Goal: Task Accomplishment & Management: Use online tool/utility

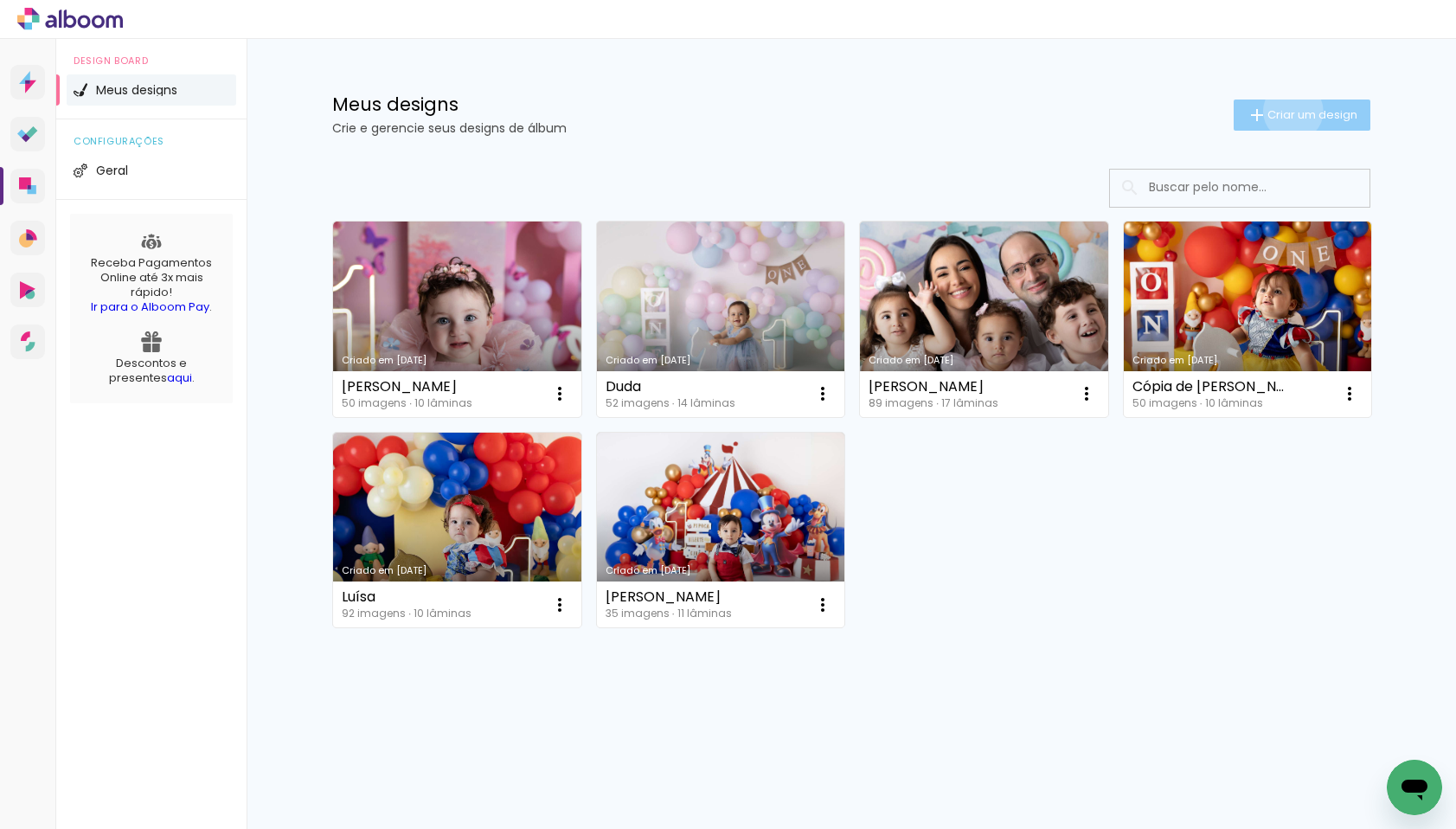
click at [1291, 110] on span "Criar um design" at bounding box center [1312, 115] width 90 height 11
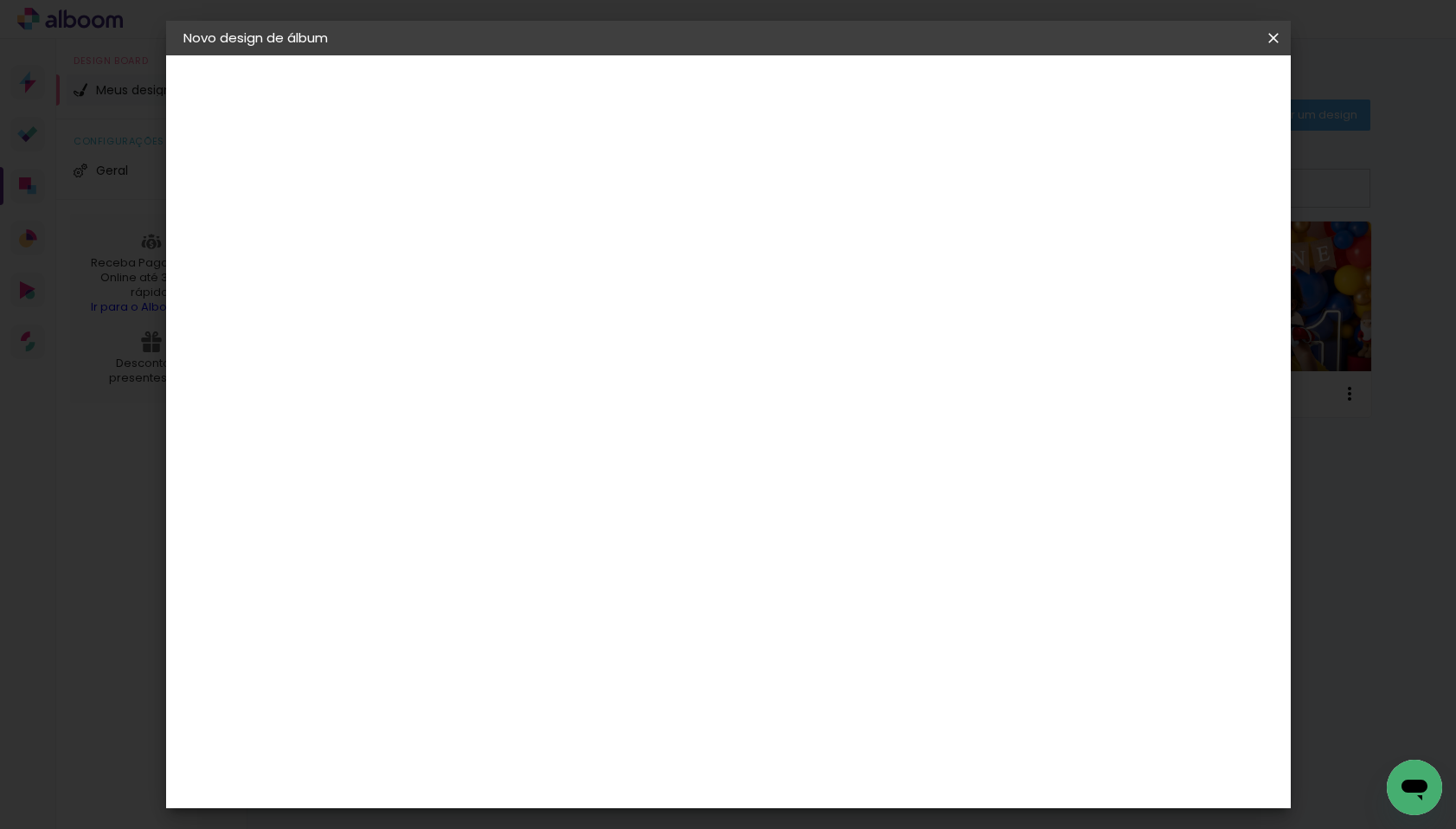
click at [466, 234] on input at bounding box center [466, 232] width 0 height 27
type input "[PERSON_NAME]"
type paper-input "[PERSON_NAME]"
click at [0, 0] on slot "Avançar" at bounding box center [0, 0] width 0 height 0
click at [790, 264] on paper-item "Tamanho Livre" at bounding box center [707, 263] width 166 height 38
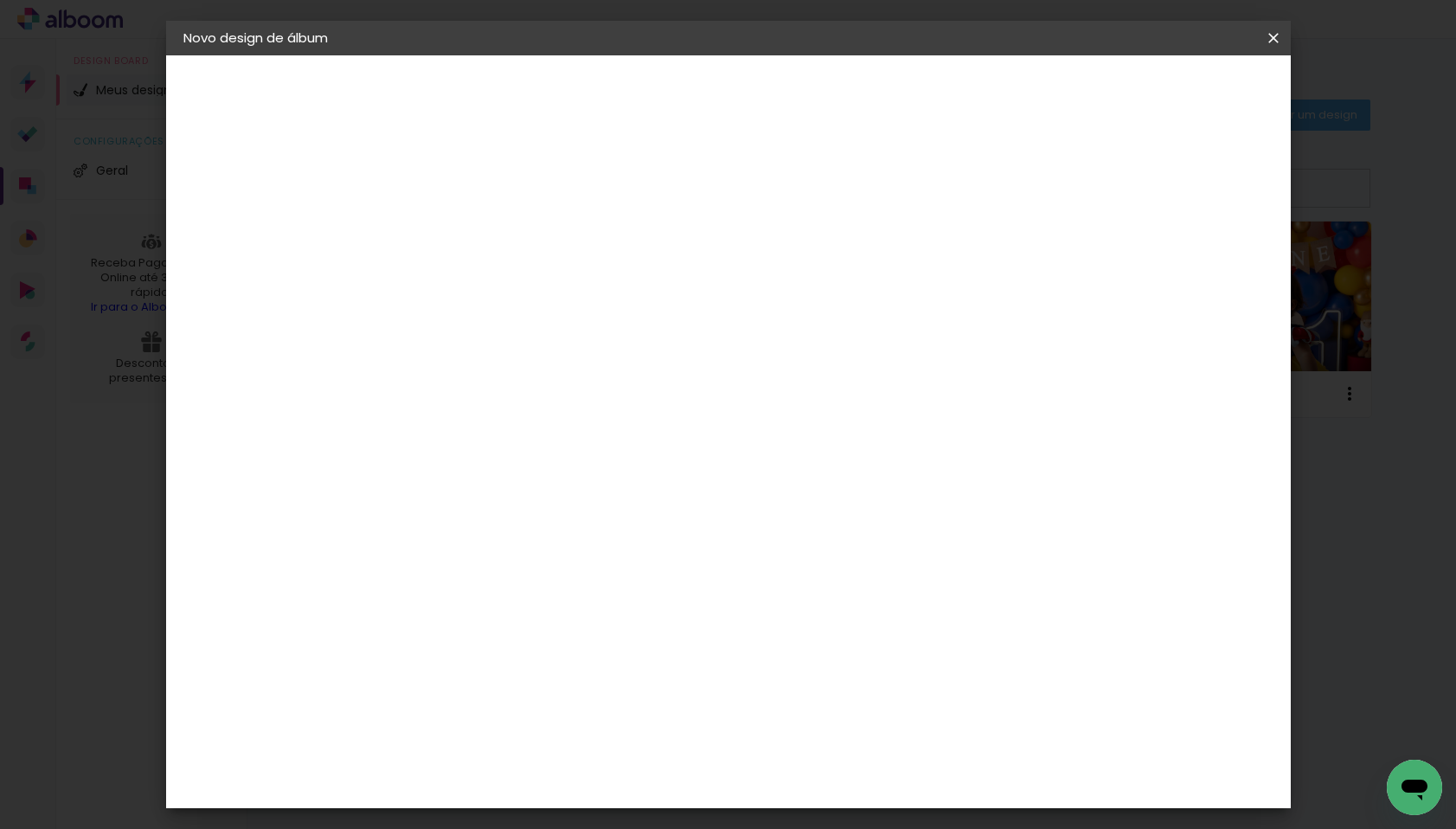
click at [0, 0] on slot "Avançar" at bounding box center [0, 0] width 0 height 0
click at [418, 492] on input "30" at bounding box center [411, 491] width 45 height 26
drag, startPoint x: 418, startPoint y: 492, endPoint x: 406, endPoint y: 491, distance: 12.0
click at [406, 491] on input "30" at bounding box center [411, 491] width 45 height 26
type input "20"
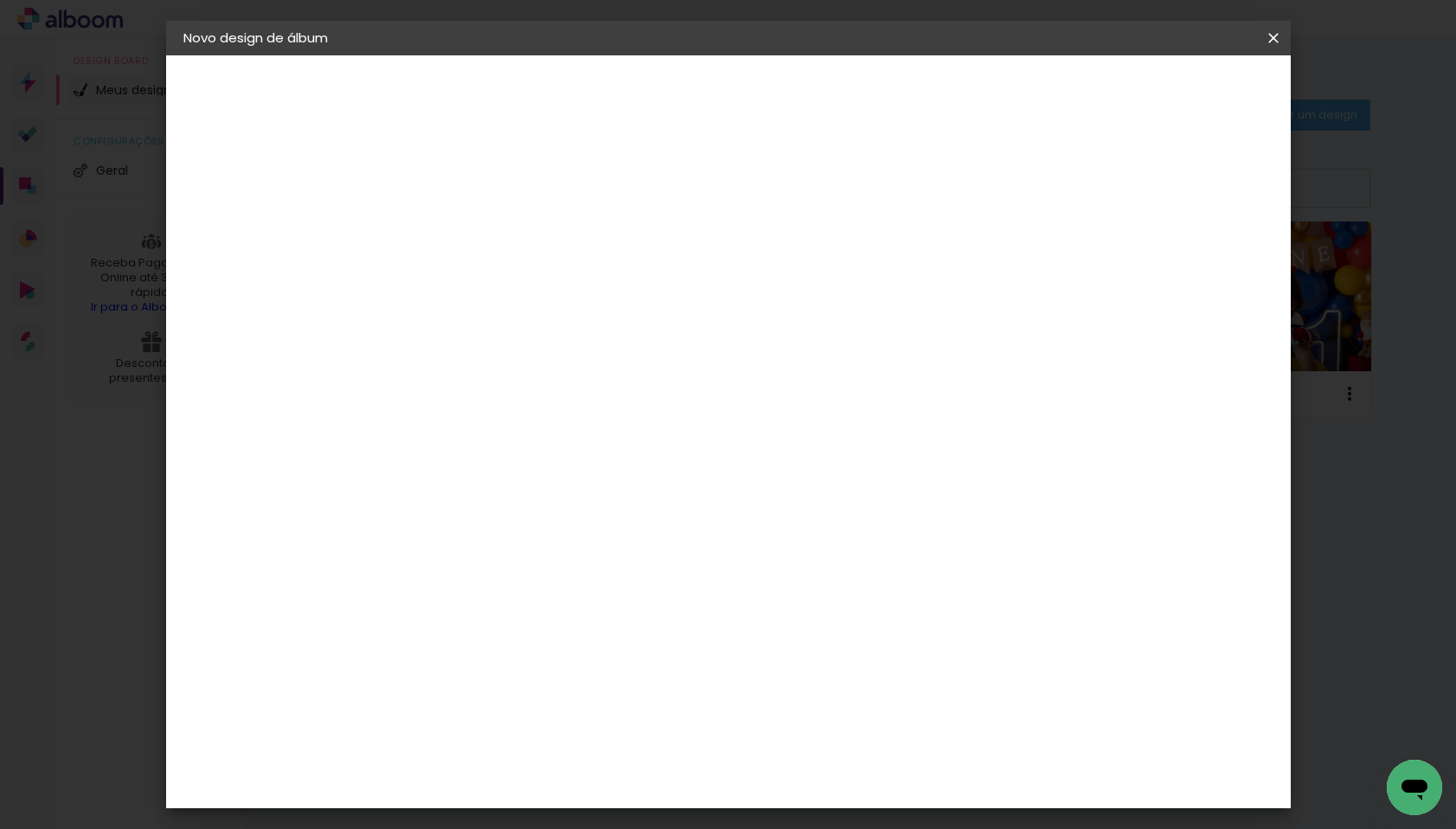
type paper-input "20"
click at [657, 266] on span "30" at bounding box center [654, 270] width 29 height 26
drag, startPoint x: 656, startPoint y: 267, endPoint x: 640, endPoint y: 268, distance: 16.0
click at [640, 268] on span "30" at bounding box center [654, 270] width 29 height 26
click at [642, 274] on span "30" at bounding box center [654, 270] width 29 height 26
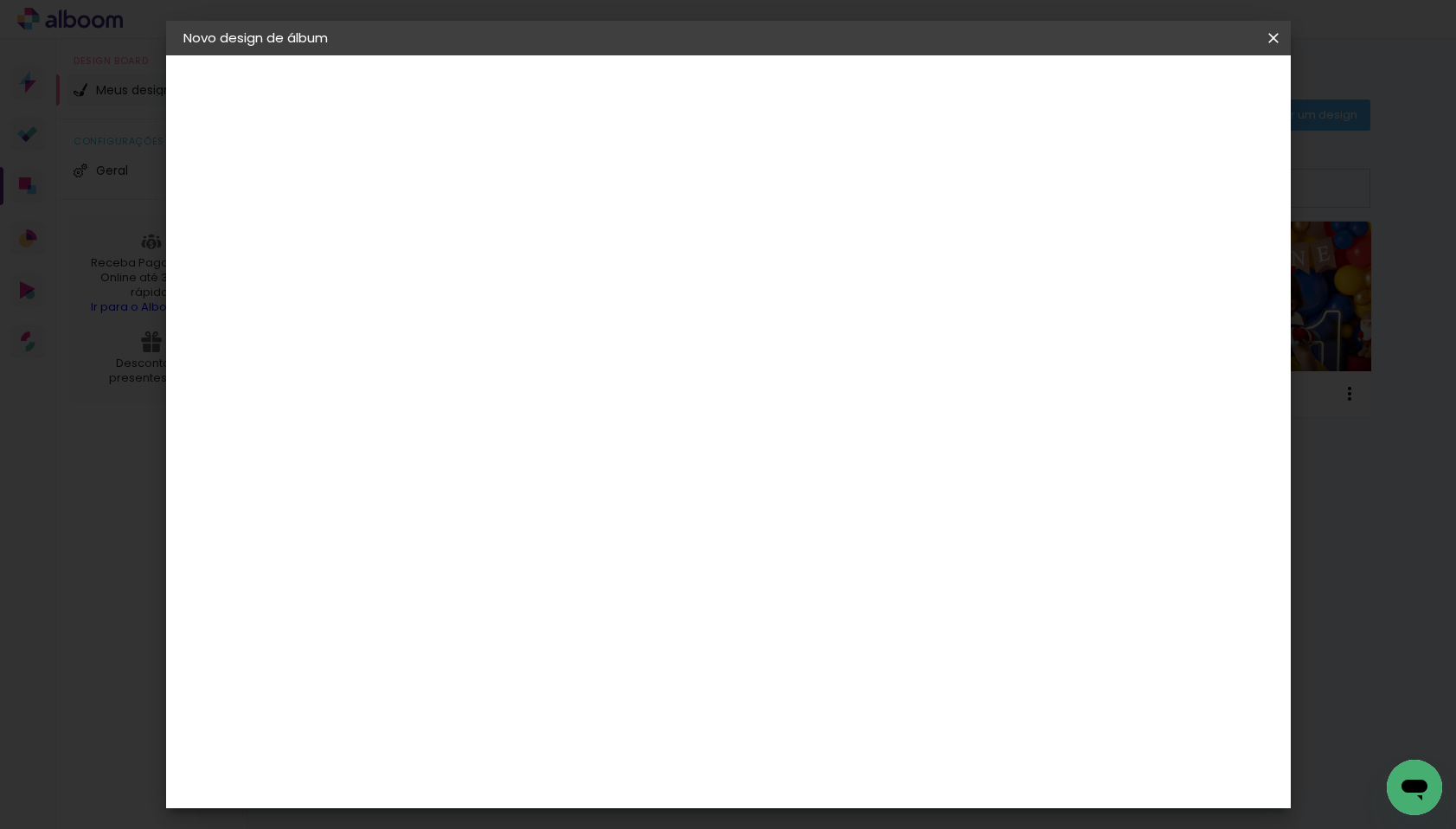
click at [831, 607] on input "60" at bounding box center [825, 607] width 45 height 26
type input "40"
type paper-input "40"
click at [1080, 195] on div at bounding box center [1072, 199] width 15 height 15
type paper-checkbox "on"
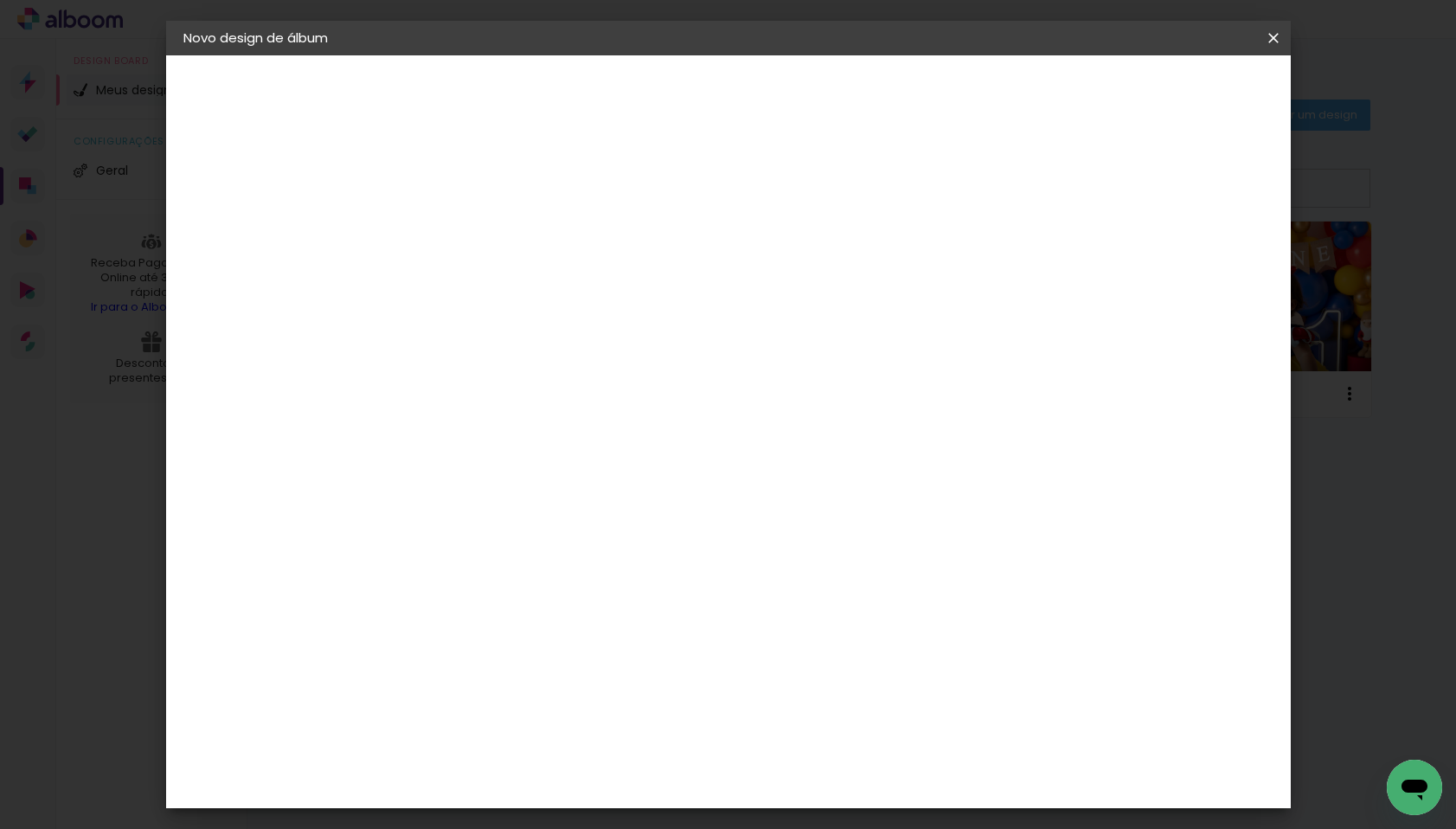
click at [1166, 86] on span "Iniciar design" at bounding box center [1126, 91] width 79 height 12
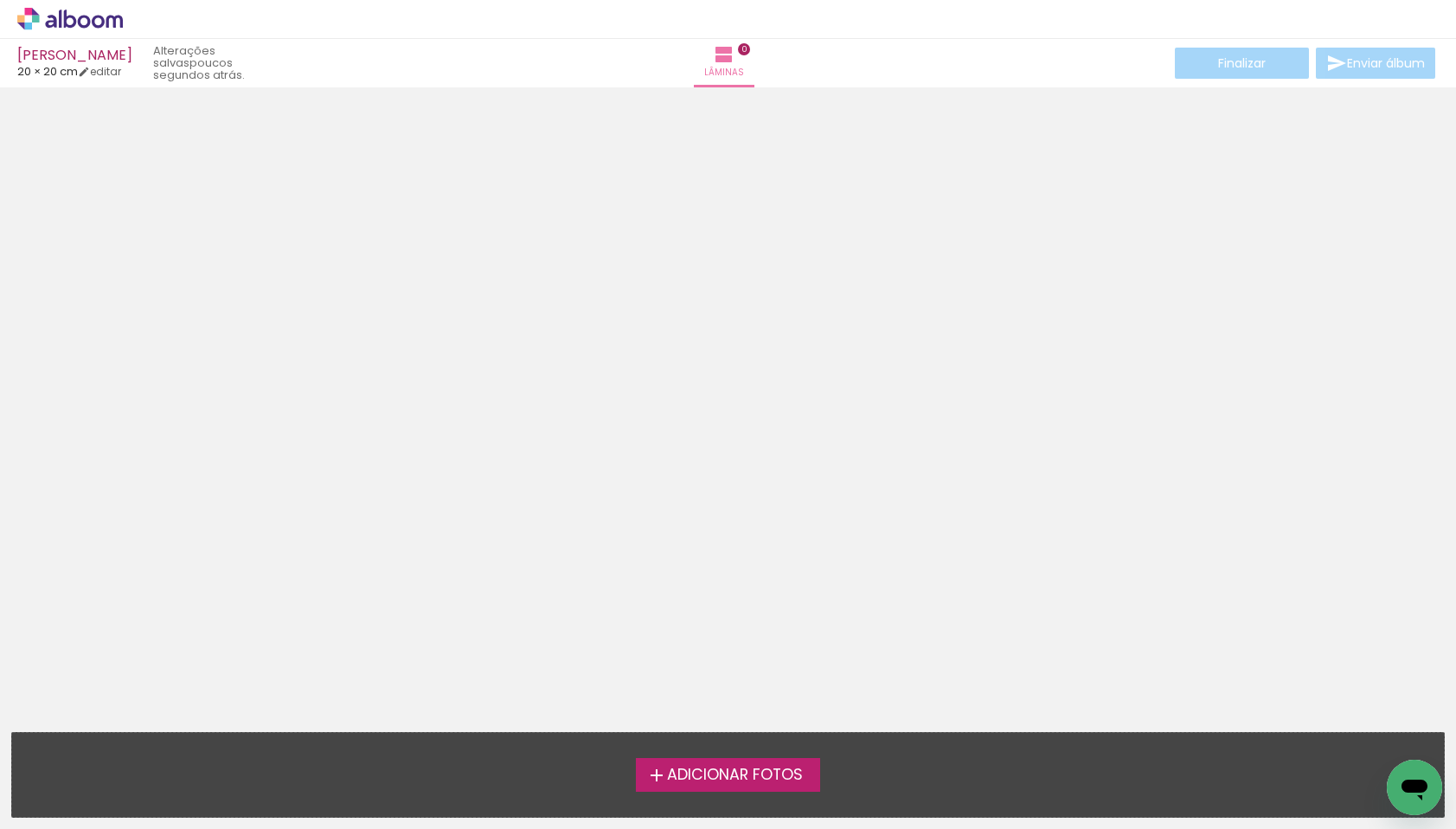
click at [648, 771] on iron-icon at bounding box center [657, 775] width 21 height 21
click at [0, 0] on input "file" at bounding box center [0, 0] width 0 height 0
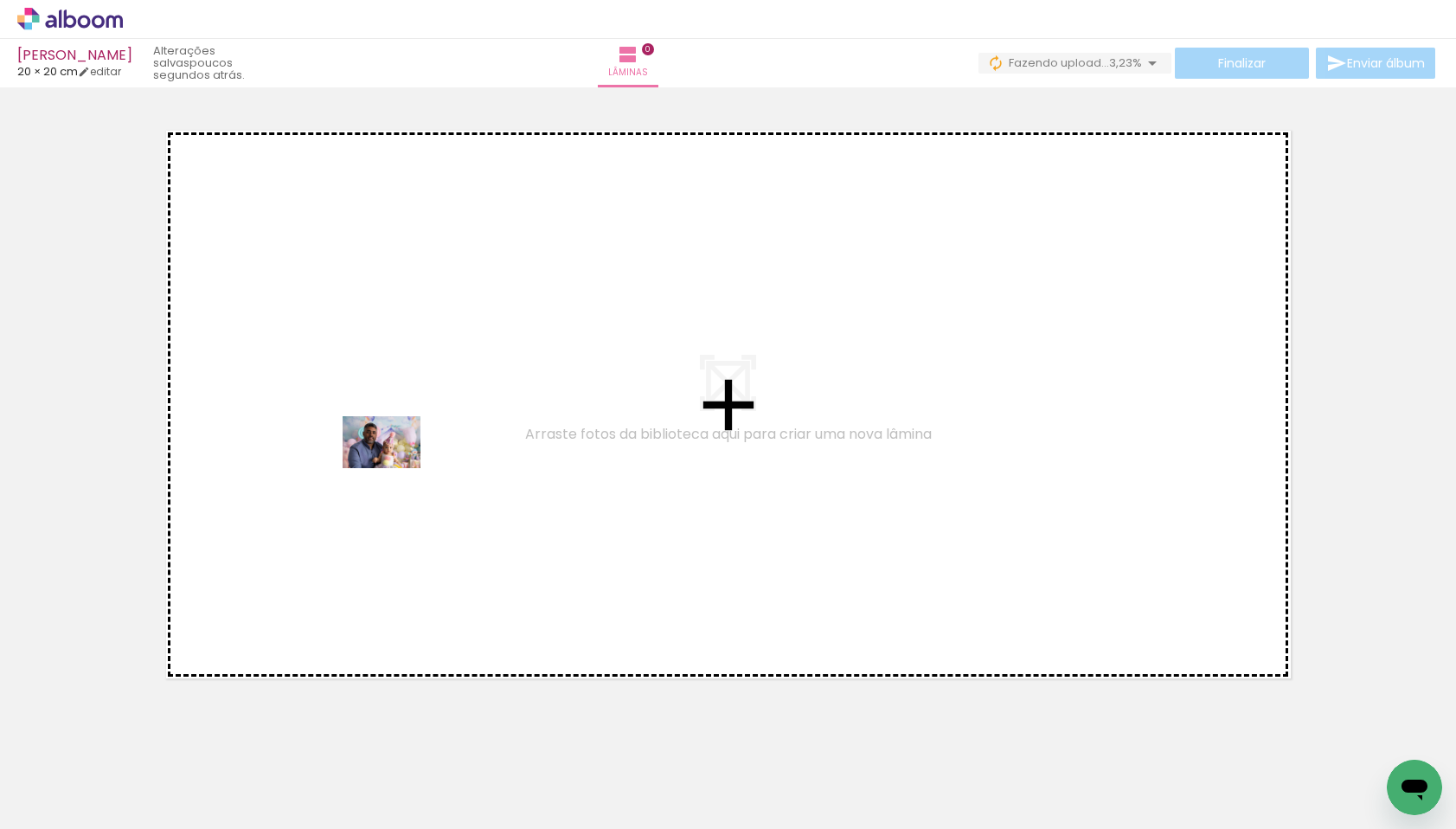
drag, startPoint x: 458, startPoint y: 775, endPoint x: 395, endPoint y: 468, distance: 313.4
click at [395, 468] on quentale-workspace at bounding box center [728, 414] width 1456 height 829
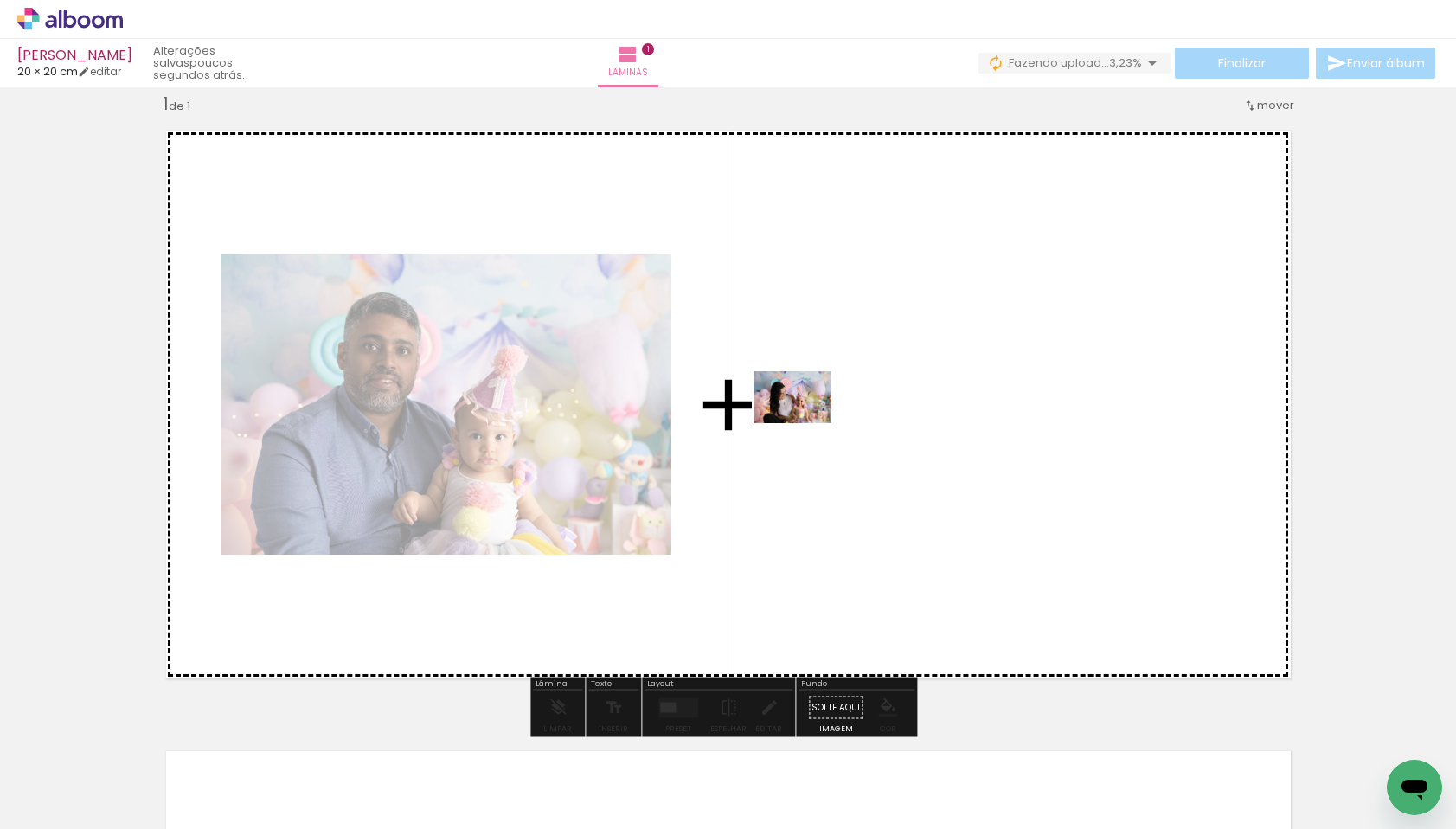
drag, startPoint x: 654, startPoint y: 781, endPoint x: 806, endPoint y: 423, distance: 388.9
click at [806, 423] on quentale-workspace at bounding box center [728, 414] width 1456 height 829
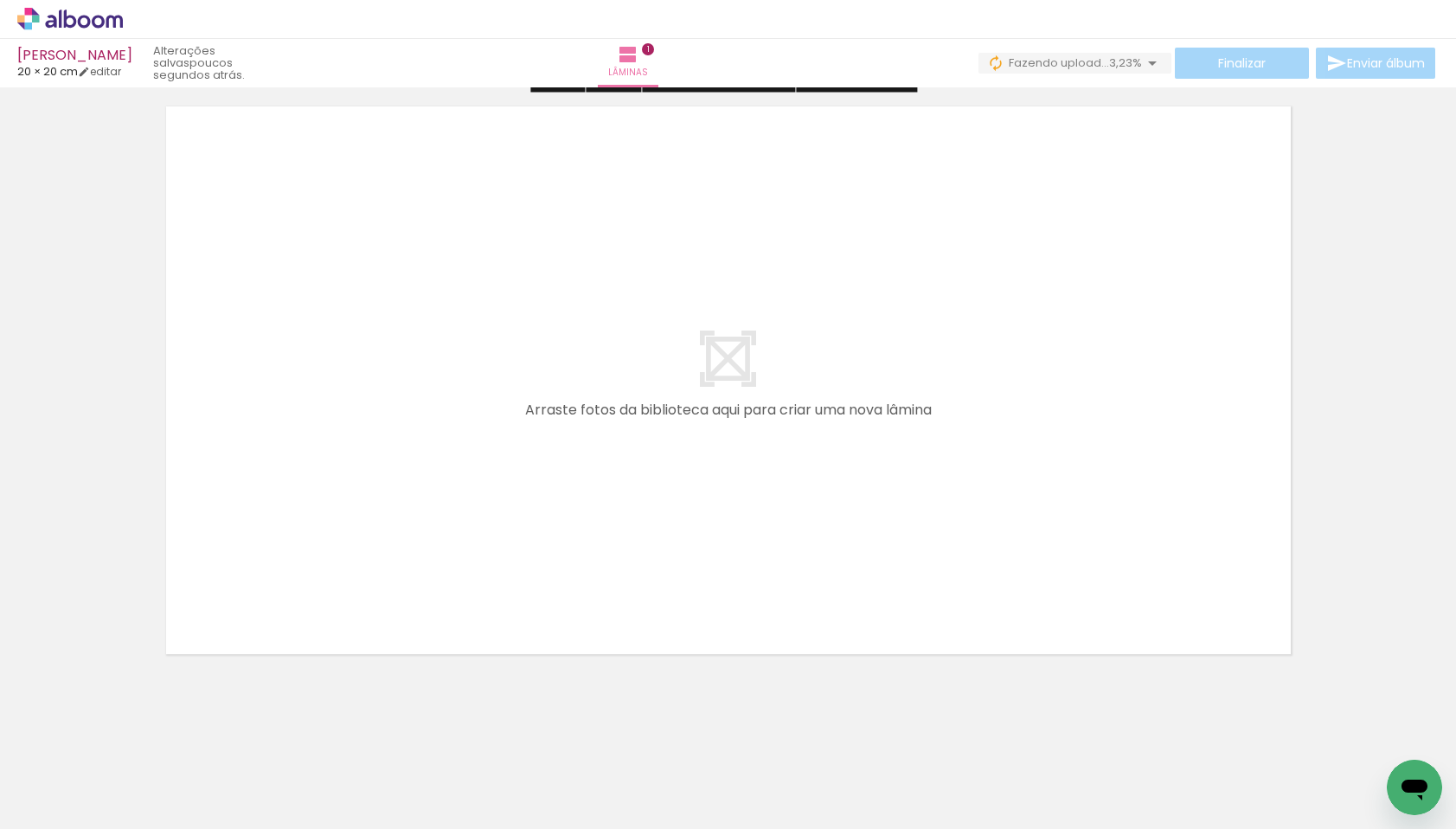
scroll to position [667, 0]
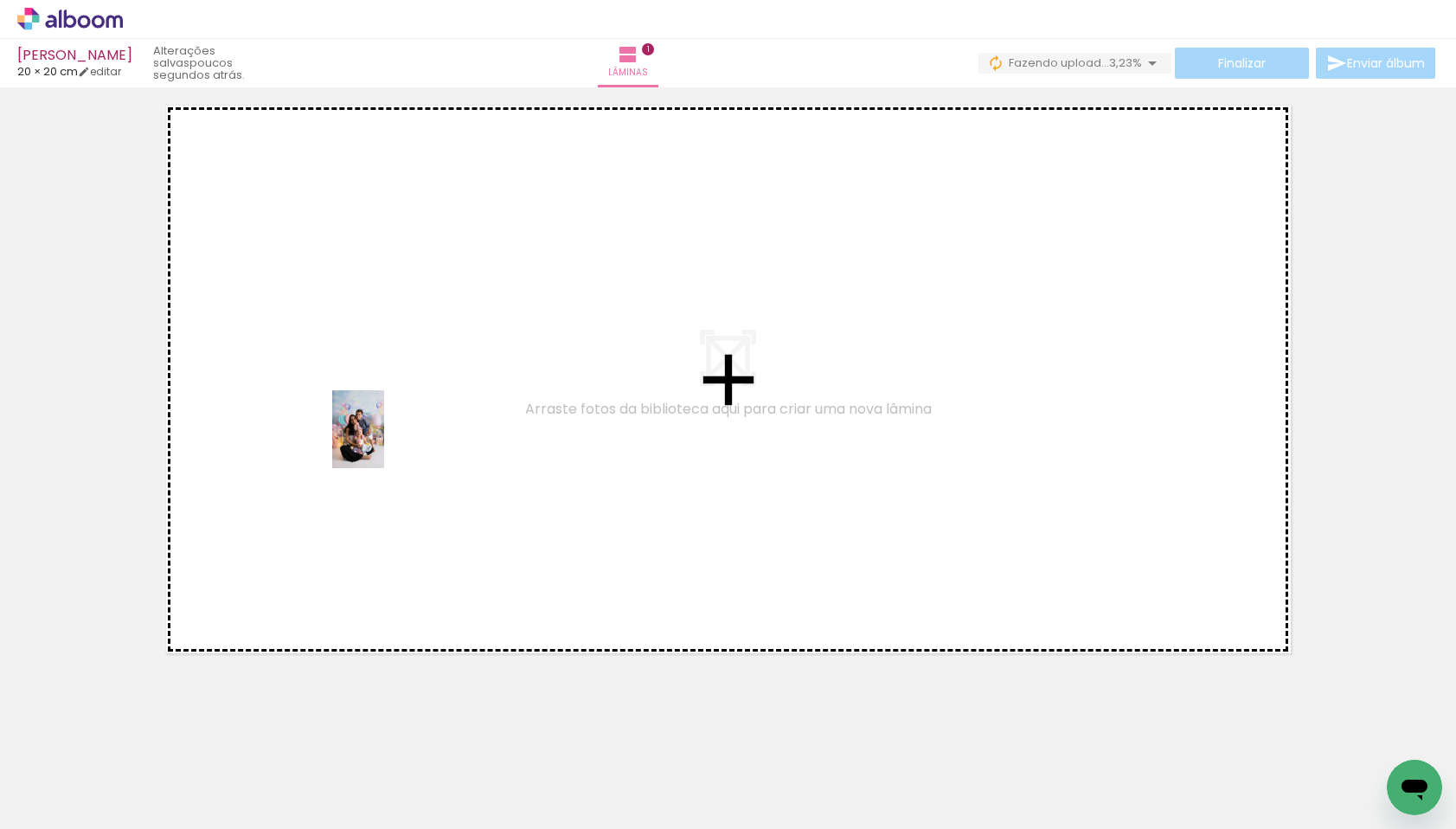
drag, startPoint x: 762, startPoint y: 775, endPoint x: 384, endPoint y: 442, distance: 503.8
click at [384, 442] on quentale-workspace at bounding box center [728, 414] width 1456 height 829
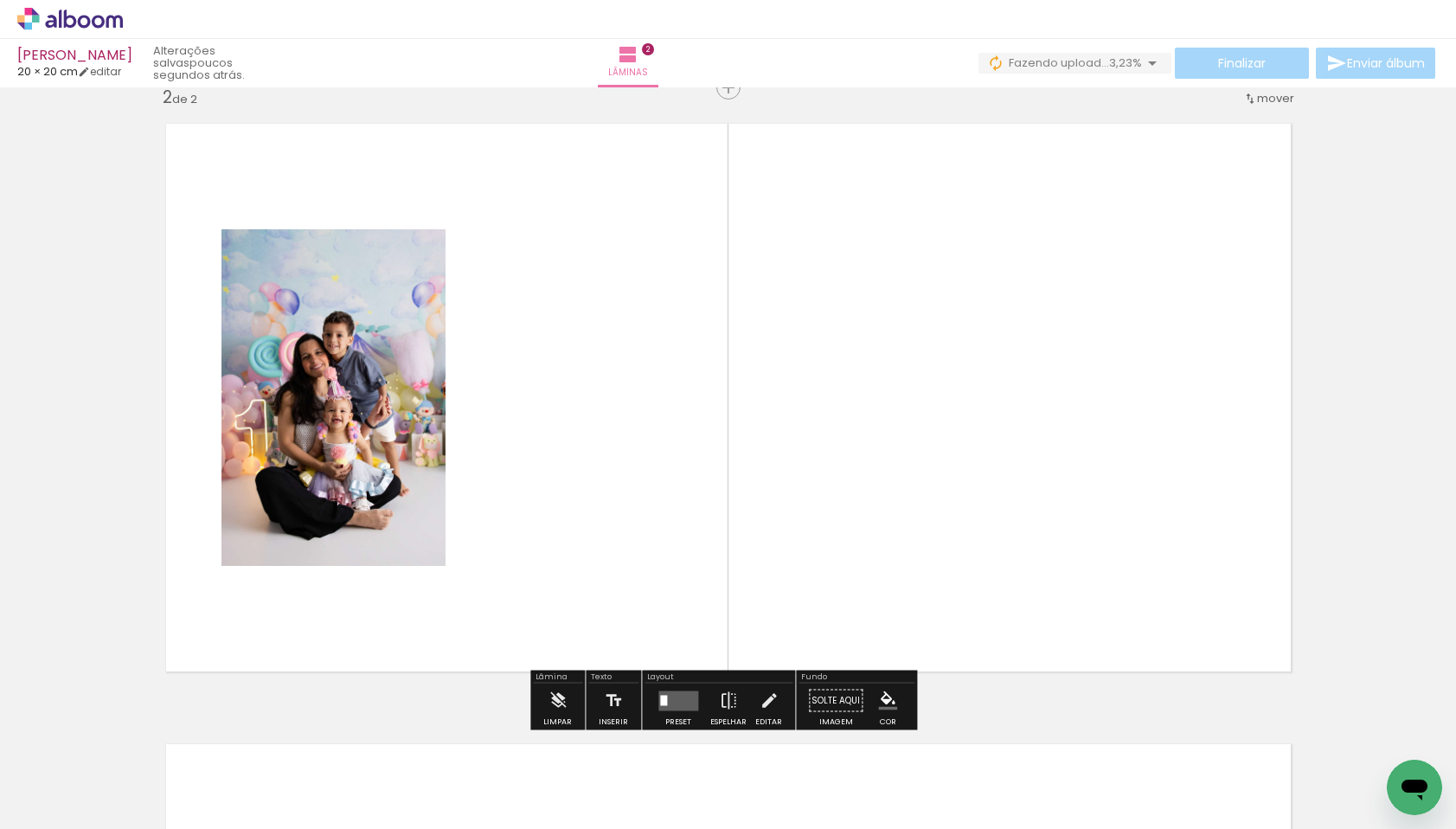
scroll to position [642, 0]
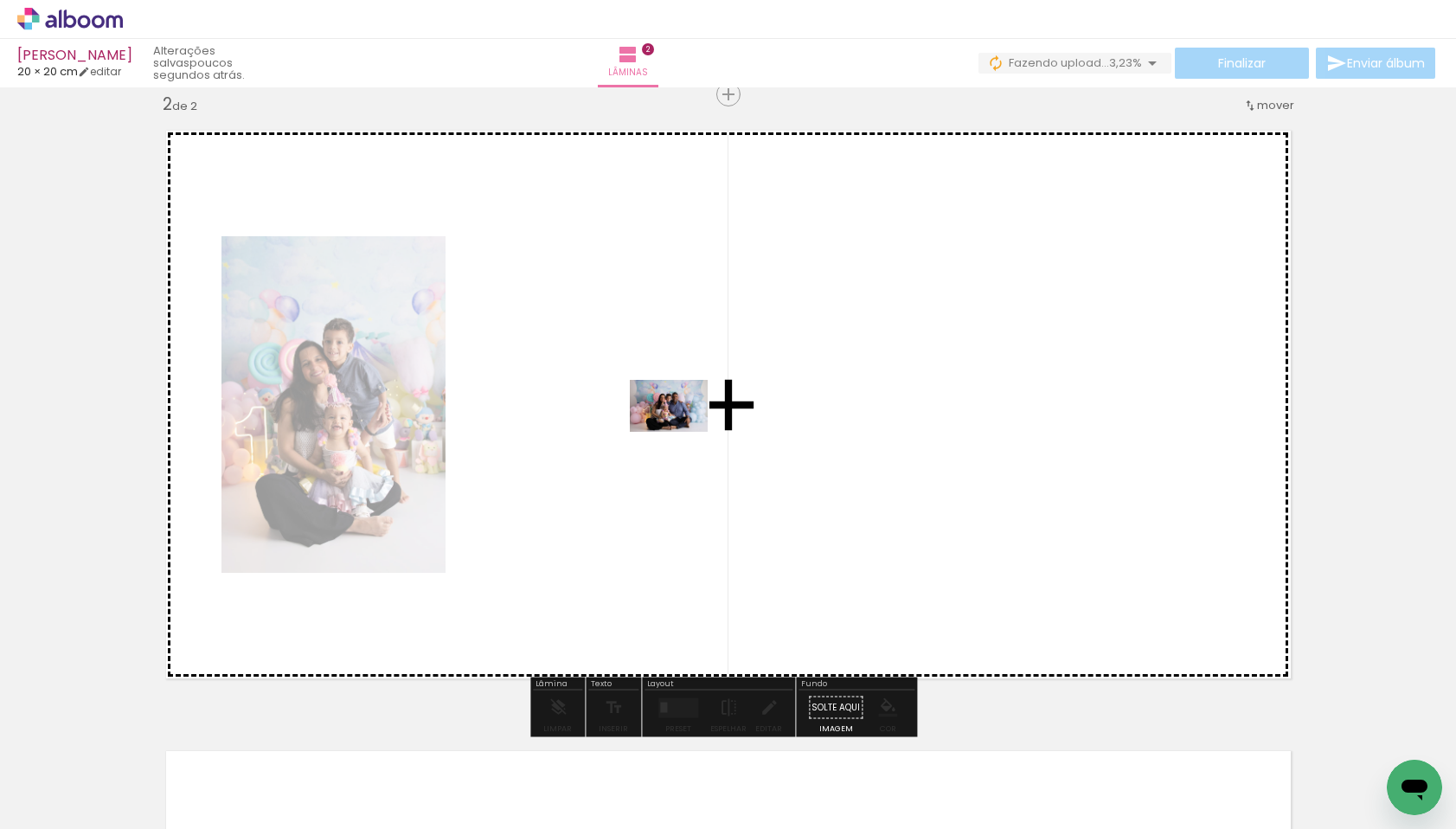
drag, startPoint x: 840, startPoint y: 775, endPoint x: 682, endPoint y: 432, distance: 377.6
click at [682, 432] on quentale-workspace at bounding box center [728, 414] width 1456 height 829
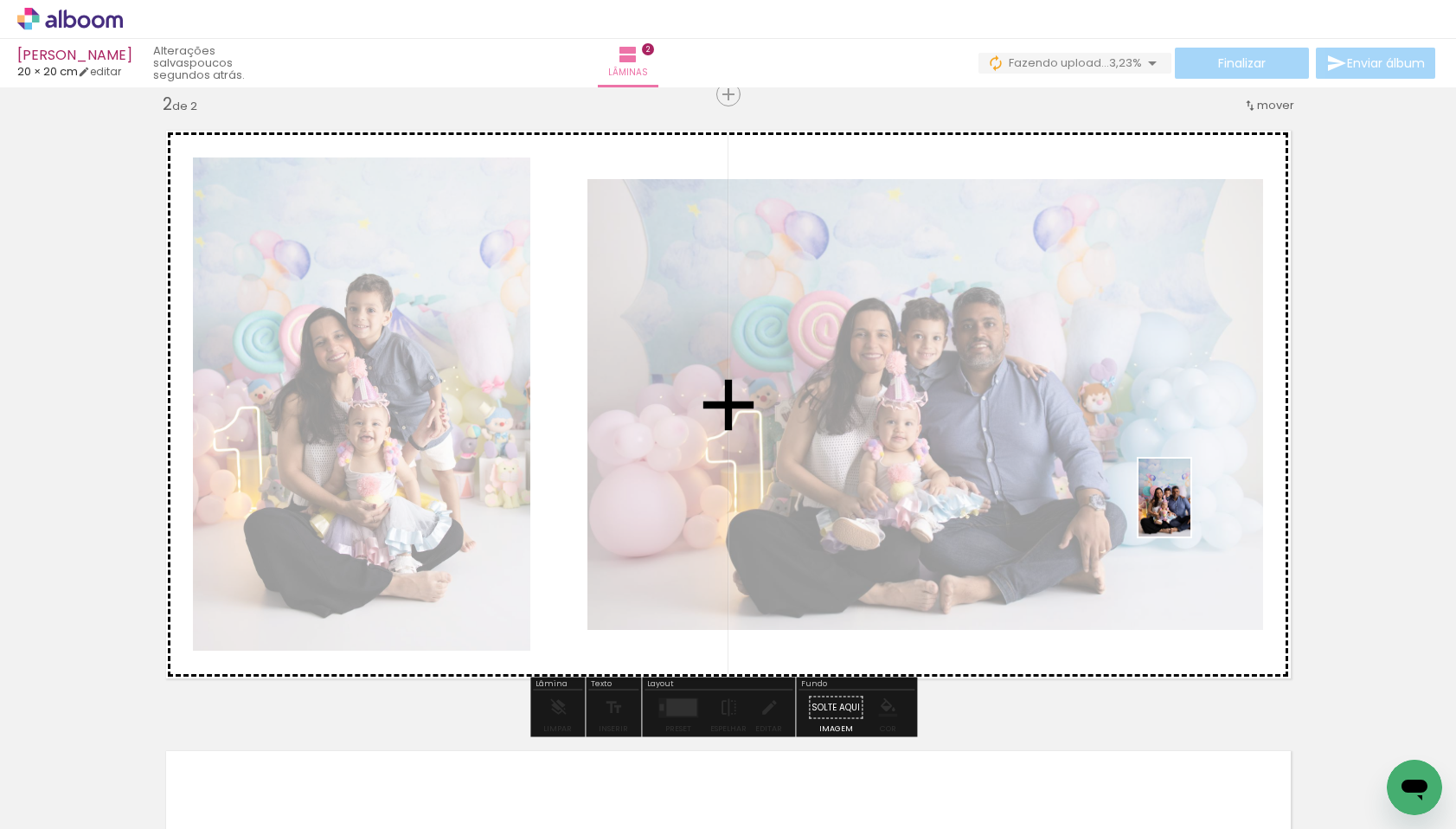
drag, startPoint x: 963, startPoint y: 780, endPoint x: 1191, endPoint y: 511, distance: 352.6
click at [1191, 511] on quentale-workspace at bounding box center [728, 414] width 1456 height 829
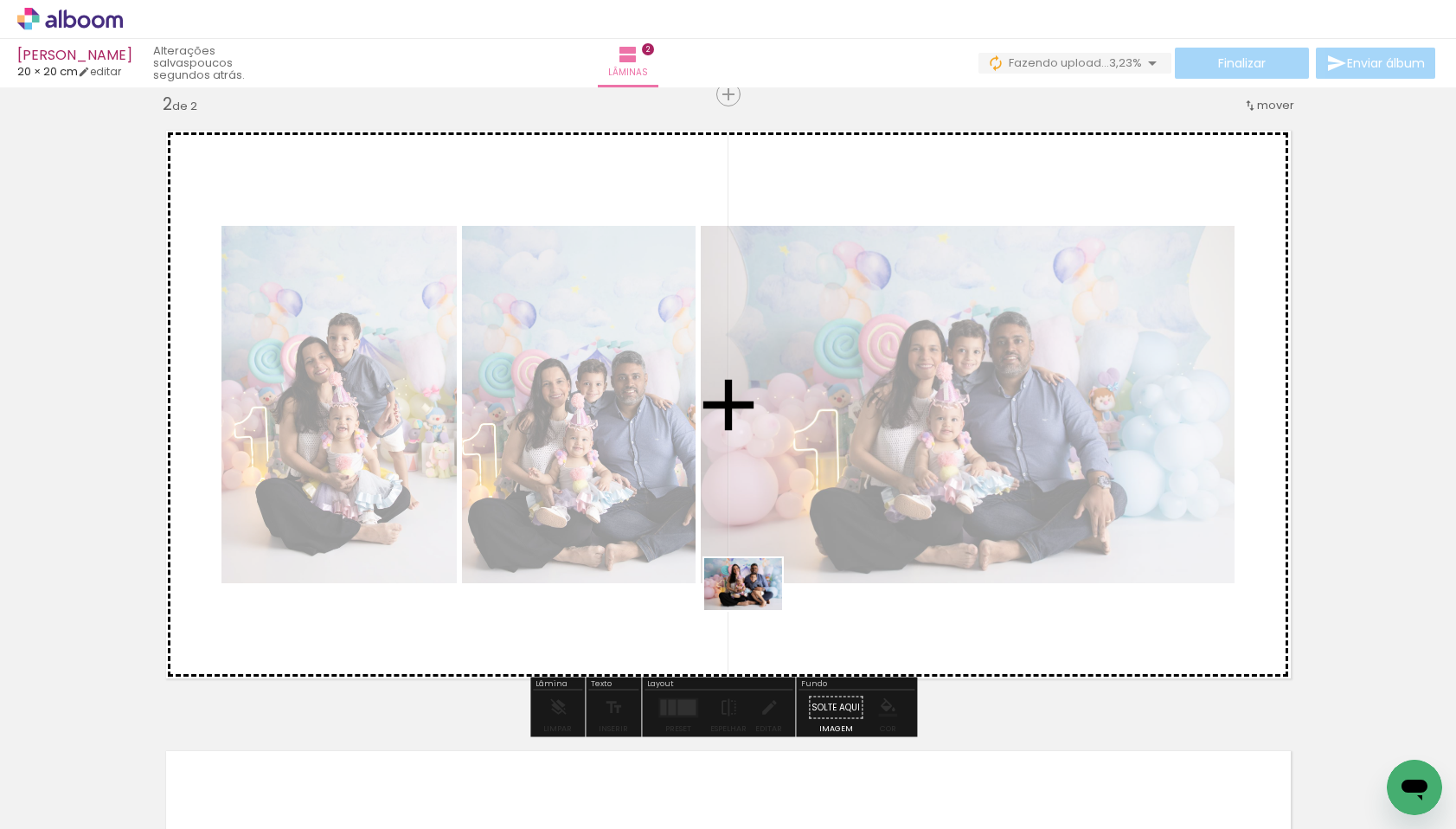
drag, startPoint x: 1051, startPoint y: 788, endPoint x: 756, endPoint y: 610, distance: 344.5
click at [756, 610] on quentale-workspace at bounding box center [728, 414] width 1456 height 829
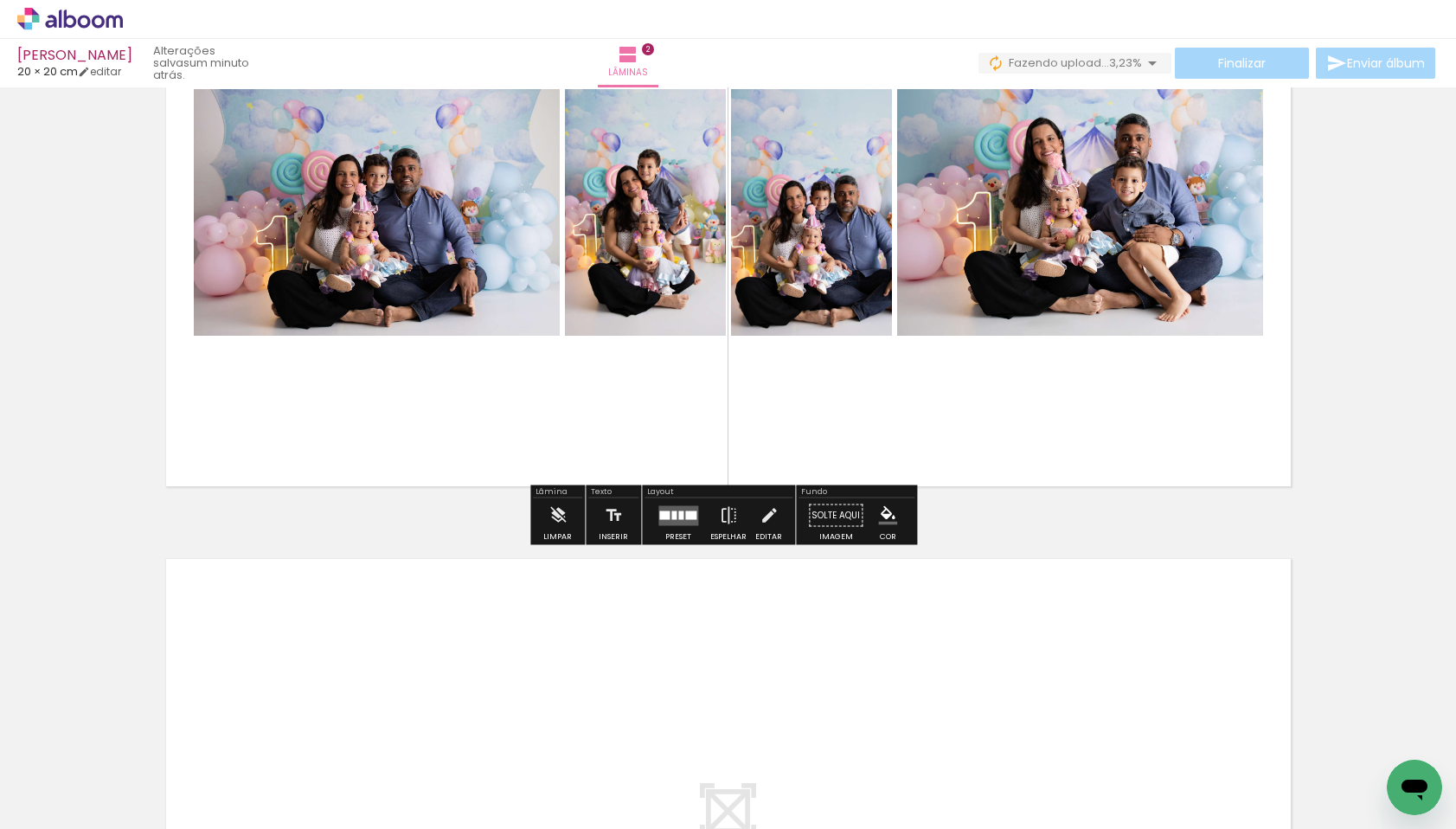
scroll to position [879, 0]
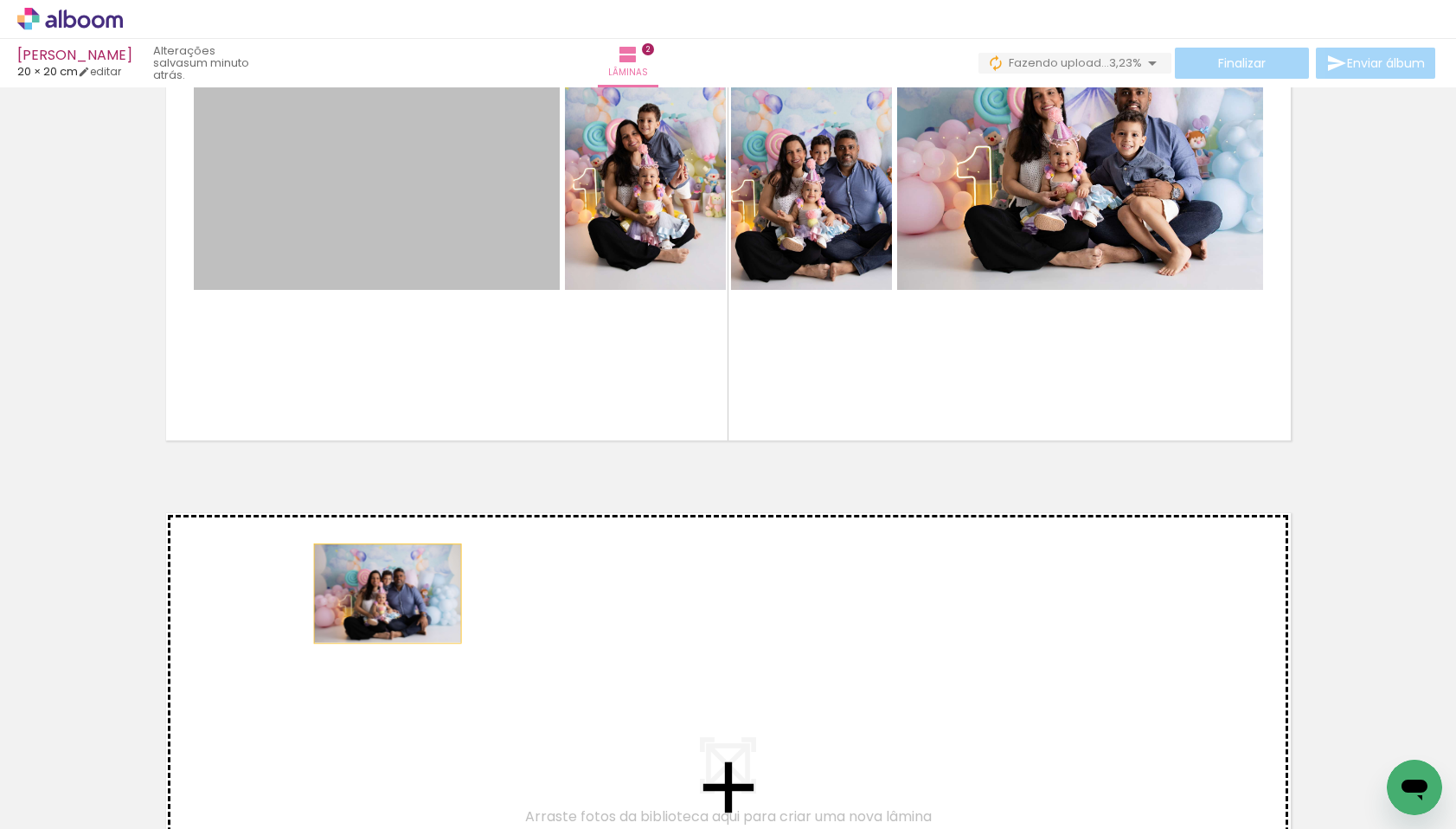
drag, startPoint x: 329, startPoint y: 164, endPoint x: 380, endPoint y: 593, distance: 432.0
click at [380, 593] on div "Inserir lâmina 1 de 2 Inserir lâmina 2 de 2" at bounding box center [728, 145] width 1456 height 1861
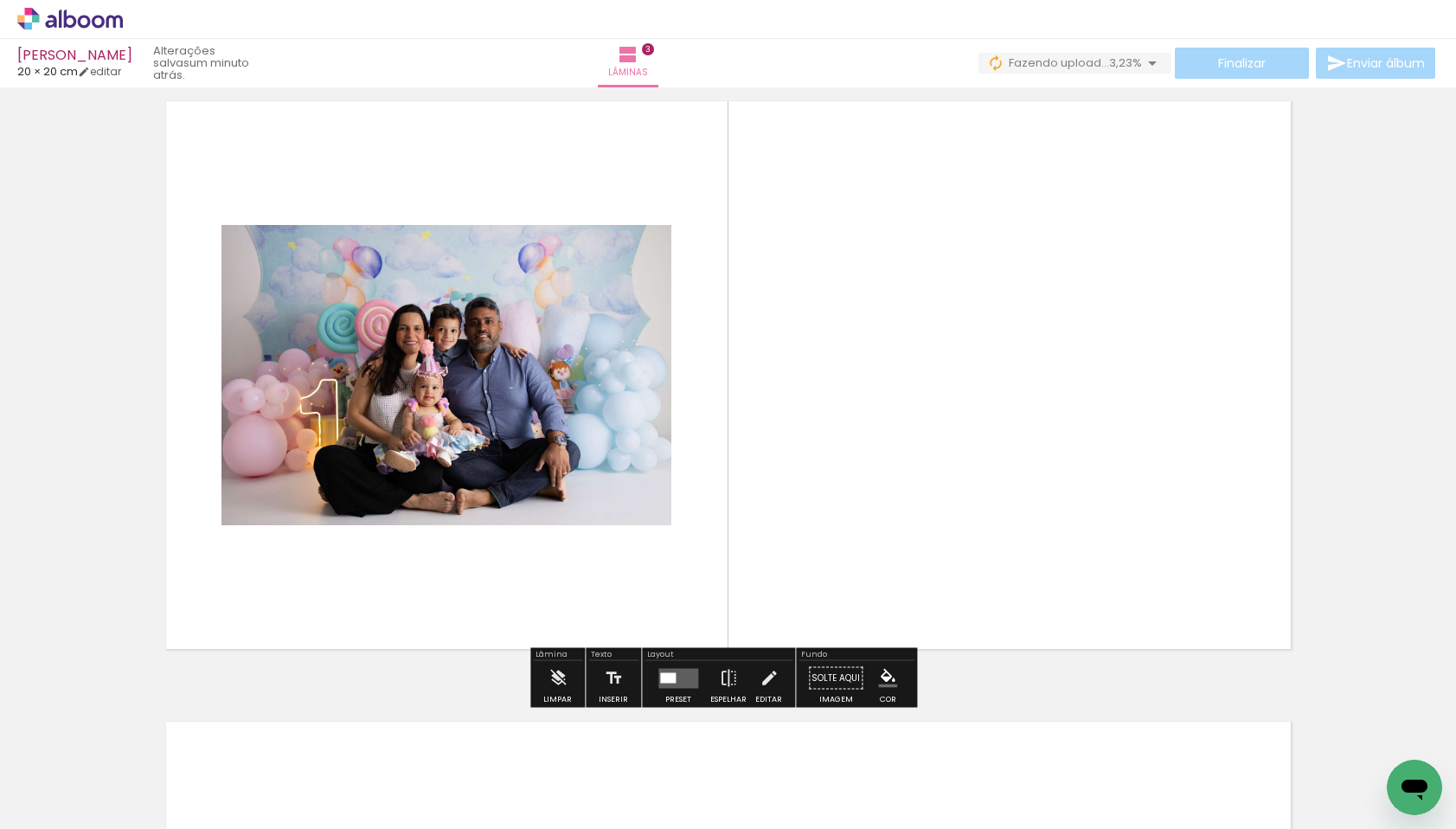
scroll to position [1295, 0]
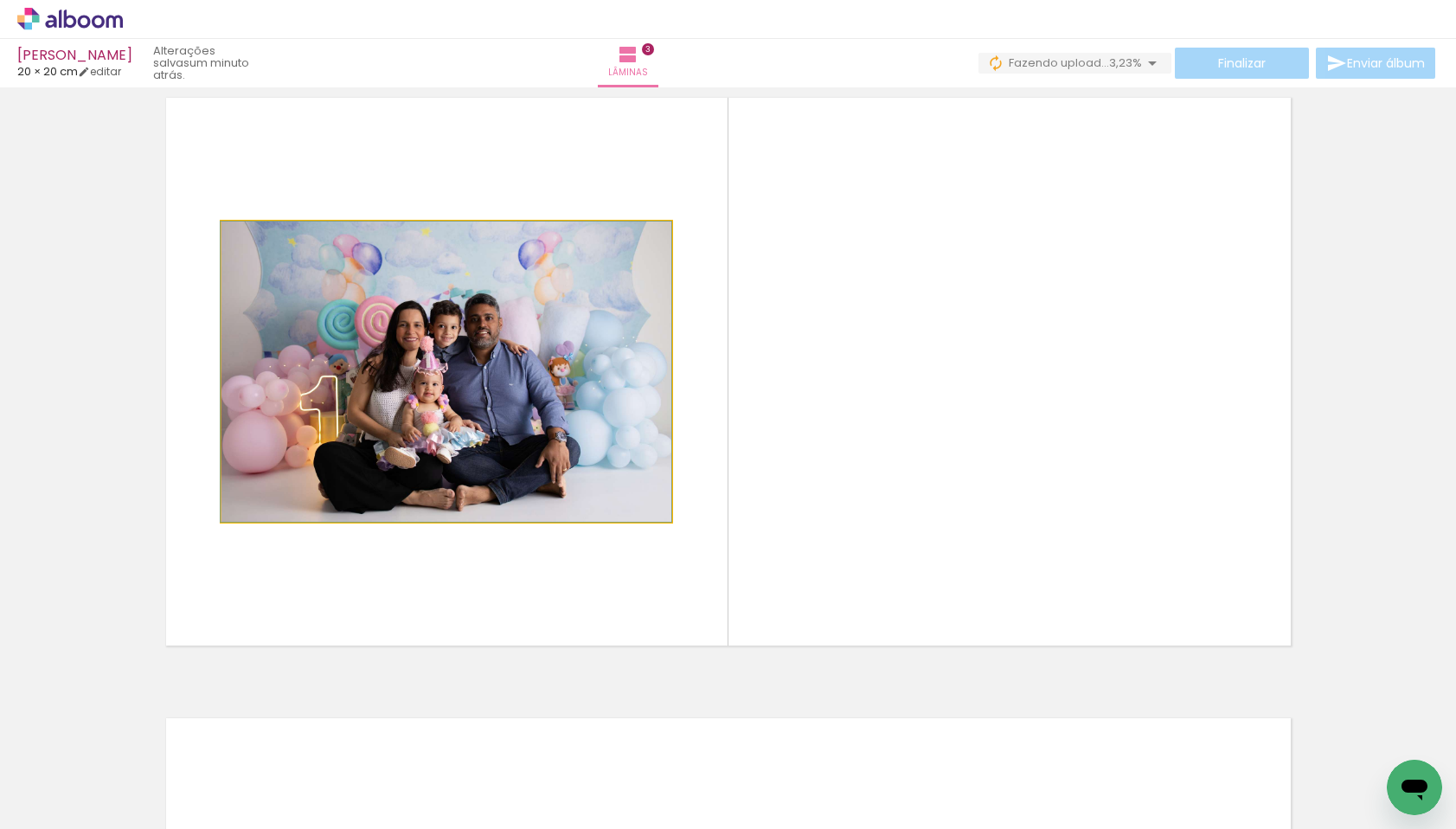
click at [581, 432] on quentale-photo at bounding box center [446, 372] width 450 height 300
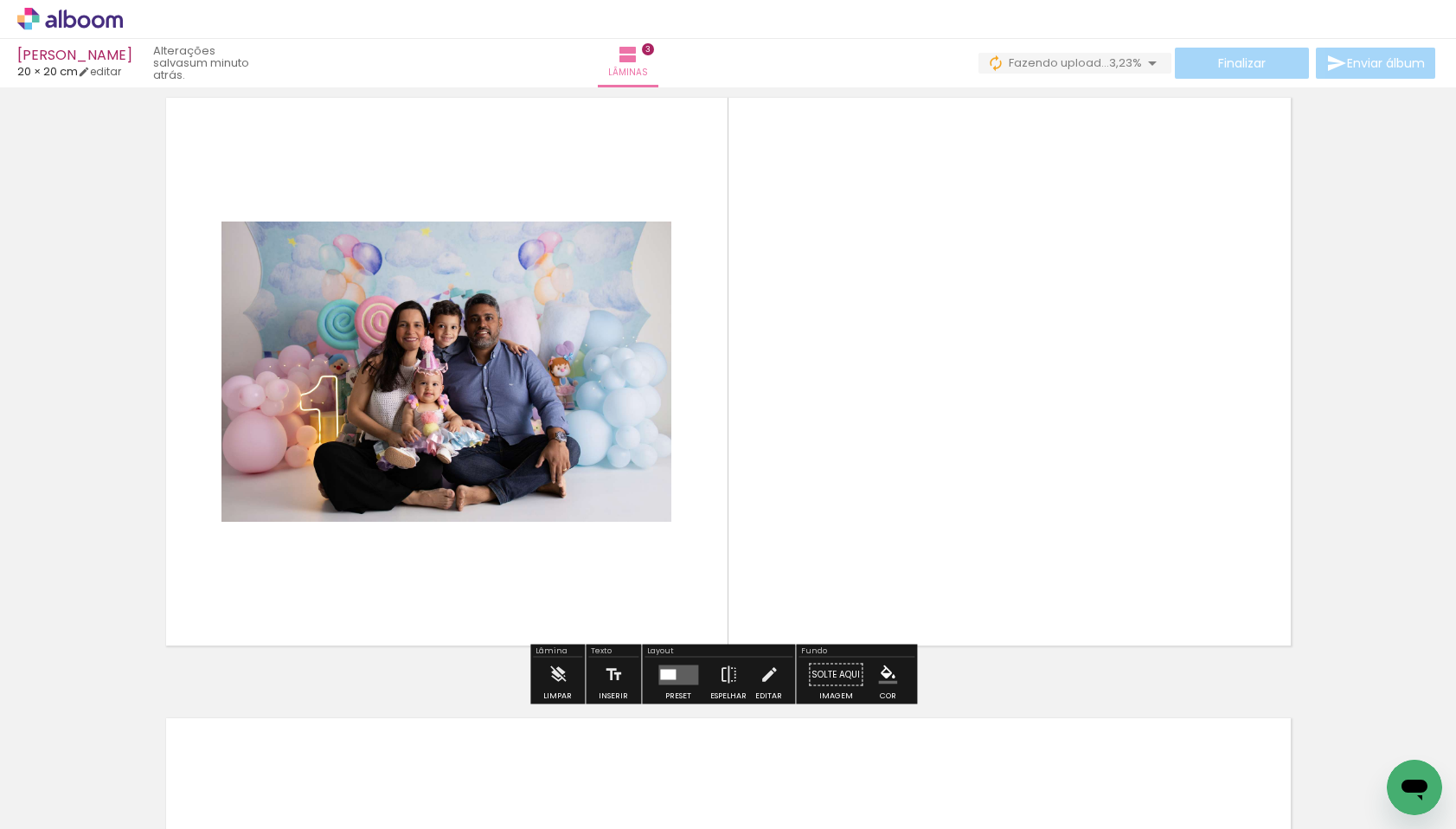
click at [676, 670] on quentale-layouter at bounding box center [678, 674] width 40 height 20
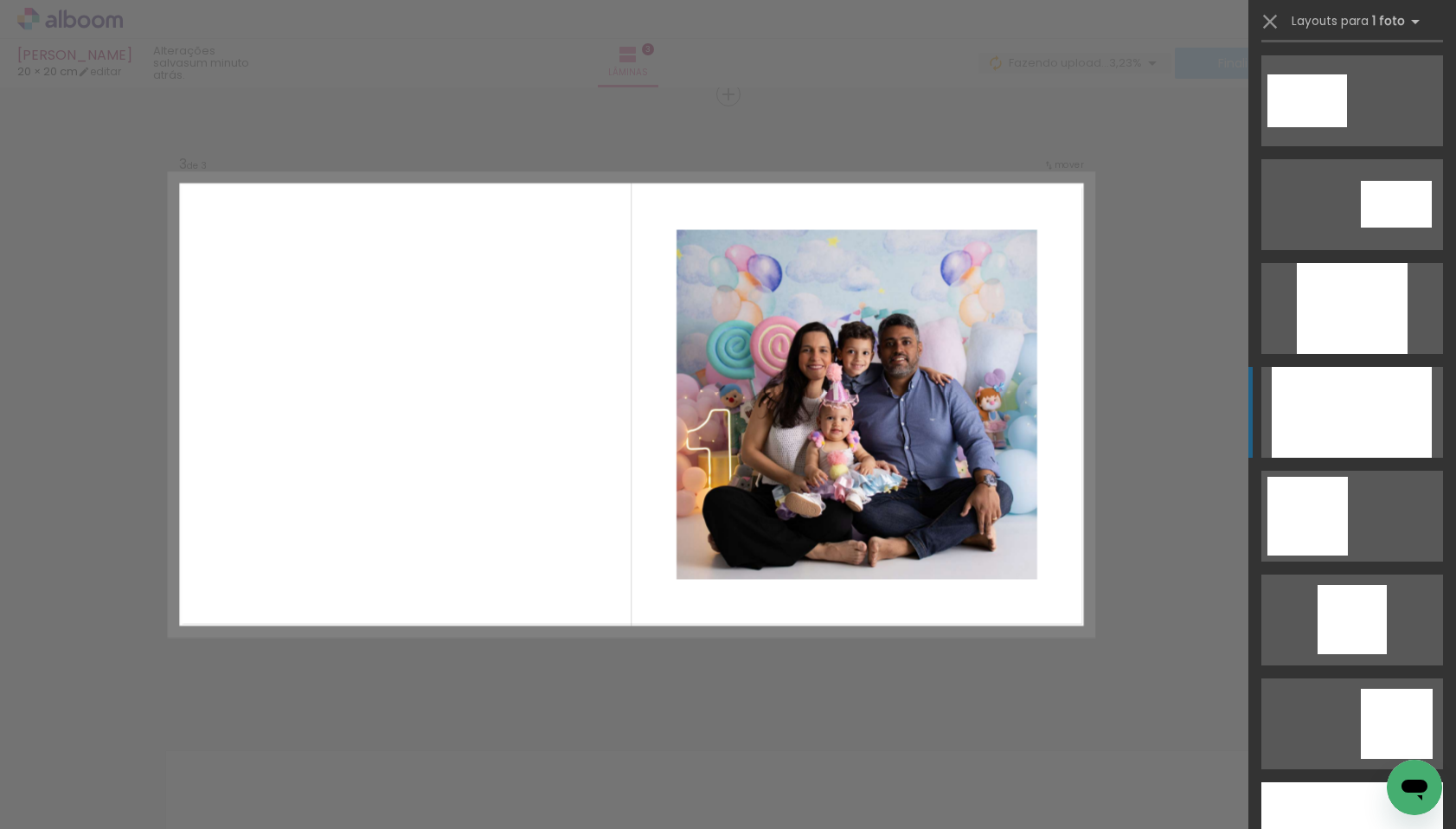
scroll to position [980, 0]
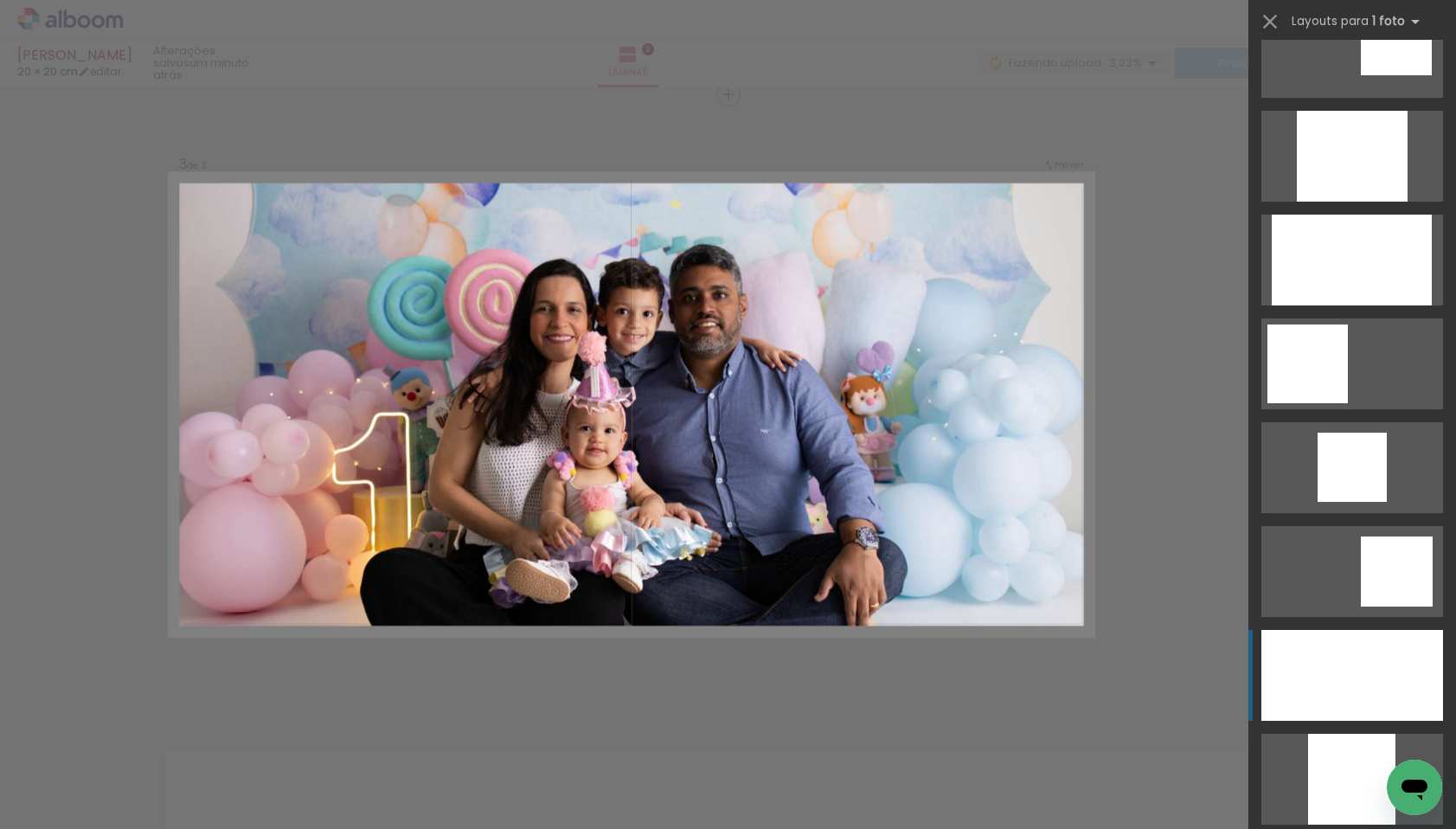
click at [1336, 684] on div at bounding box center [1352, 675] width 182 height 91
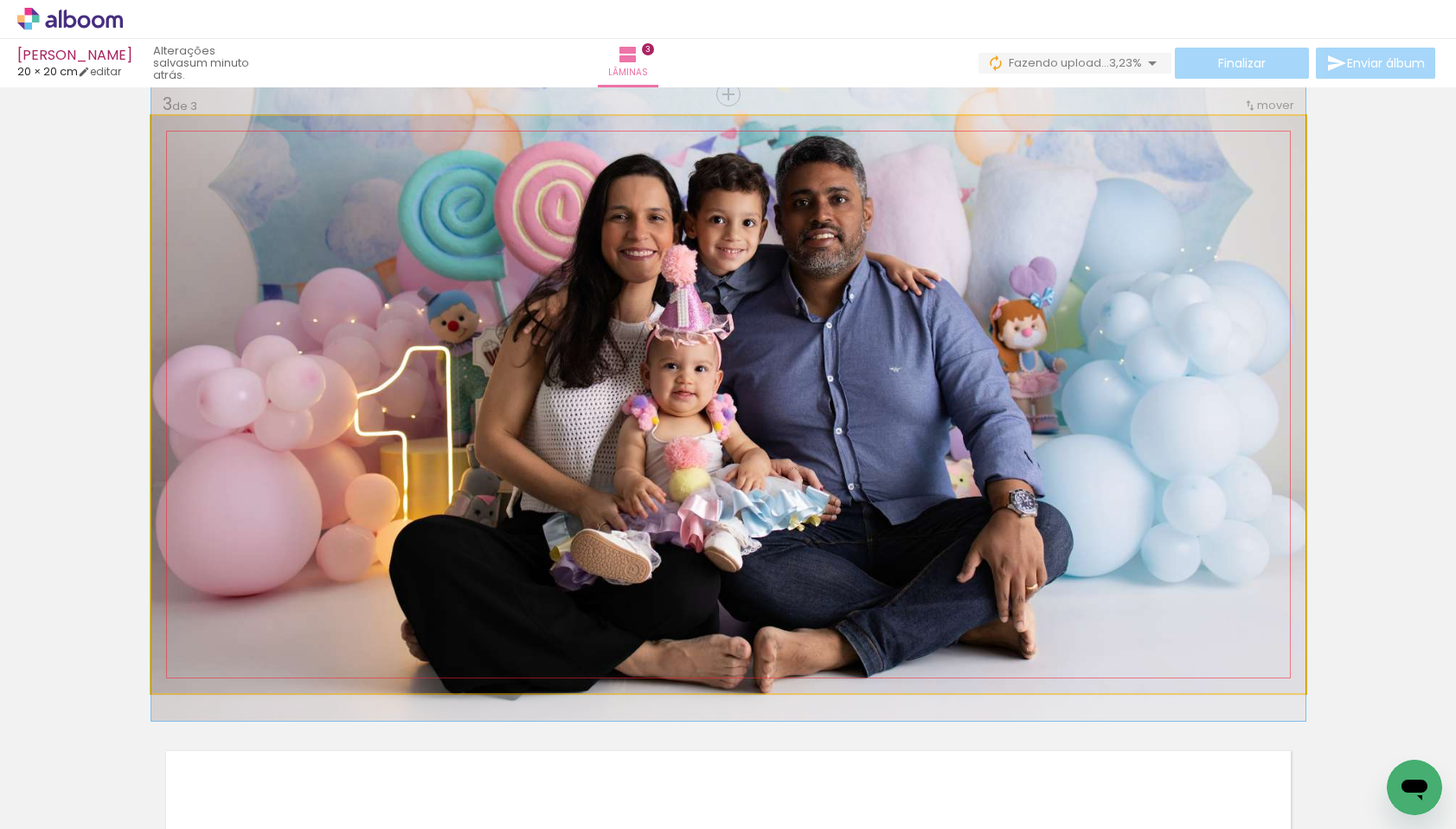
drag, startPoint x: 643, startPoint y: 359, endPoint x: 639, endPoint y: 291, distance: 68.1
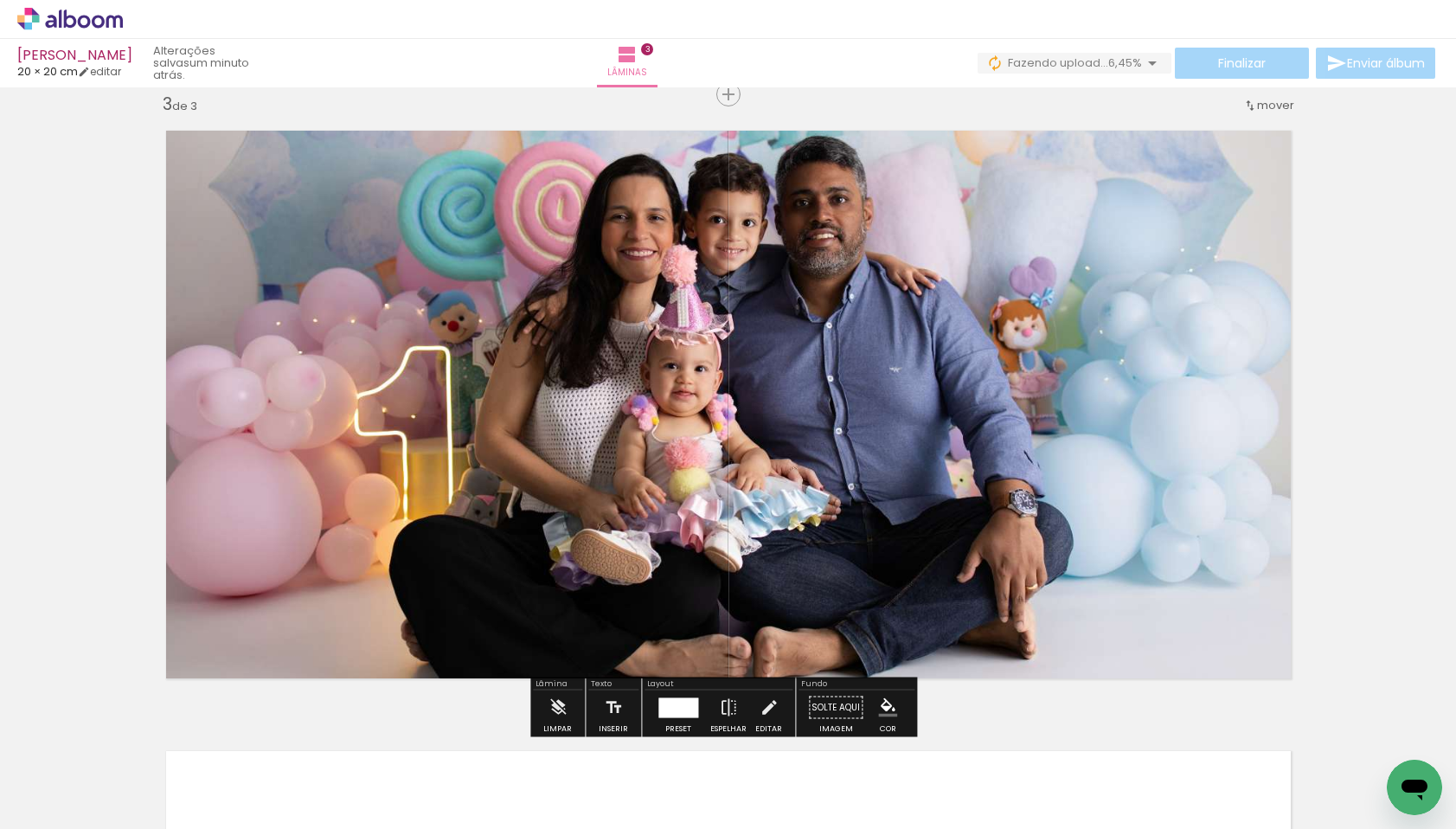
click at [43, 302] on div "Inserir lâmina 1 de 3 Inserir lâmina 2 de 3 Inserir lâmina 3 de 3" at bounding box center [728, 72] width 1456 height 2482
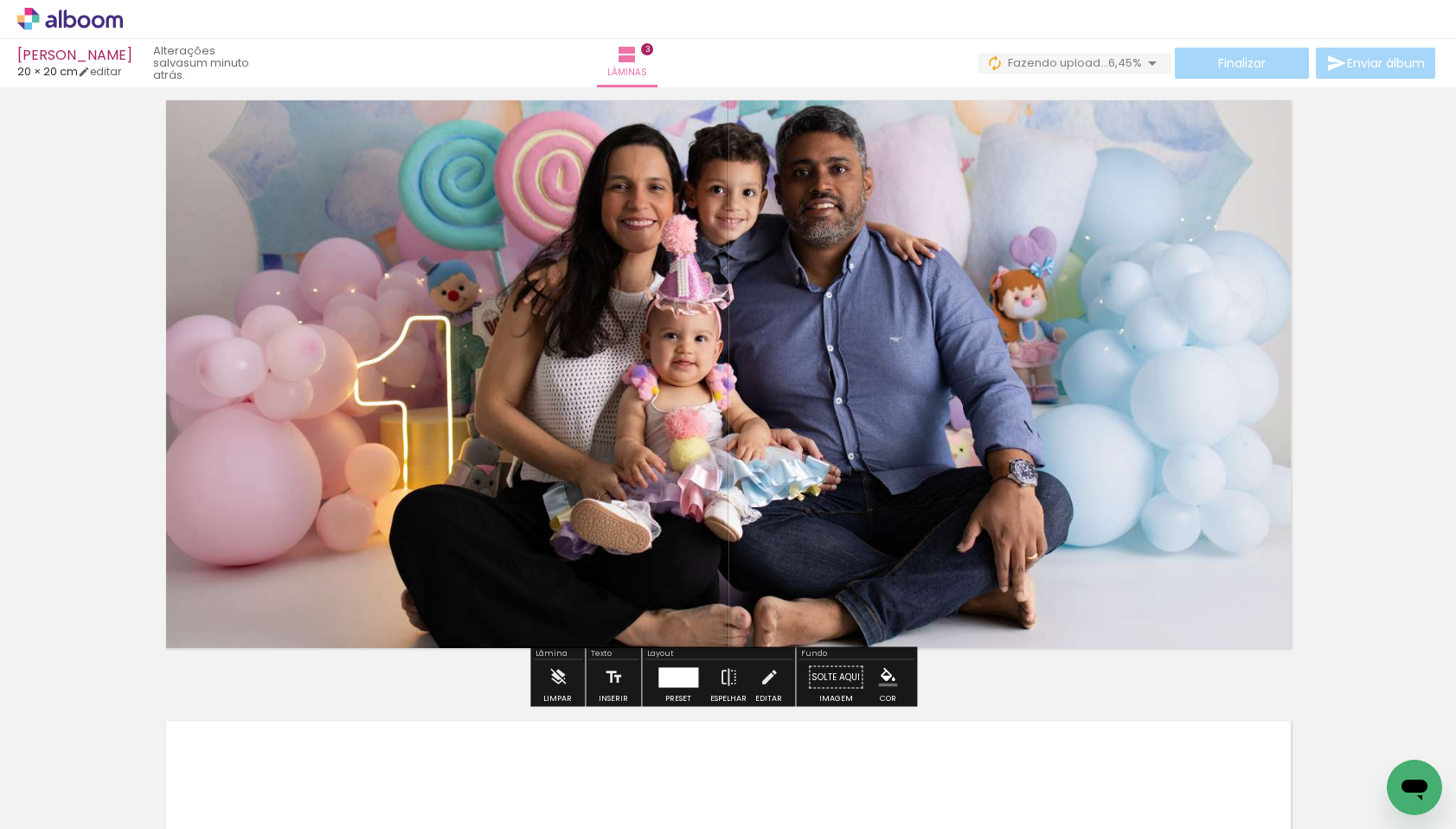
scroll to position [1289, 0]
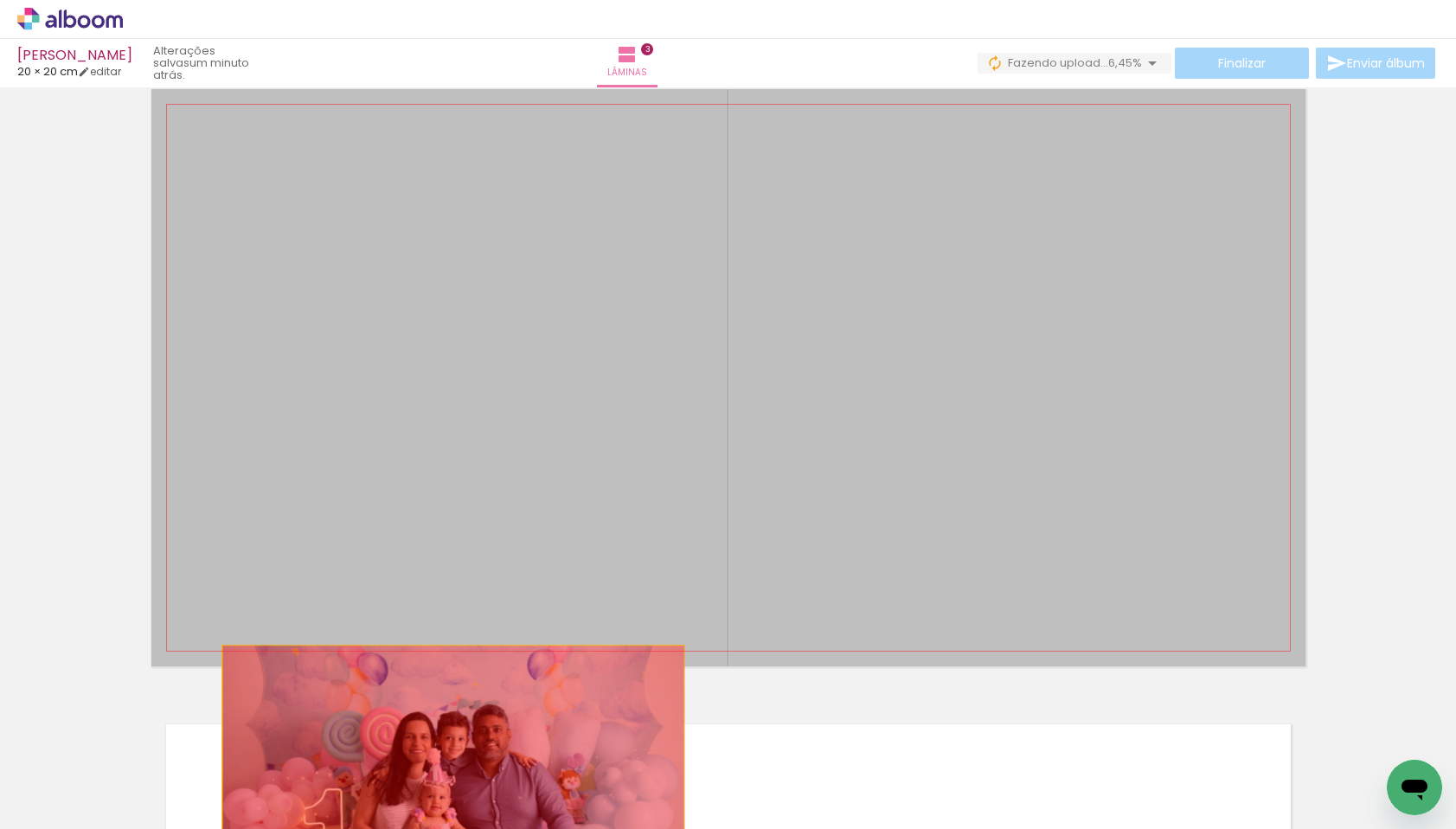
drag, startPoint x: 647, startPoint y: 546, endPoint x: 447, endPoint y: 761, distance: 293.6
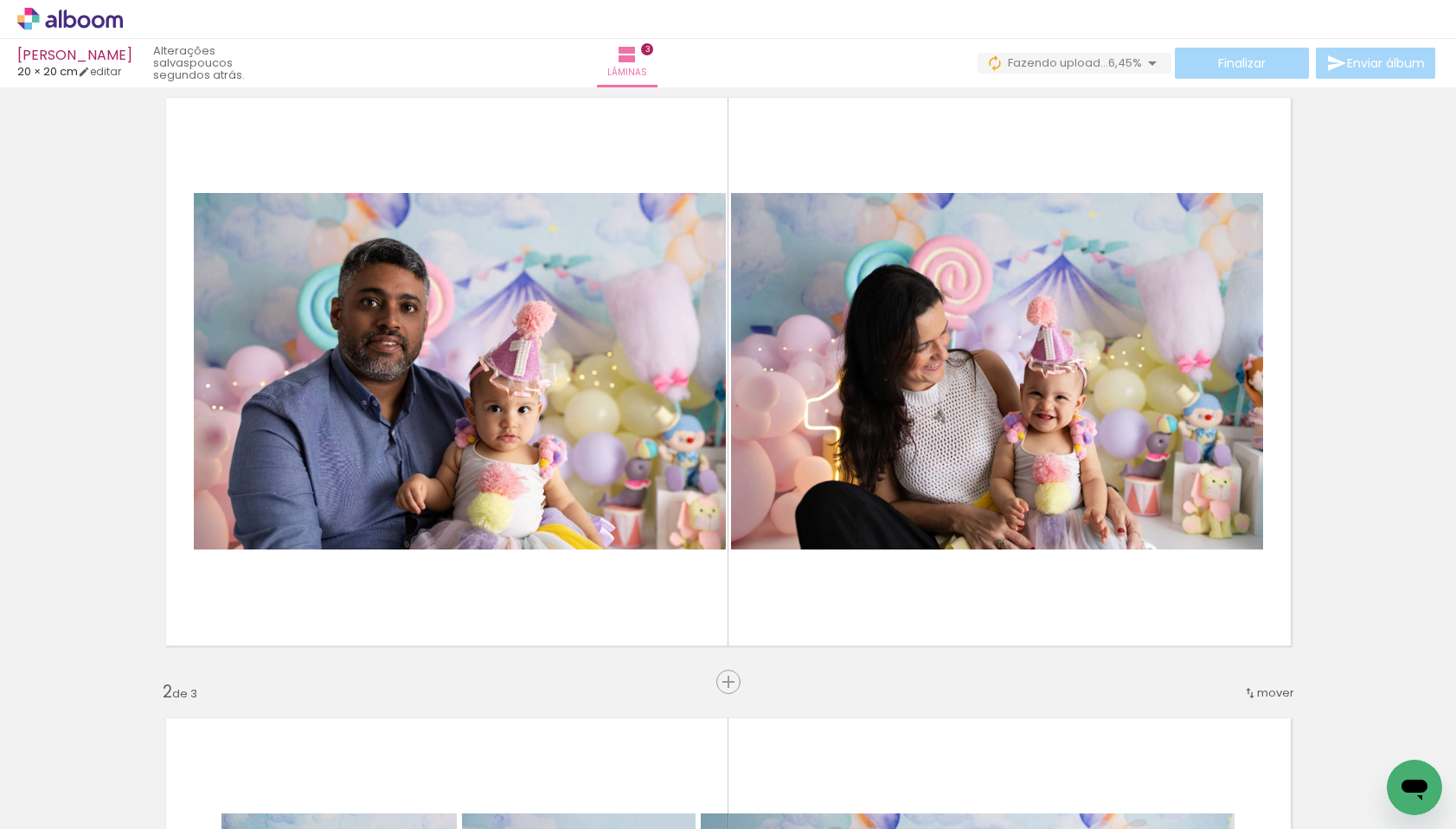
scroll to position [46, 0]
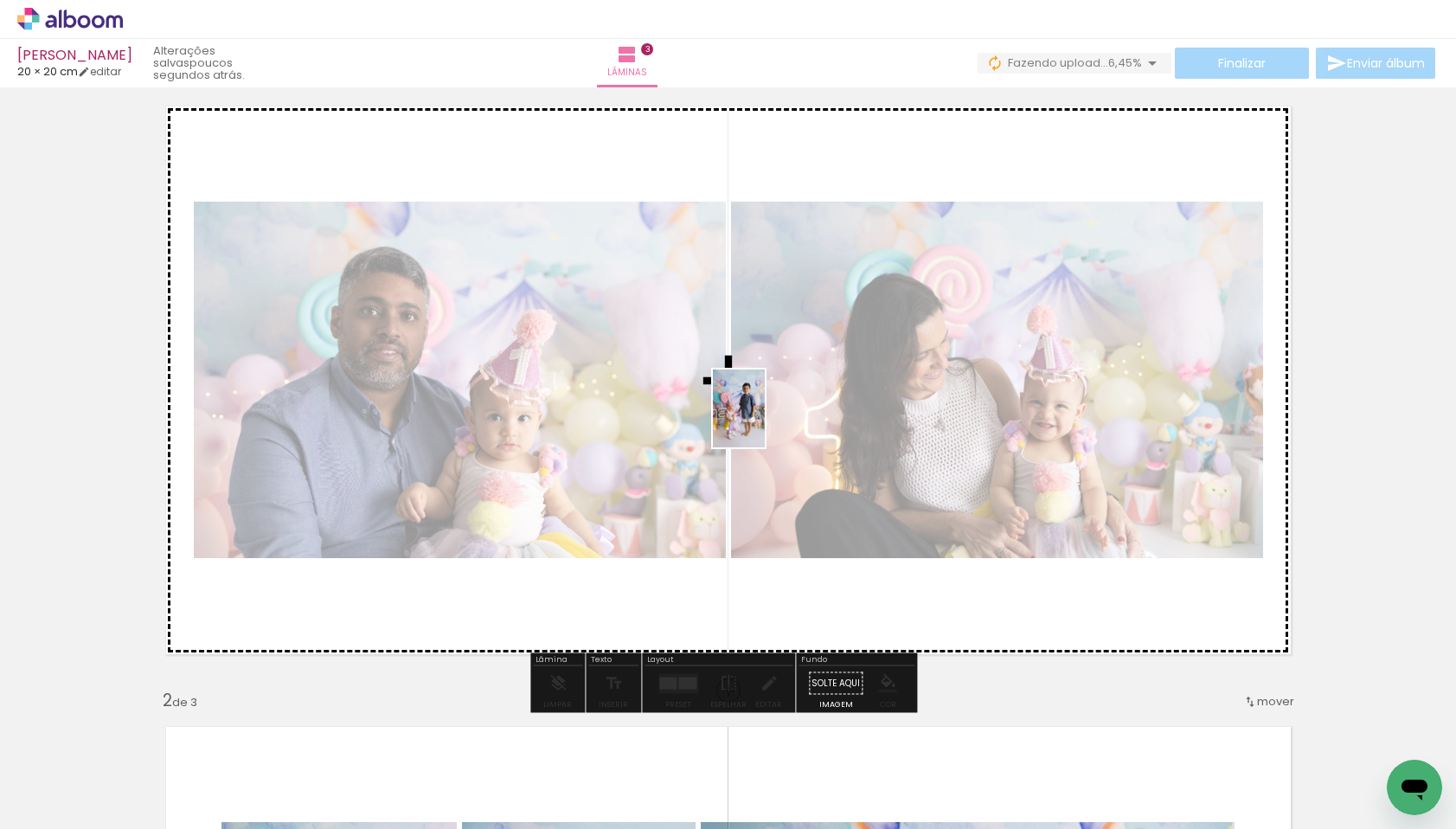
drag, startPoint x: 1134, startPoint y: 764, endPoint x: 765, endPoint y: 422, distance: 503.1
click at [765, 421] on quentale-workspace at bounding box center [728, 414] width 1456 height 829
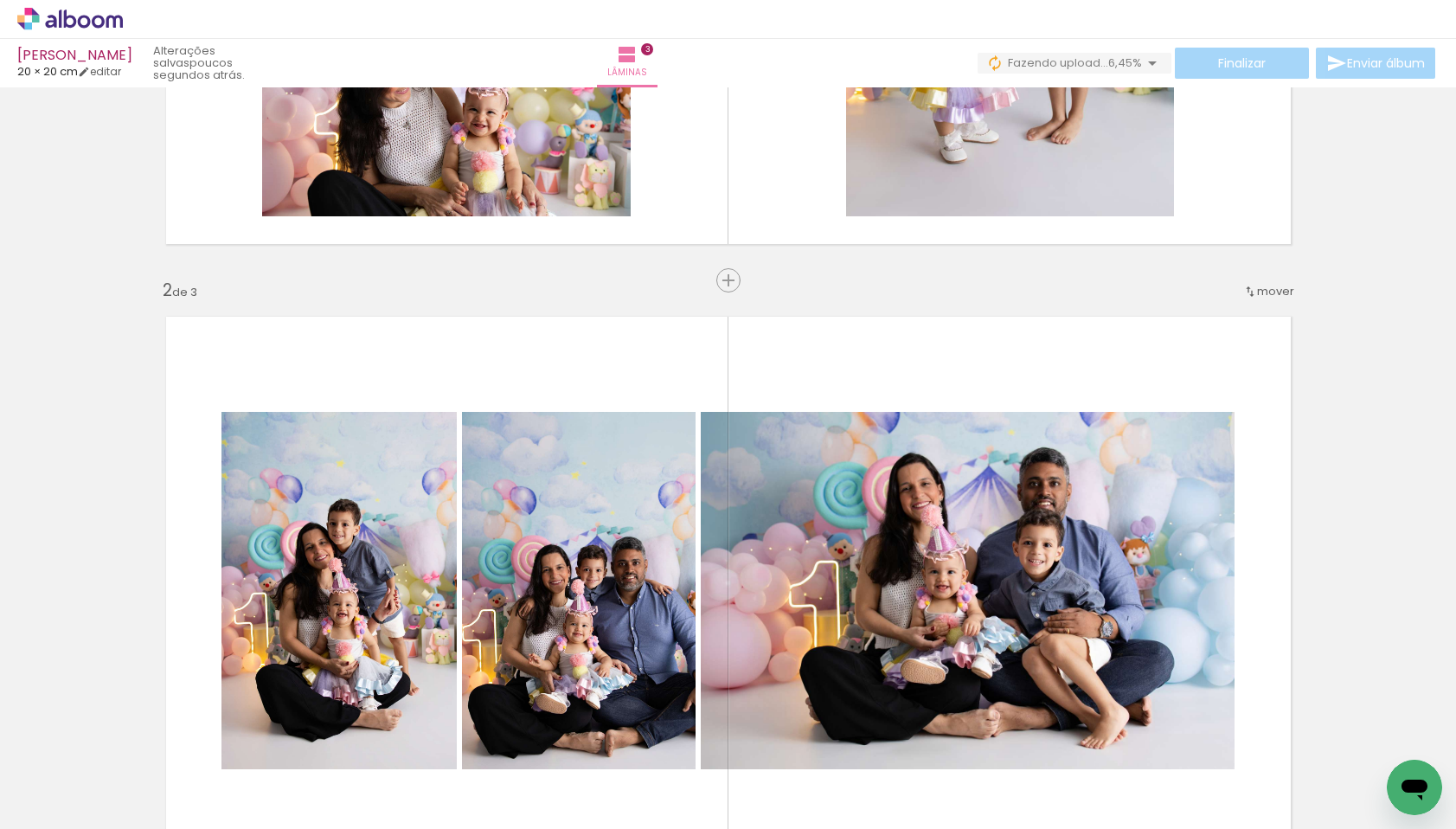
scroll to position [692, 0]
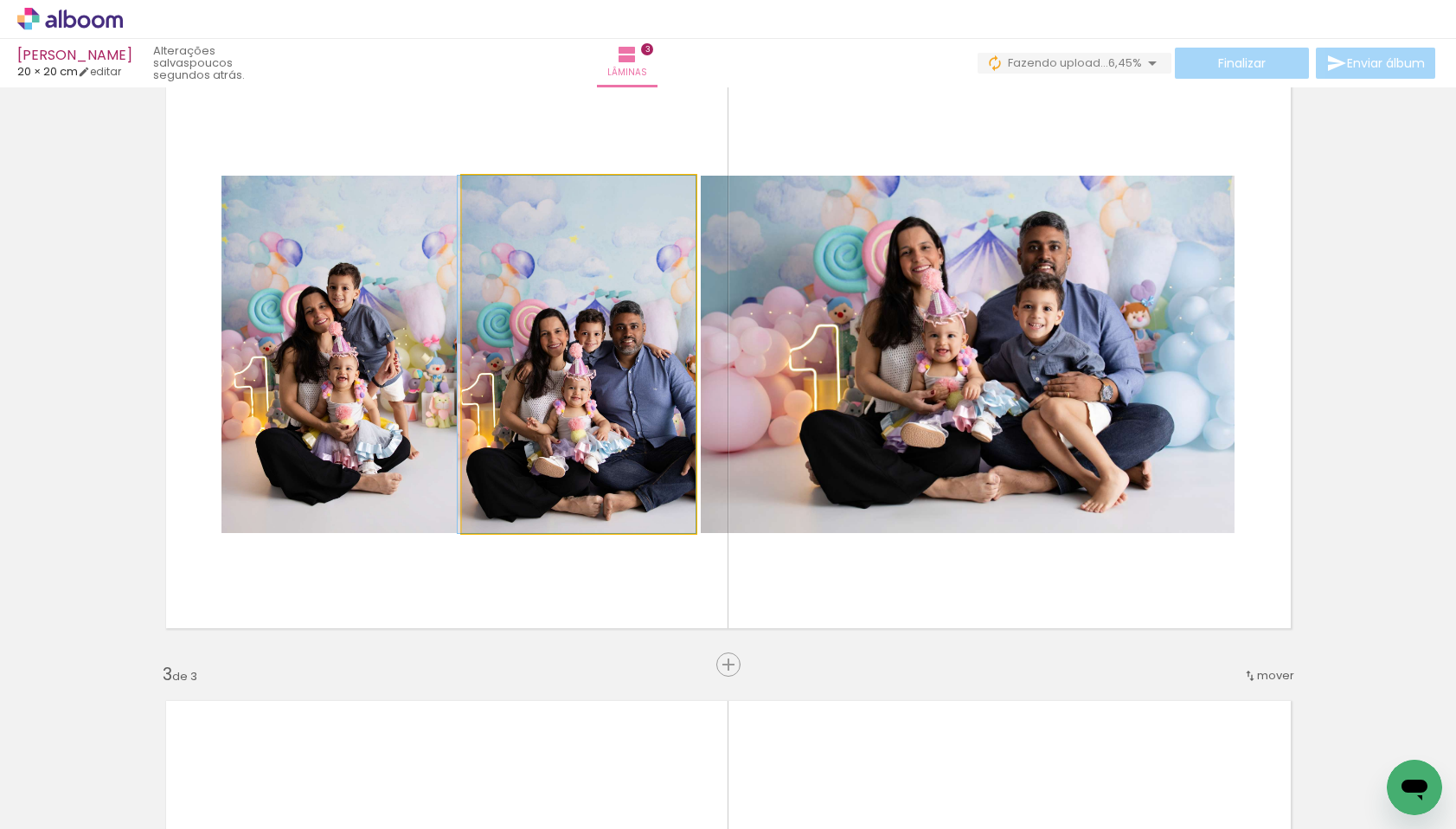
drag, startPoint x: 531, startPoint y: 370, endPoint x: 472, endPoint y: 371, distance: 59.0
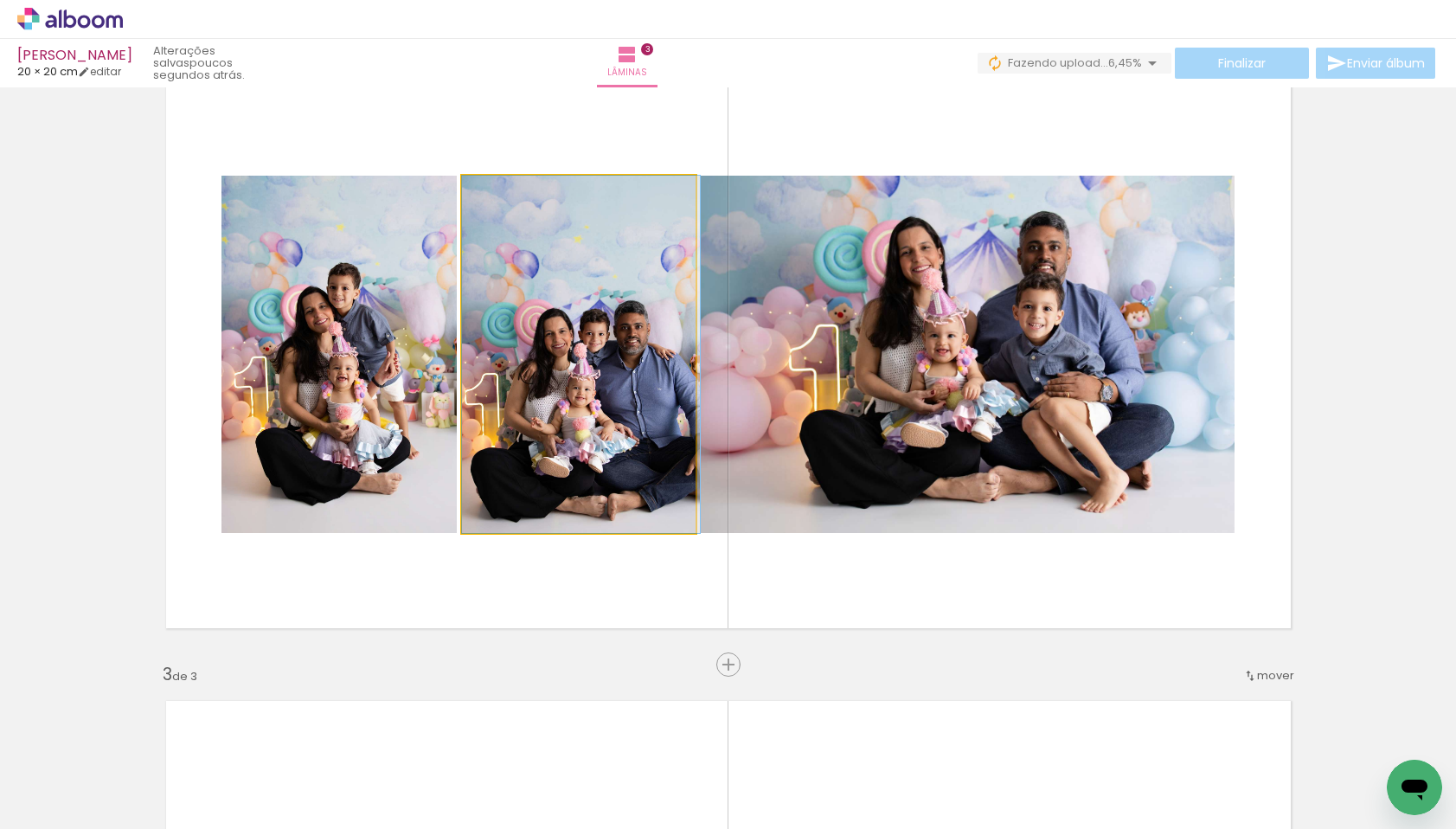
drag, startPoint x: 532, startPoint y: 369, endPoint x: 571, endPoint y: 379, distance: 40.3
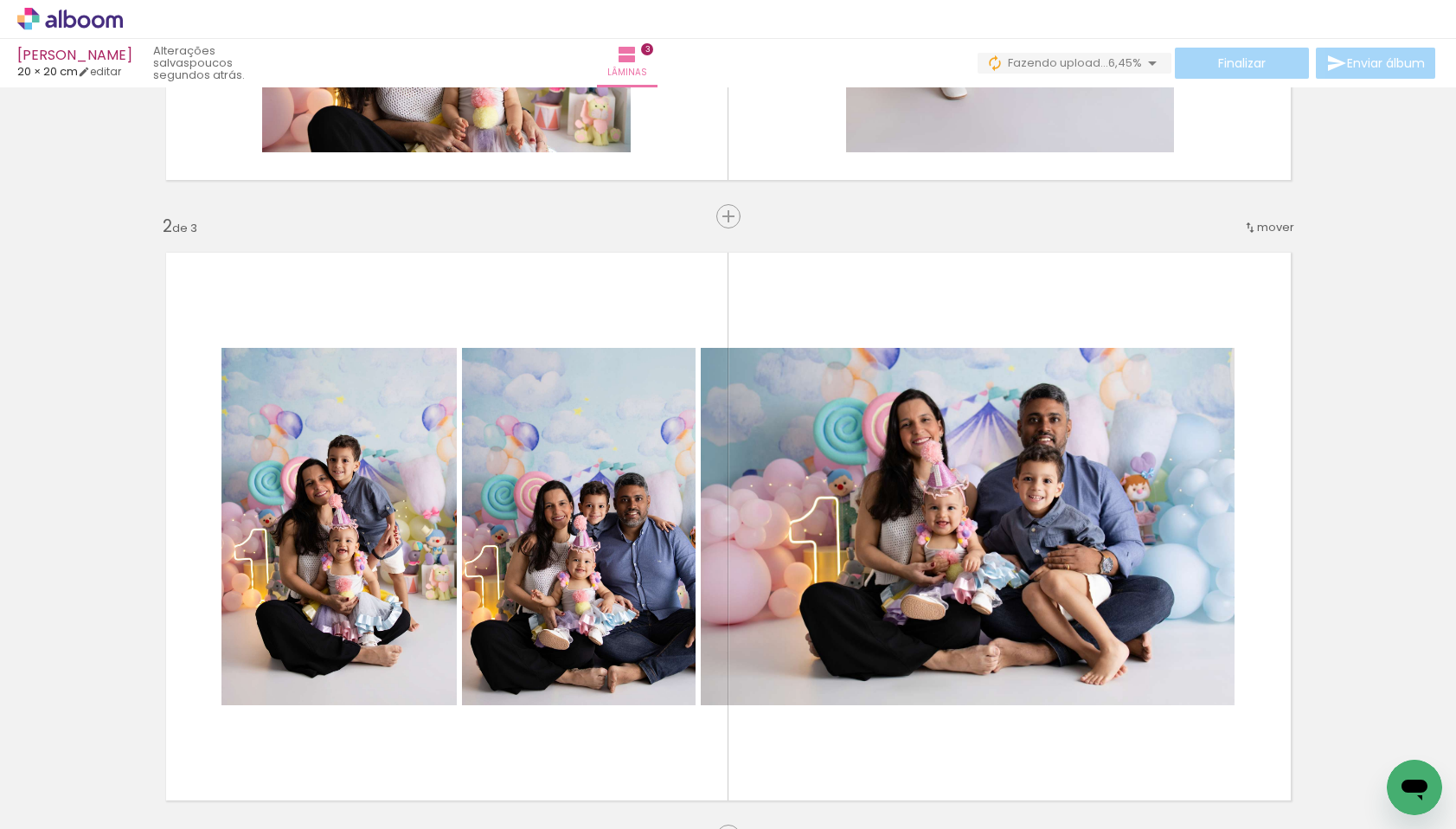
scroll to position [0, 0]
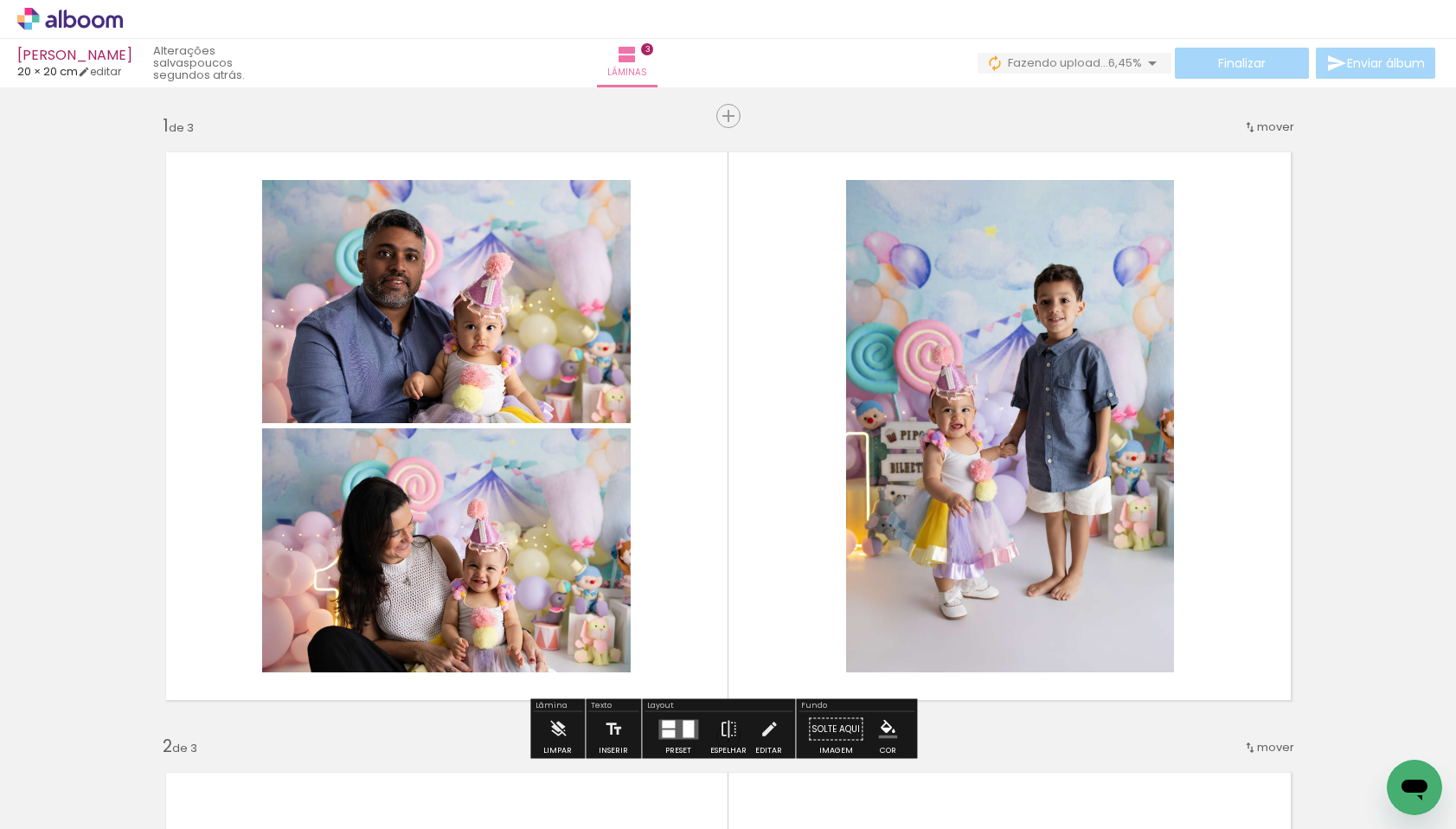
click at [1245, 125] on iron-icon at bounding box center [1251, 126] width 14 height 14
click at [1226, 151] on span "depois da" at bounding box center [1201, 153] width 58 height 29
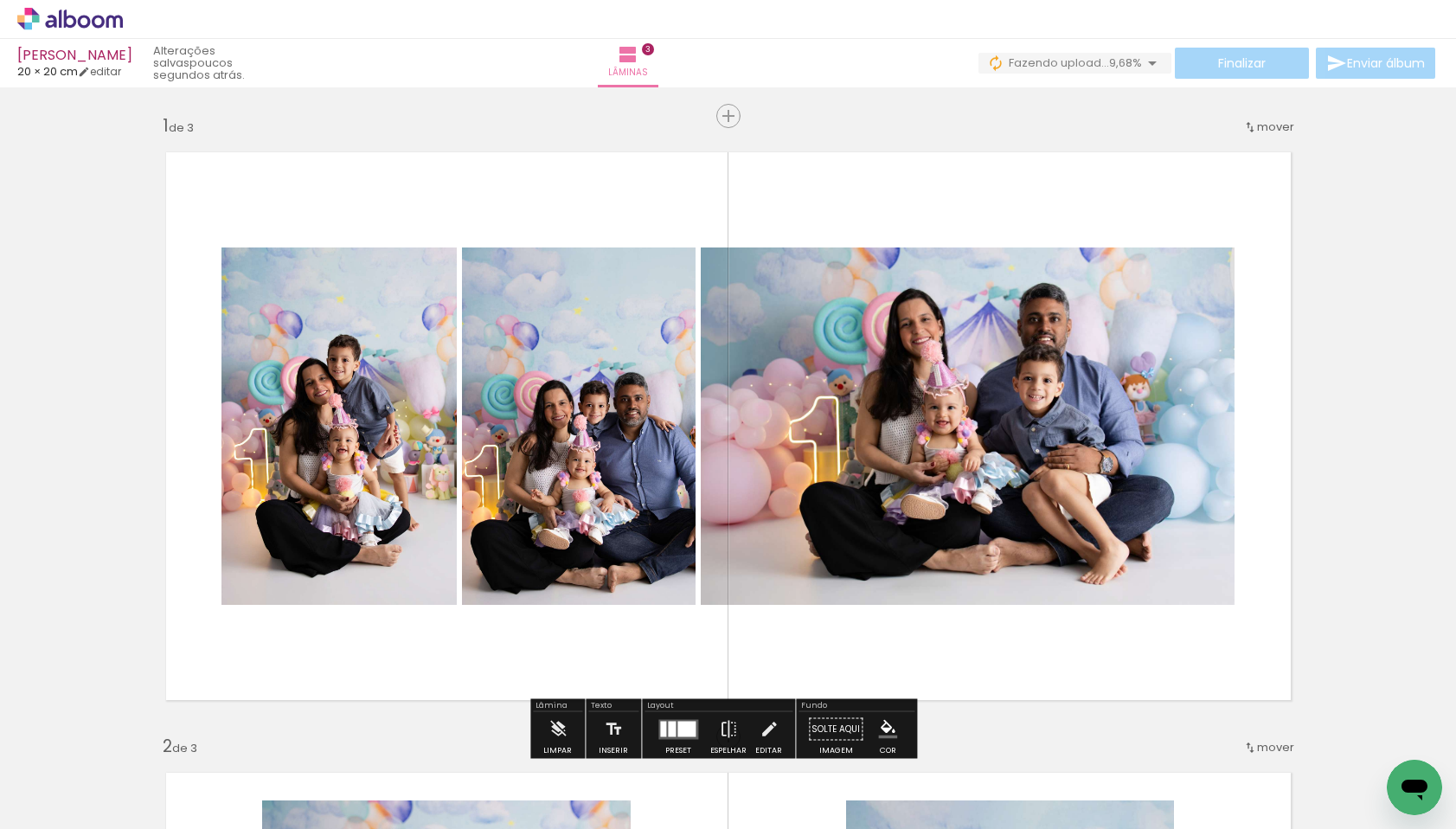
click at [1245, 126] on iron-icon at bounding box center [1251, 126] width 14 height 14
click at [718, 115] on span "Inserir lâmina" at bounding box center [736, 116] width 68 height 11
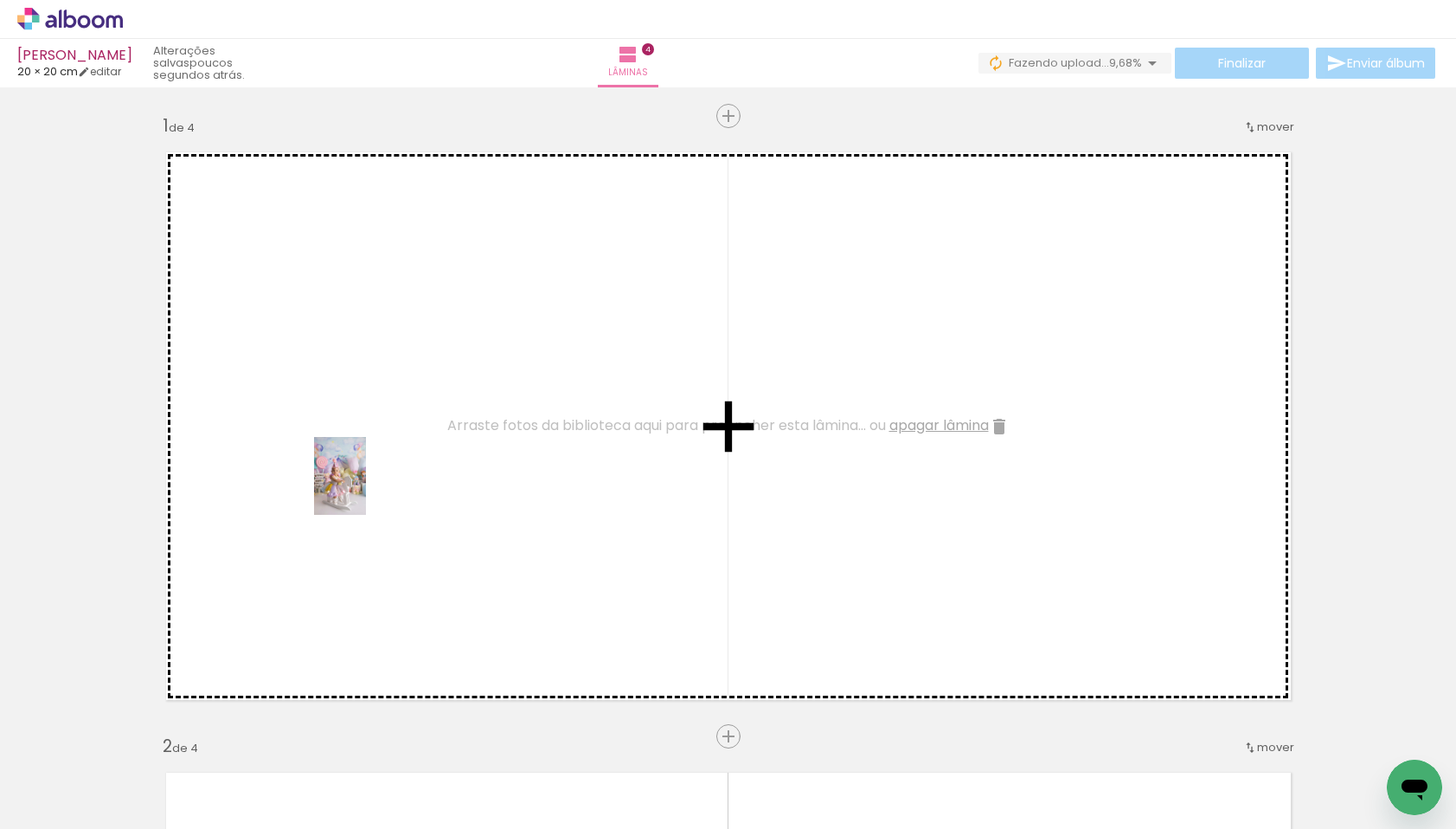
drag, startPoint x: 168, startPoint y: 776, endPoint x: 366, endPoint y: 489, distance: 348.7
click at [366, 489] on quentale-workspace at bounding box center [728, 414] width 1456 height 829
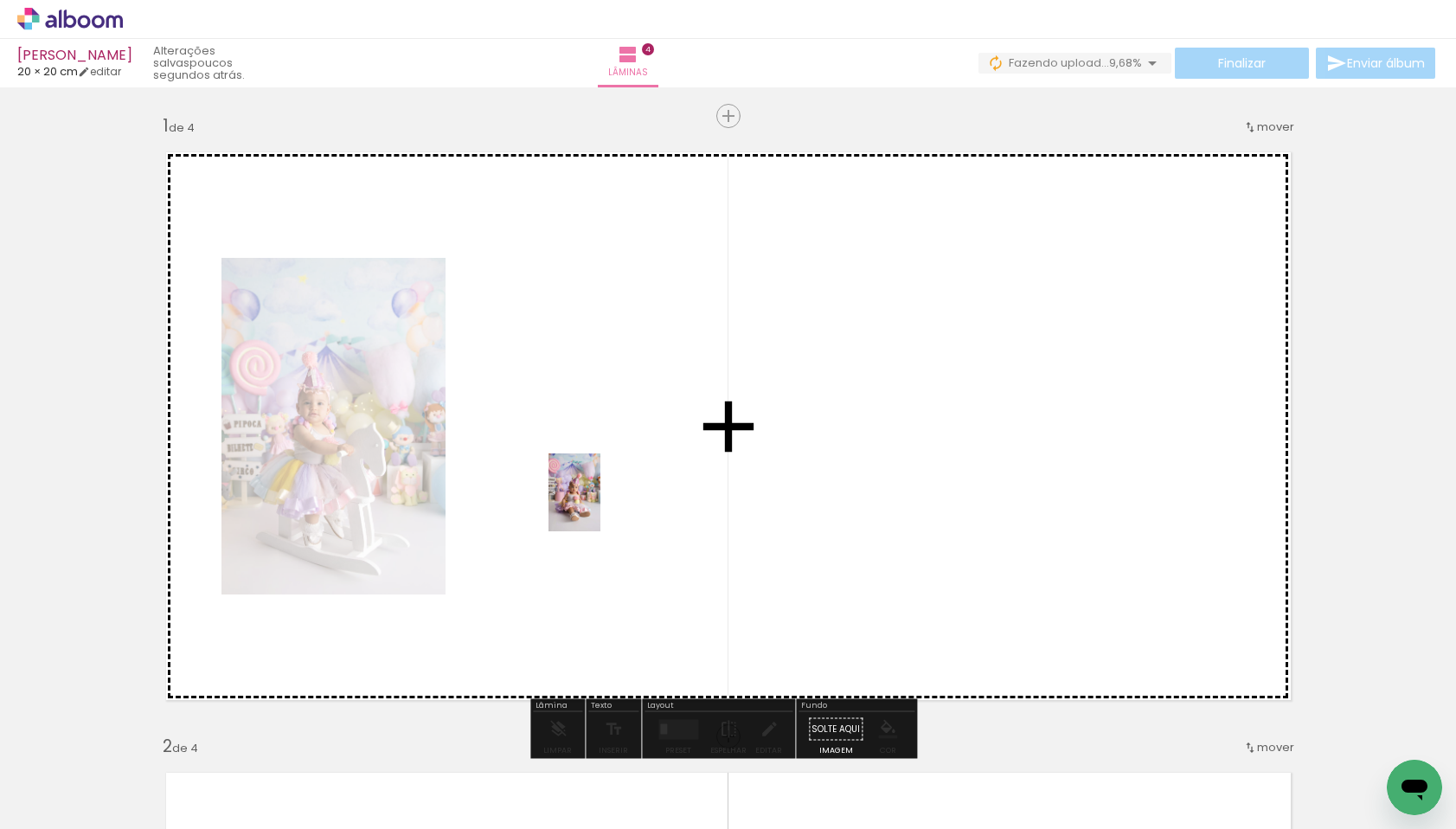
drag, startPoint x: 580, startPoint y: 782, endPoint x: 601, endPoint y: 505, distance: 277.8
click at [601, 505] on quentale-workspace at bounding box center [728, 414] width 1456 height 829
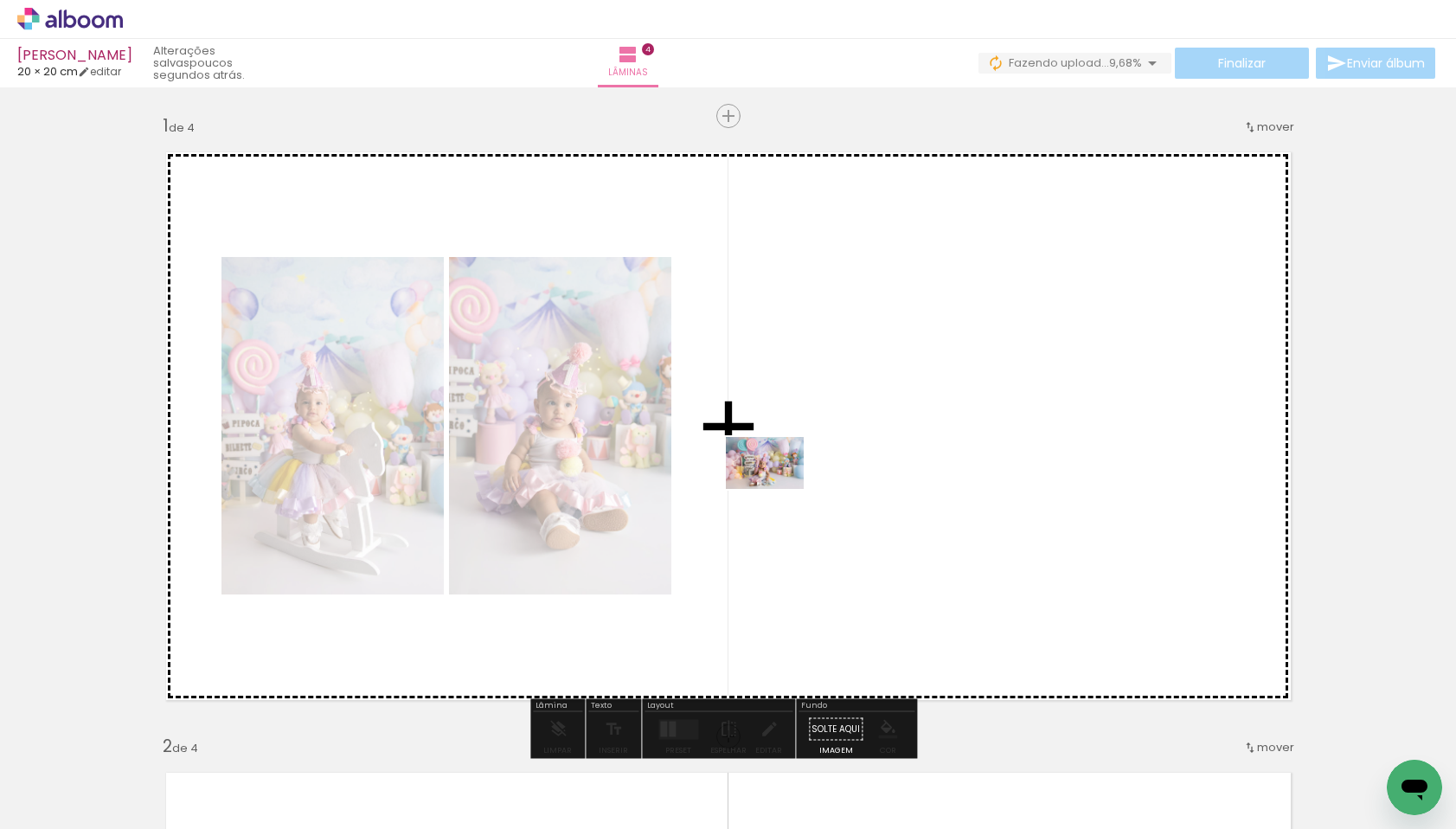
drag, startPoint x: 349, startPoint y: 781, endPoint x: 786, endPoint y: 485, distance: 527.8
click at [786, 485] on quentale-workspace at bounding box center [728, 414] width 1456 height 829
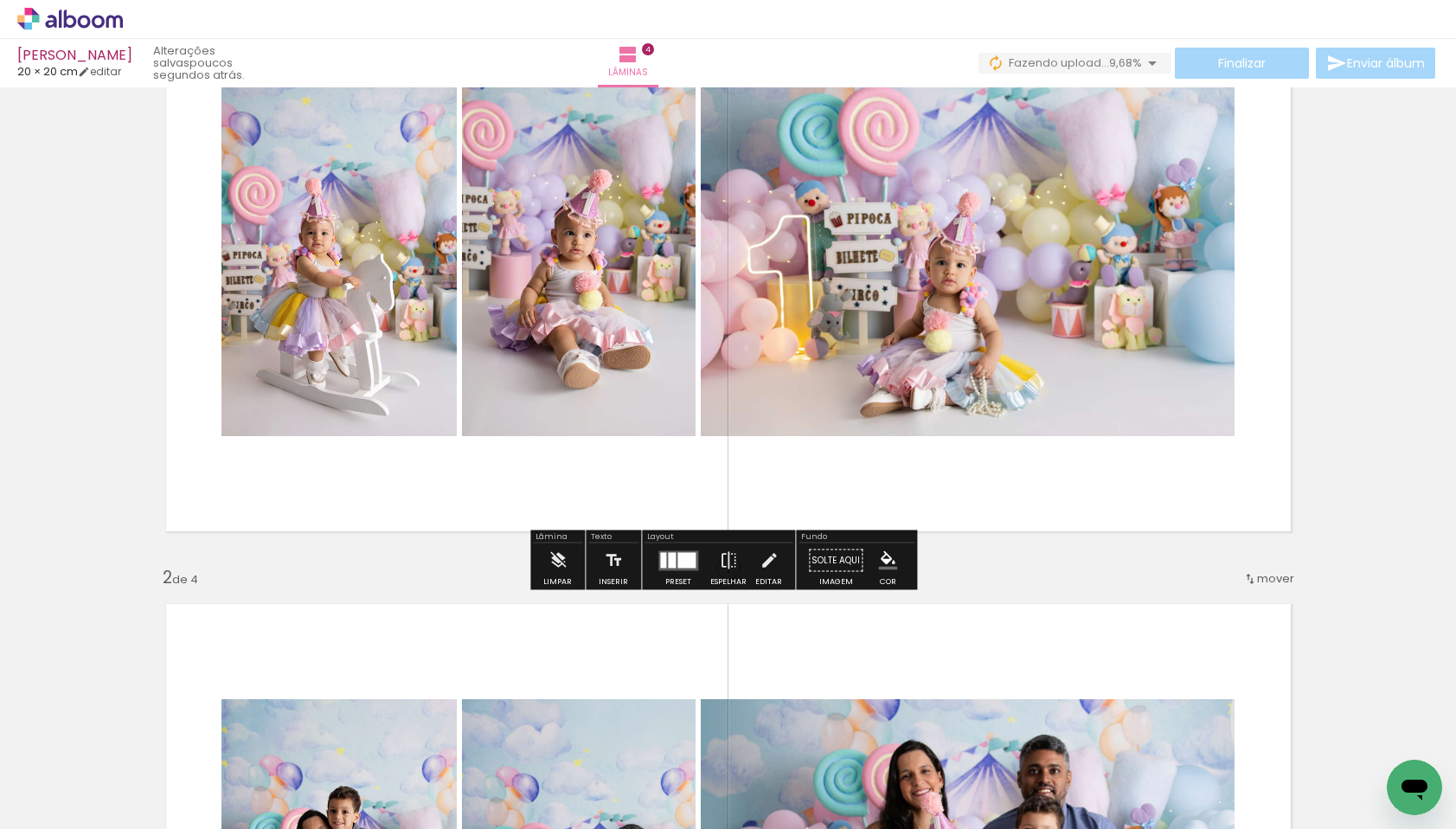
scroll to position [240, 0]
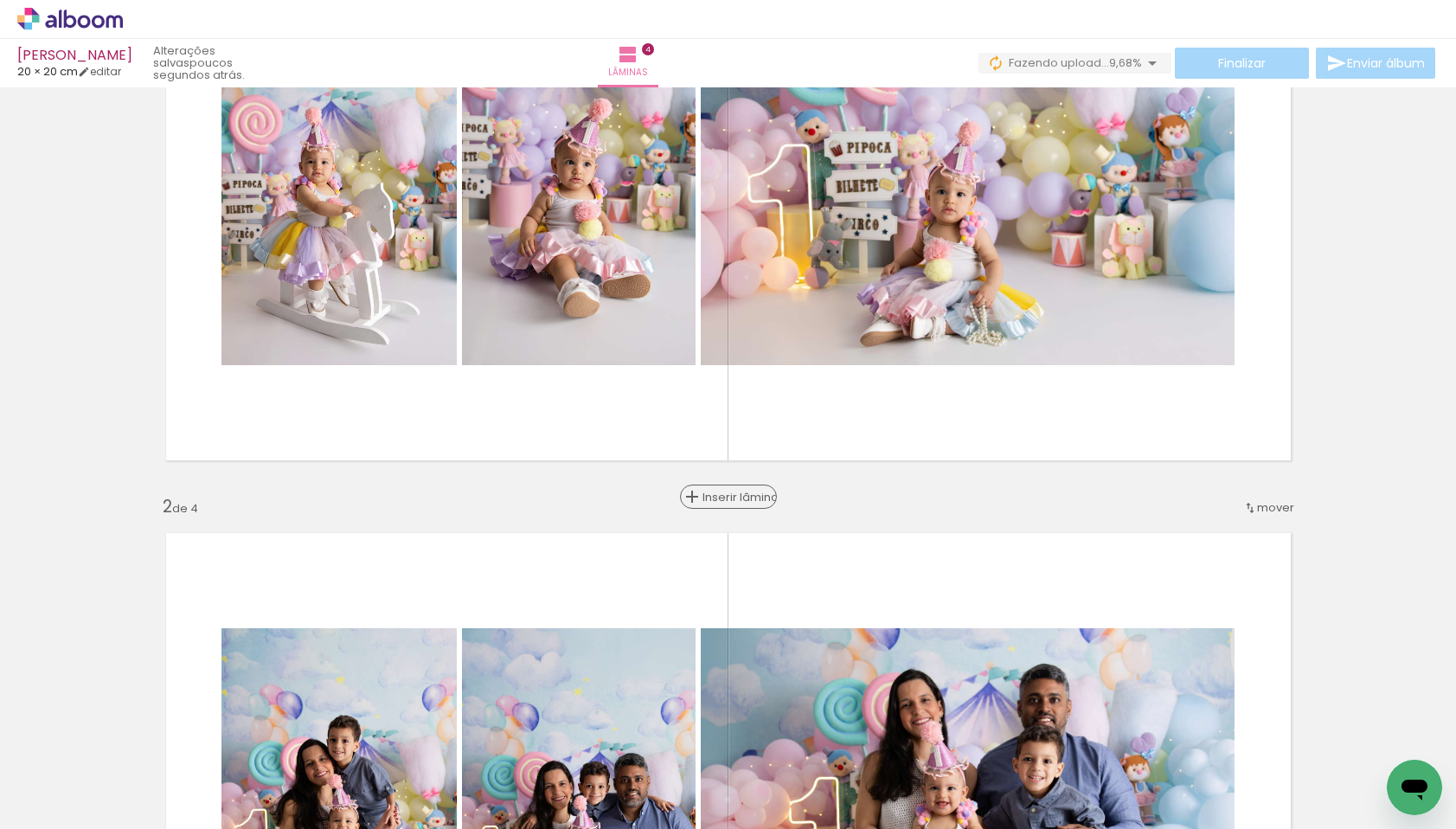
click at [713, 492] on span "Inserir lâmina" at bounding box center [736, 497] width 68 height 11
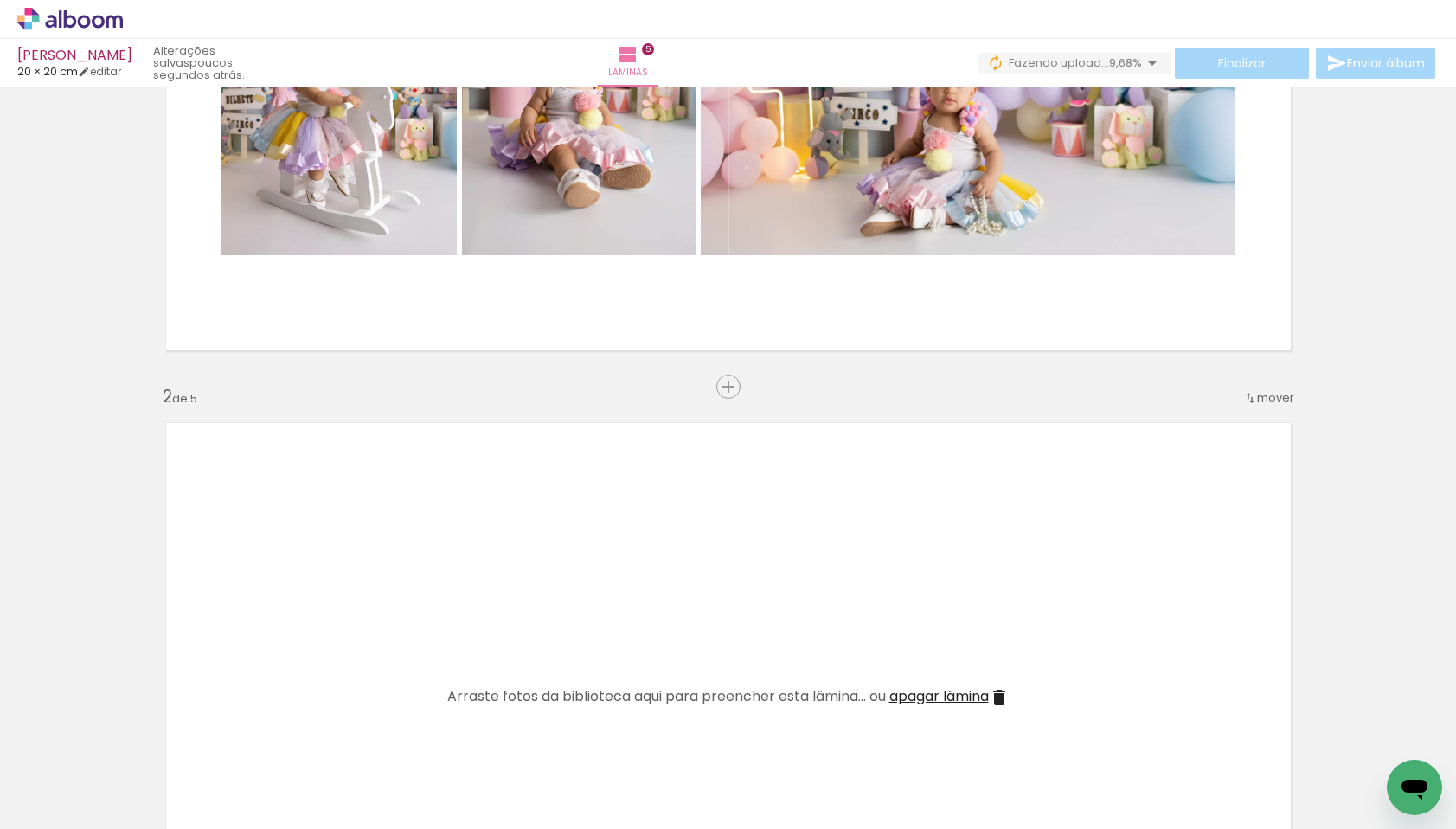
scroll to position [366, 0]
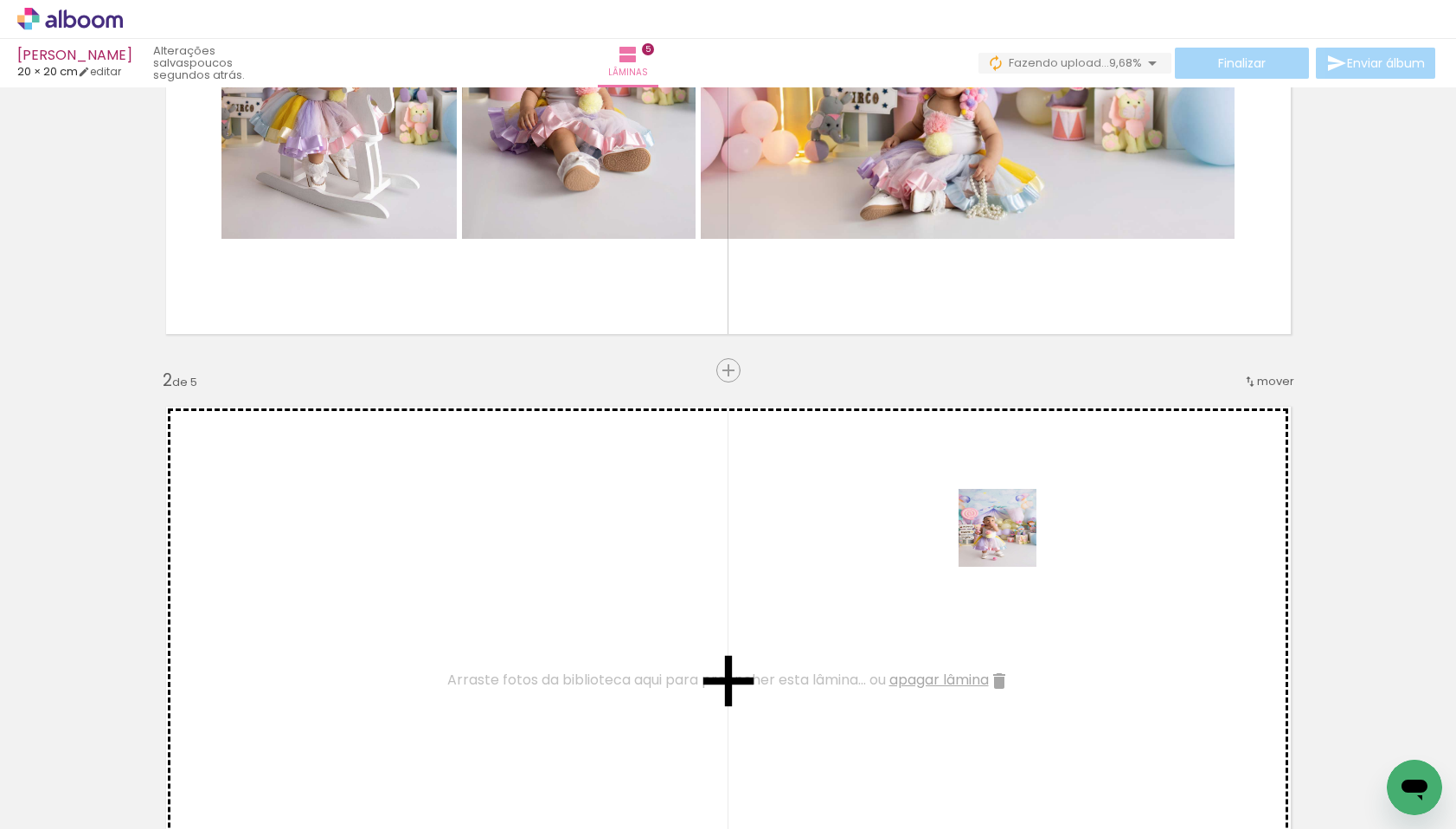
drag, startPoint x: 1239, startPoint y: 774, endPoint x: 953, endPoint y: 514, distance: 386.5
click at [953, 514] on quentale-workspace at bounding box center [728, 414] width 1456 height 829
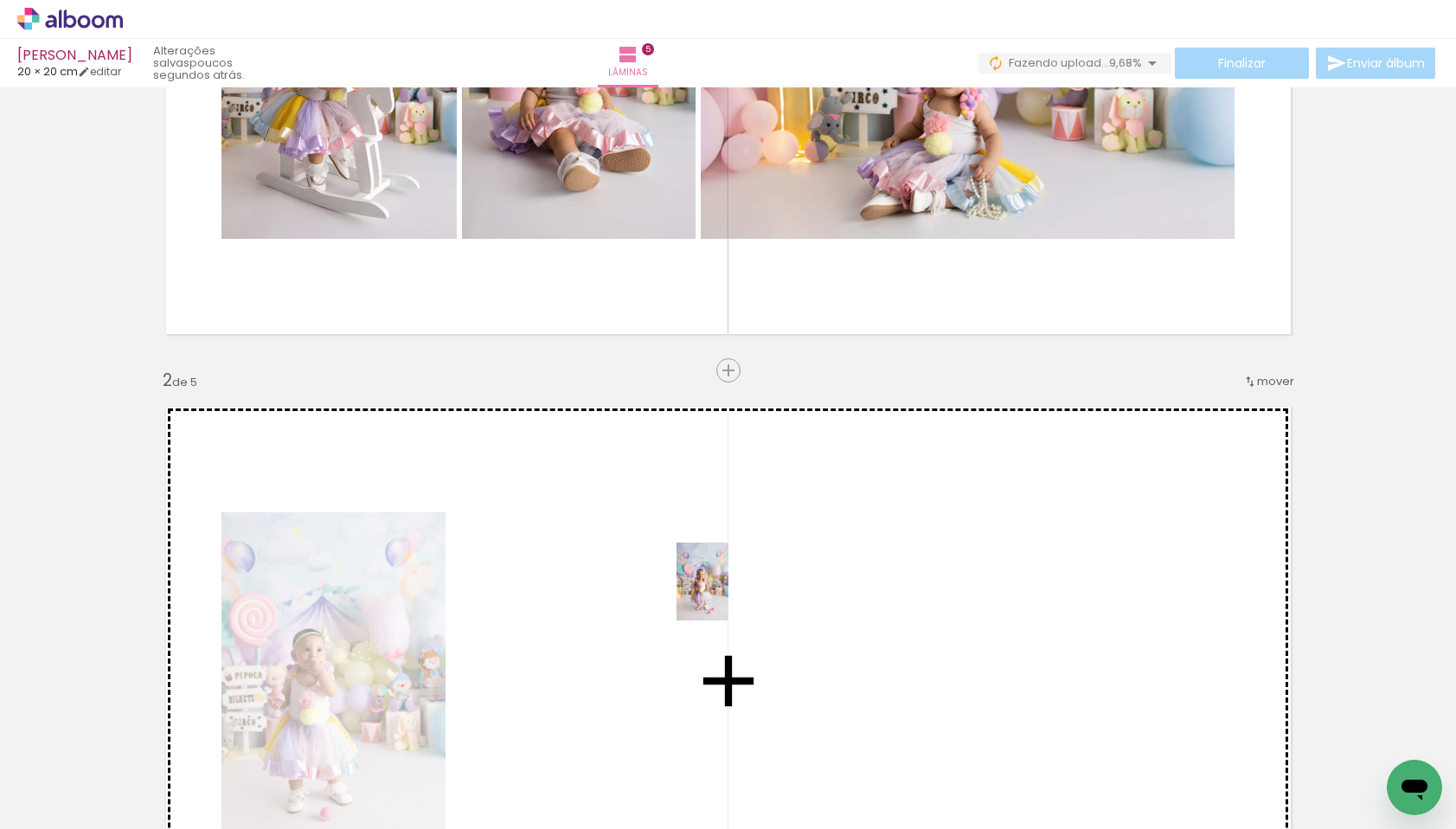
drag, startPoint x: 1309, startPoint y: 748, endPoint x: 726, endPoint y: 592, distance: 603.5
click at [726, 592] on quentale-workspace at bounding box center [728, 414] width 1456 height 829
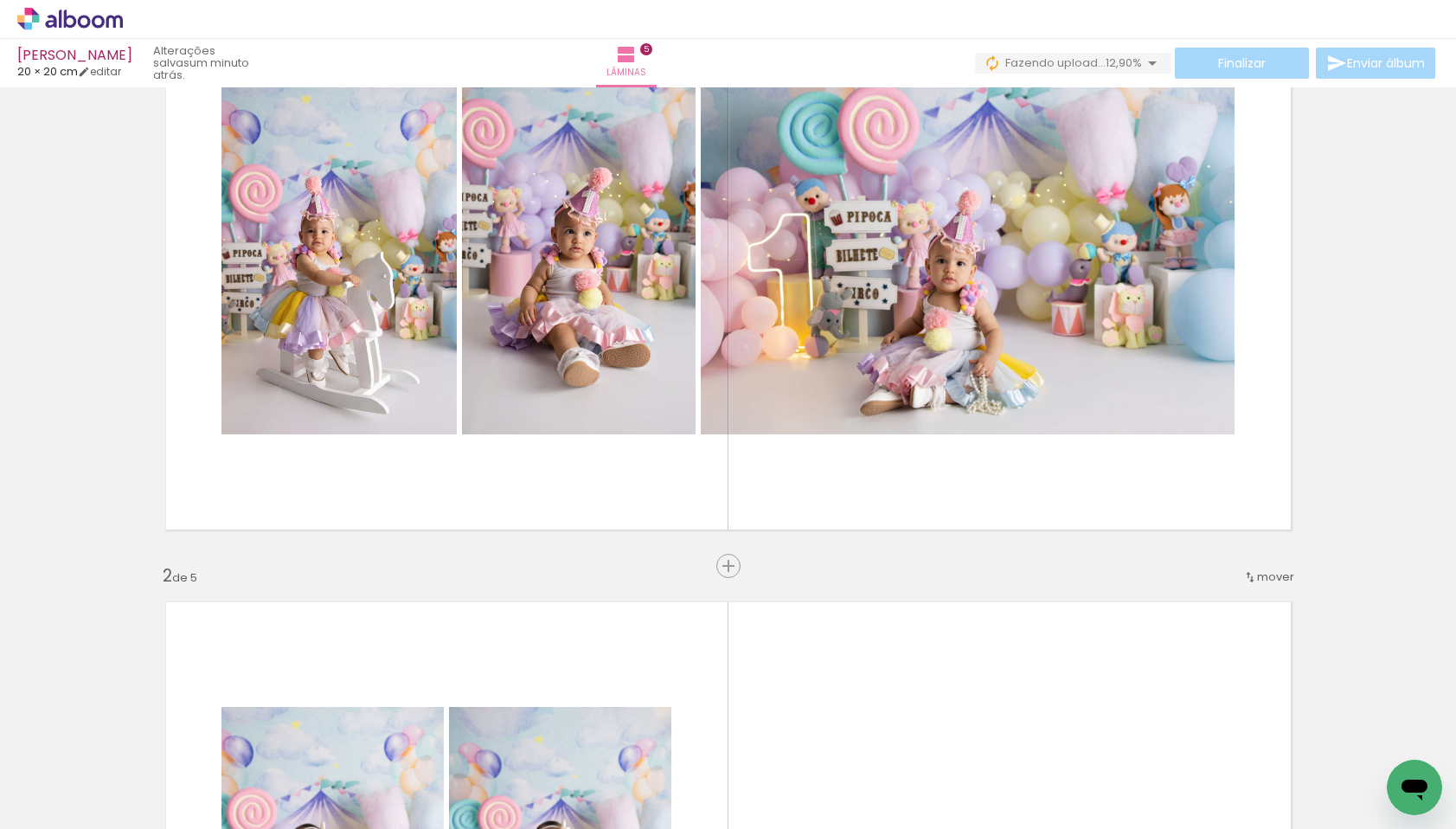
scroll to position [146, 0]
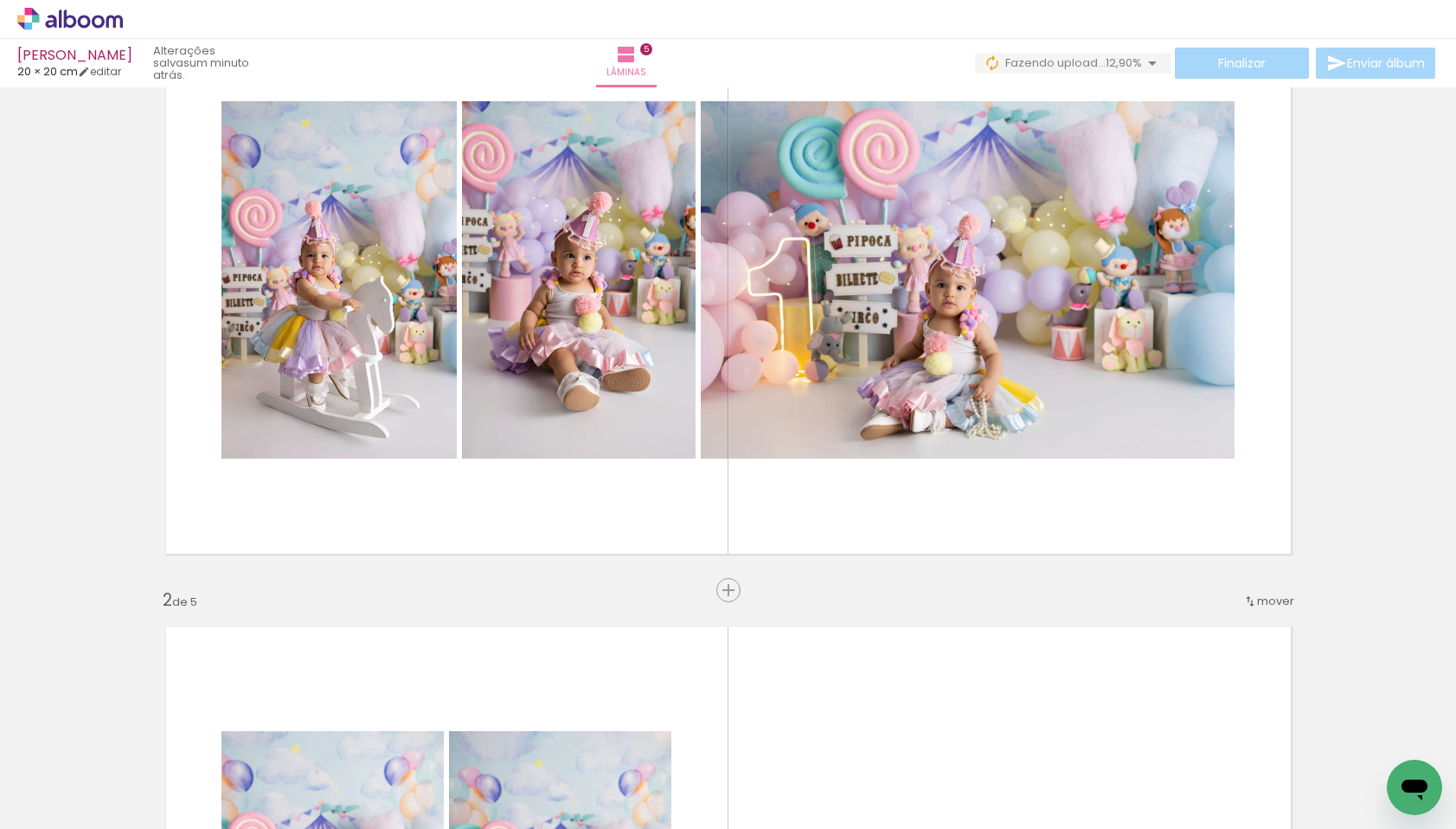
click at [259, 771] on div at bounding box center [270, 771] width 86 height 57
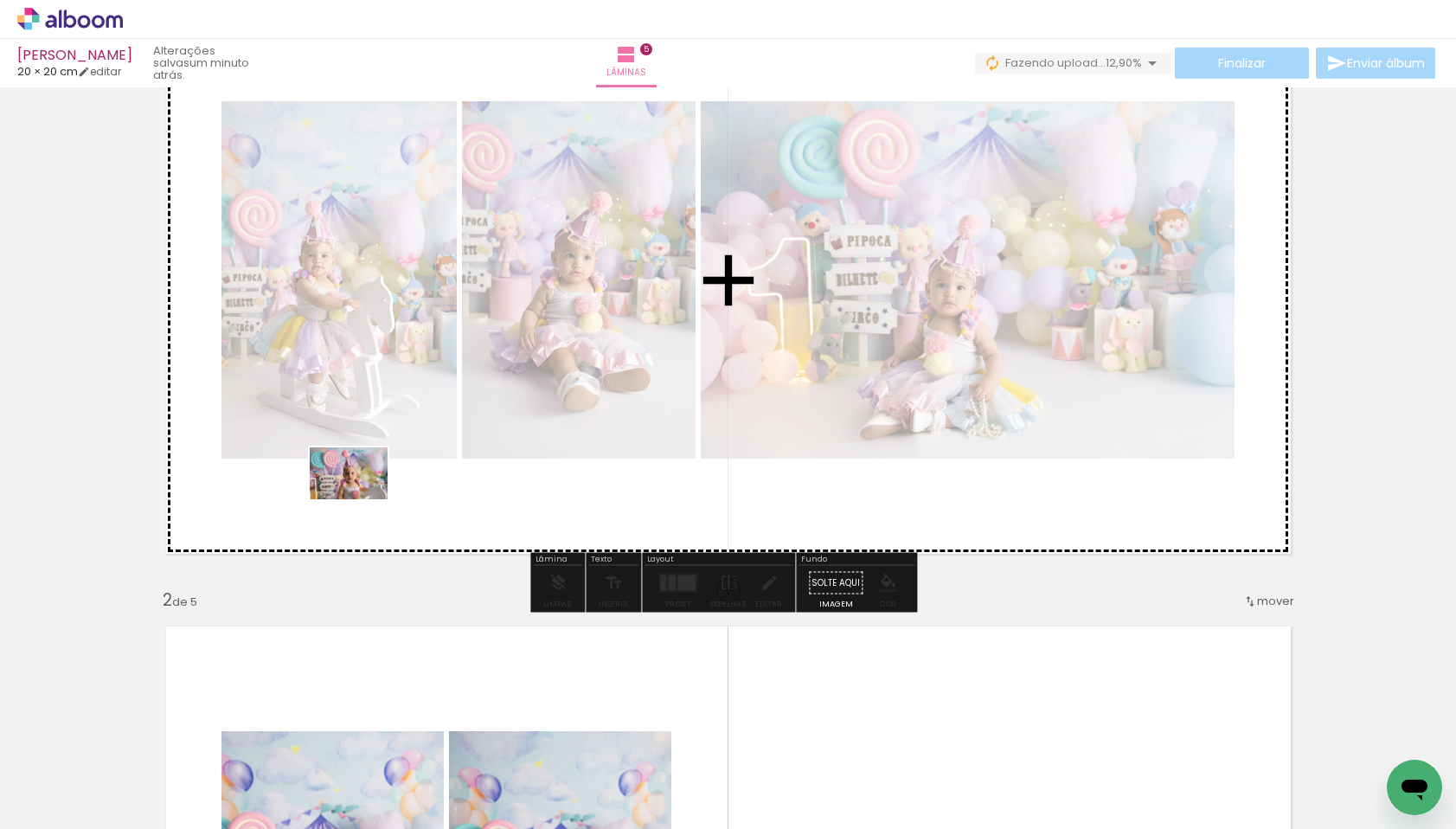
drag, startPoint x: 287, startPoint y: 768, endPoint x: 361, endPoint y: 499, distance: 279.0
click at [361, 499] on quentale-workspace at bounding box center [728, 414] width 1456 height 829
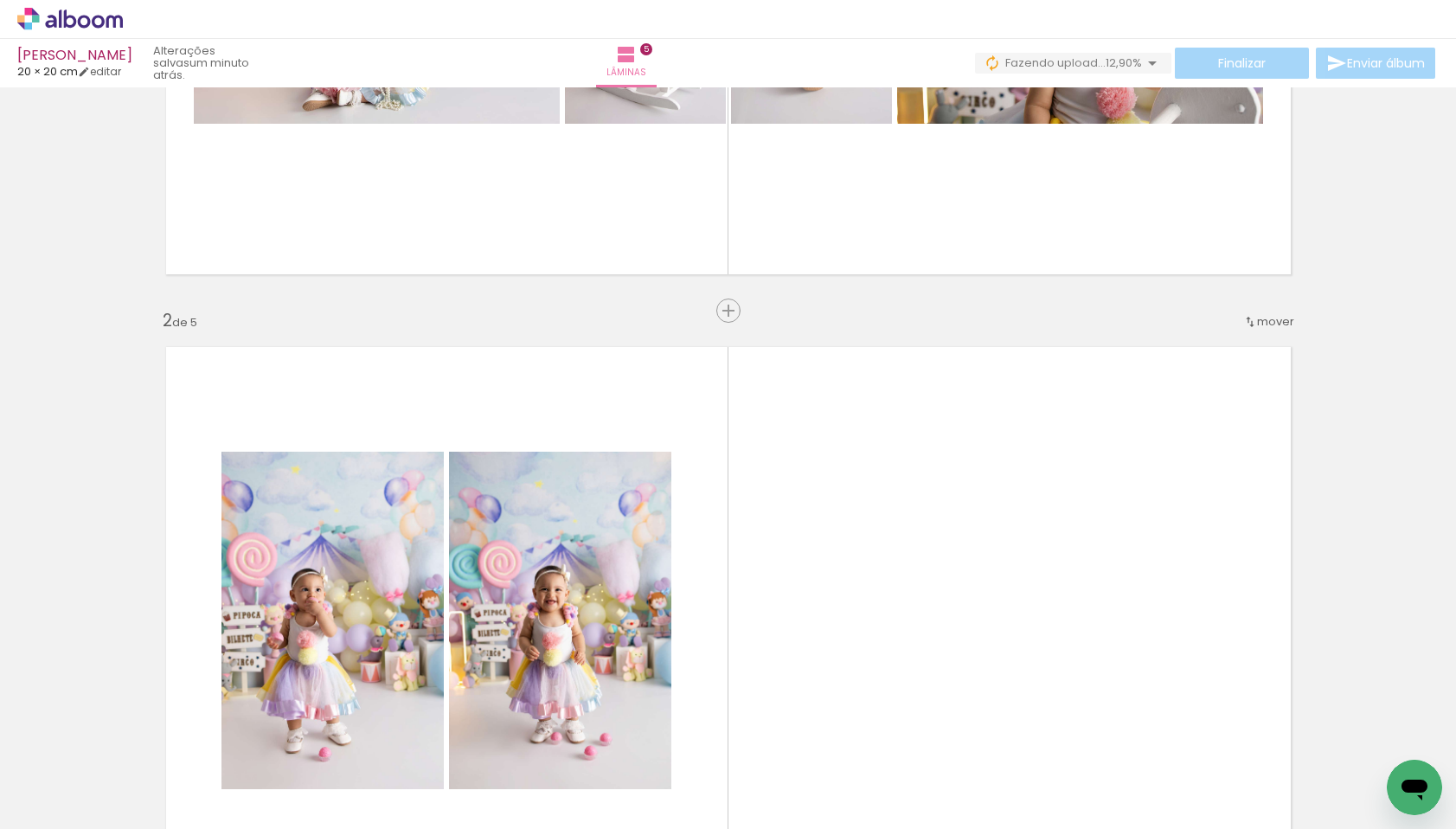
scroll to position [639, 0]
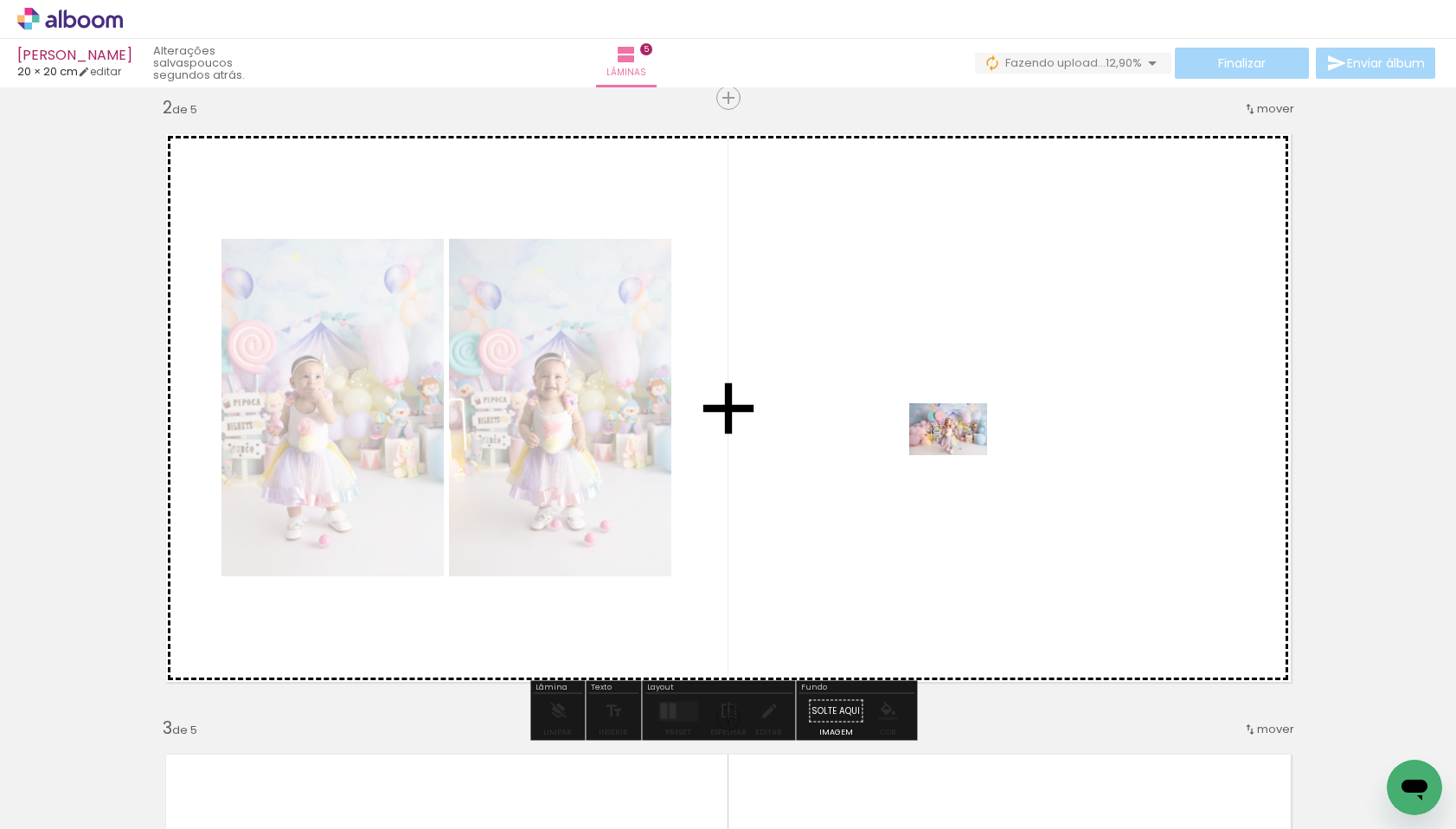
drag, startPoint x: 896, startPoint y: 783, endPoint x: 961, endPoint y: 455, distance: 334.4
click at [961, 455] on quentale-workspace at bounding box center [728, 414] width 1456 height 829
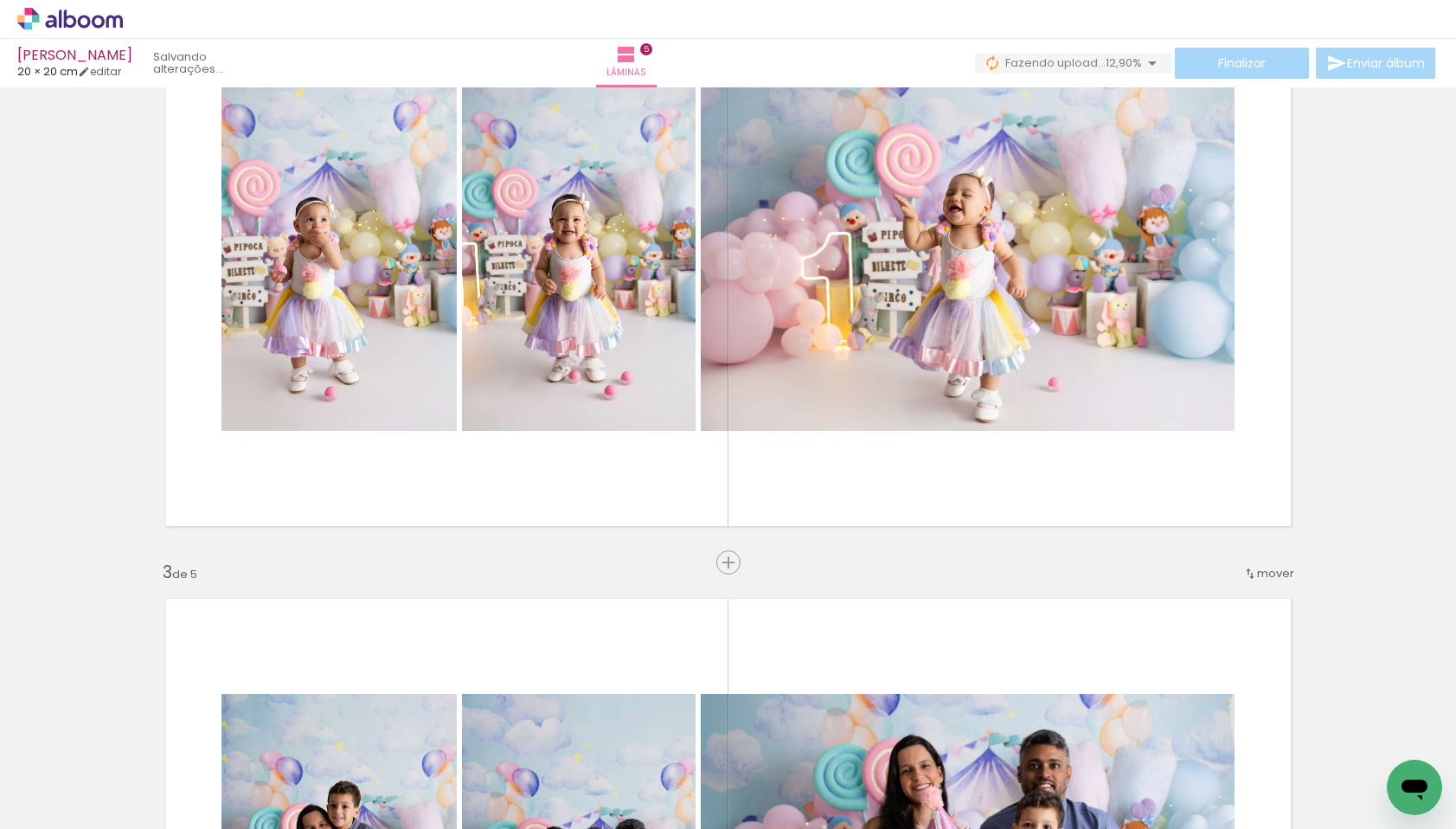
scroll to position [799, 0]
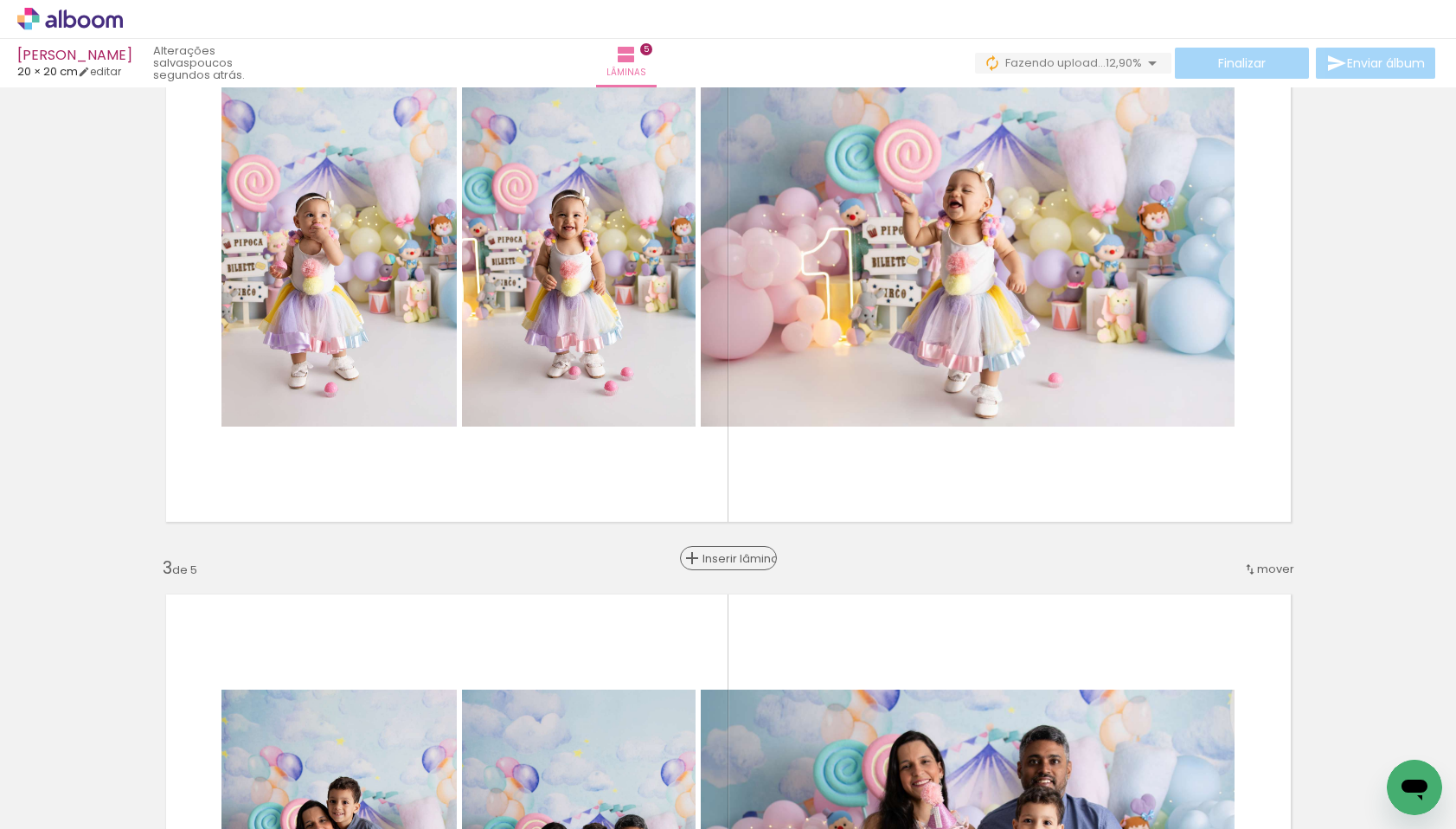
click at [723, 555] on span "Inserir lâmina" at bounding box center [736, 558] width 68 height 11
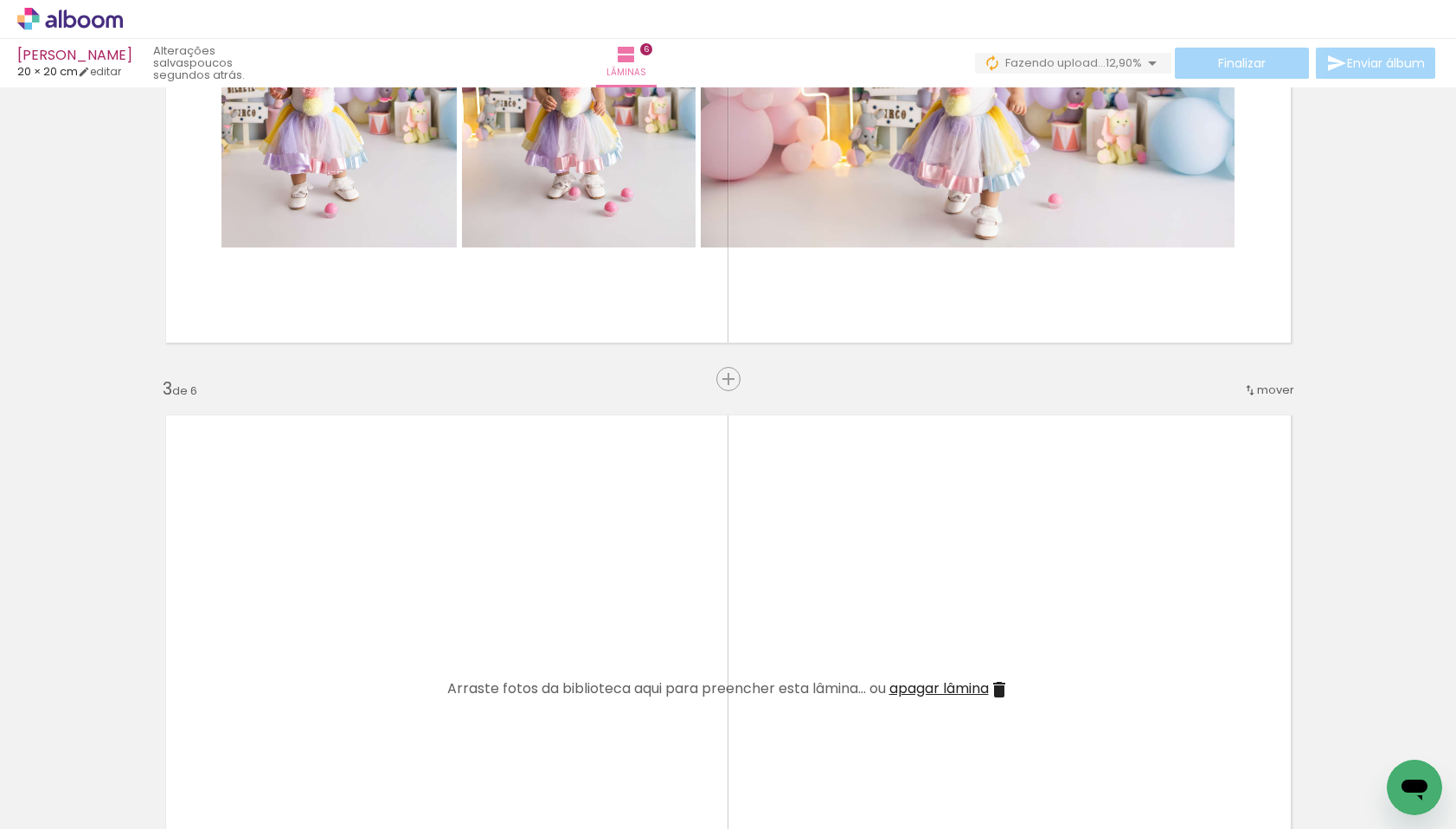
scroll to position [1073, 0]
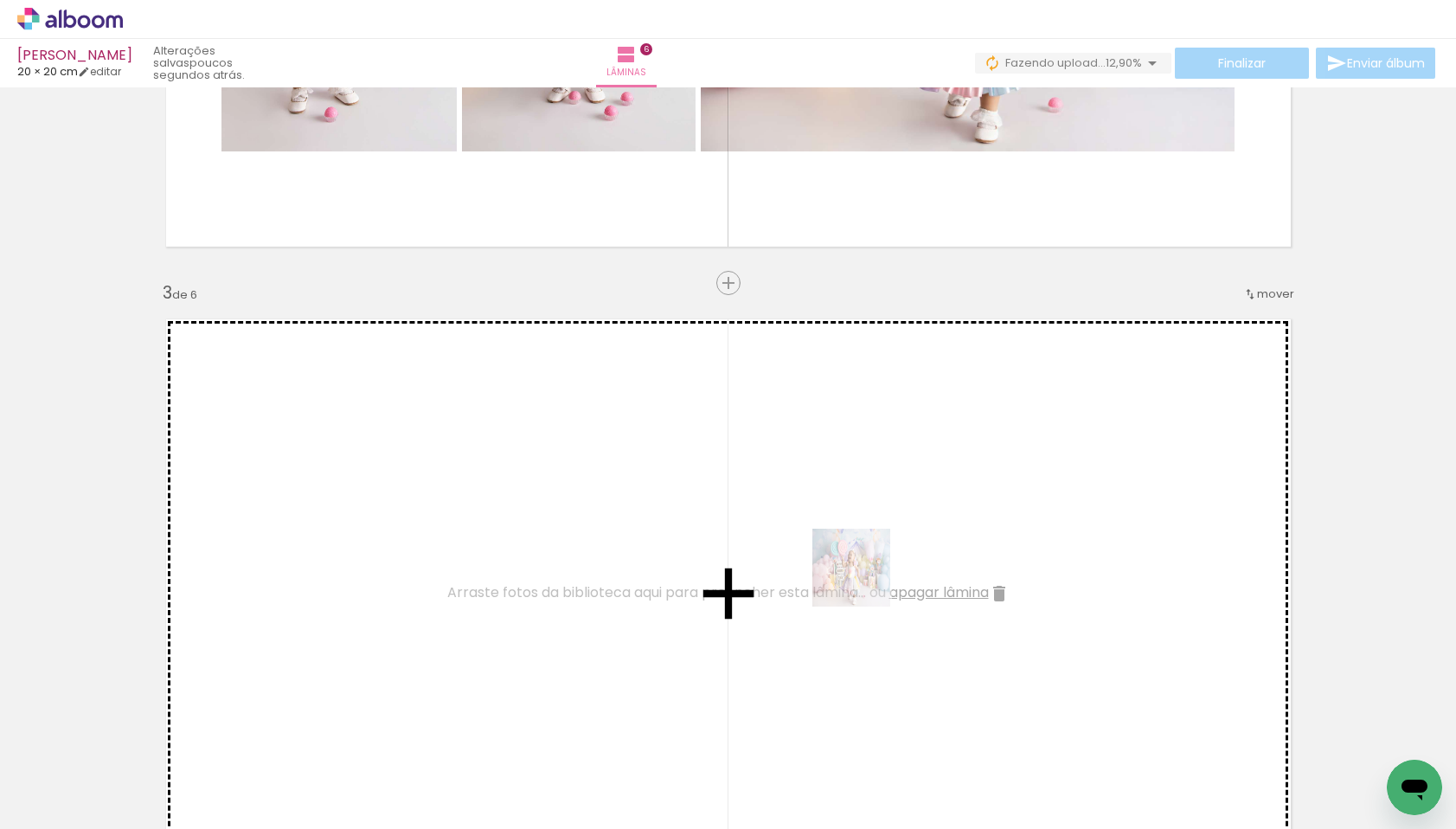
drag, startPoint x: 908, startPoint y: 764, endPoint x: 857, endPoint y: 563, distance: 207.4
click at [857, 563] on quentale-workspace at bounding box center [728, 414] width 1456 height 829
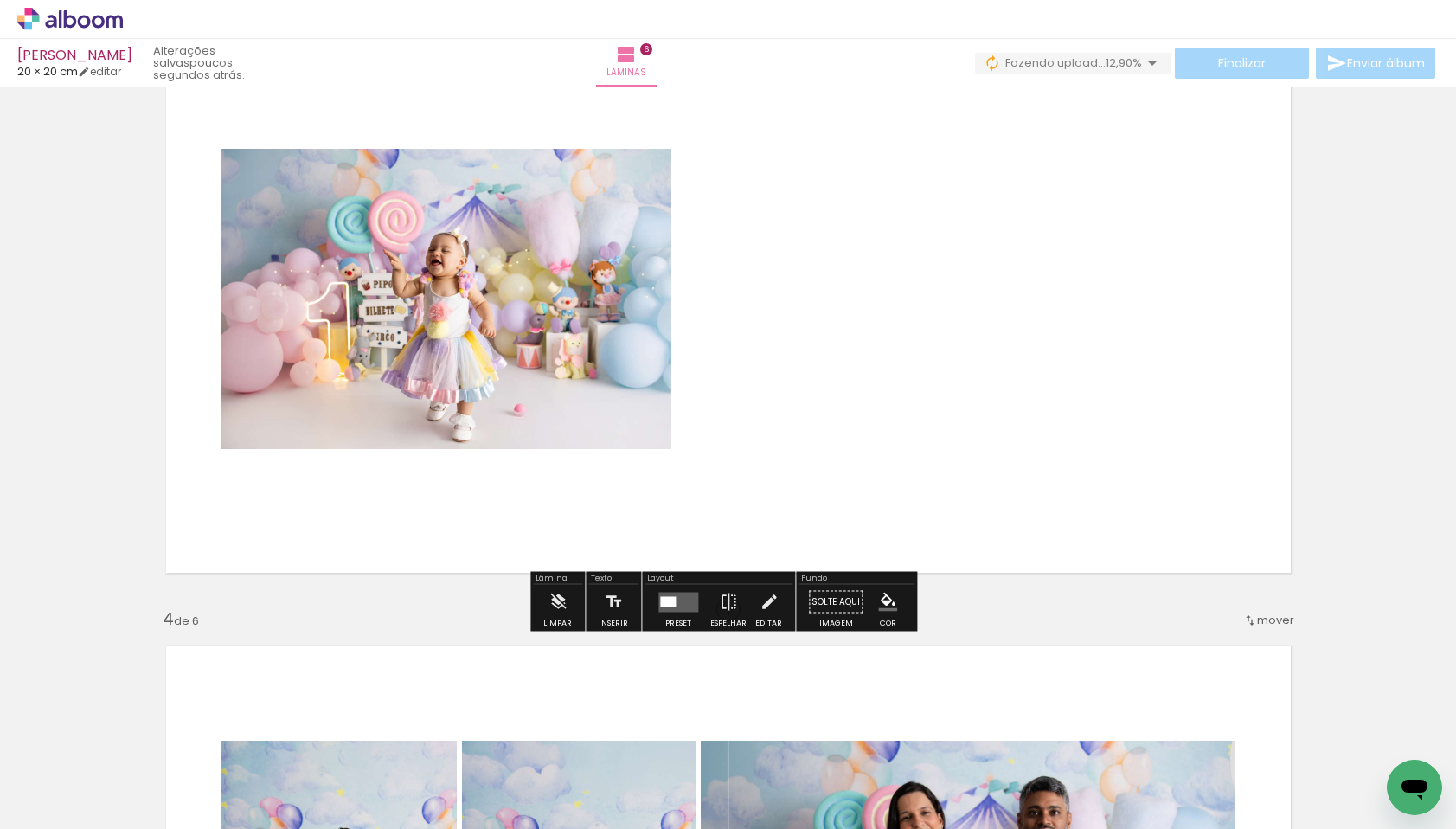
scroll to position [1383, 0]
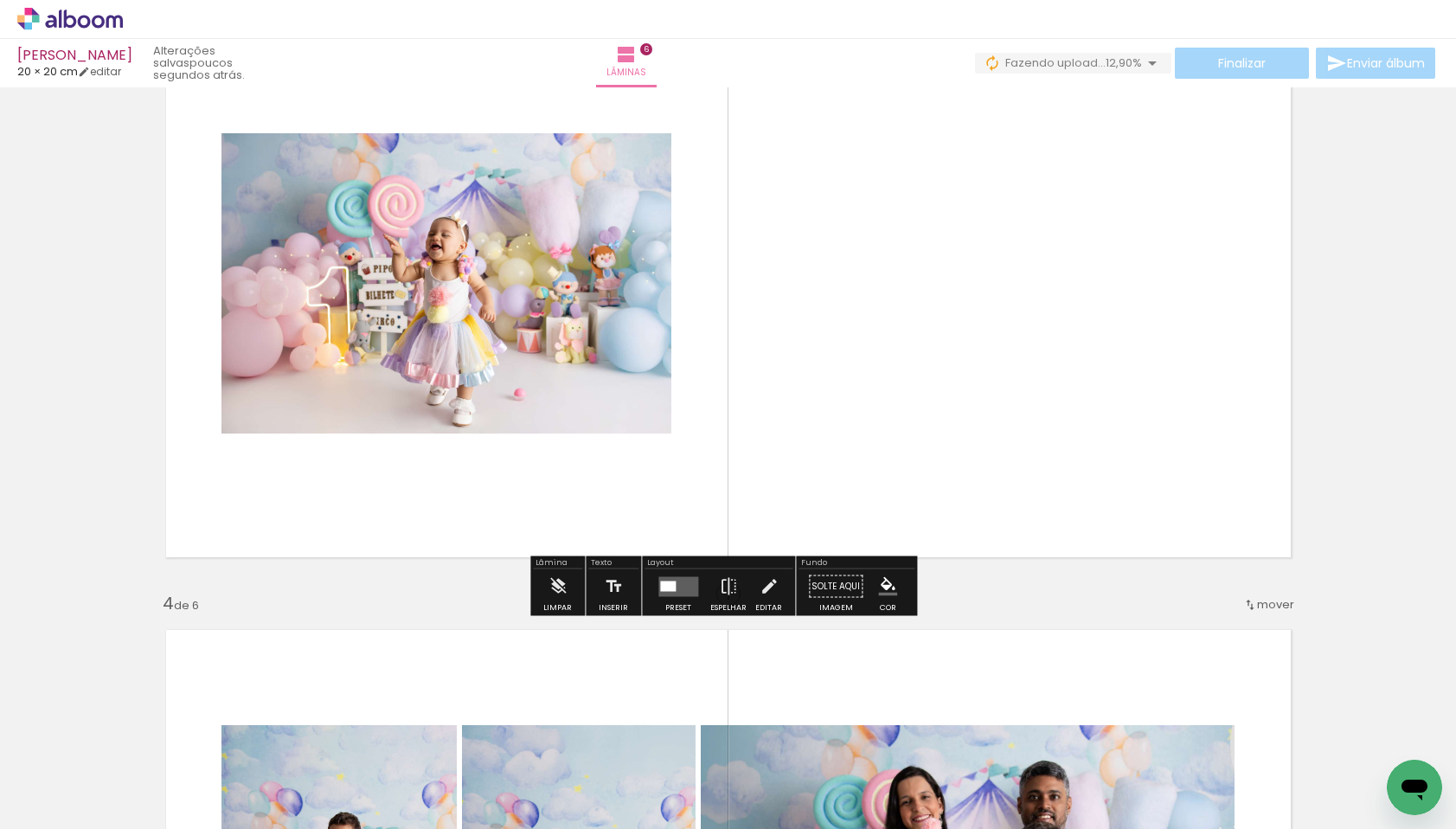
click at [666, 582] on div at bounding box center [668, 586] width 15 height 10
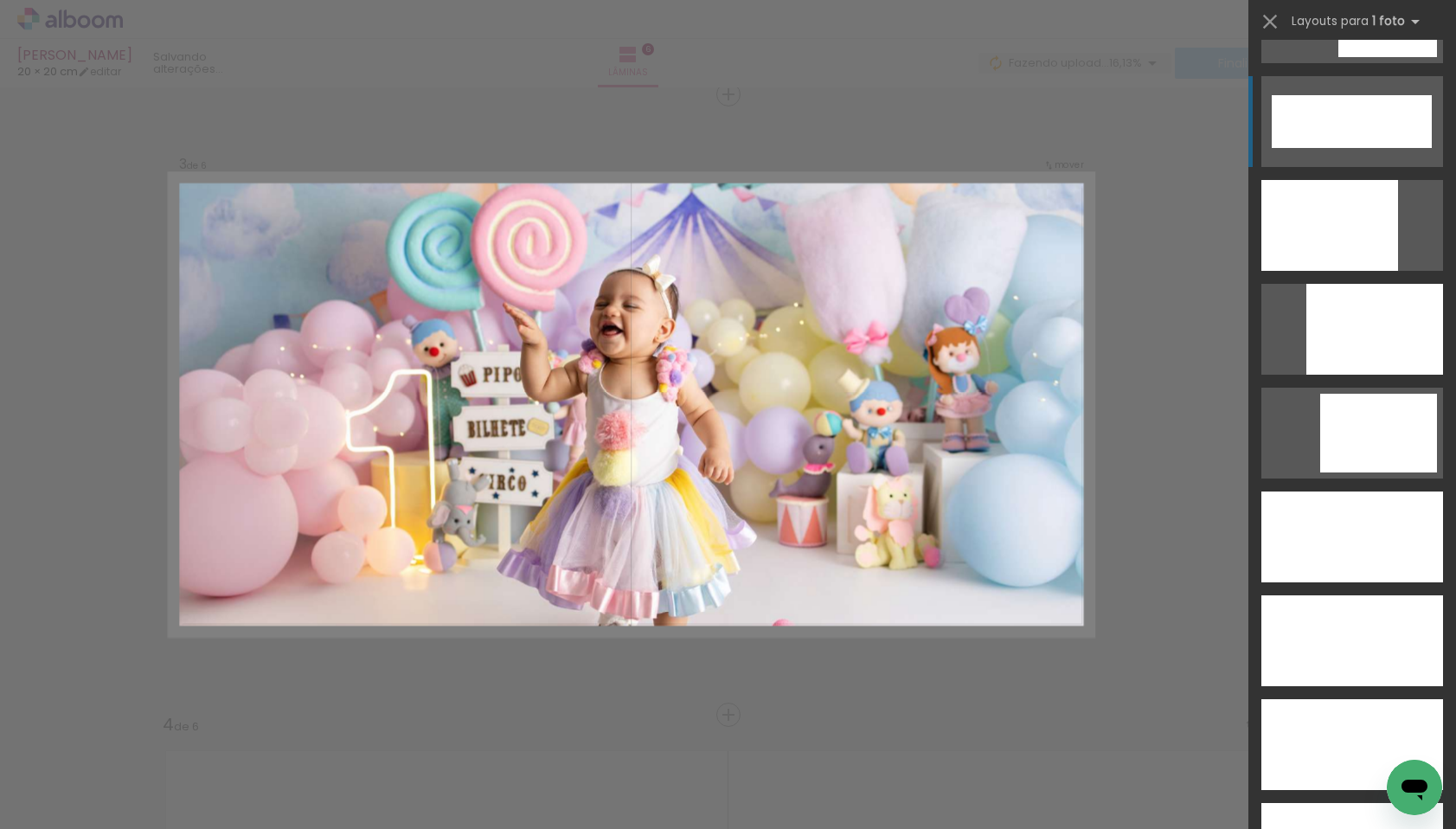
scroll to position [4640, 0]
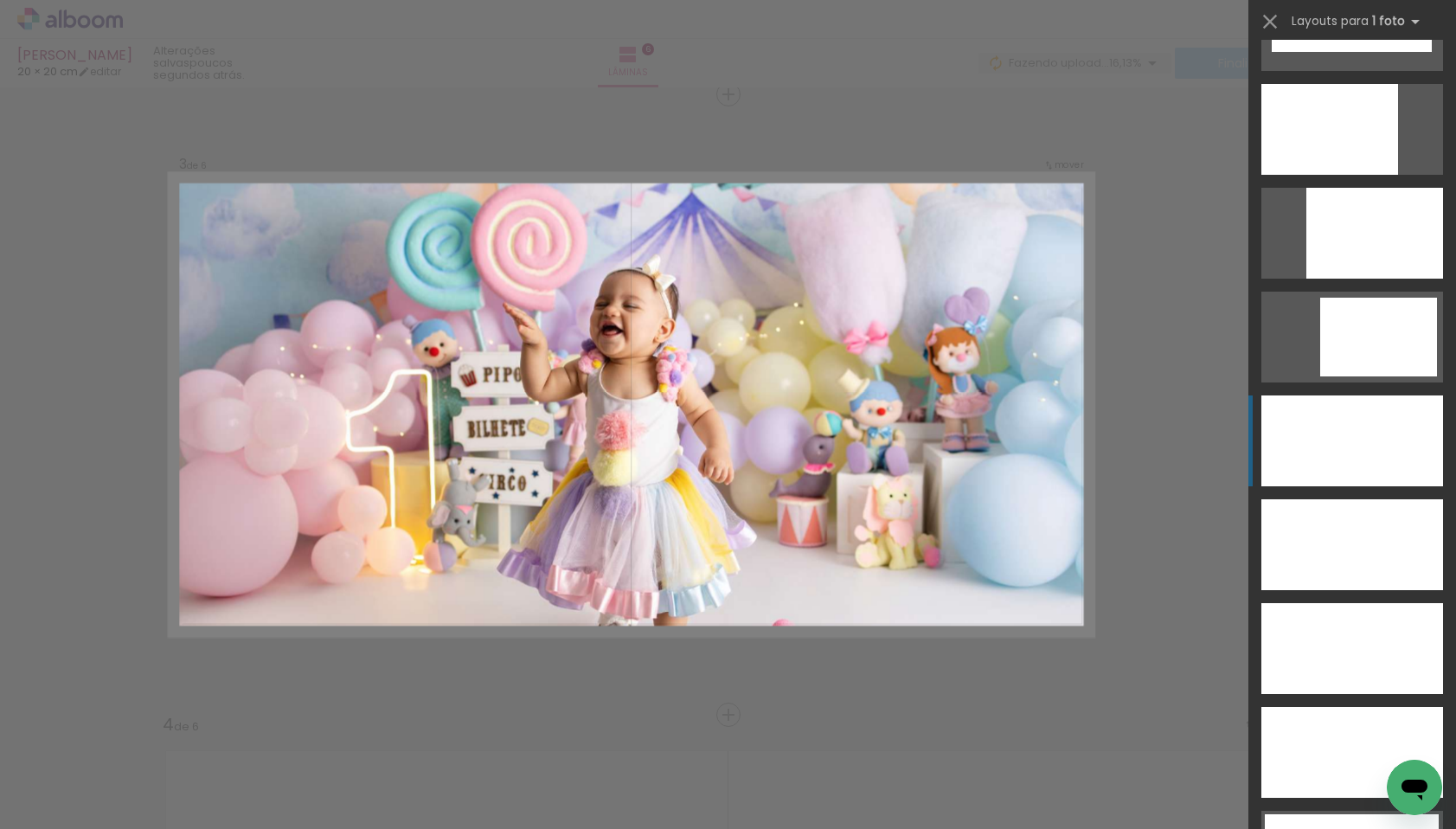
click at [1363, 473] on div at bounding box center [1352, 441] width 182 height 91
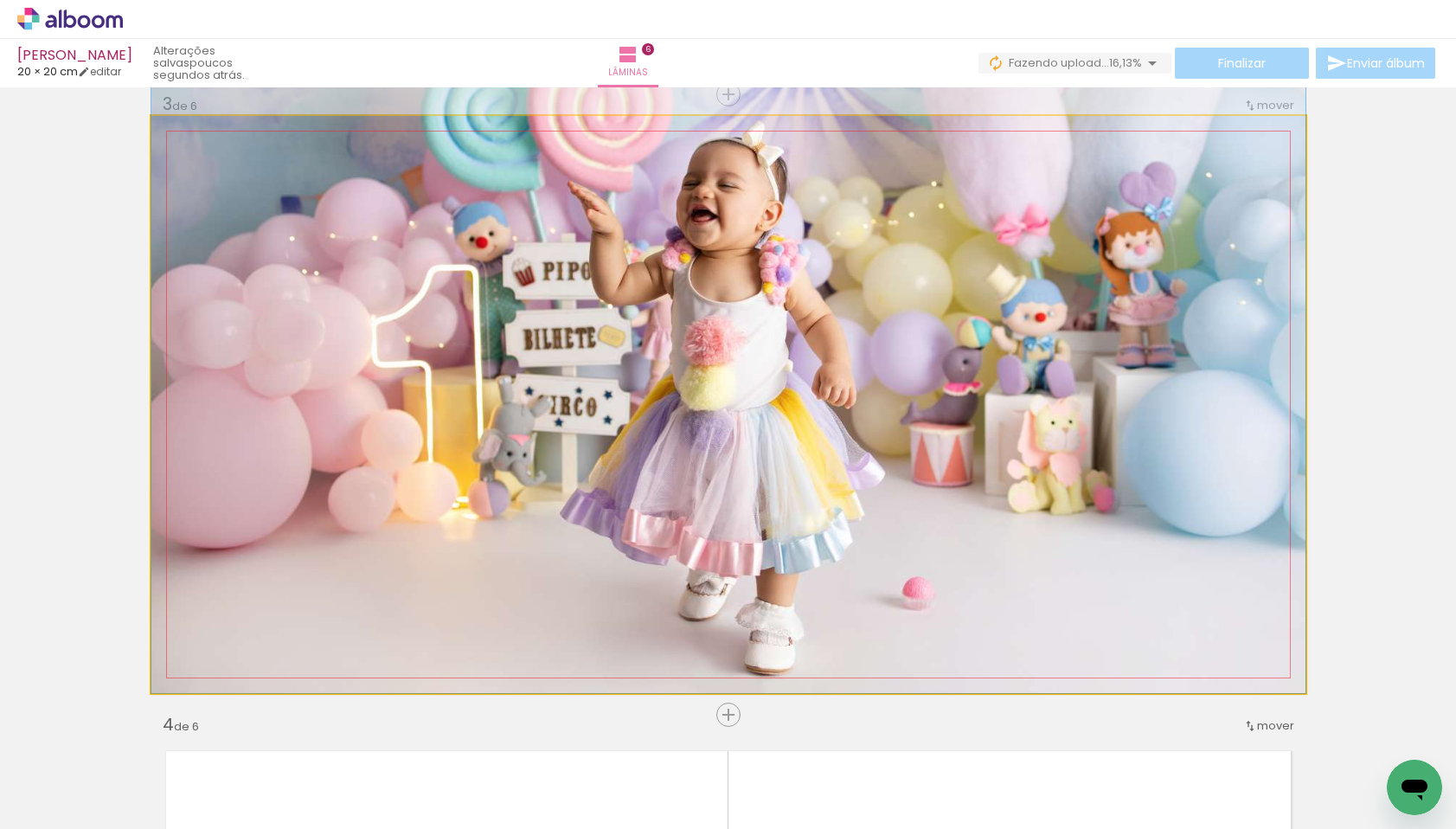
drag, startPoint x: 828, startPoint y: 453, endPoint x: 822, endPoint y: 344, distance: 109.2
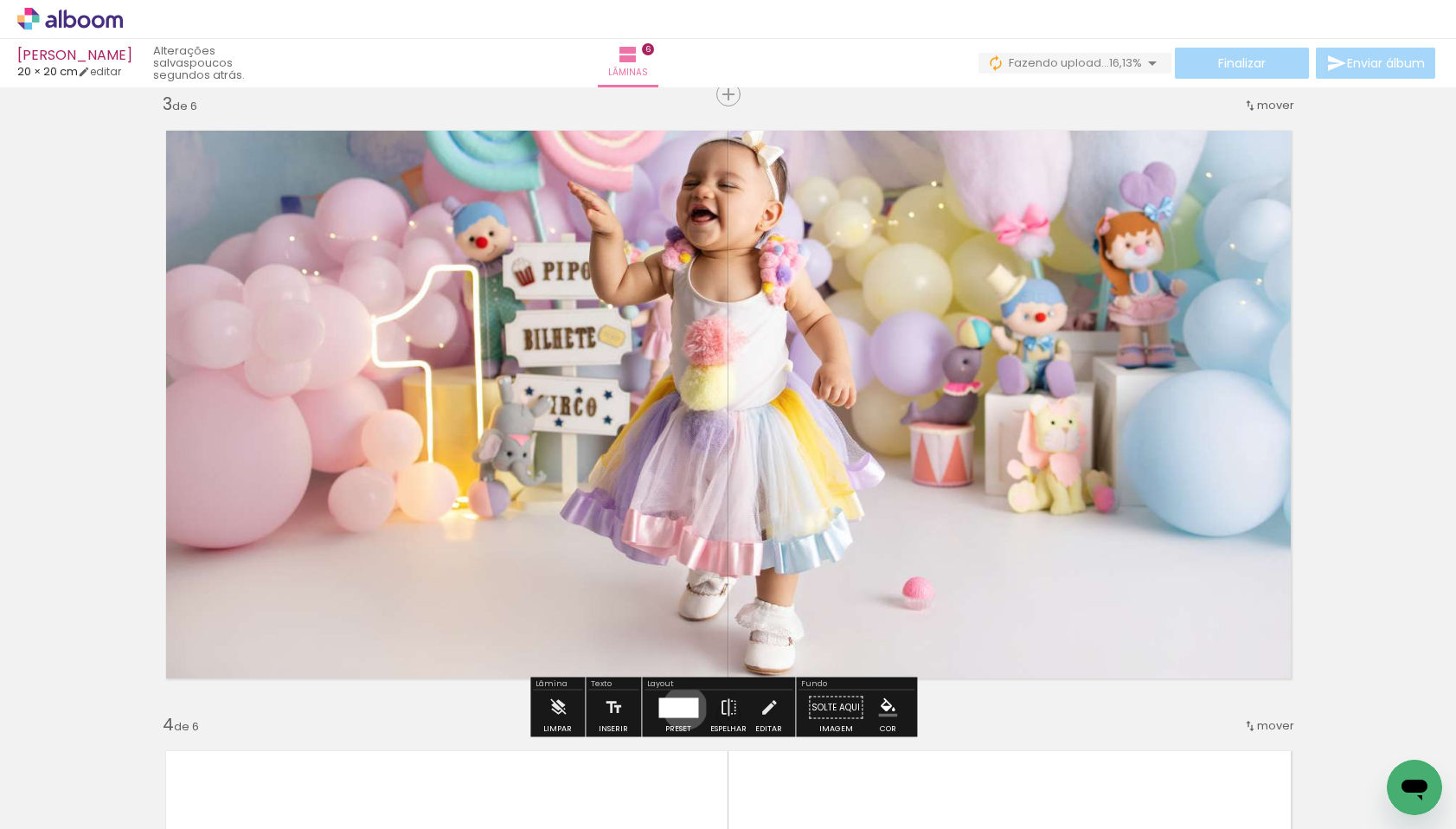
click at [681, 706] on div at bounding box center [678, 706] width 40 height 20
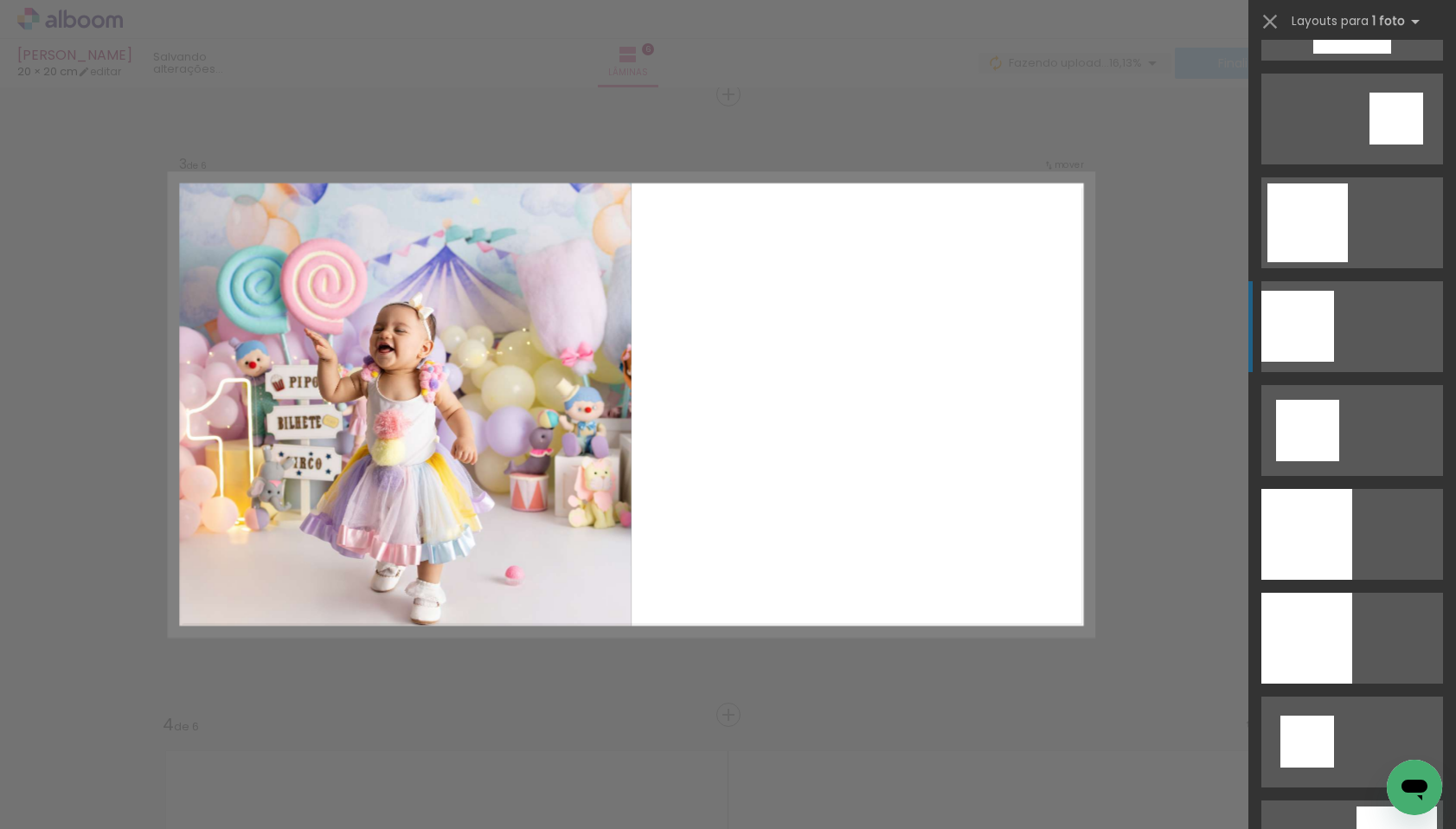
scroll to position [2037, 0]
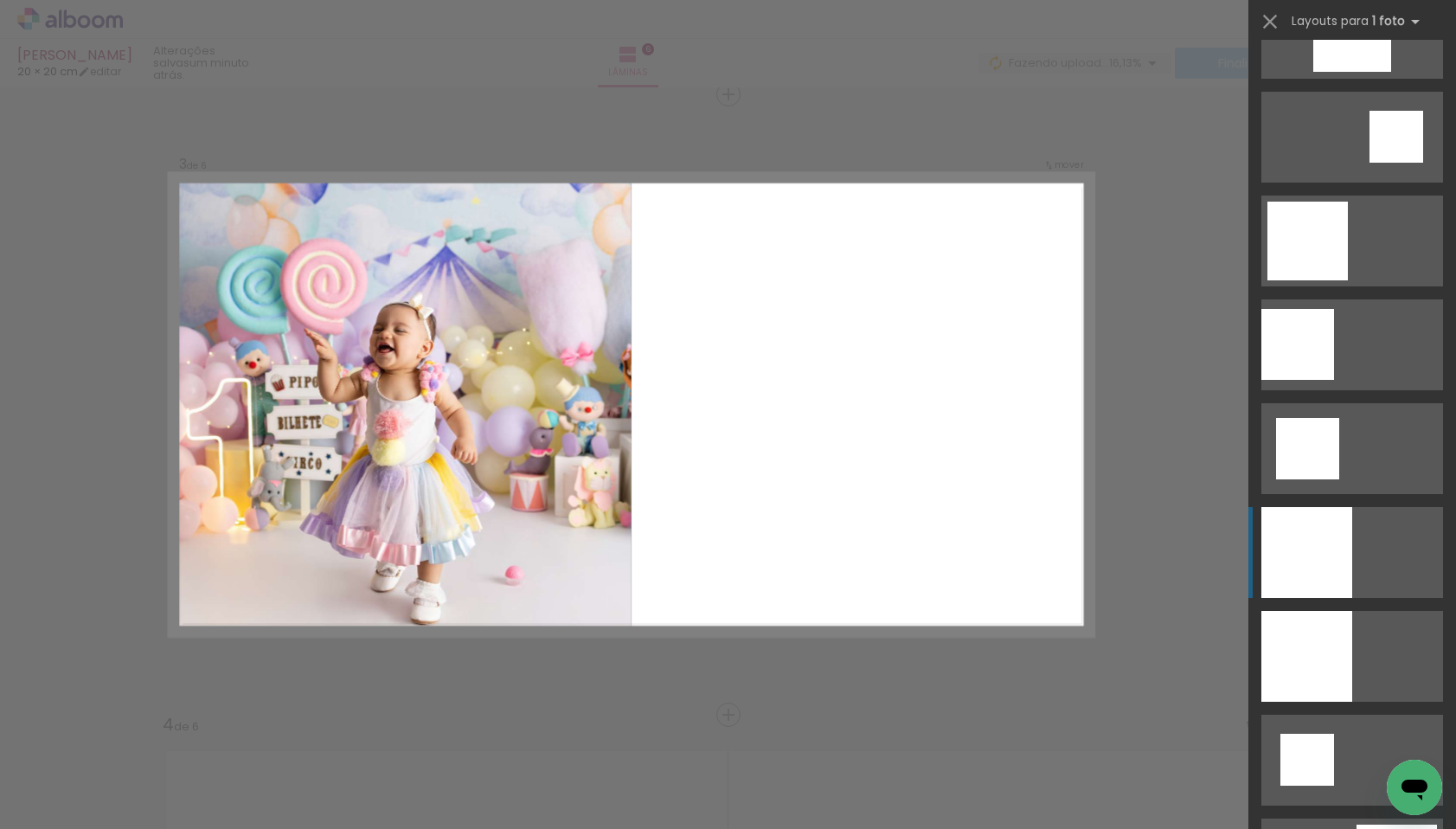
click at [1298, 533] on div at bounding box center [1308, 552] width 91 height 91
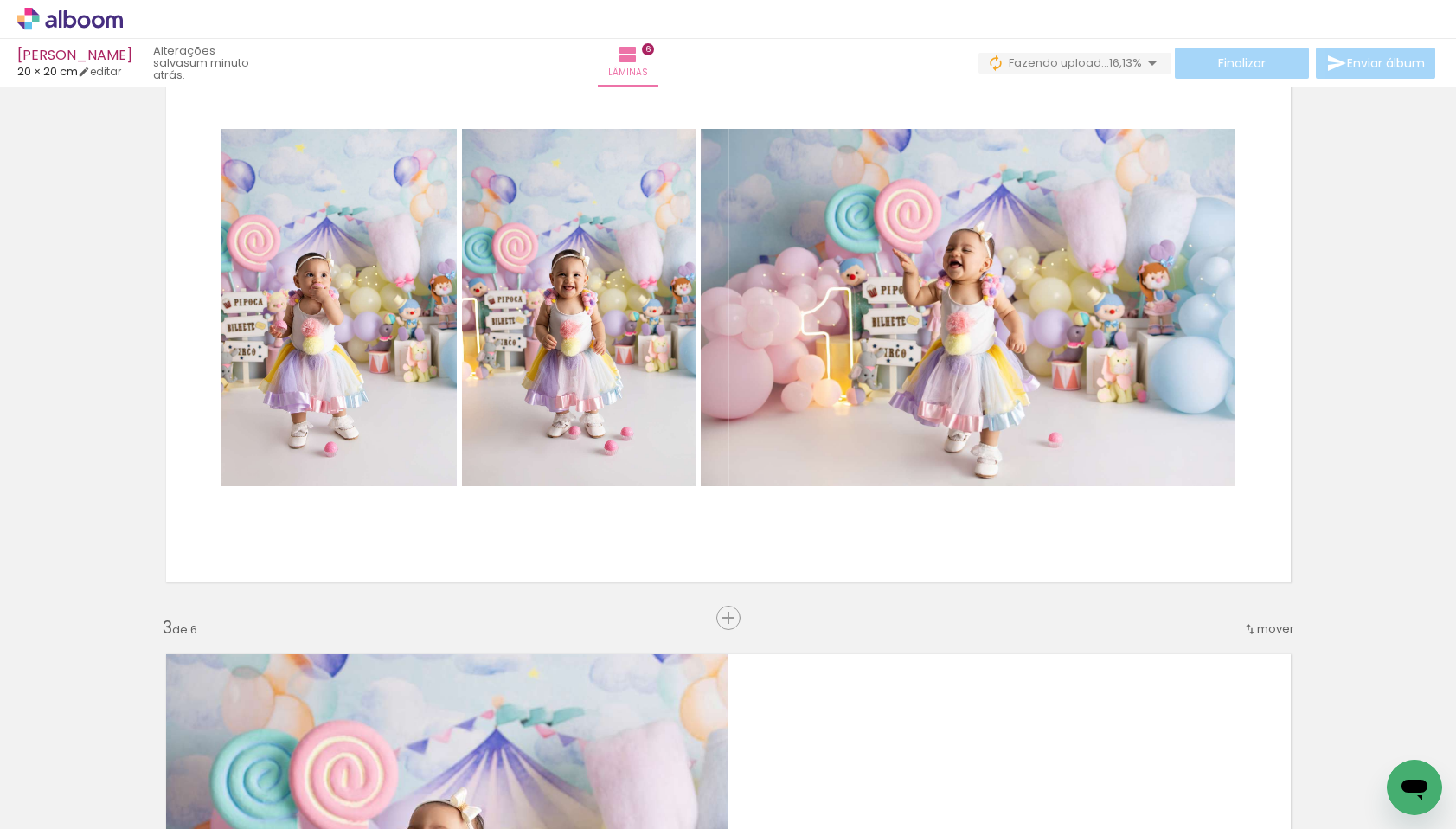
scroll to position [702, 0]
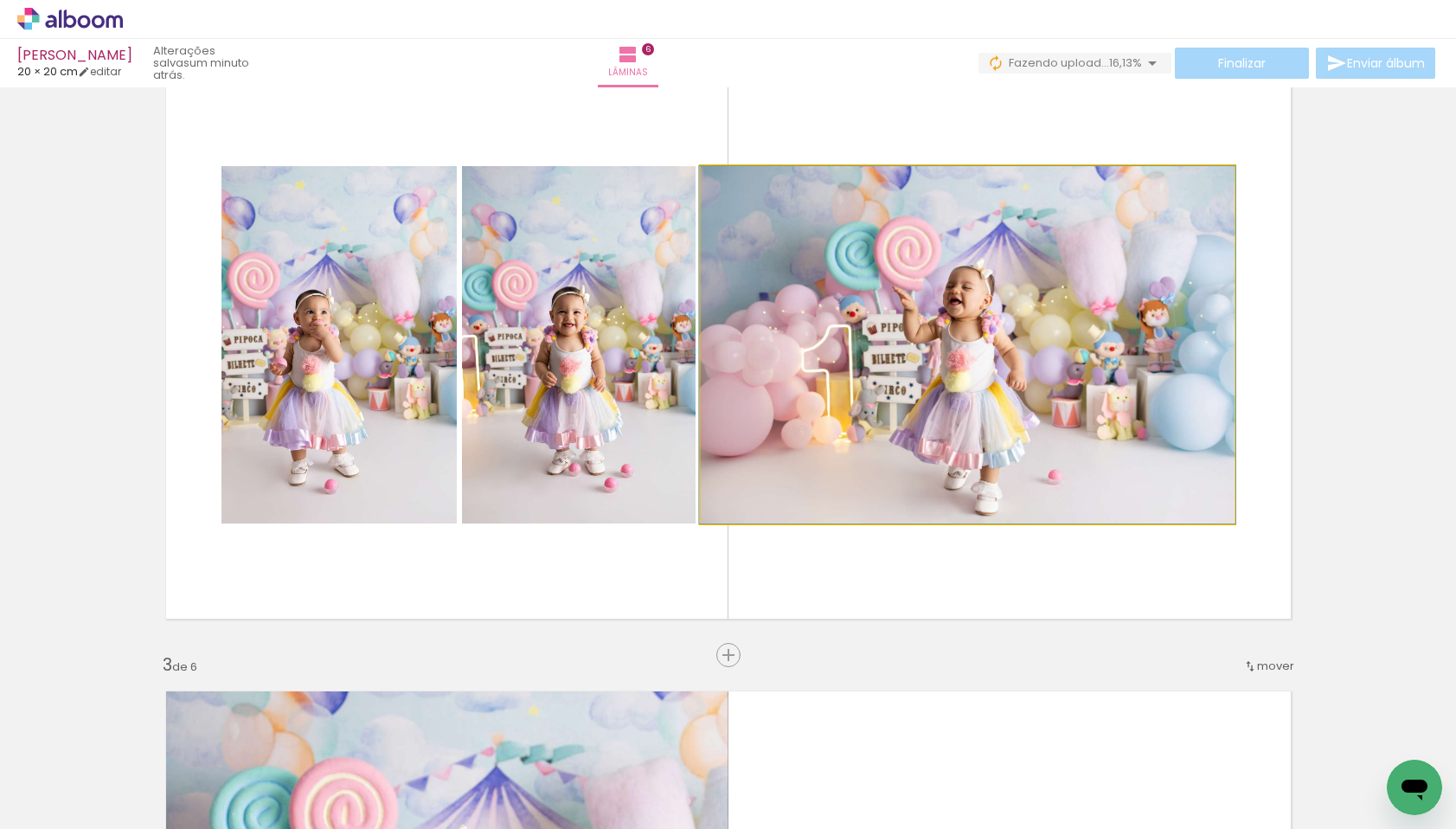
click at [998, 306] on quentale-photo at bounding box center [967, 345] width 534 height 357
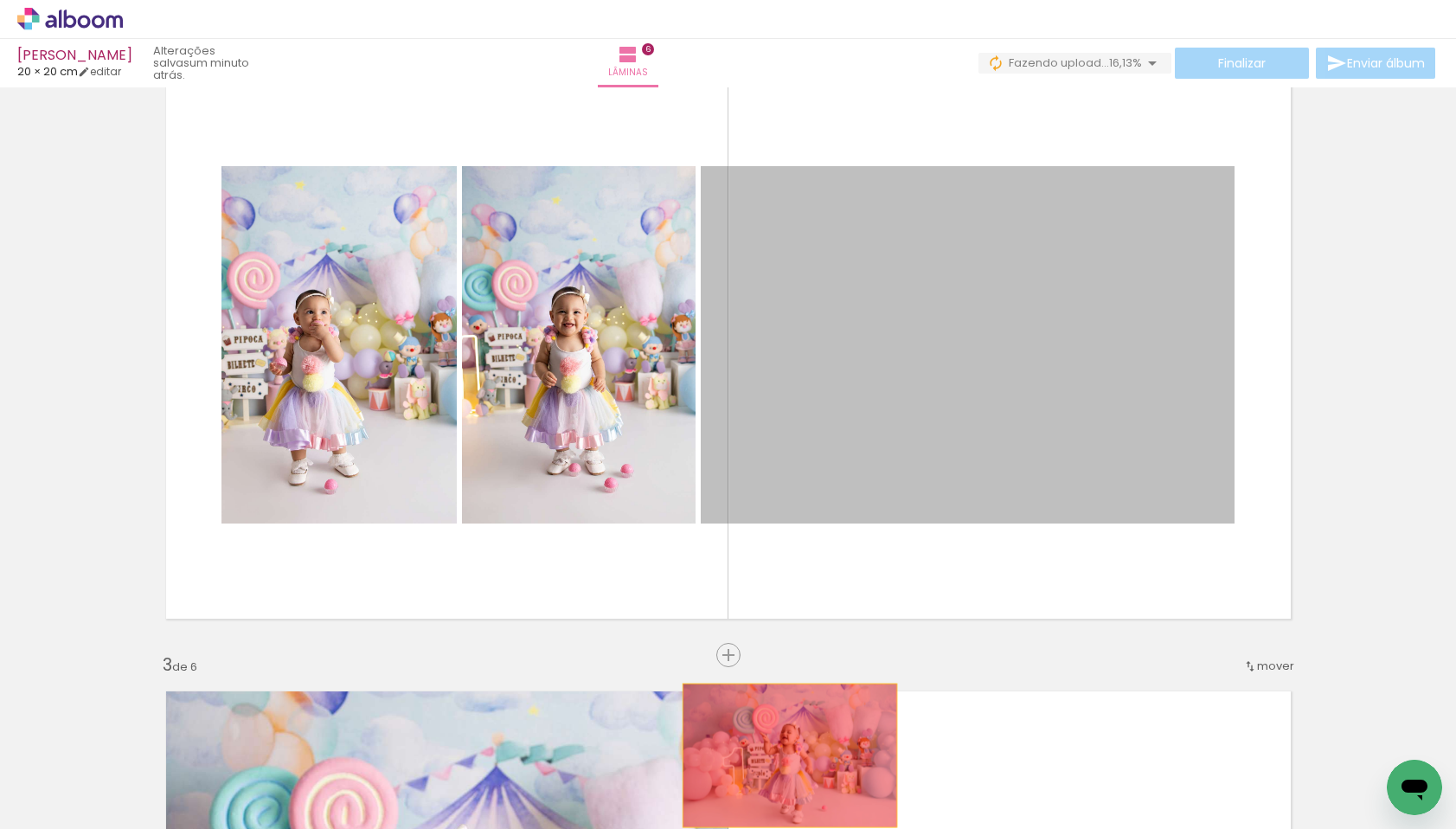
drag, startPoint x: 998, startPoint y: 306, endPoint x: 784, endPoint y: 755, distance: 497.4
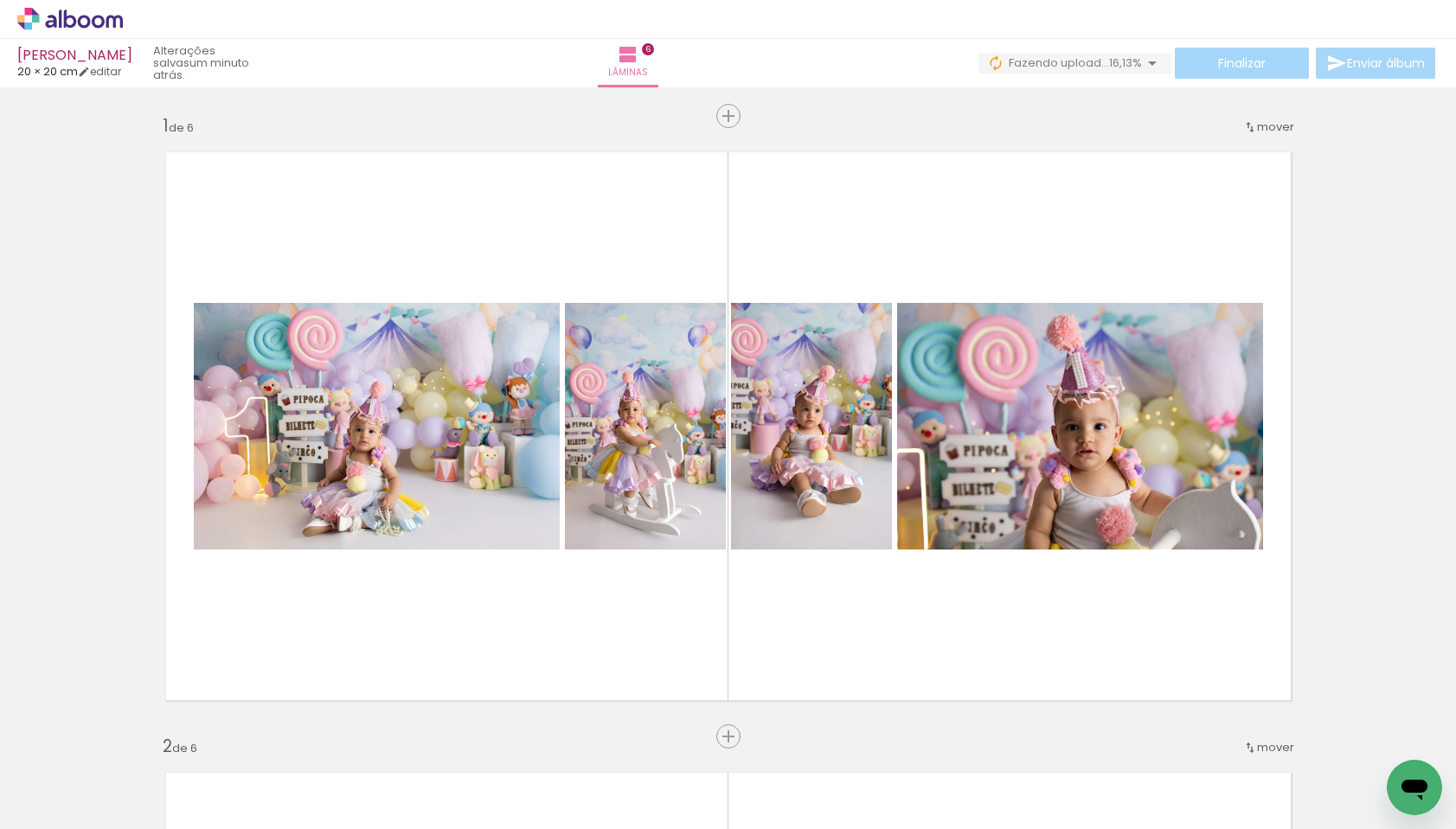
scroll to position [0, 528]
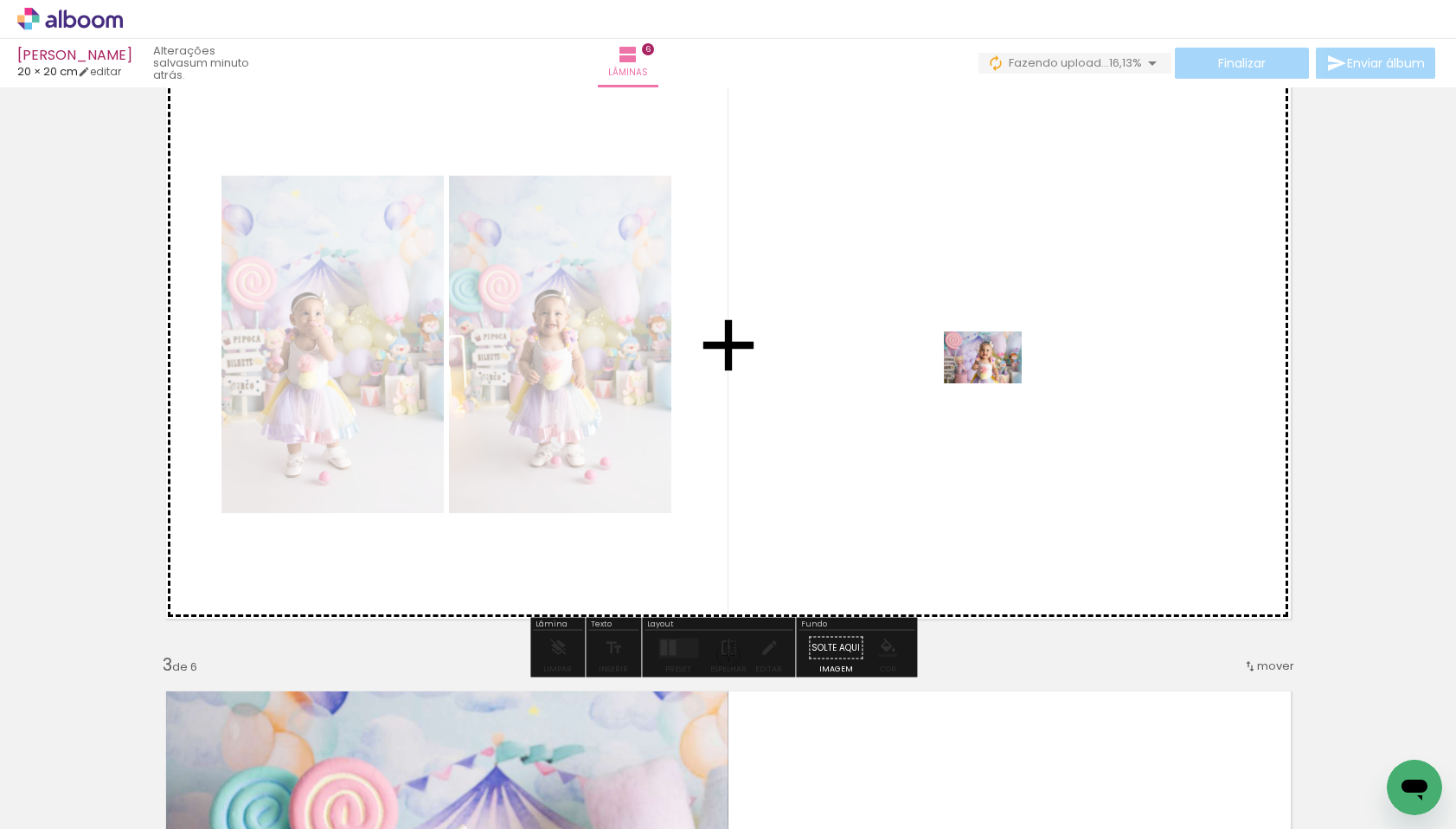
drag, startPoint x: 1007, startPoint y: 771, endPoint x: 996, endPoint y: 383, distance: 388.2
click at [996, 383] on quentale-workspace at bounding box center [728, 414] width 1456 height 829
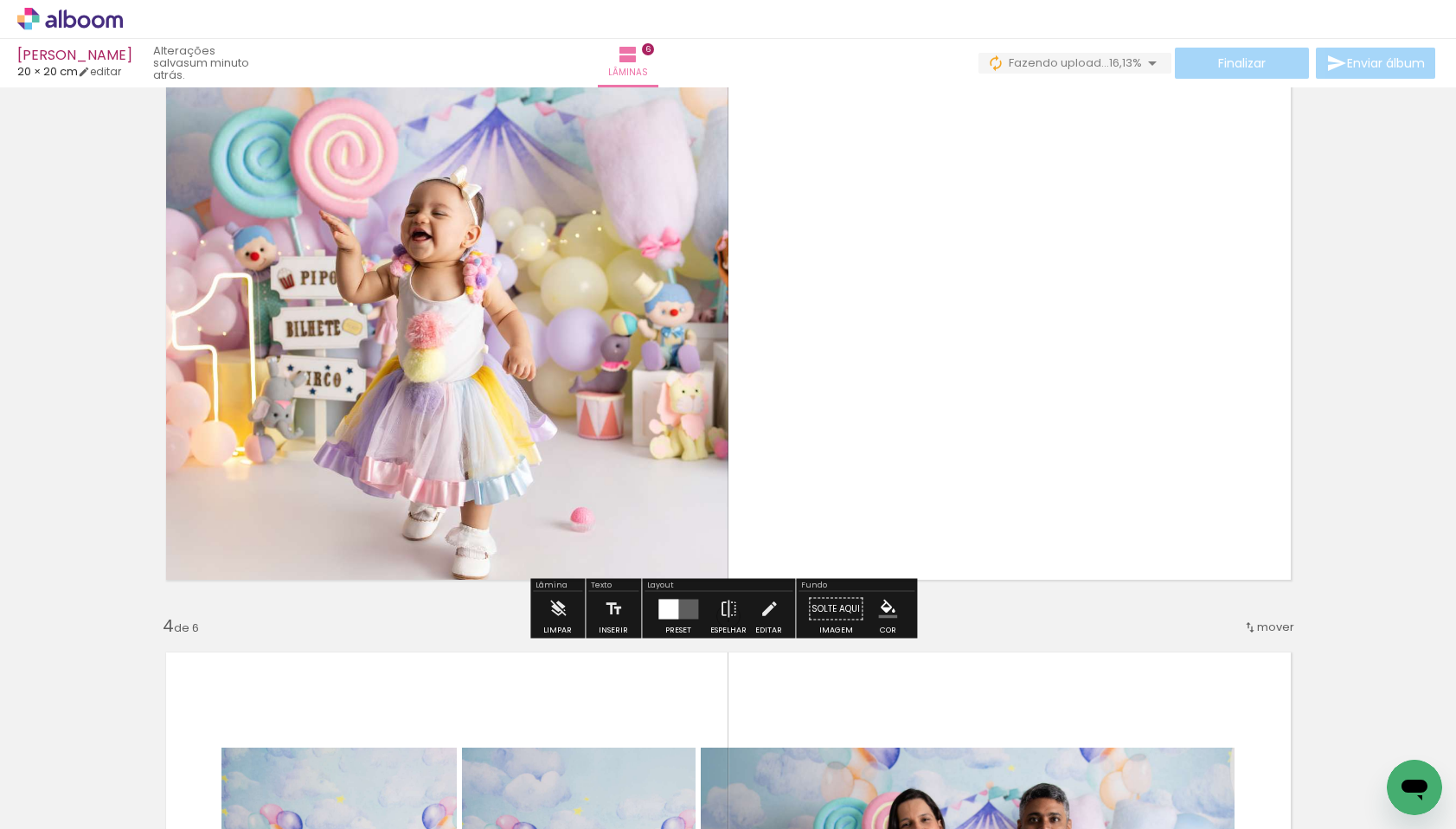
scroll to position [1471, 0]
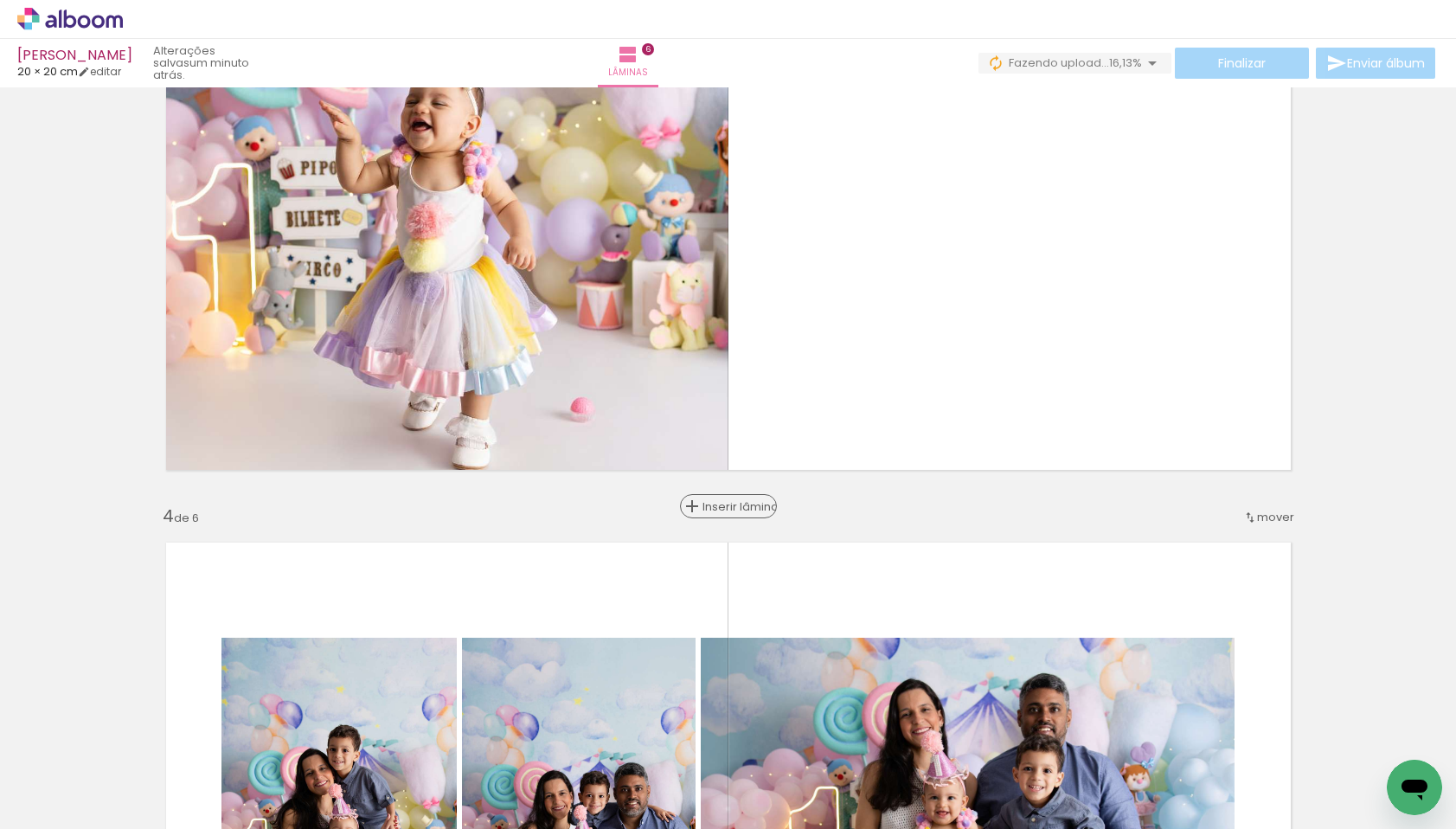
click at [721, 501] on span "Inserir lâmina" at bounding box center [736, 507] width 68 height 11
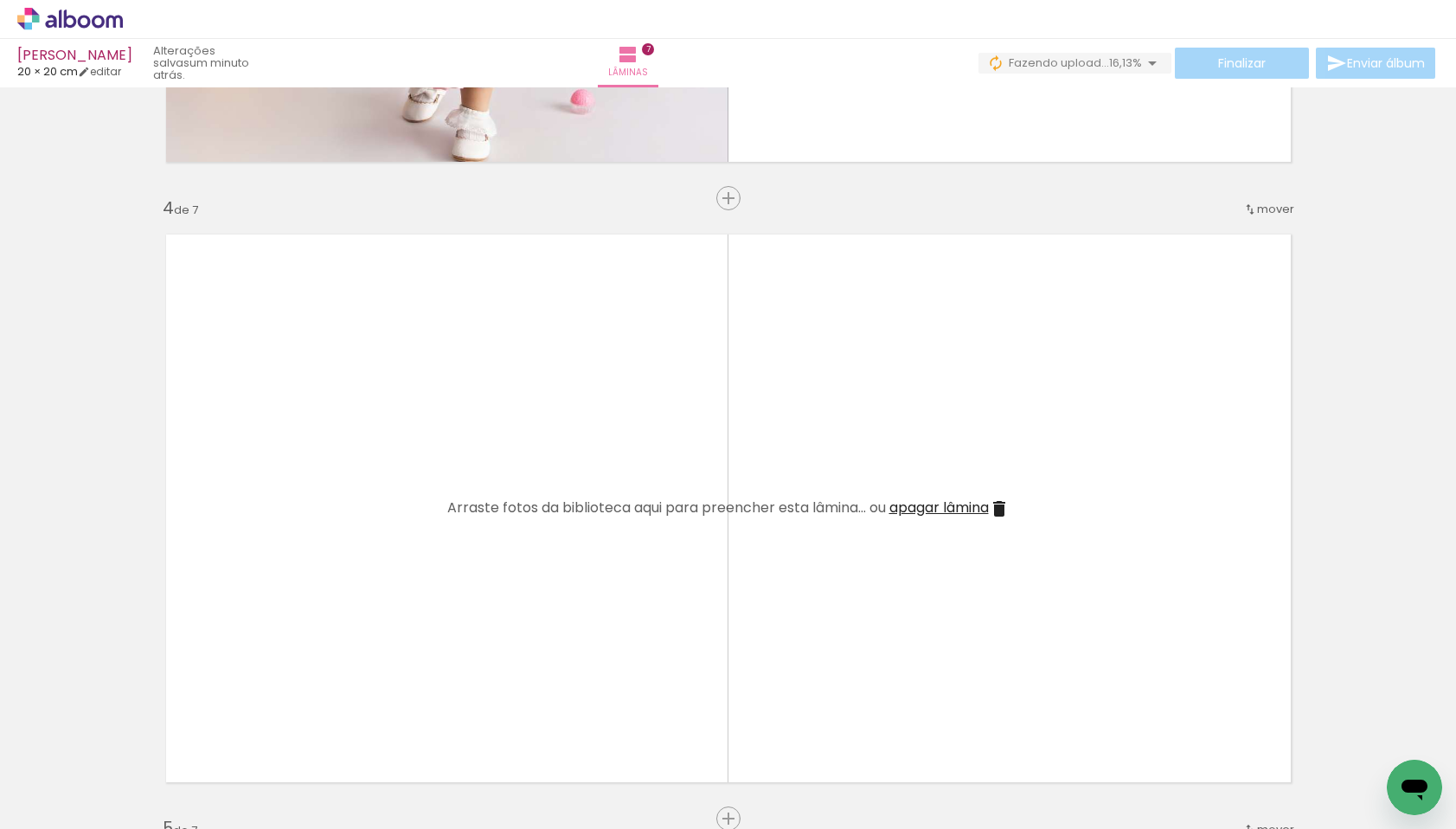
scroll to position [1782, 0]
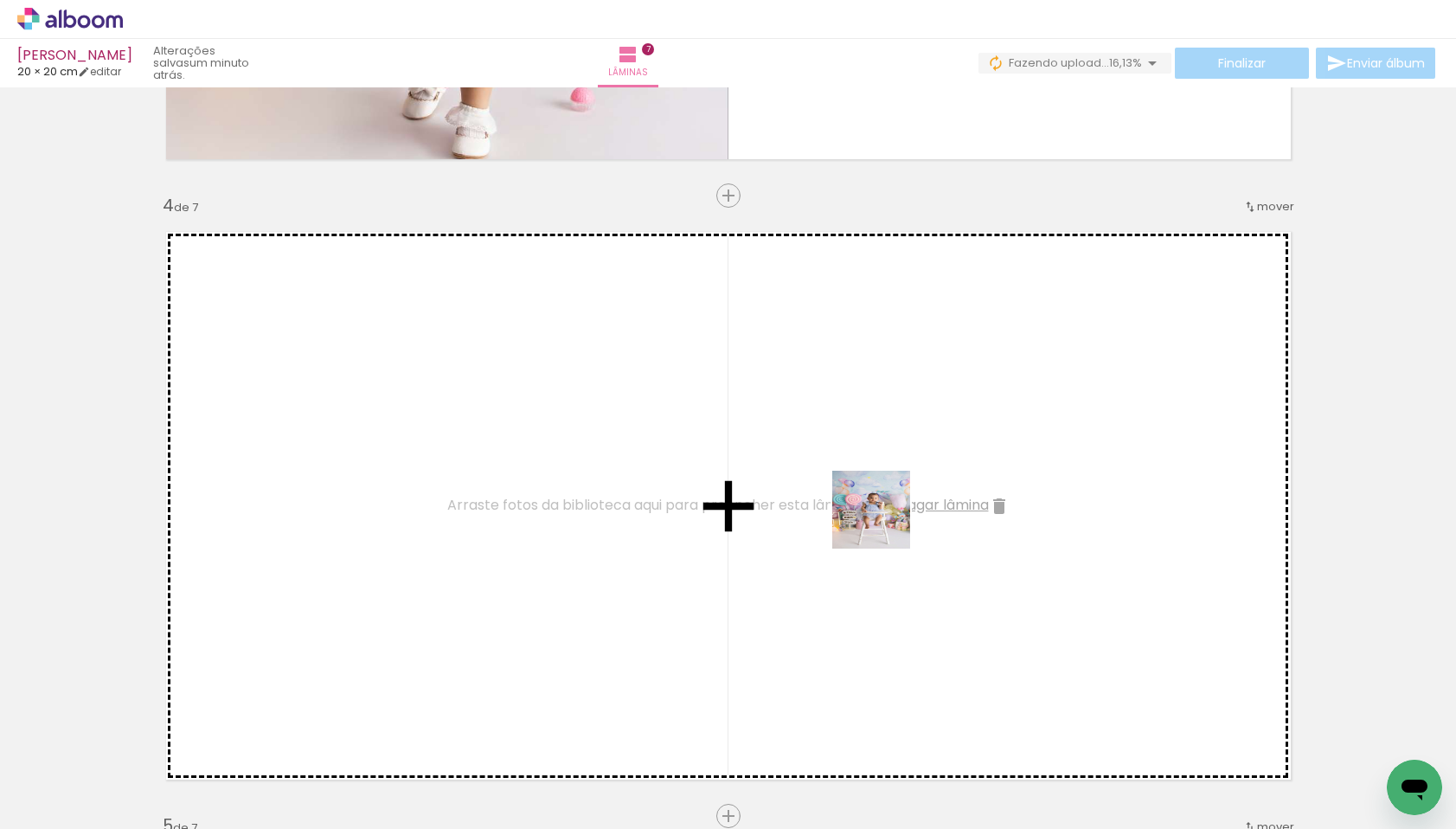
drag, startPoint x: 1194, startPoint y: 750, endPoint x: 874, endPoint y: 521, distance: 393.5
click at [874, 521] on quentale-workspace at bounding box center [728, 414] width 1456 height 829
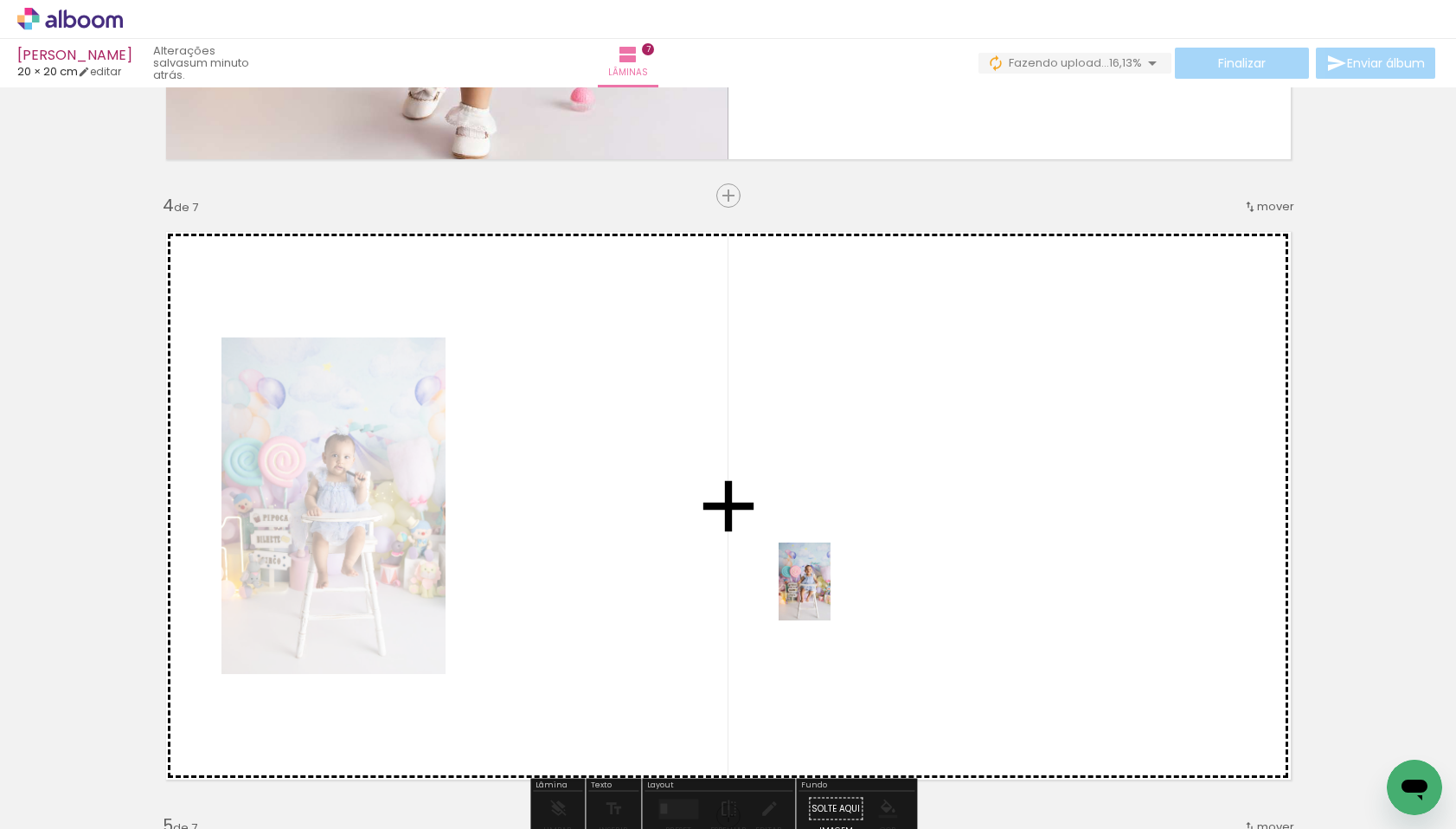
drag, startPoint x: 1178, startPoint y: 708, endPoint x: 831, endPoint y: 594, distance: 365.2
click at [831, 594] on quentale-workspace at bounding box center [728, 414] width 1456 height 829
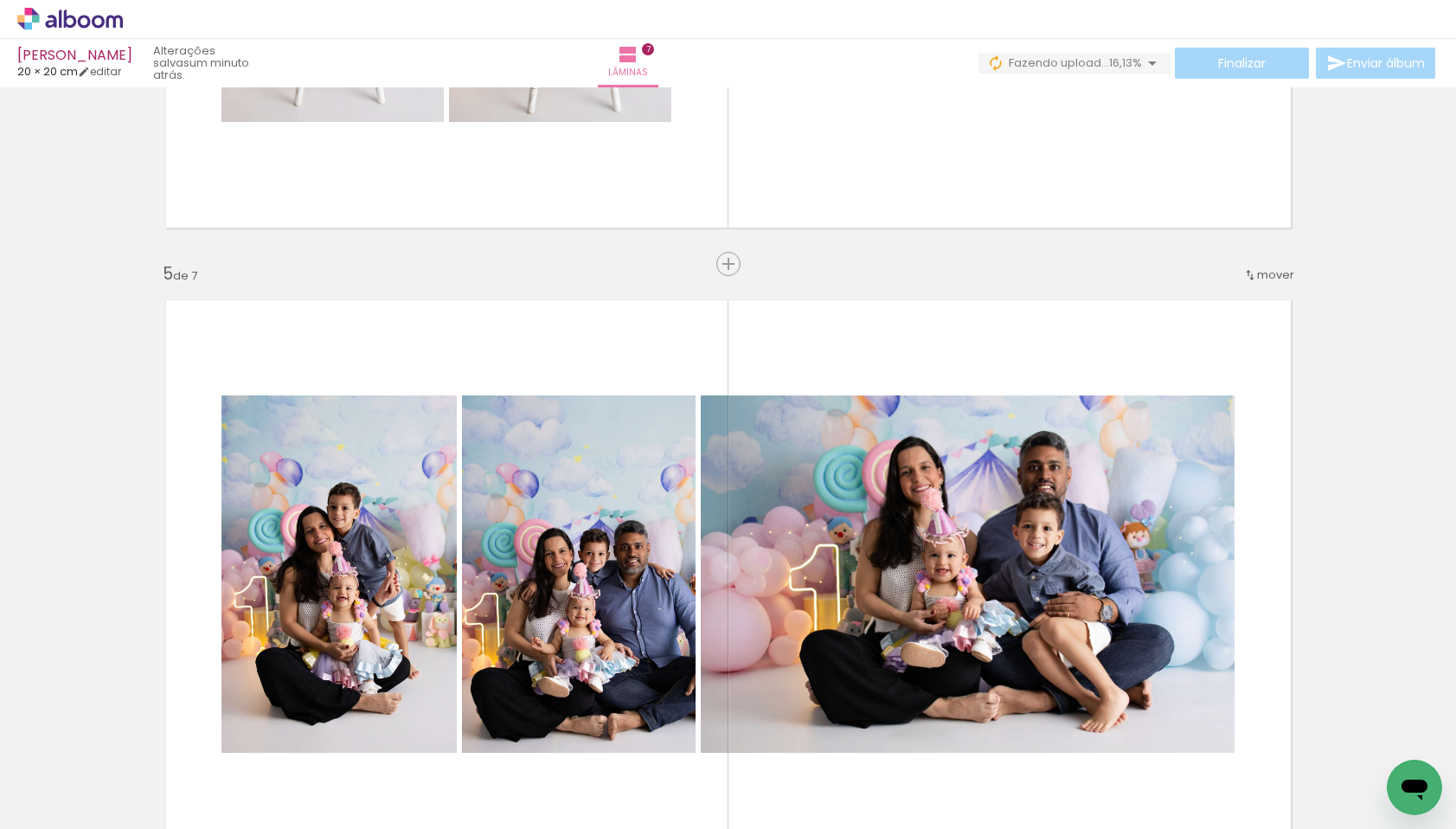
scroll to position [2349, 0]
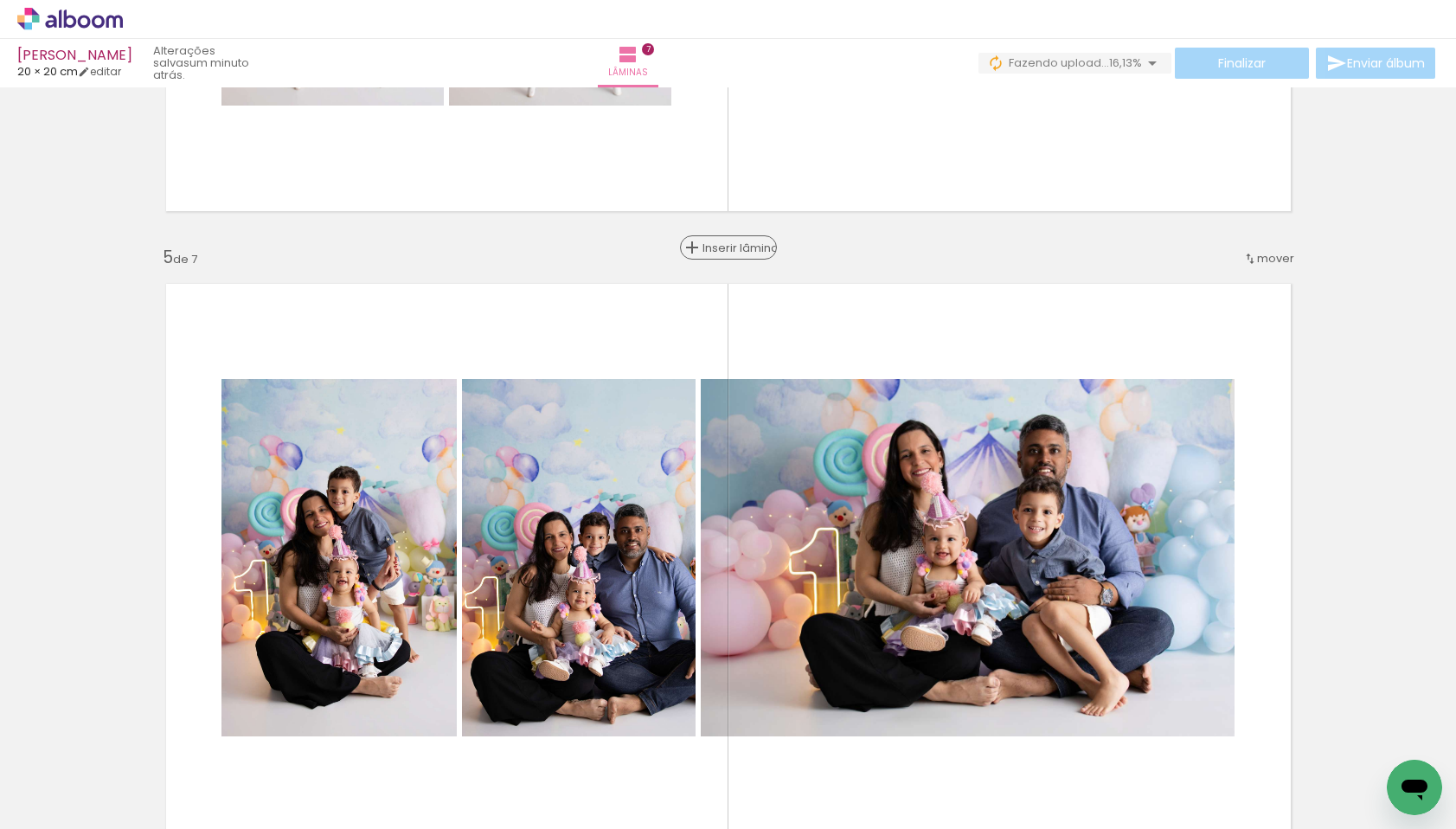
click at [725, 245] on span "Inserir lâmina" at bounding box center [736, 248] width 68 height 11
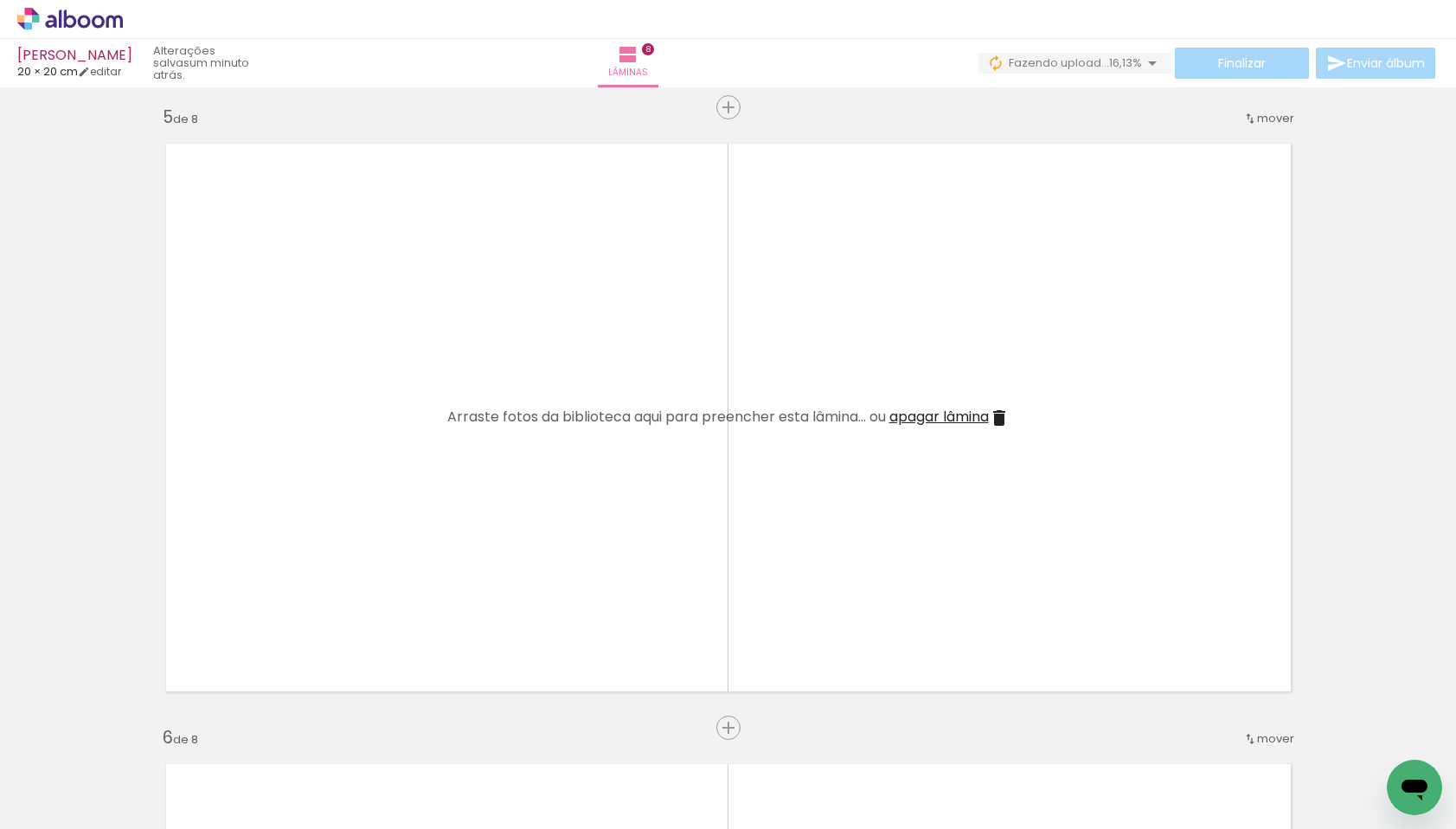
scroll to position [2494, 0]
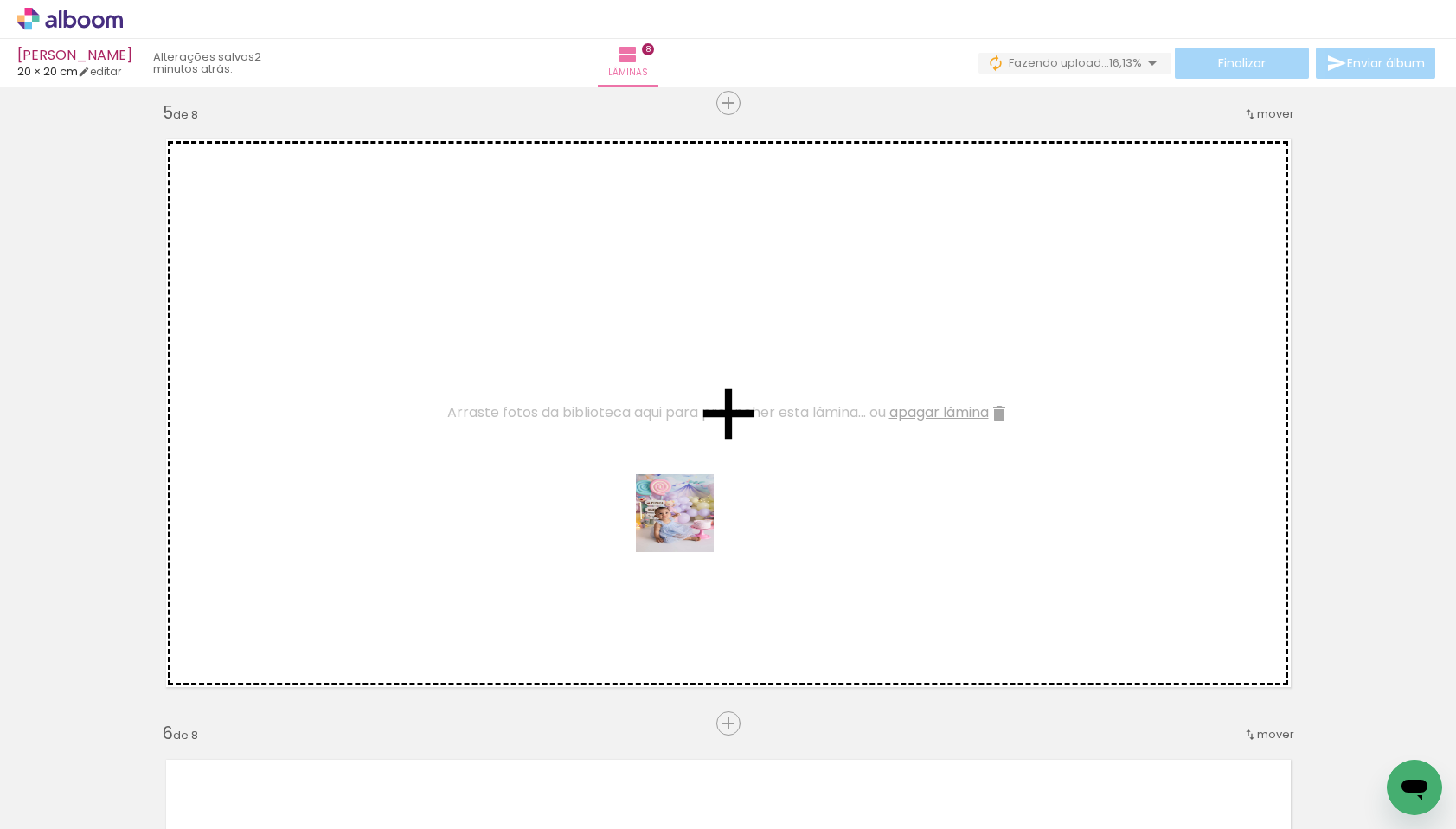
drag, startPoint x: 1140, startPoint y: 782, endPoint x: 806, endPoint y: 601, distance: 379.9
click at [609, 508] on quentale-workspace at bounding box center [728, 414] width 1456 height 829
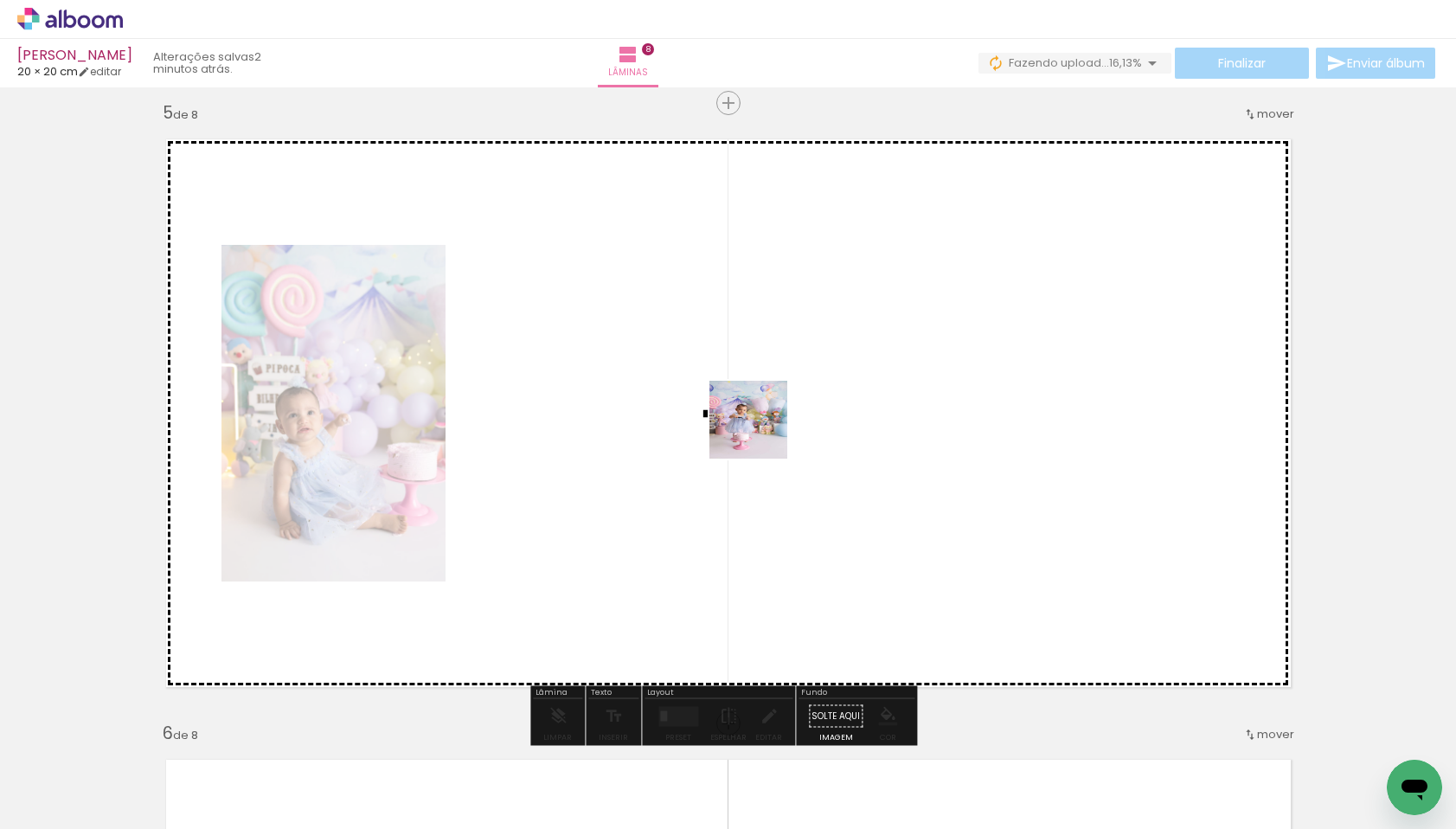
drag, startPoint x: 1242, startPoint y: 762, endPoint x: 749, endPoint y: 428, distance: 595.5
click at [749, 428] on quentale-workspace at bounding box center [728, 414] width 1456 height 829
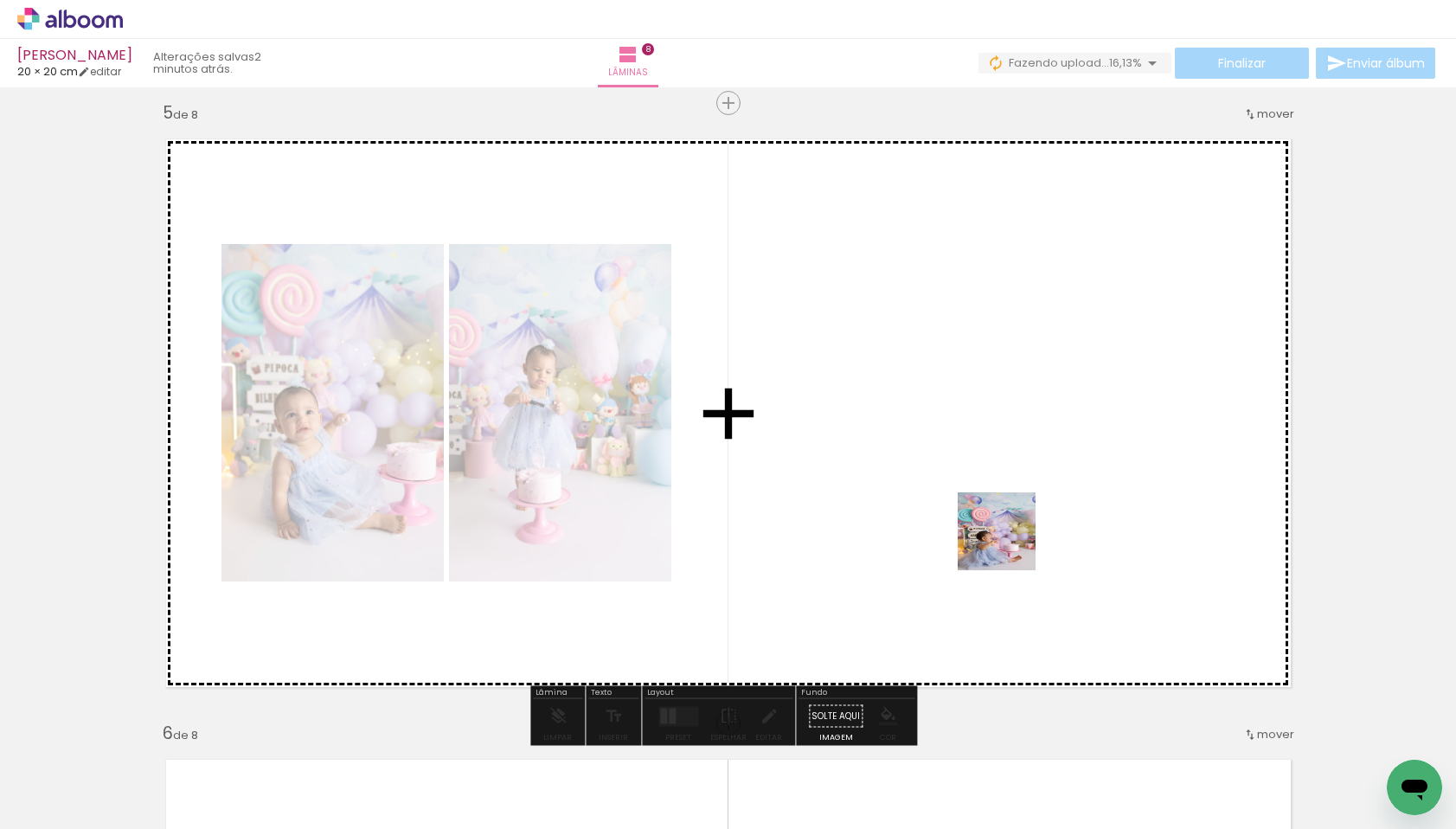
drag, startPoint x: 1322, startPoint y: 764, endPoint x: 949, endPoint y: 495, distance: 459.9
click at [949, 495] on quentale-workspace at bounding box center [728, 414] width 1456 height 829
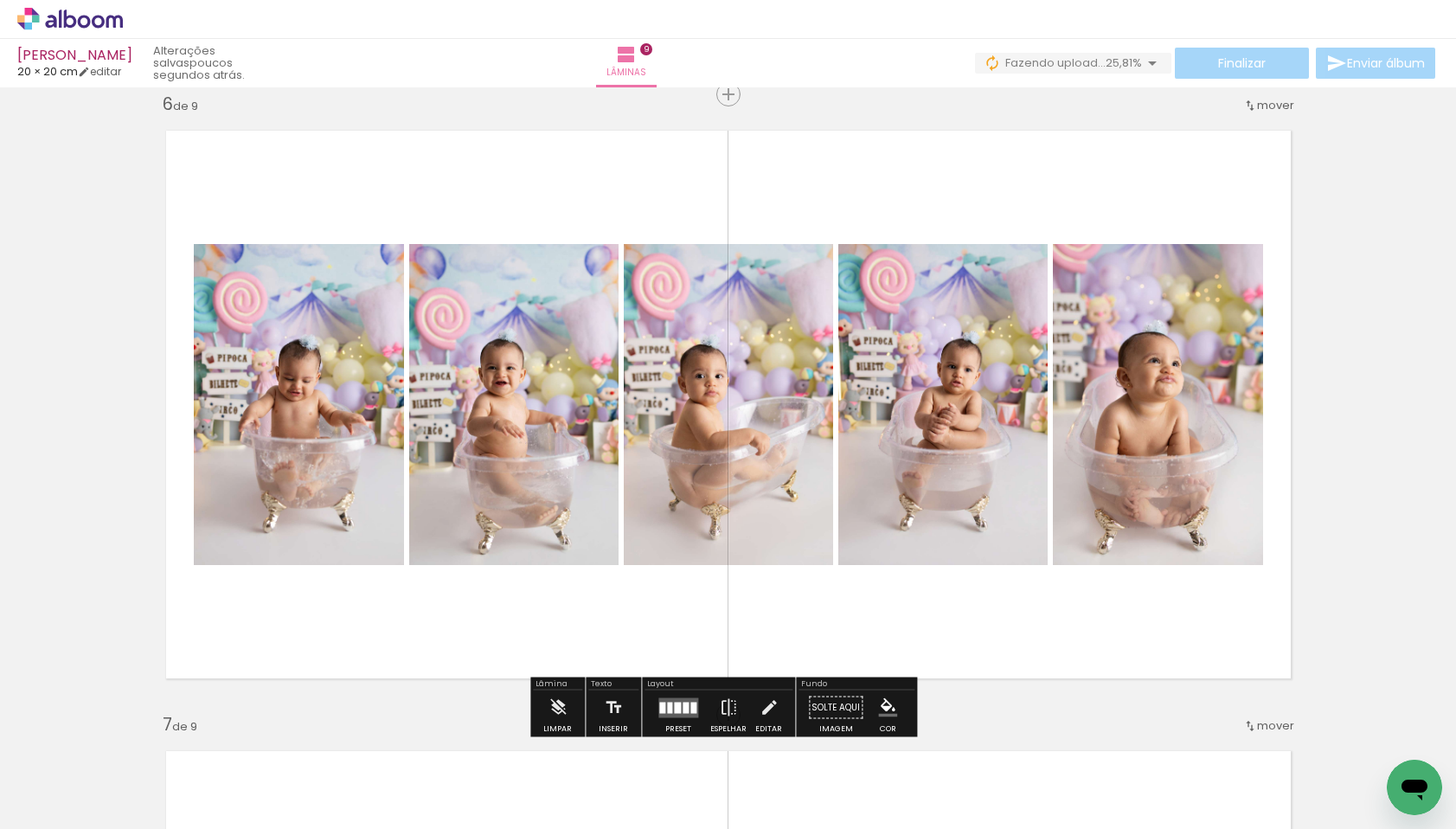
scroll to position [0, 445]
click at [887, 422] on quentale-photo at bounding box center [943, 405] width 209 height 321
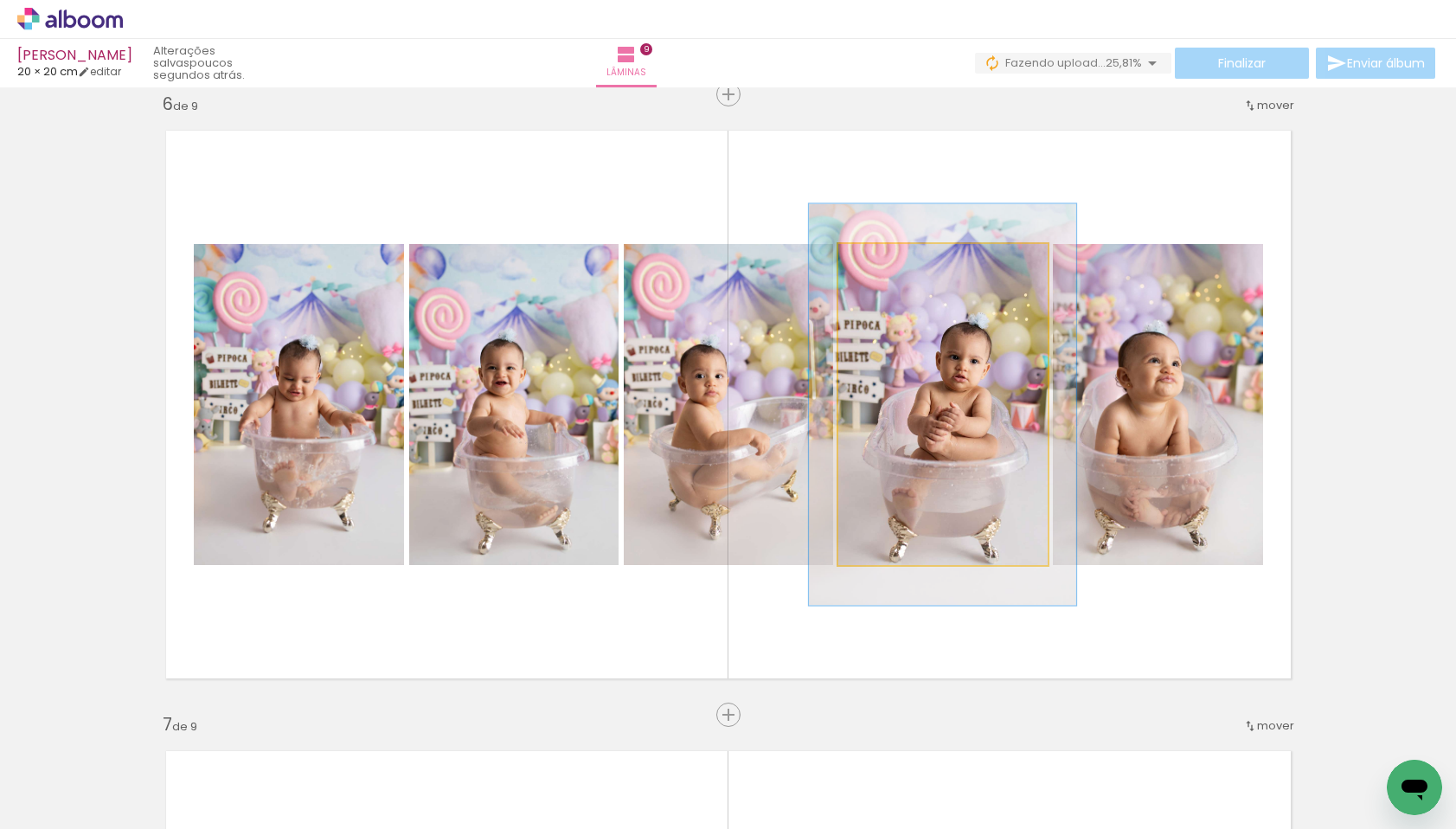
drag, startPoint x: 872, startPoint y: 260, endPoint x: 887, endPoint y: 261, distance: 15.0
type paper-slider "125"
click at [887, 261] on div at bounding box center [894, 262] width 15 height 15
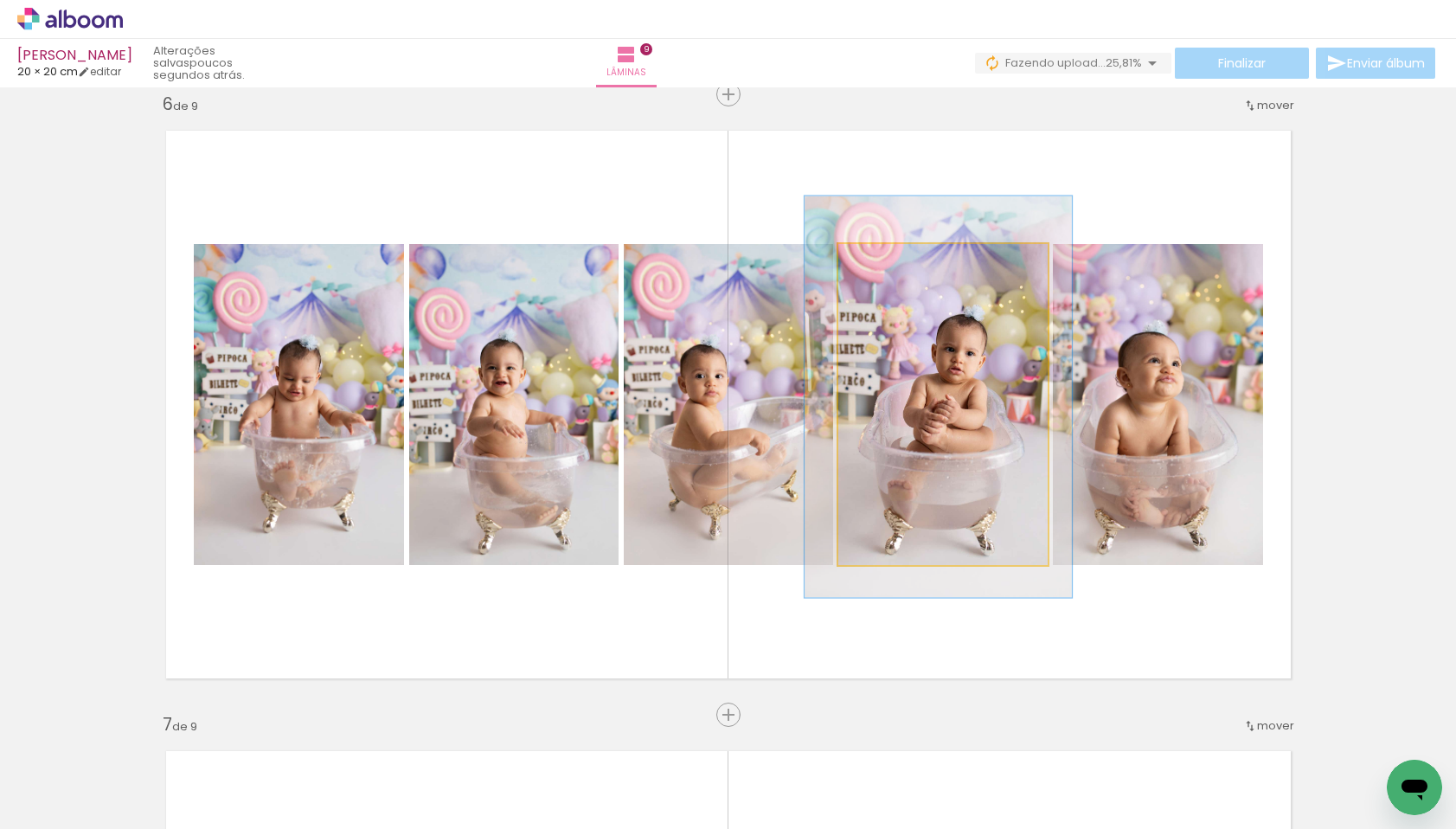
drag, startPoint x: 922, startPoint y: 395, endPoint x: 918, endPoint y: 388, distance: 8.1
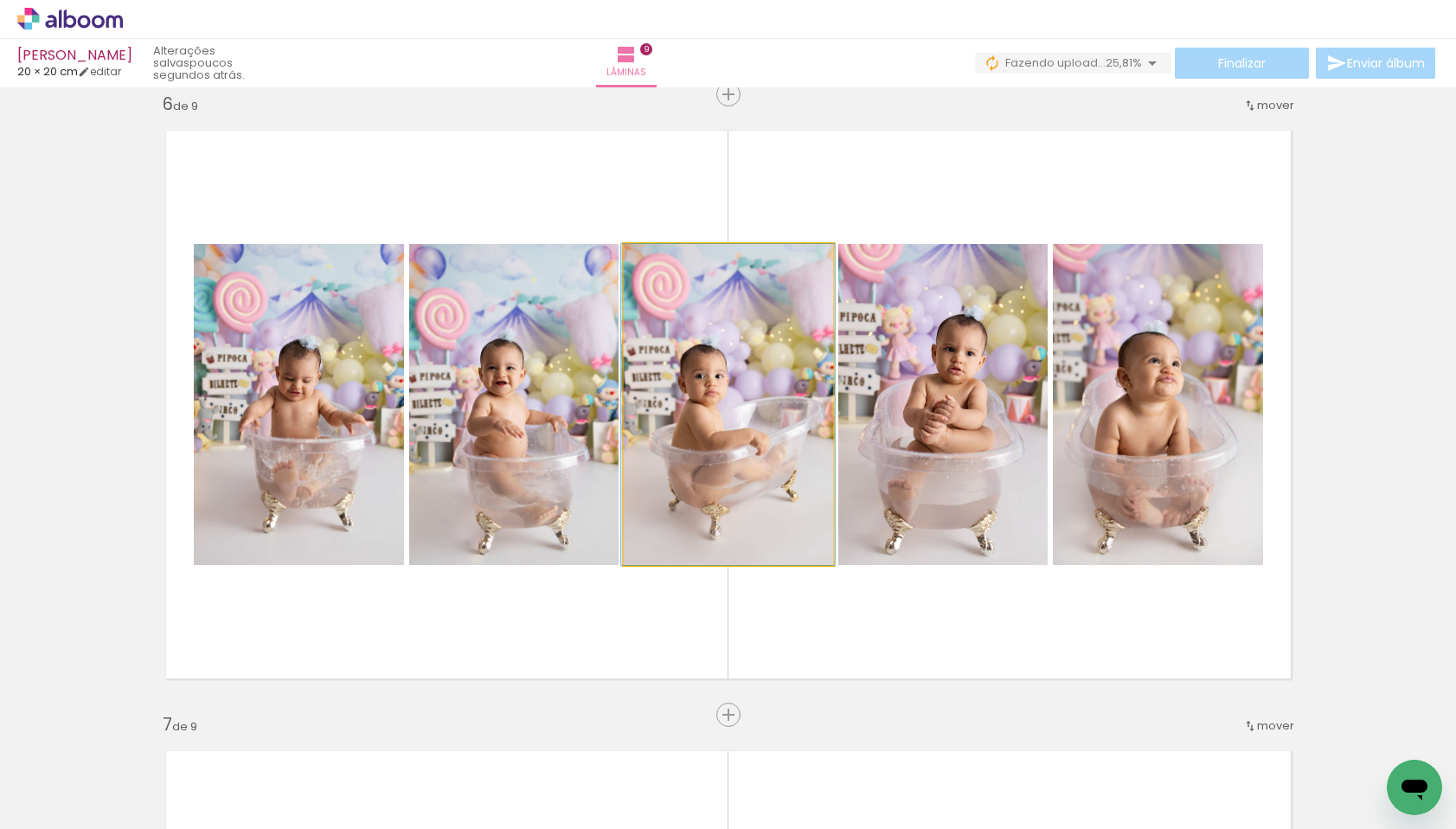
click at [736, 366] on quentale-photo at bounding box center [728, 405] width 209 height 321
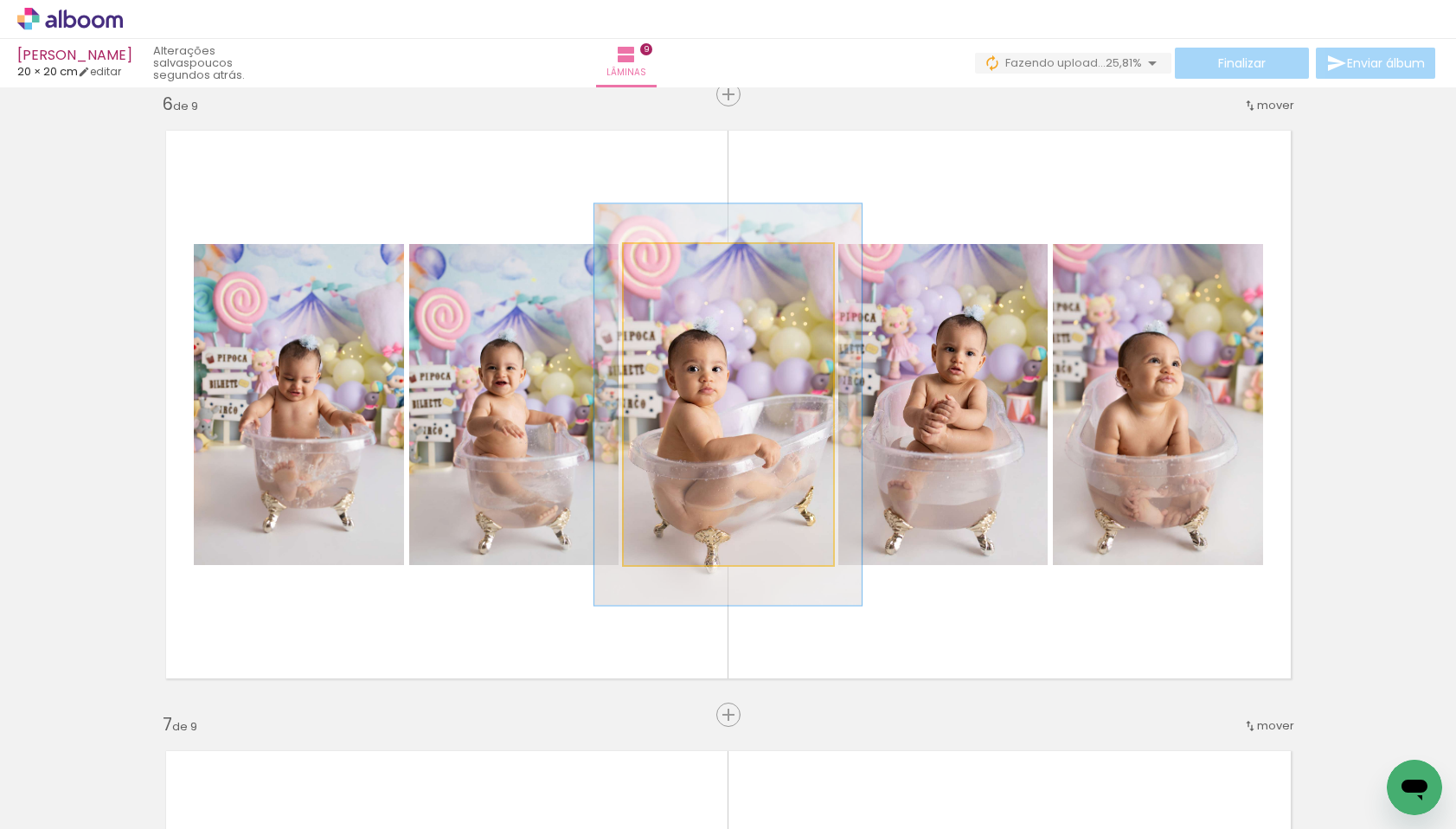
drag, startPoint x: 656, startPoint y: 264, endPoint x: 670, endPoint y: 265, distance: 14.0
click at [671, 265] on div at bounding box center [679, 262] width 15 height 15
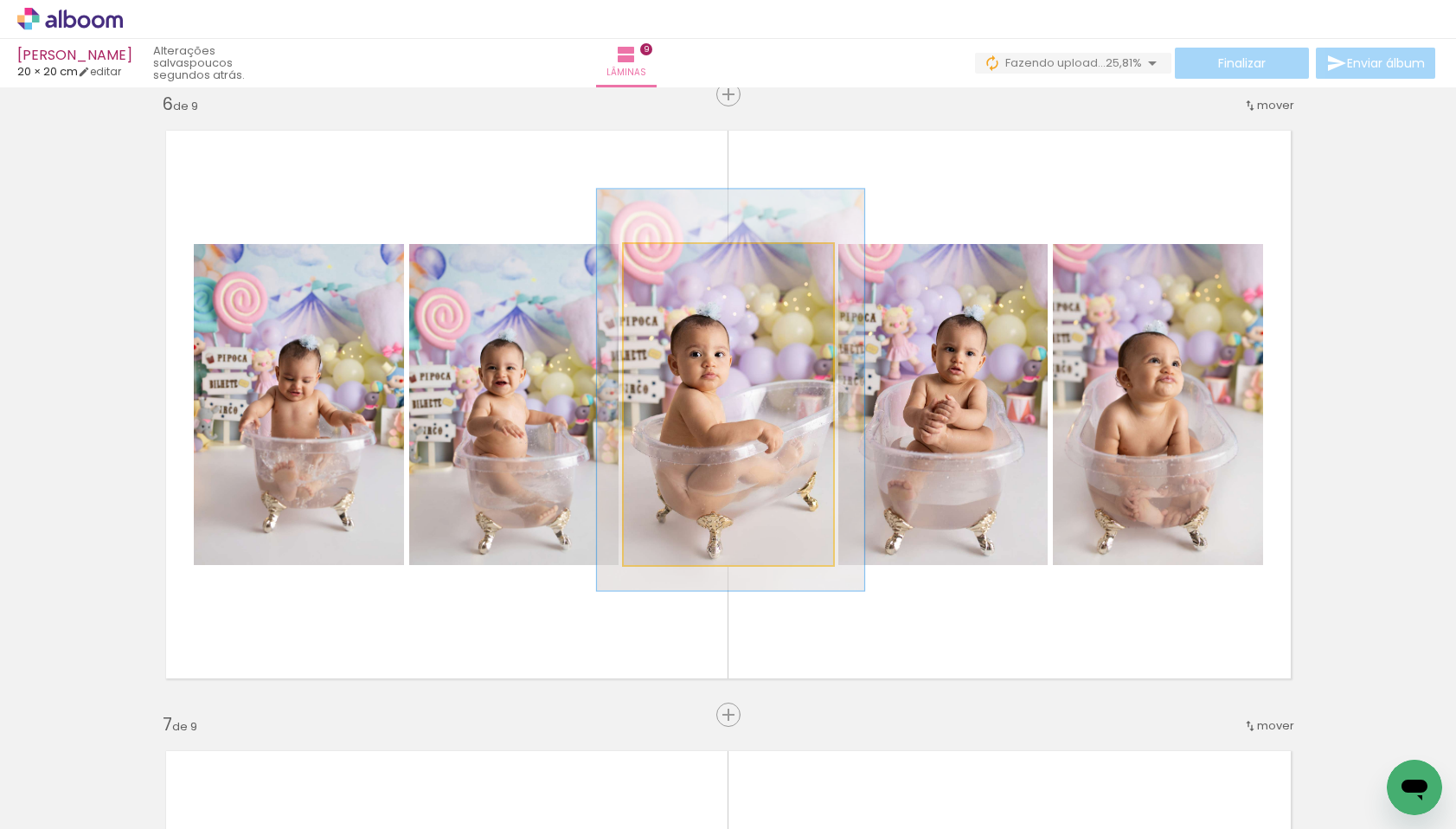
drag, startPoint x: 754, startPoint y: 439, endPoint x: 755, endPoint y: 430, distance: 9.1
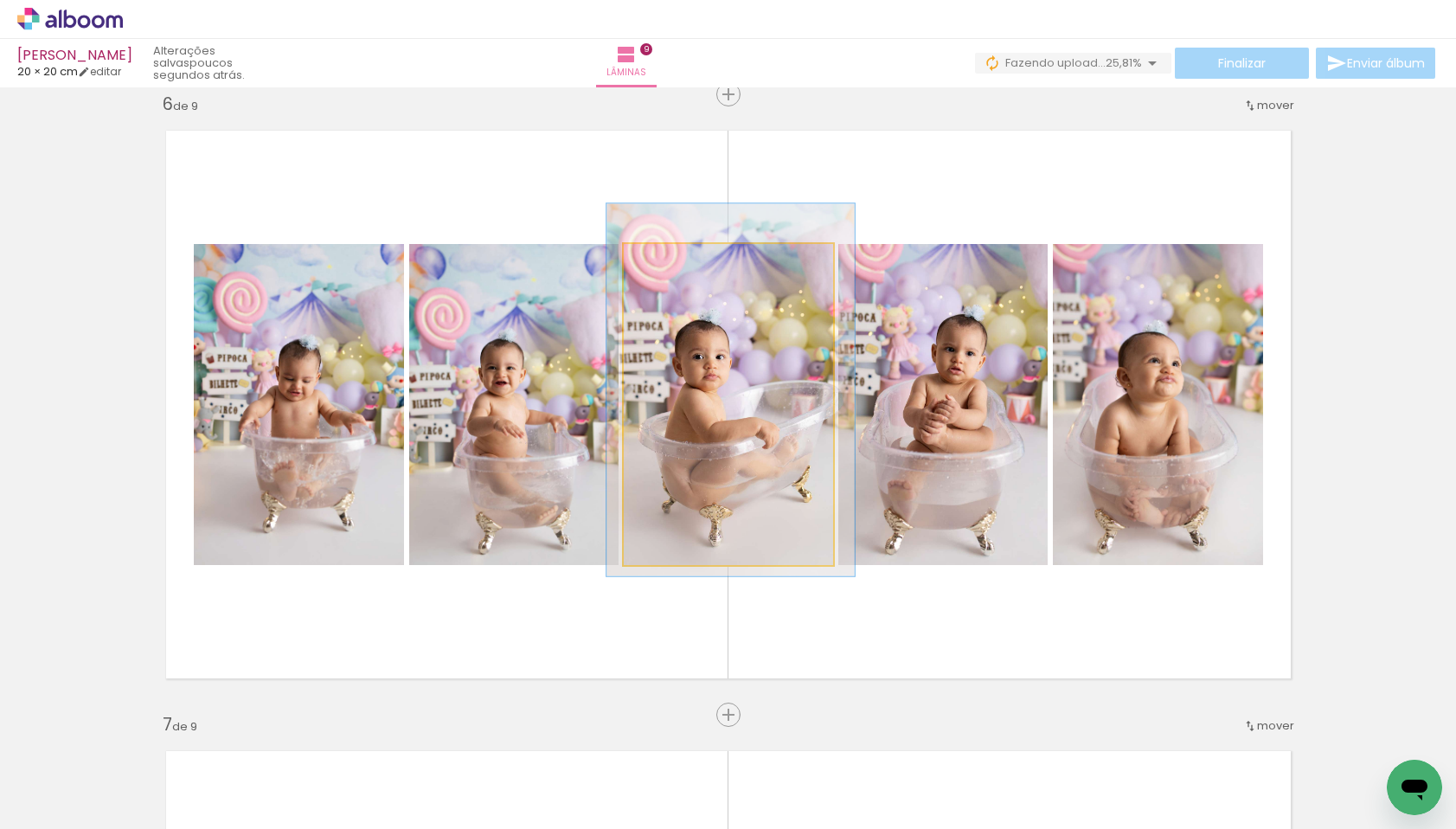
type paper-slider "116"
click at [669, 263] on div at bounding box center [675, 262] width 15 height 15
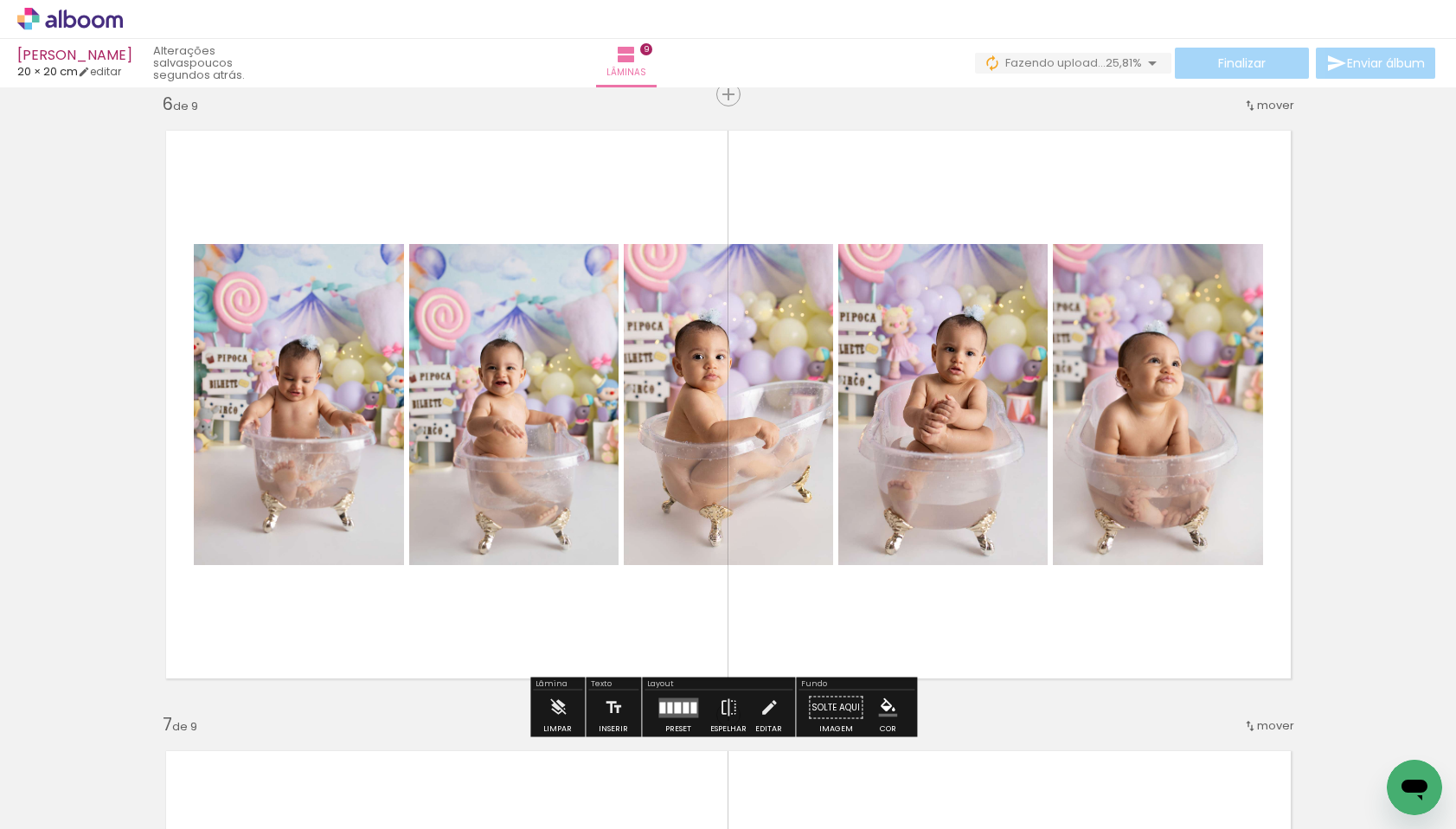
click at [601, 181] on quentale-layouter at bounding box center [728, 404] width 1155 height 577
click at [505, 408] on quentale-photo at bounding box center [514, 405] width 209 height 321
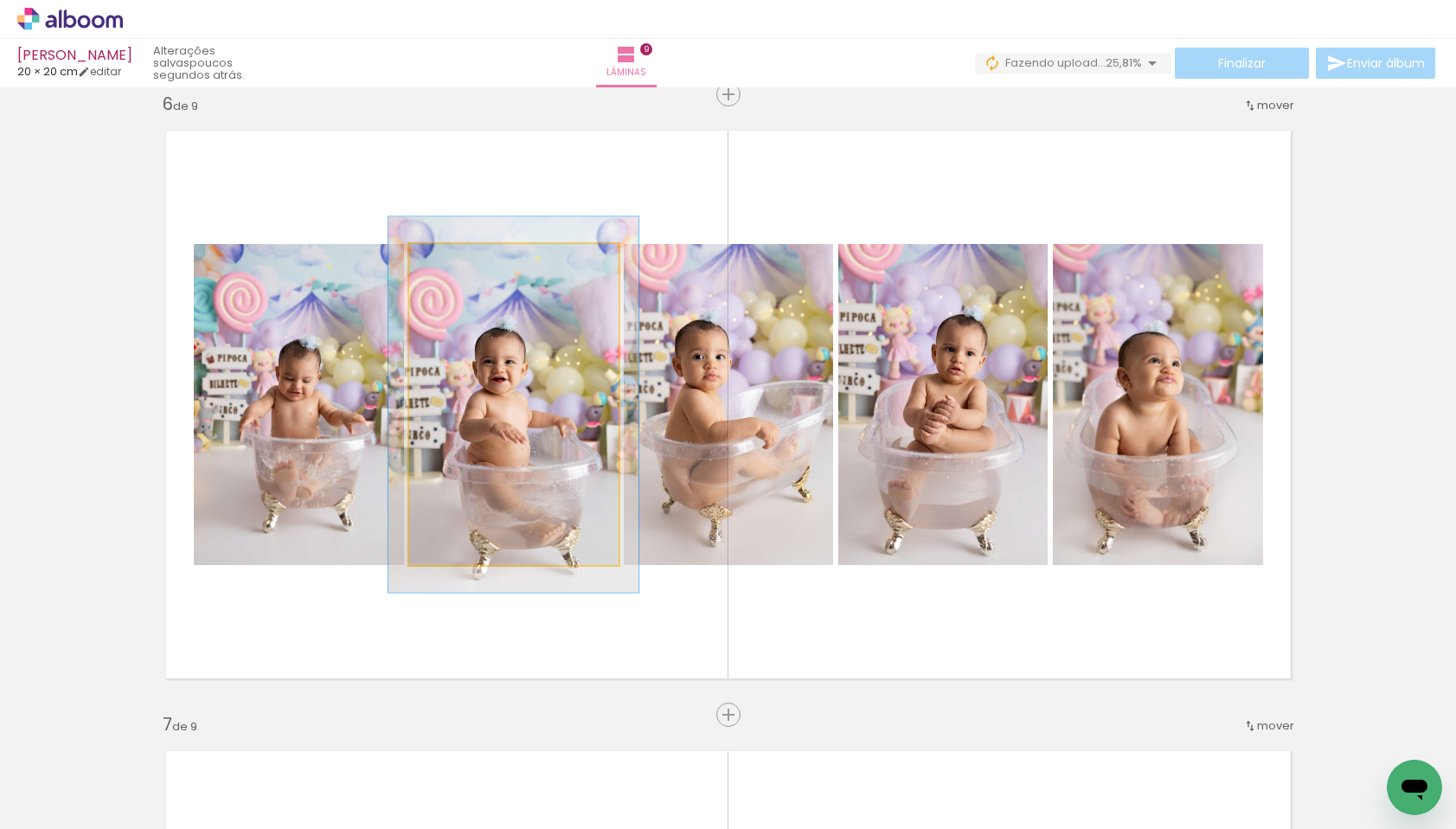
drag, startPoint x: 443, startPoint y: 264, endPoint x: 454, endPoint y: 264, distance: 11.0
type paper-slider "117"
click at [454, 264] on div at bounding box center [460, 262] width 15 height 15
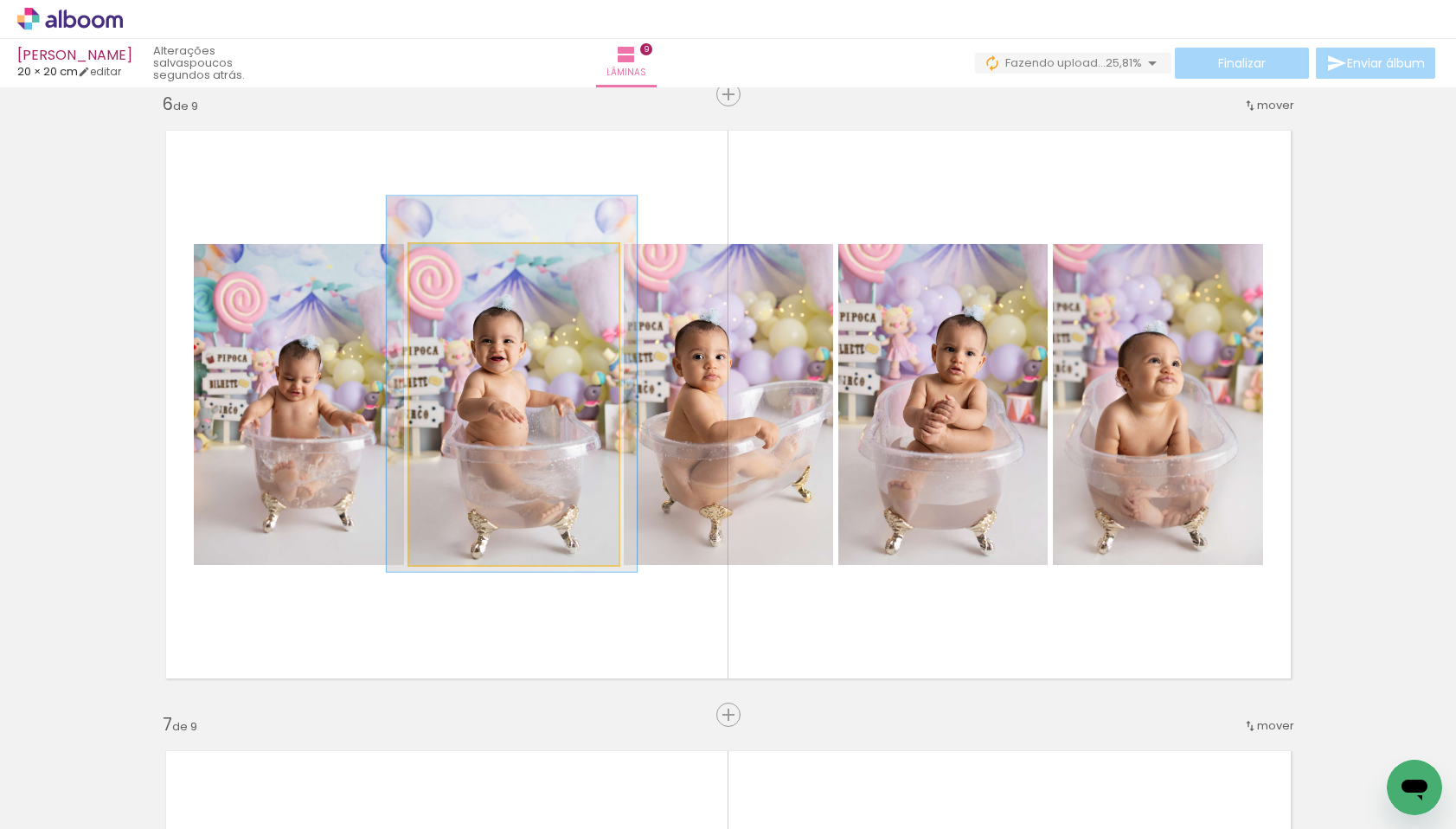
drag, startPoint x: 522, startPoint y: 418, endPoint x: 520, endPoint y: 398, distance: 20.1
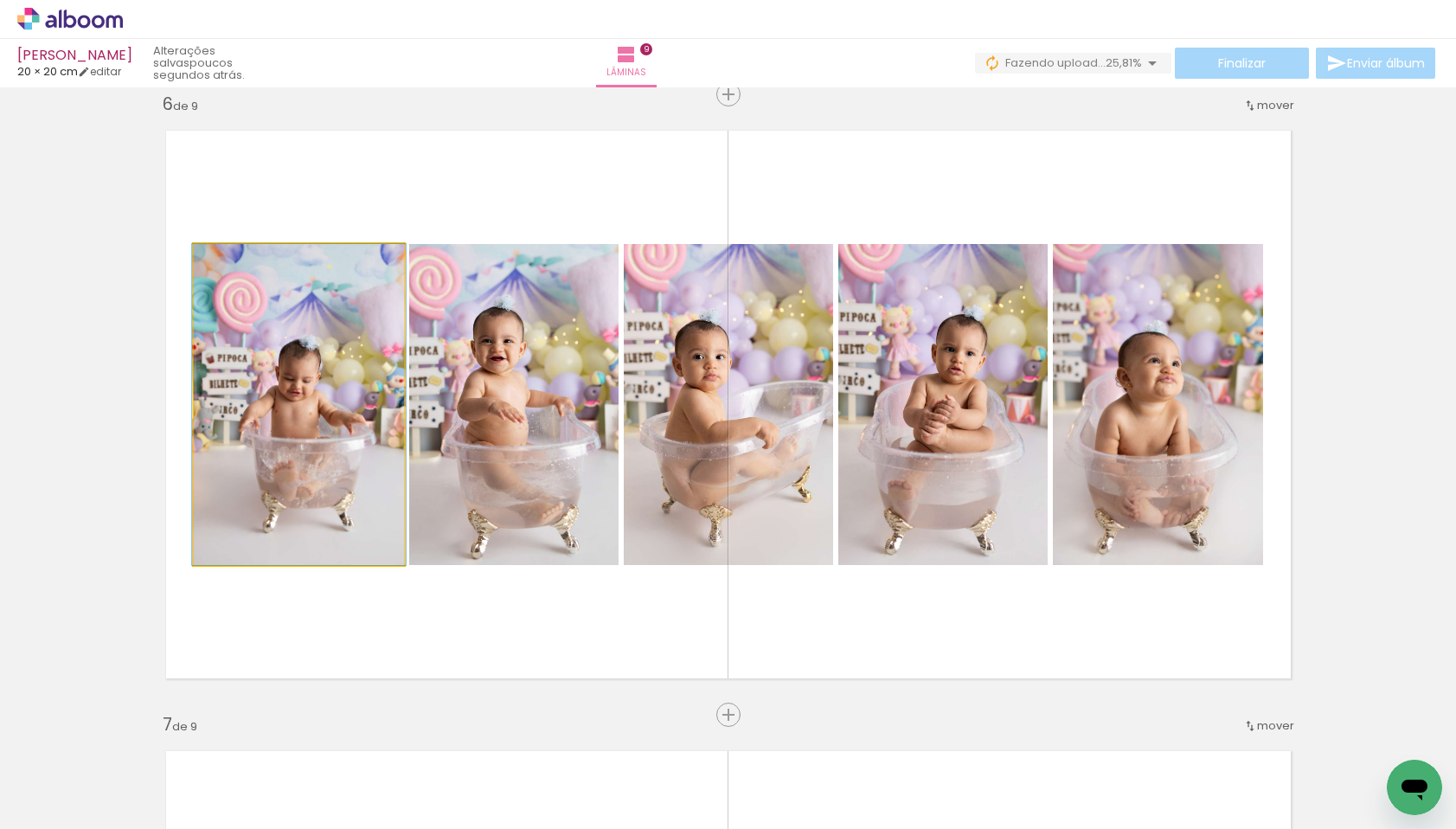
click at [344, 398] on quentale-photo at bounding box center [299, 405] width 210 height 321
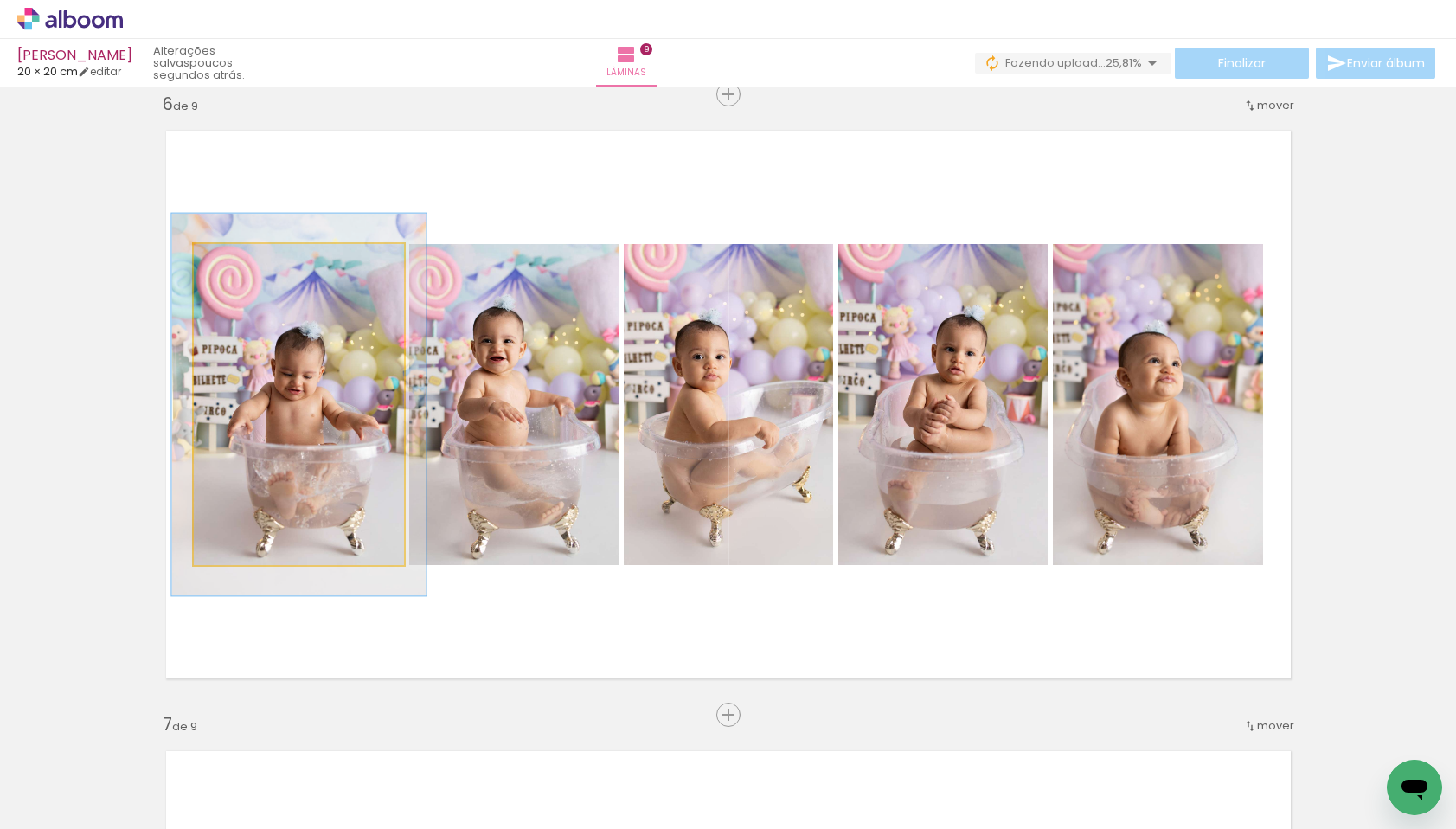
drag, startPoint x: 227, startPoint y: 263, endPoint x: 240, endPoint y: 263, distance: 13.0
type paper-slider "120"
click at [240, 263] on div at bounding box center [245, 262] width 15 height 15
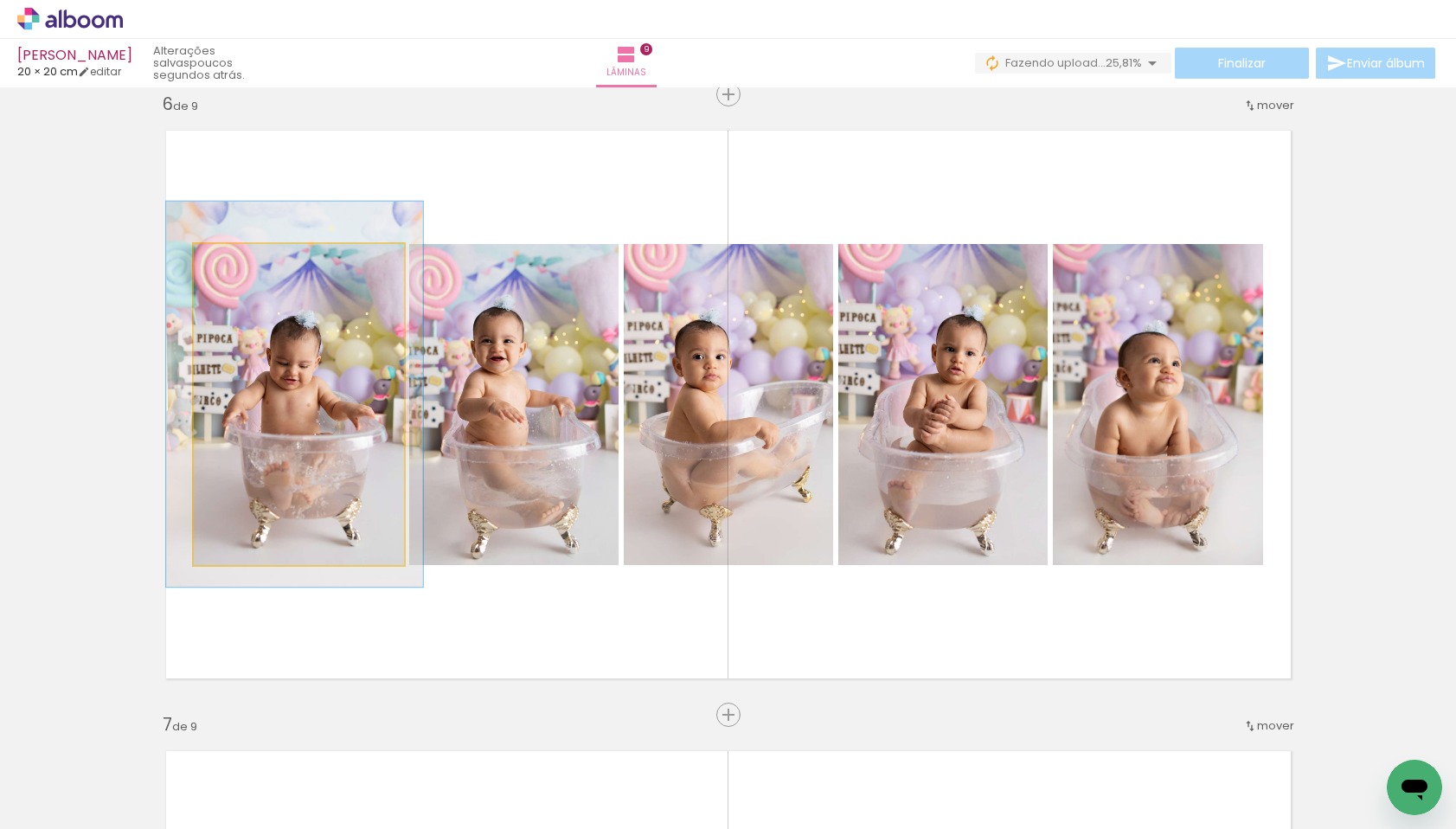
drag, startPoint x: 304, startPoint y: 392, endPoint x: 301, endPoint y: 381, distance: 11.4
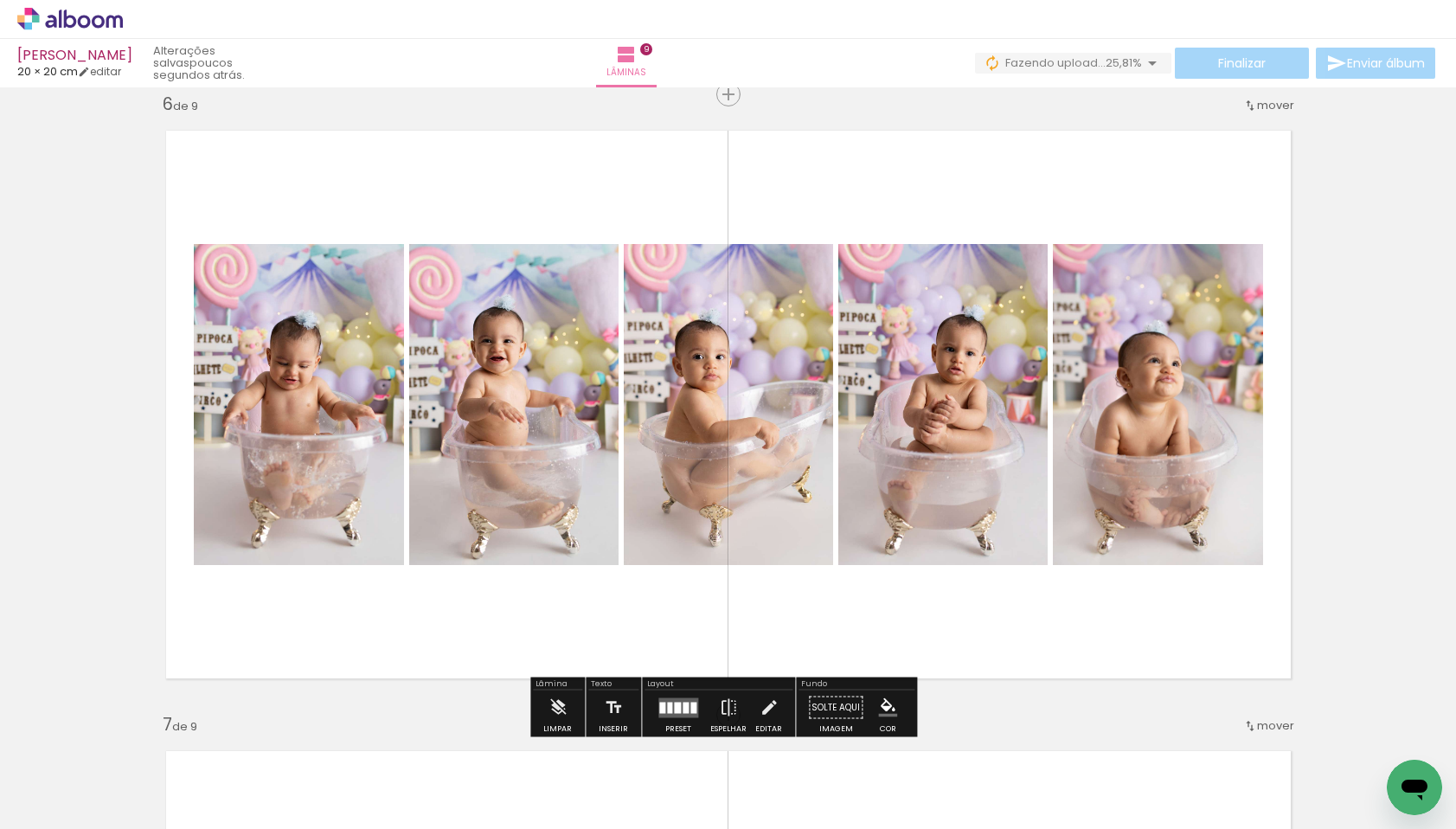
click at [512, 180] on quentale-layouter at bounding box center [728, 404] width 1155 height 577
click at [707, 414] on quentale-photo at bounding box center [728, 405] width 209 height 321
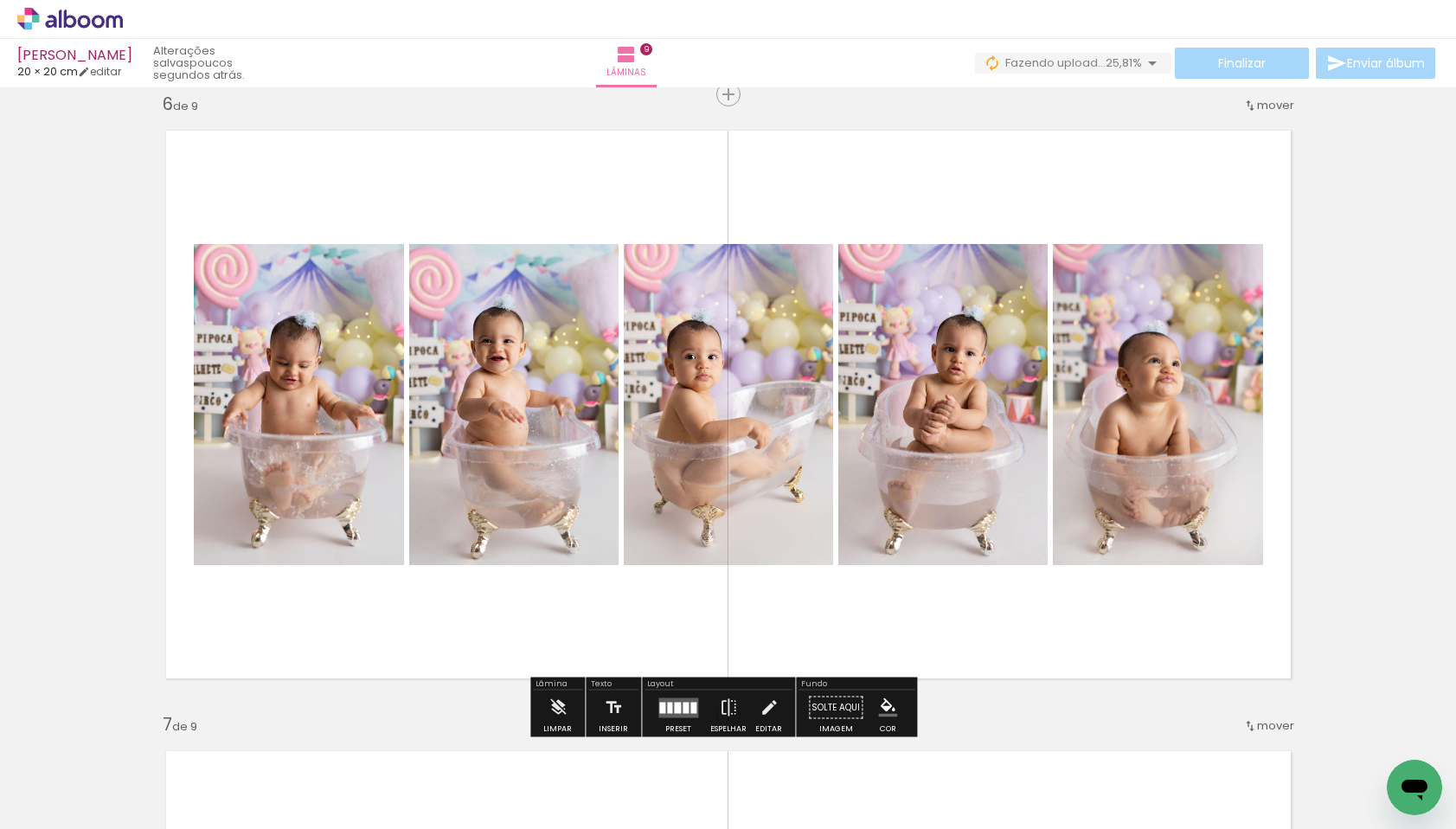
click at [899, 190] on quentale-layouter at bounding box center [728, 404] width 1155 height 577
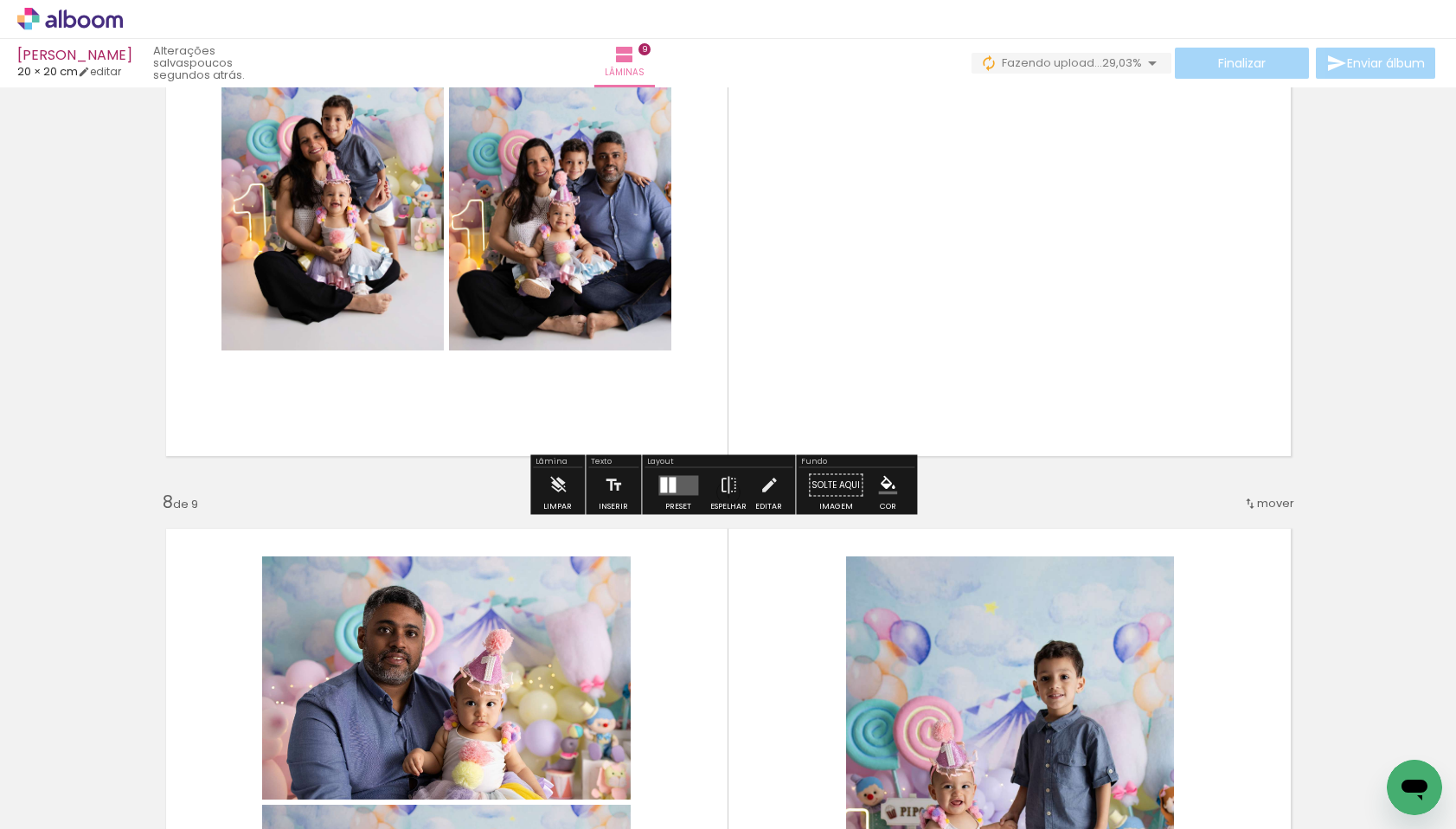
scroll to position [3968, 0]
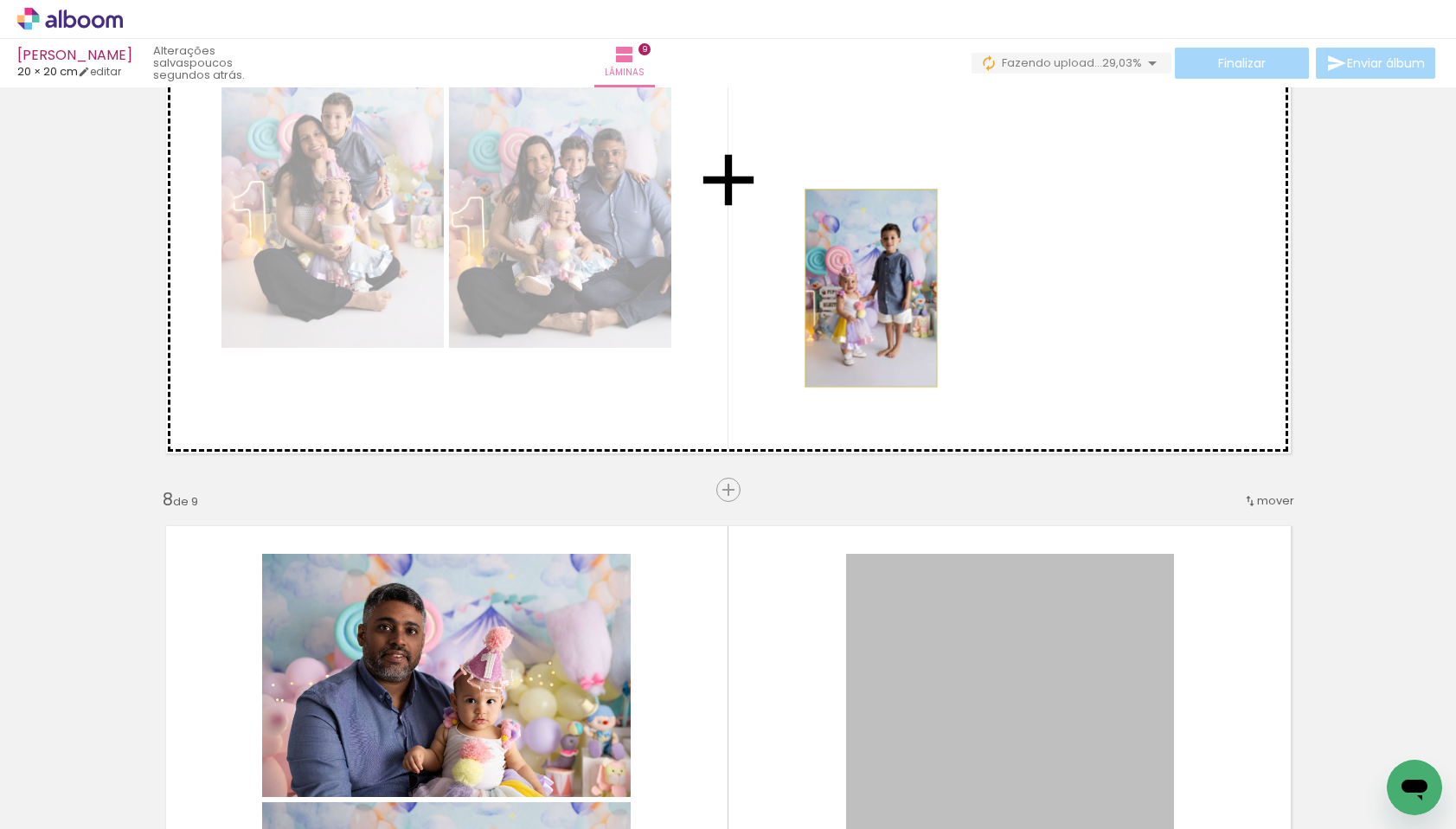
drag, startPoint x: 922, startPoint y: 630, endPoint x: 864, endPoint y: 288, distance: 346.9
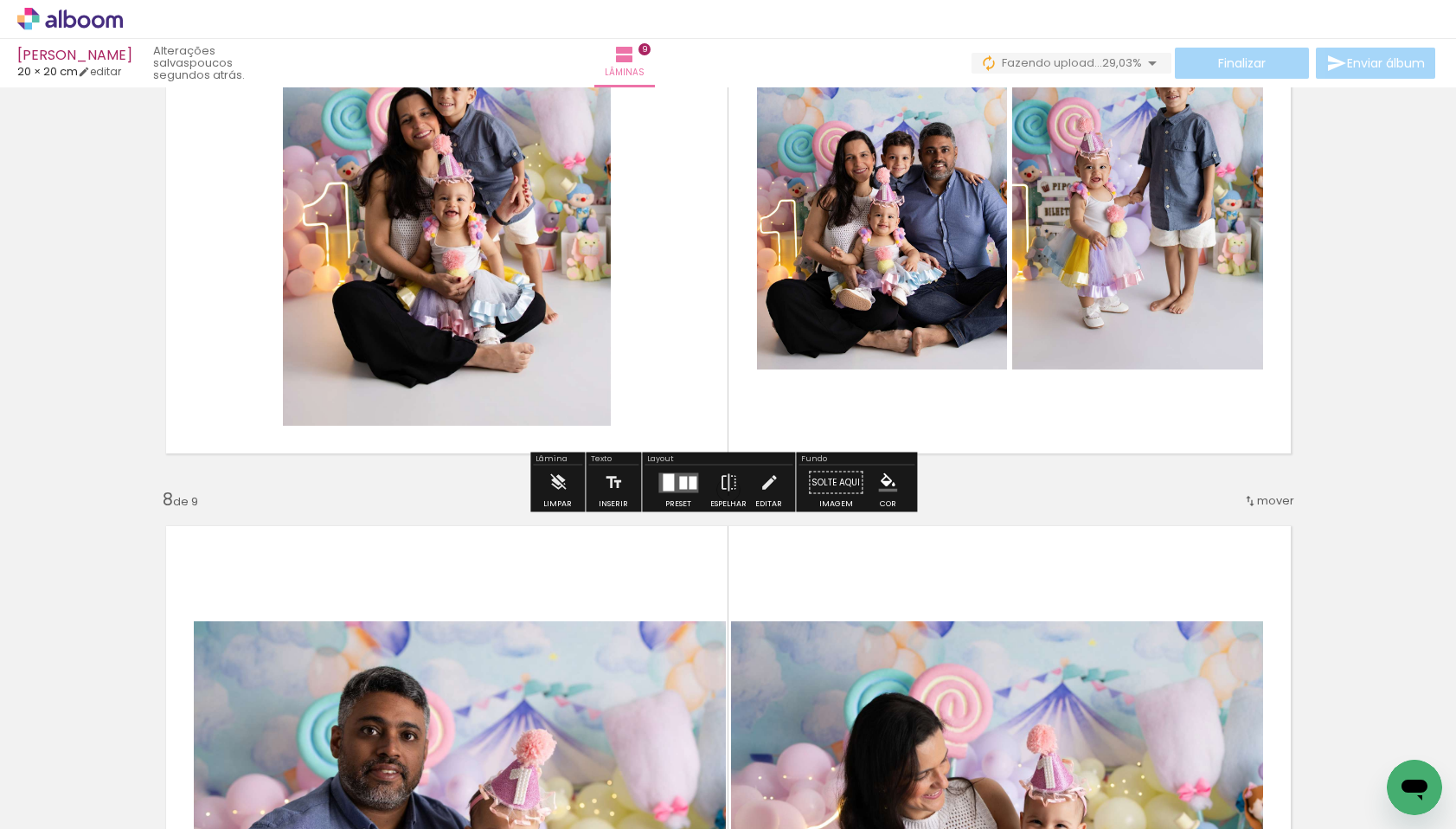
click at [679, 478] on div at bounding box center [683, 482] width 8 height 13
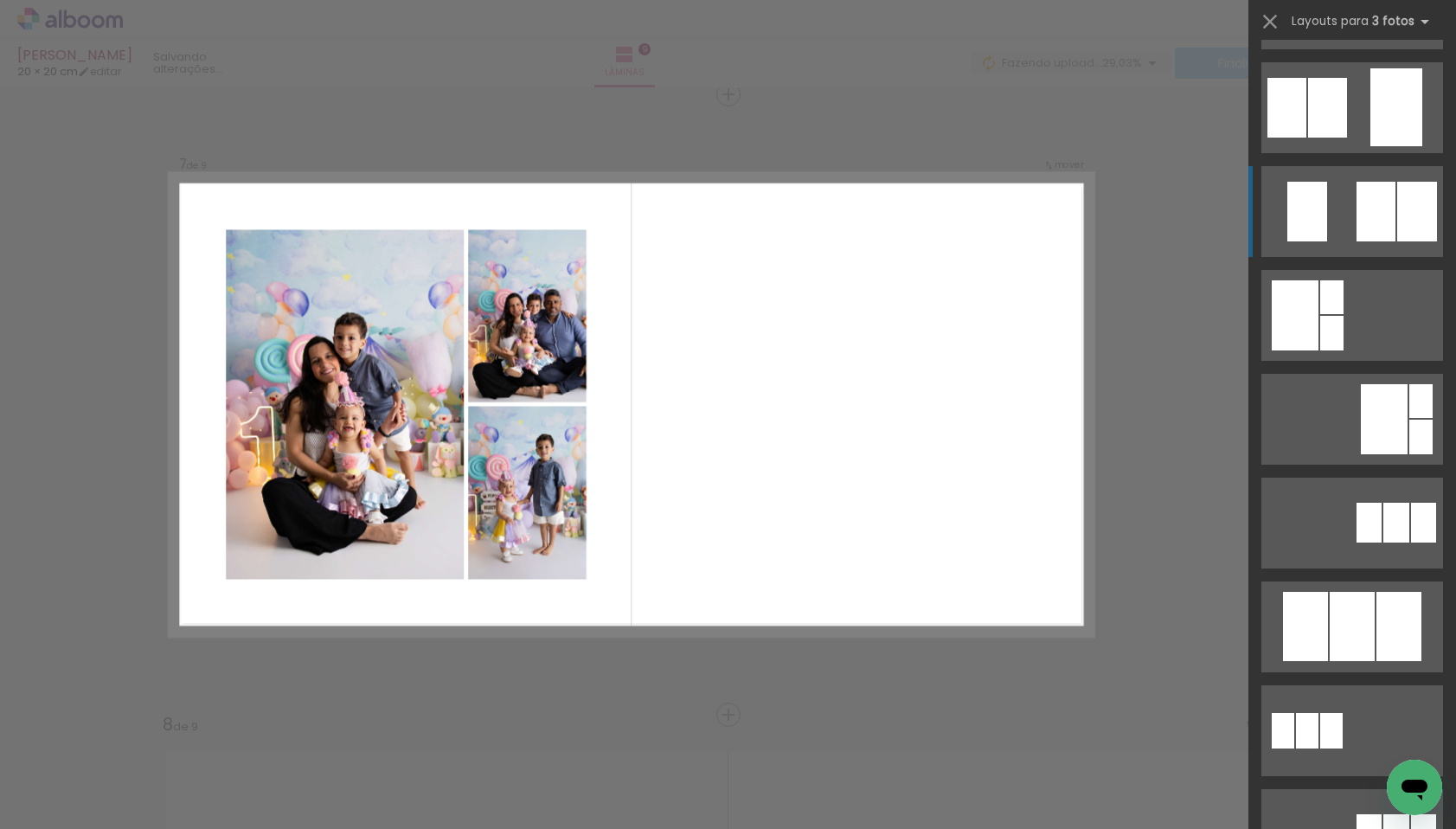
scroll to position [563, 0]
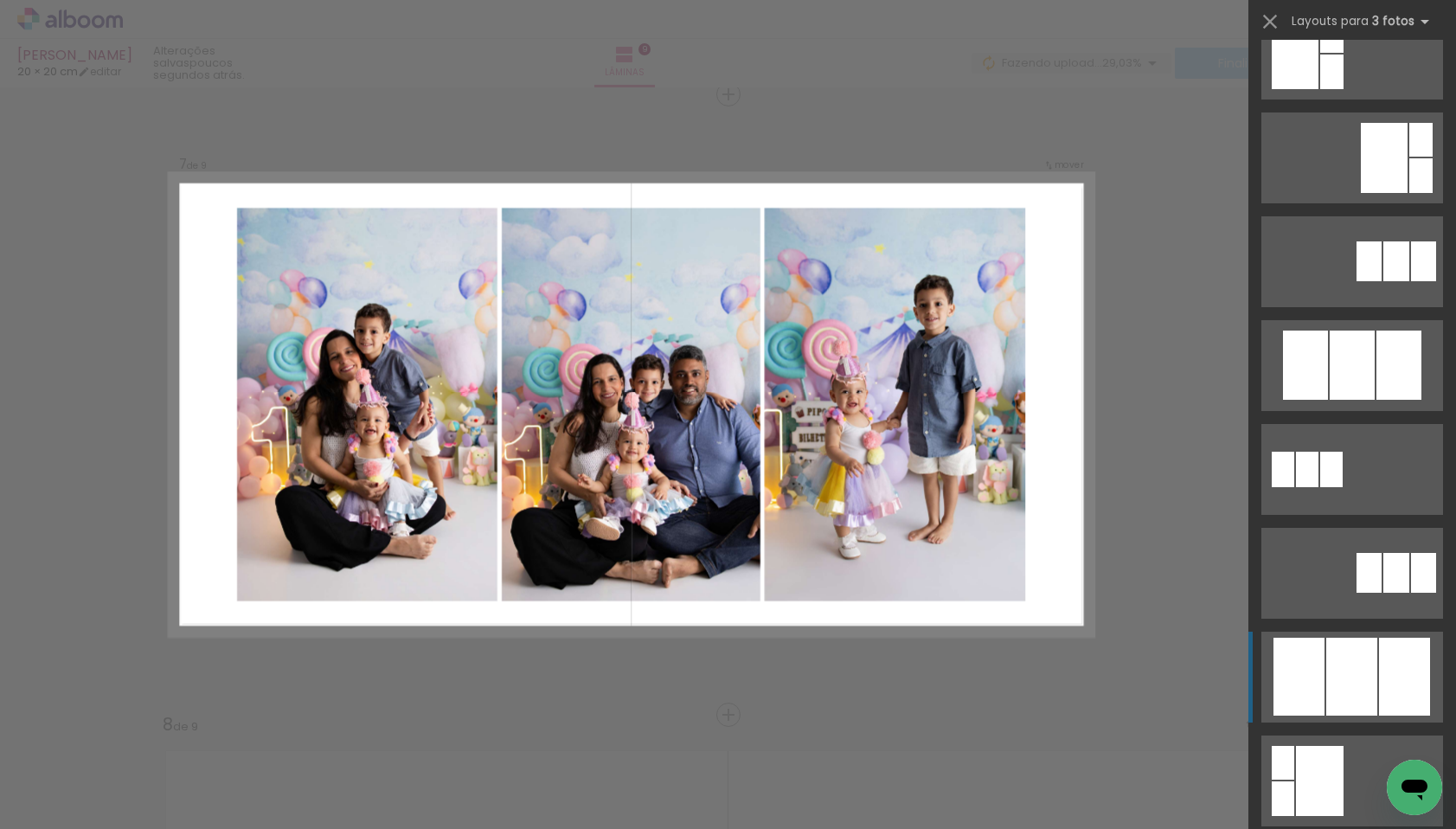
click at [1341, 662] on div at bounding box center [1352, 677] width 51 height 78
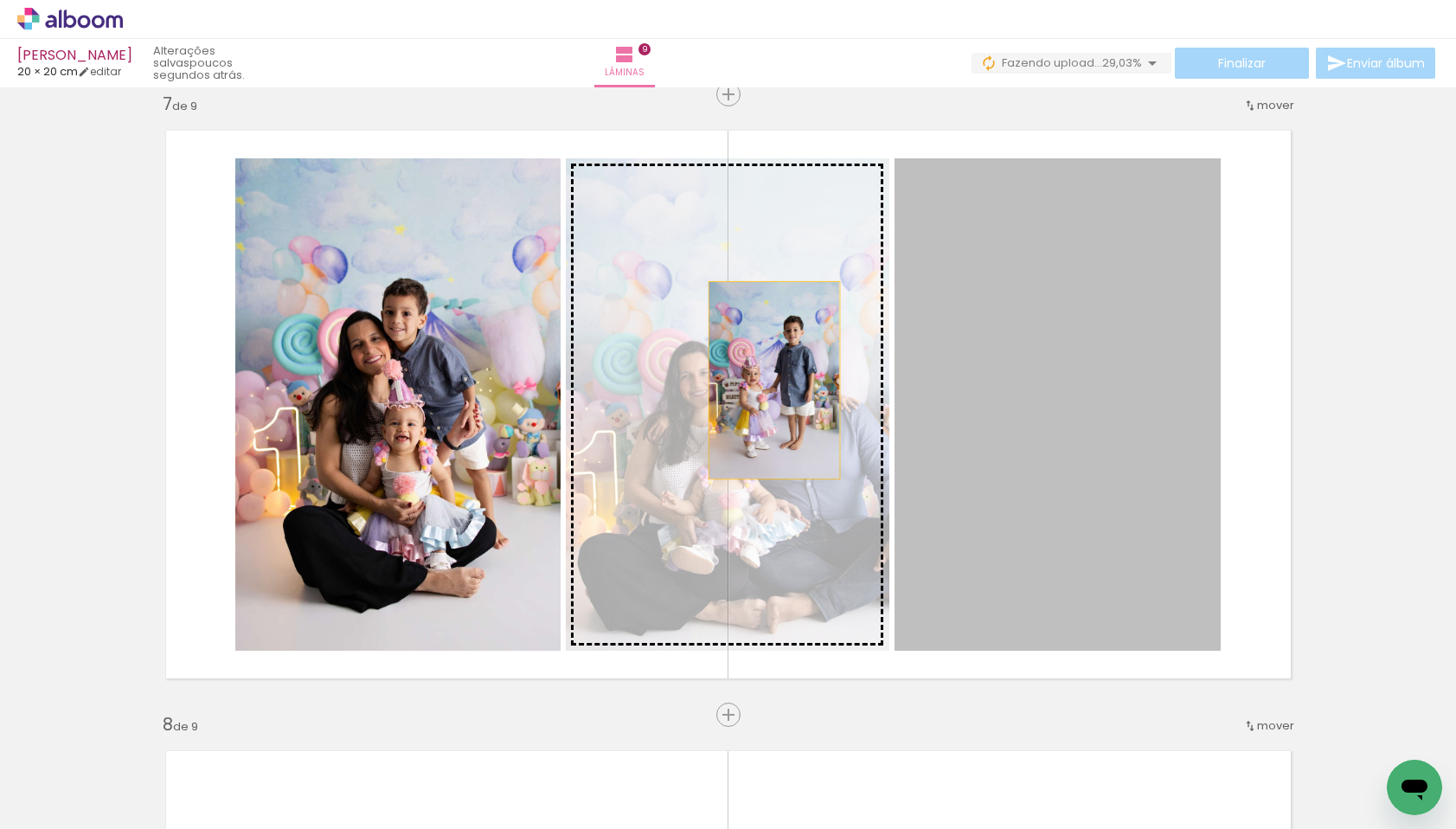
drag, startPoint x: 1031, startPoint y: 372, endPoint x: 767, endPoint y: 379, distance: 264.1
click at [0, 0] on slot at bounding box center [0, 0] width 0 height 0
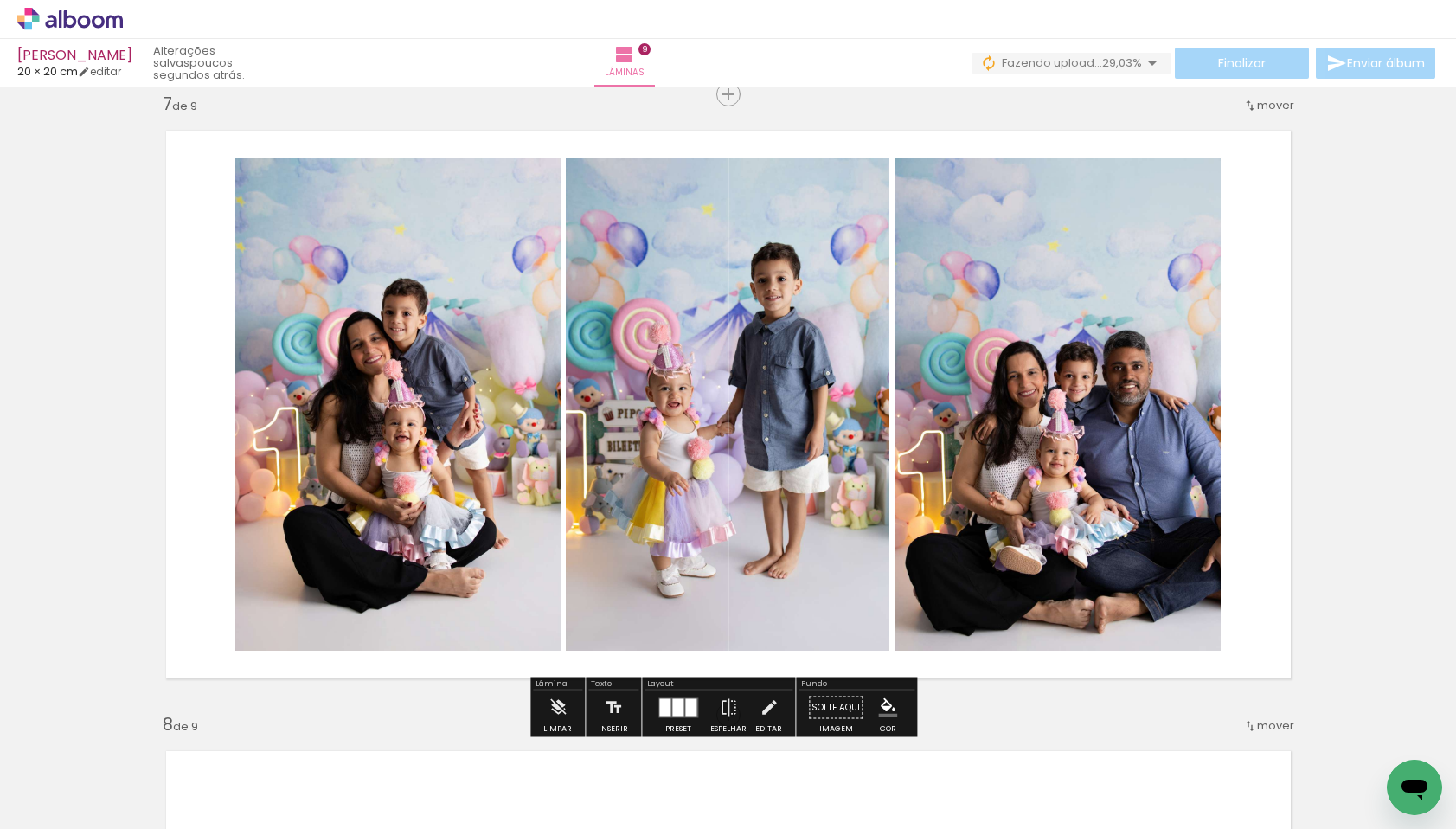
click at [1008, 398] on quentale-photo at bounding box center [1058, 405] width 326 height 492
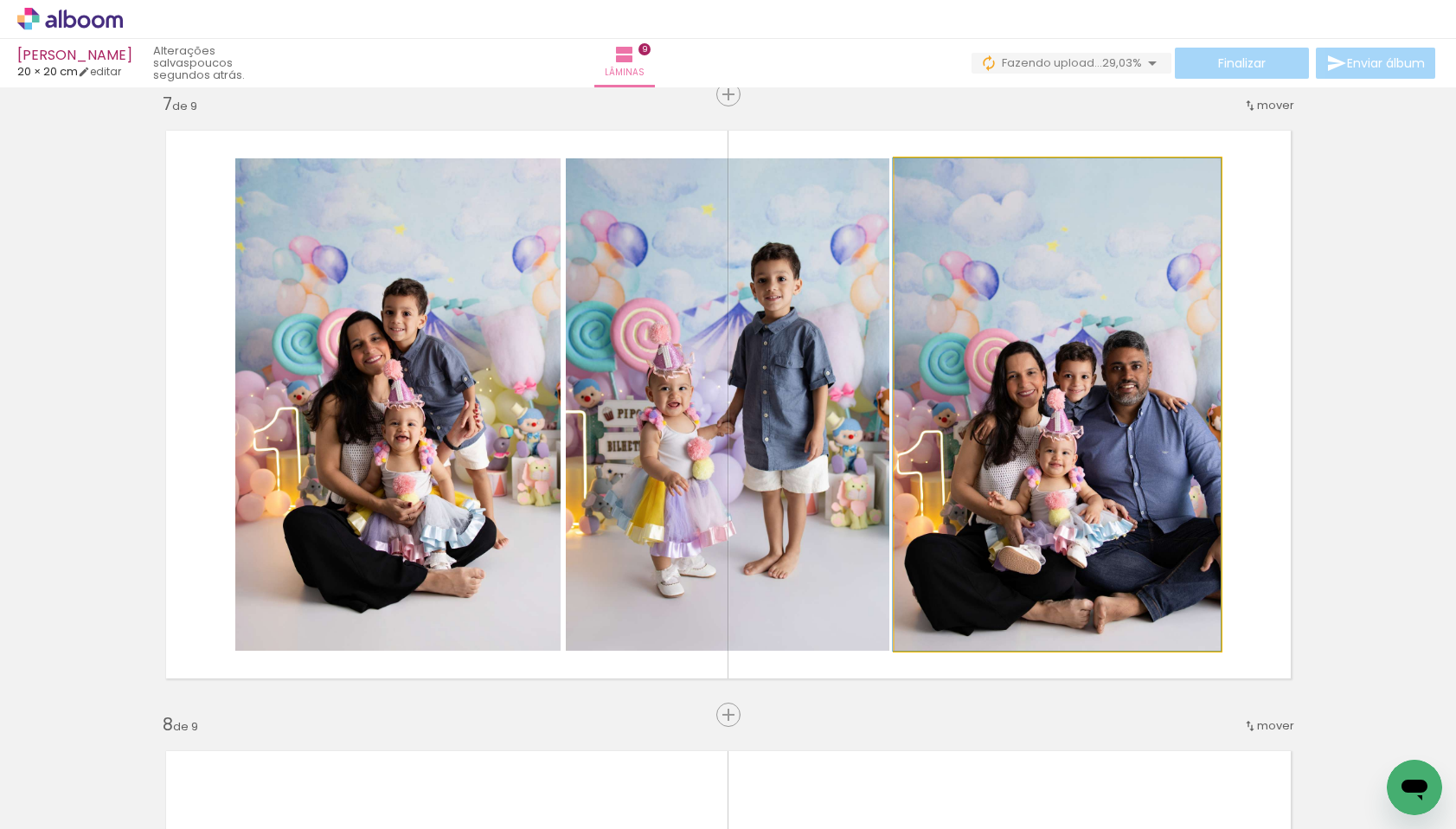
drag, startPoint x: 1008, startPoint y: 398, endPoint x: 972, endPoint y: 398, distance: 36.0
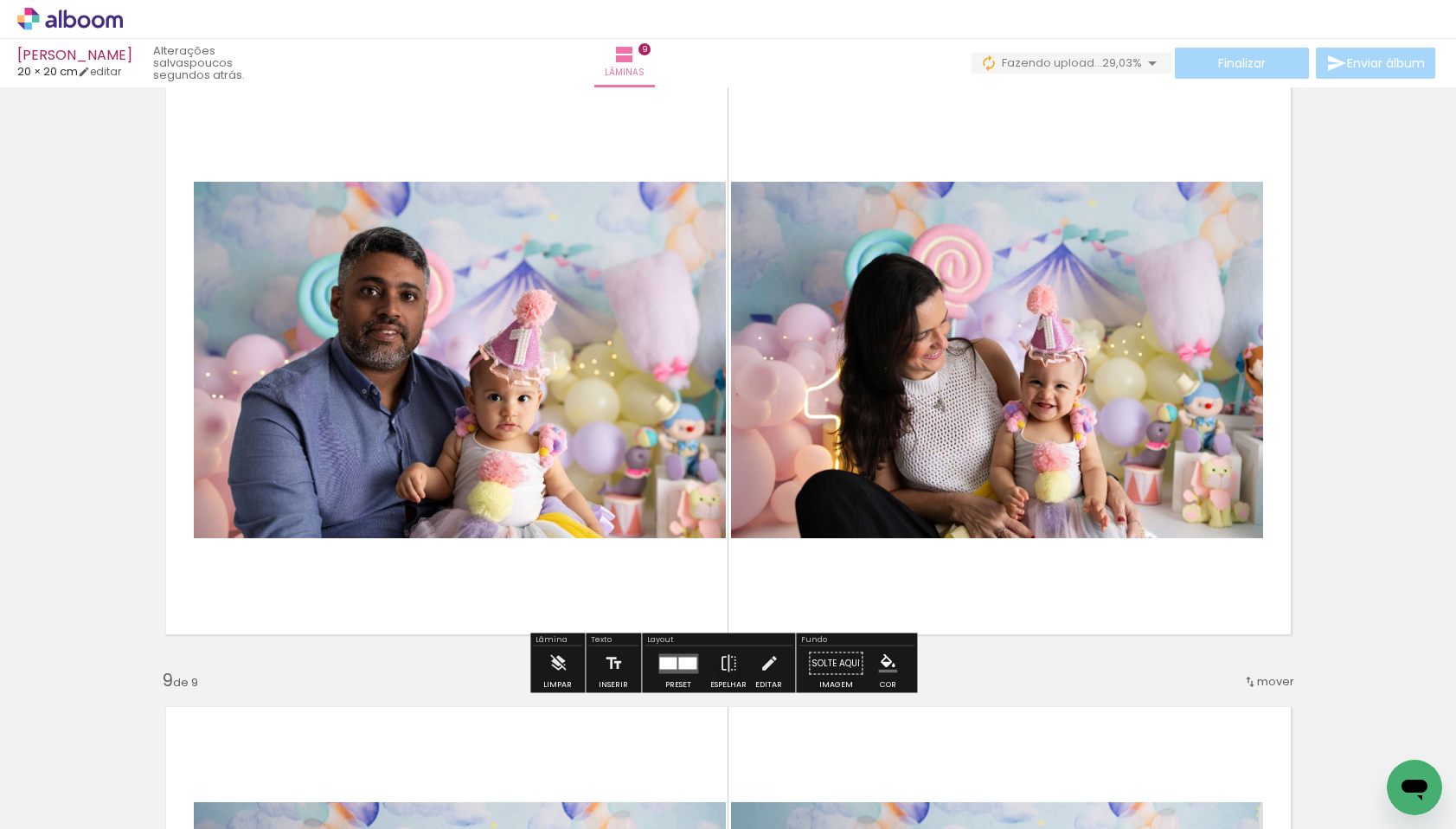
scroll to position [4470, 0]
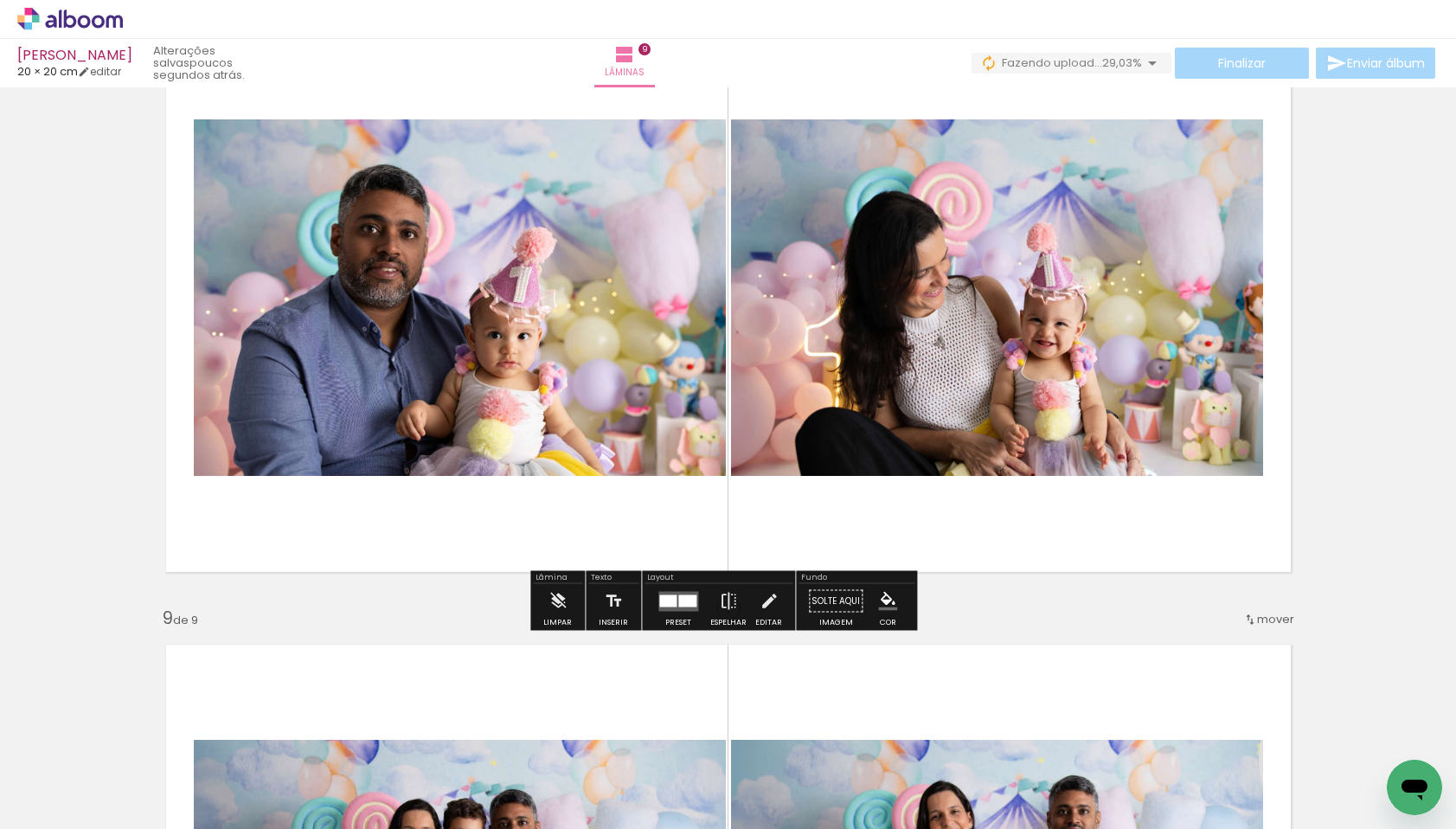
click at [679, 594] on div at bounding box center [687, 600] width 18 height 12
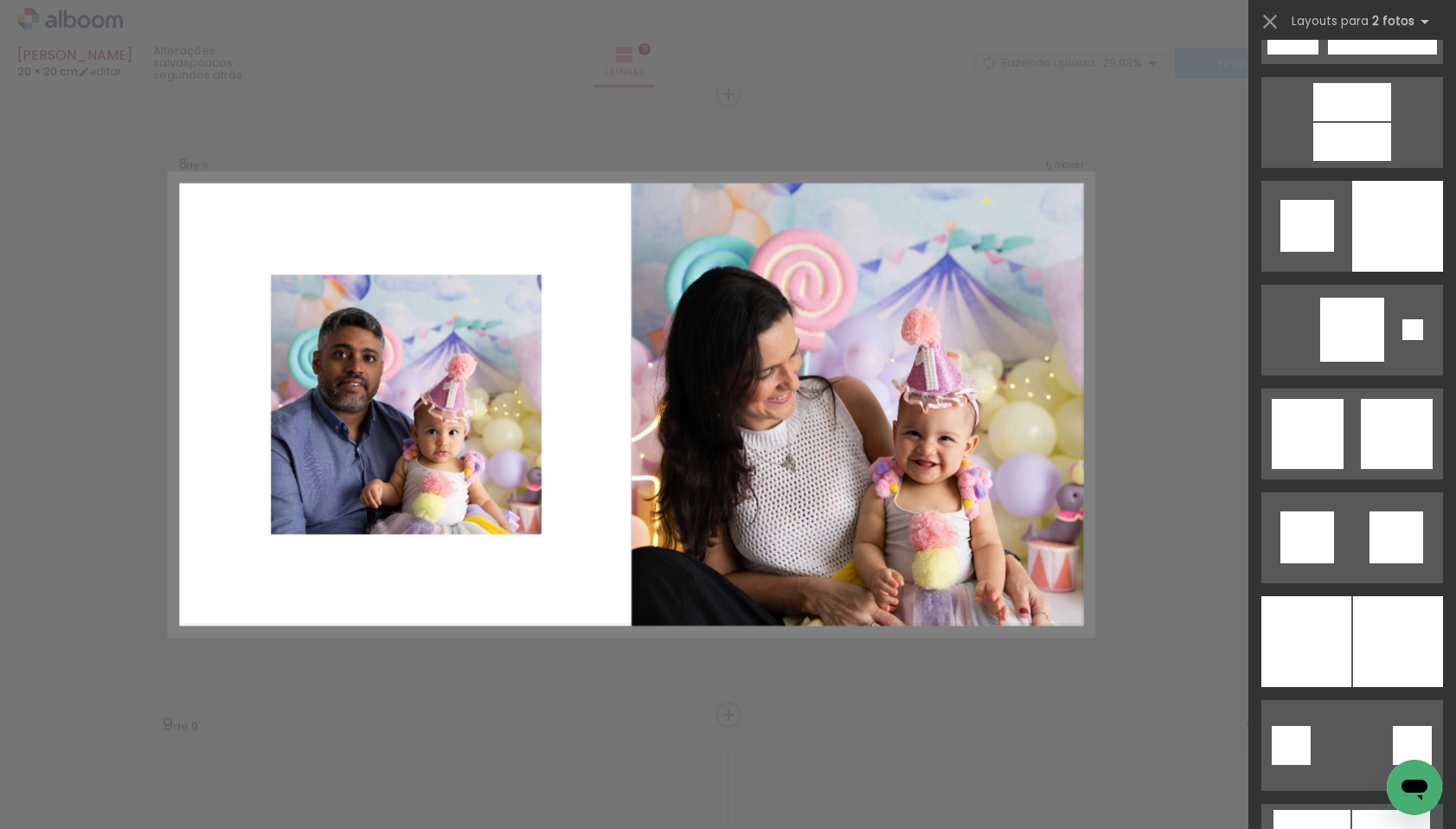
scroll to position [4232, 0]
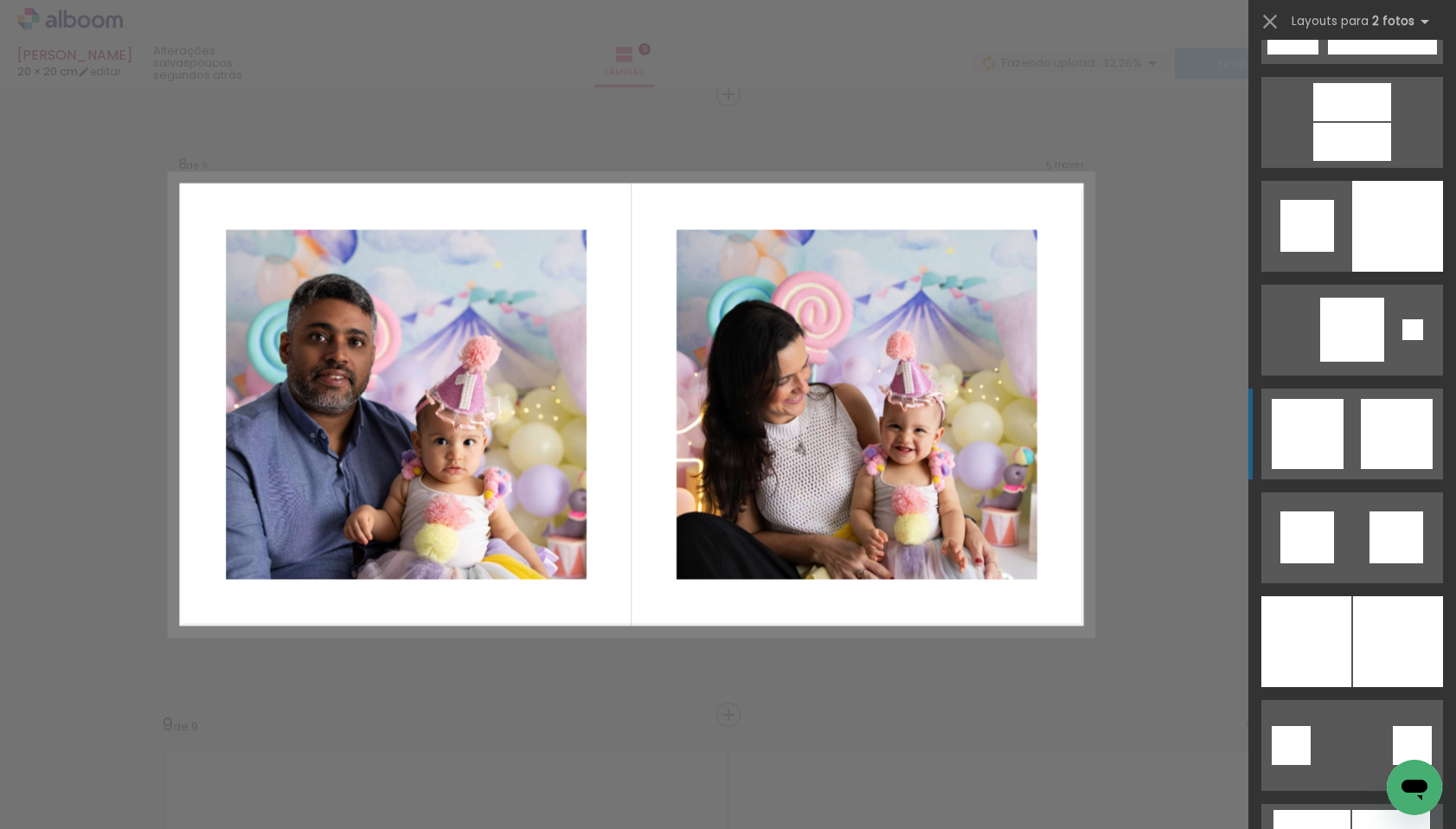
click at [1303, 448] on div at bounding box center [1309, 434] width 72 height 70
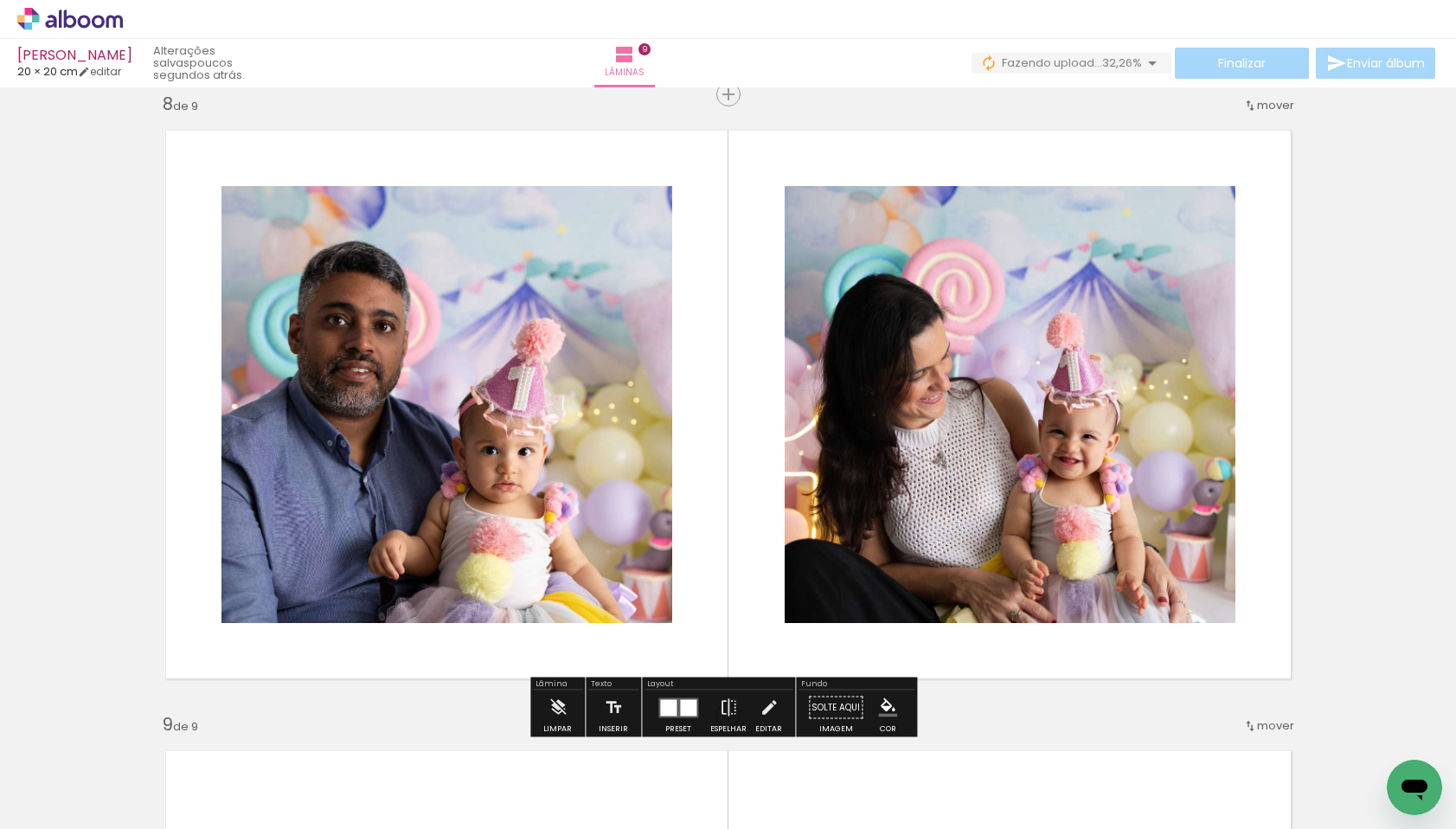
click at [1023, 385] on quentale-photo at bounding box center [1010, 405] width 451 height 437
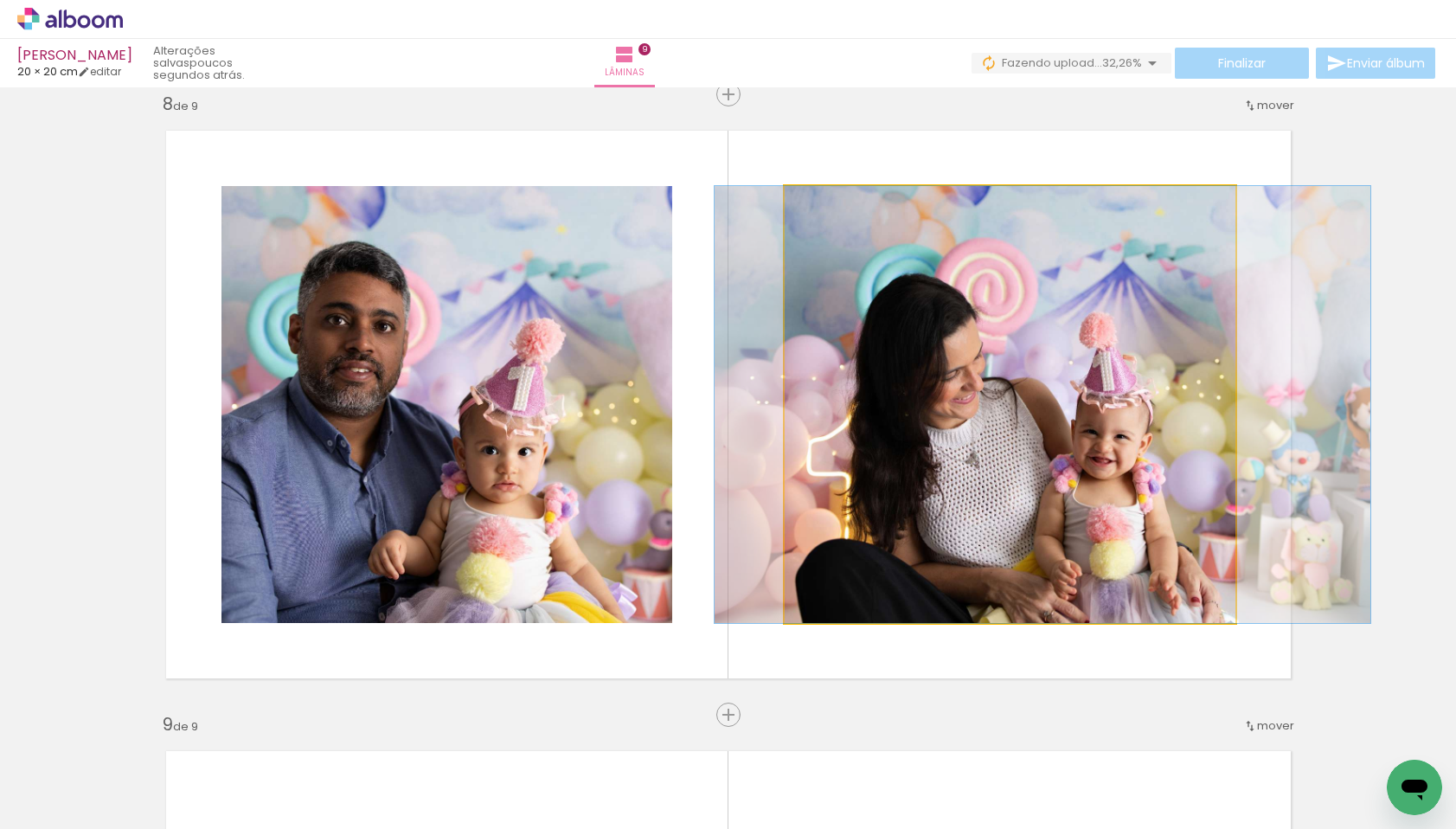
drag, startPoint x: 1023, startPoint y: 385, endPoint x: 1057, endPoint y: 379, distance: 34.5
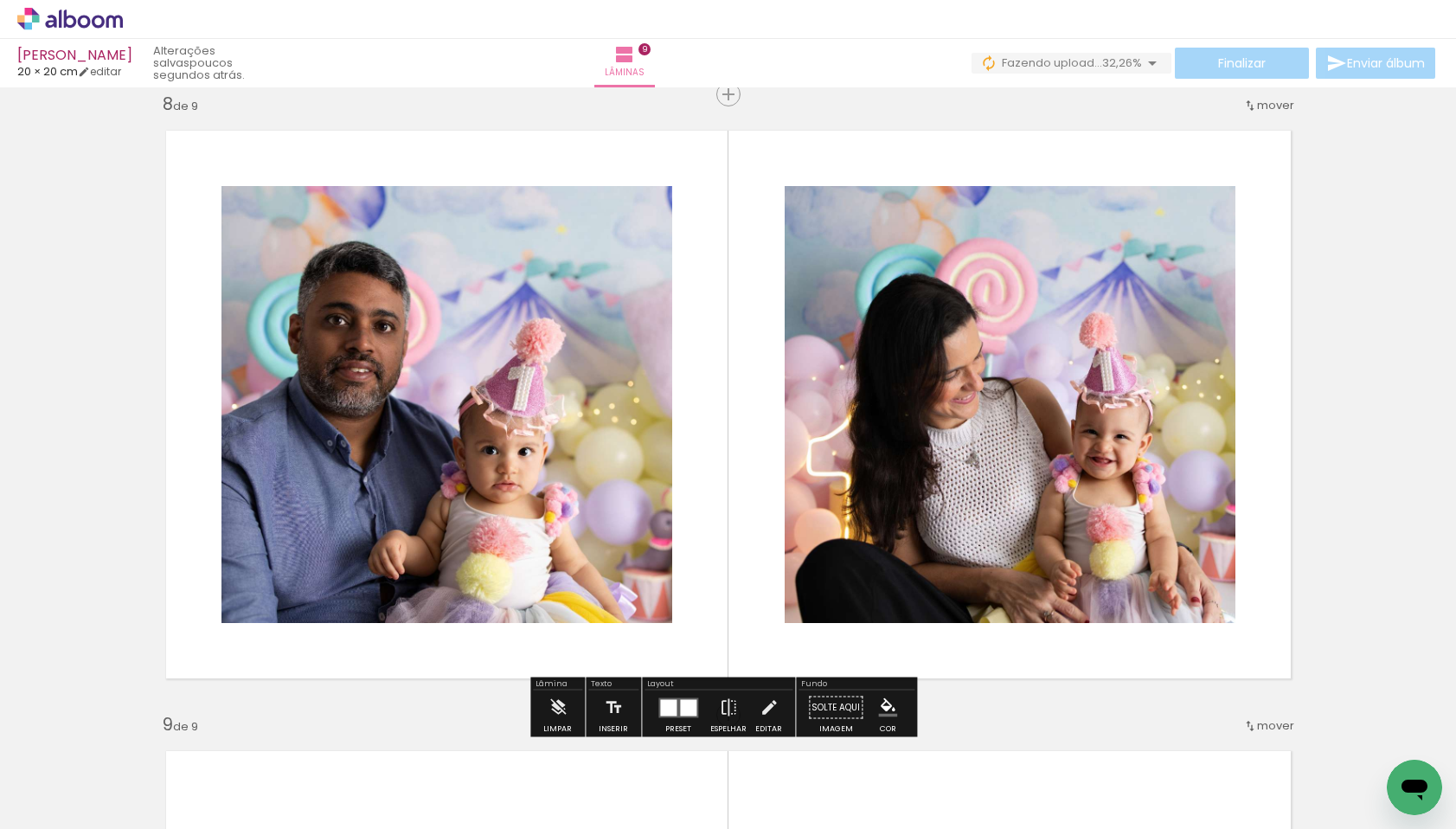
click at [531, 402] on quentale-photo at bounding box center [447, 405] width 451 height 437
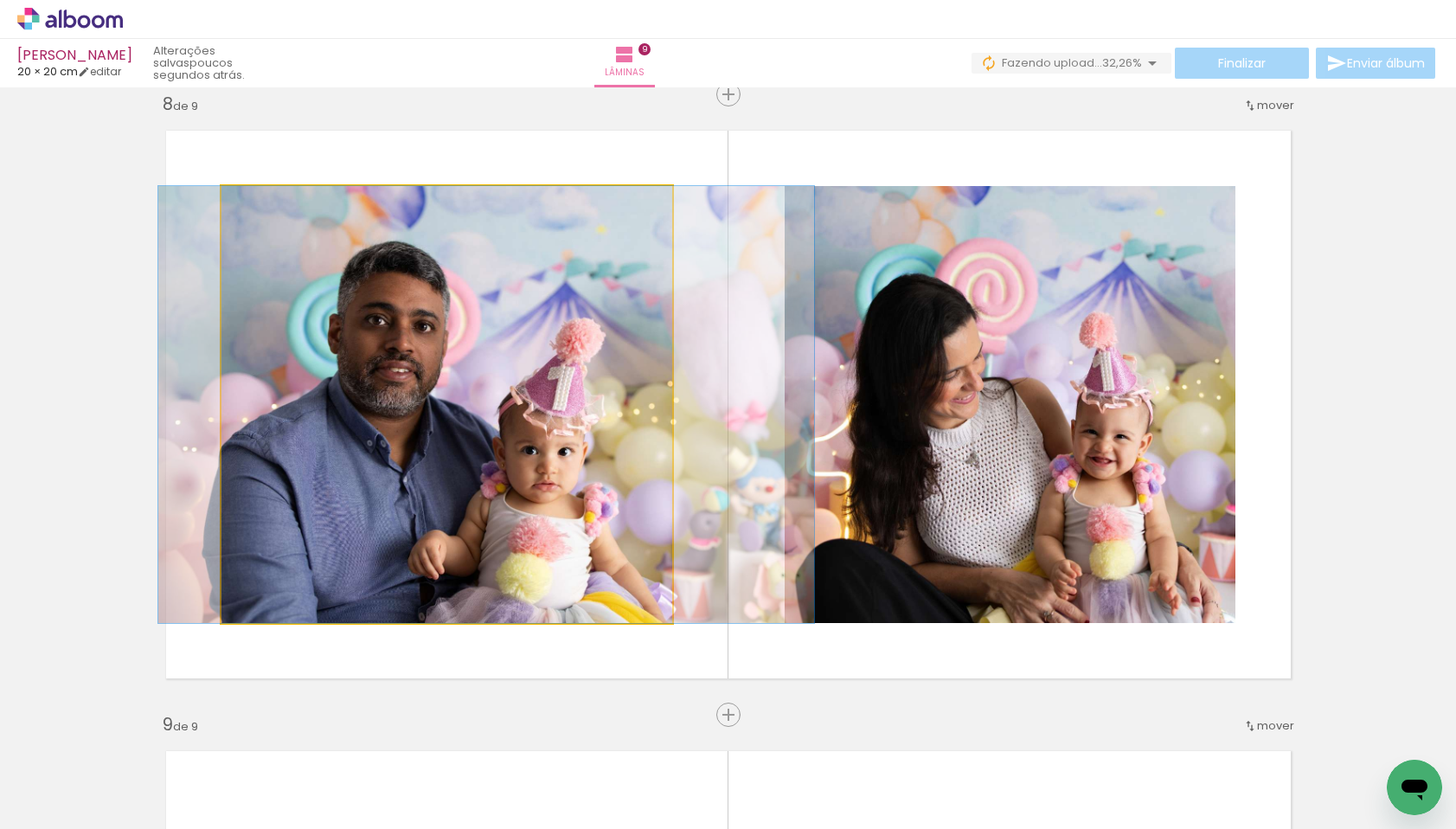
drag, startPoint x: 461, startPoint y: 395, endPoint x: 501, endPoint y: 391, distance: 40.2
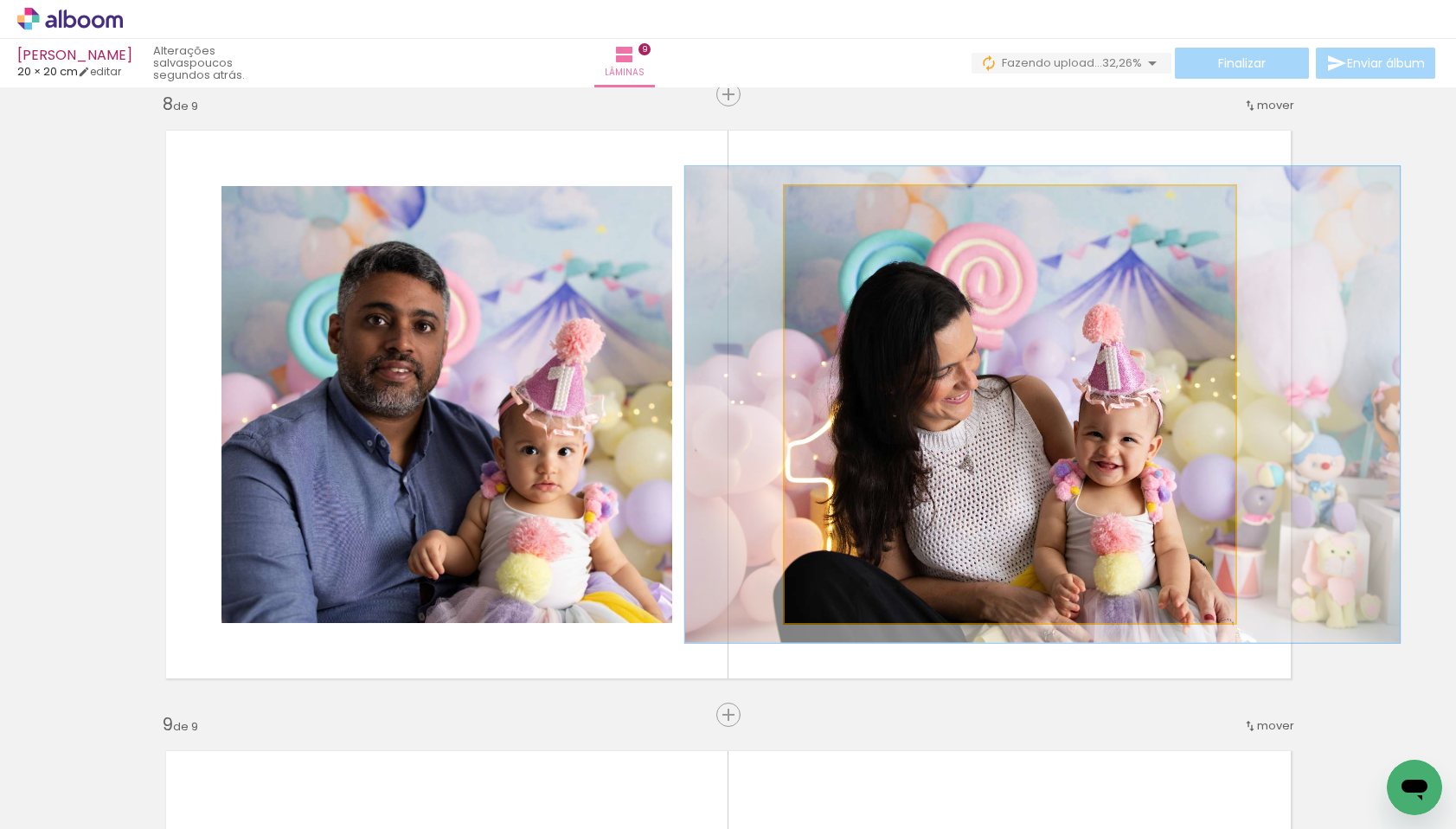
type paper-slider "109"
click at [823, 202] on div at bounding box center [830, 204] width 15 height 15
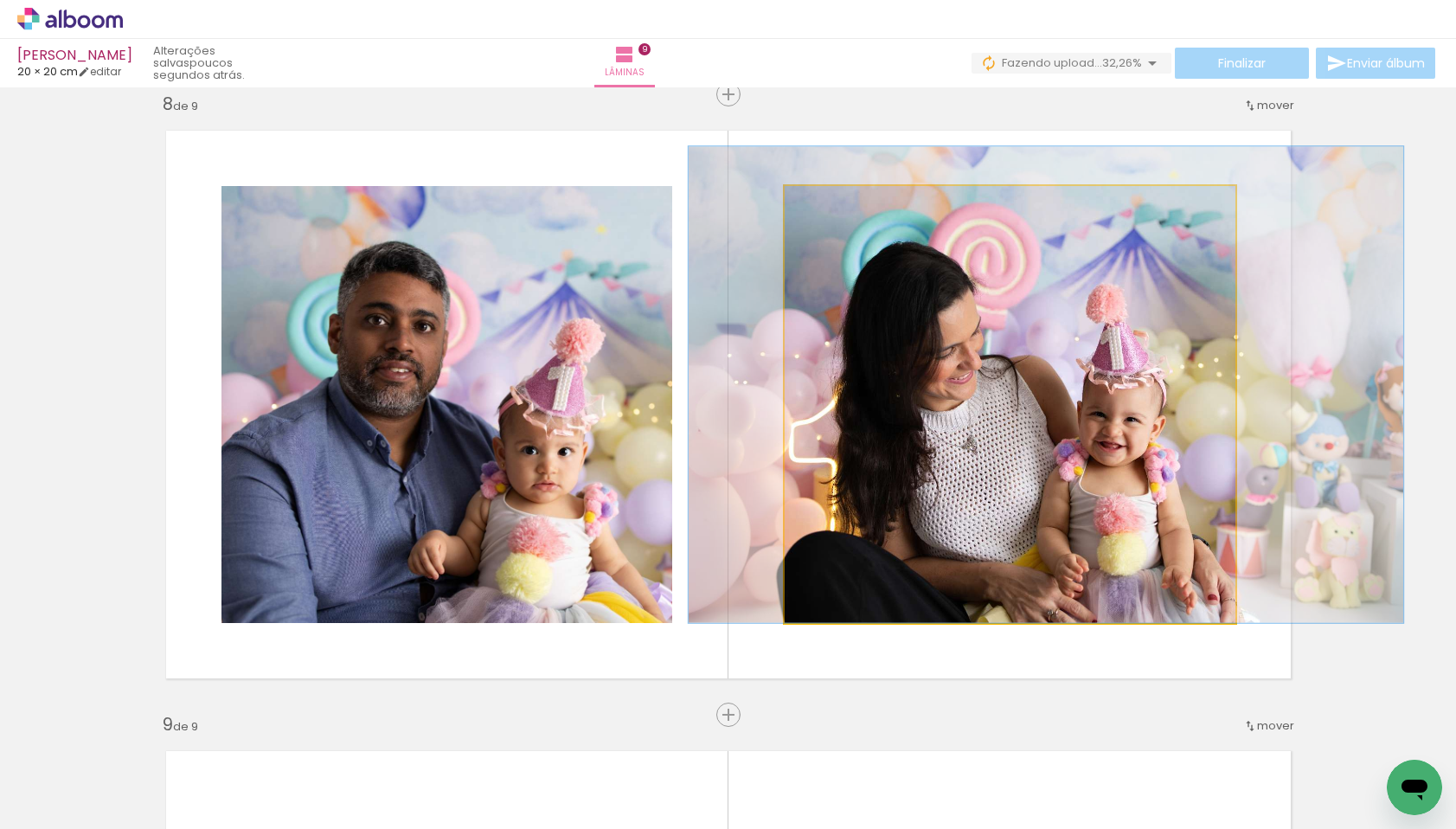
drag, startPoint x: 960, startPoint y: 440, endPoint x: 963, endPoint y: 418, distance: 22.2
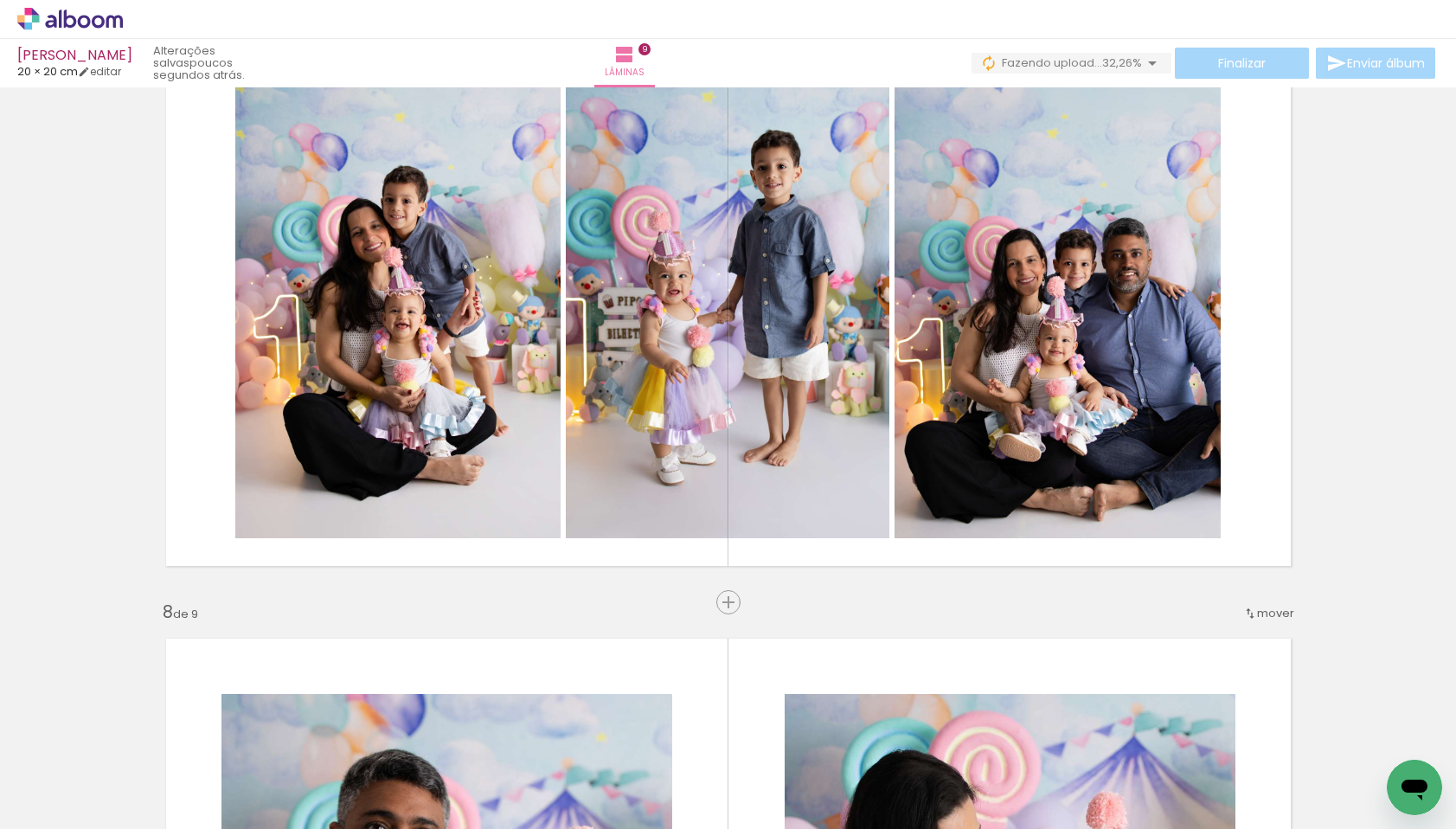
scroll to position [3818, 0]
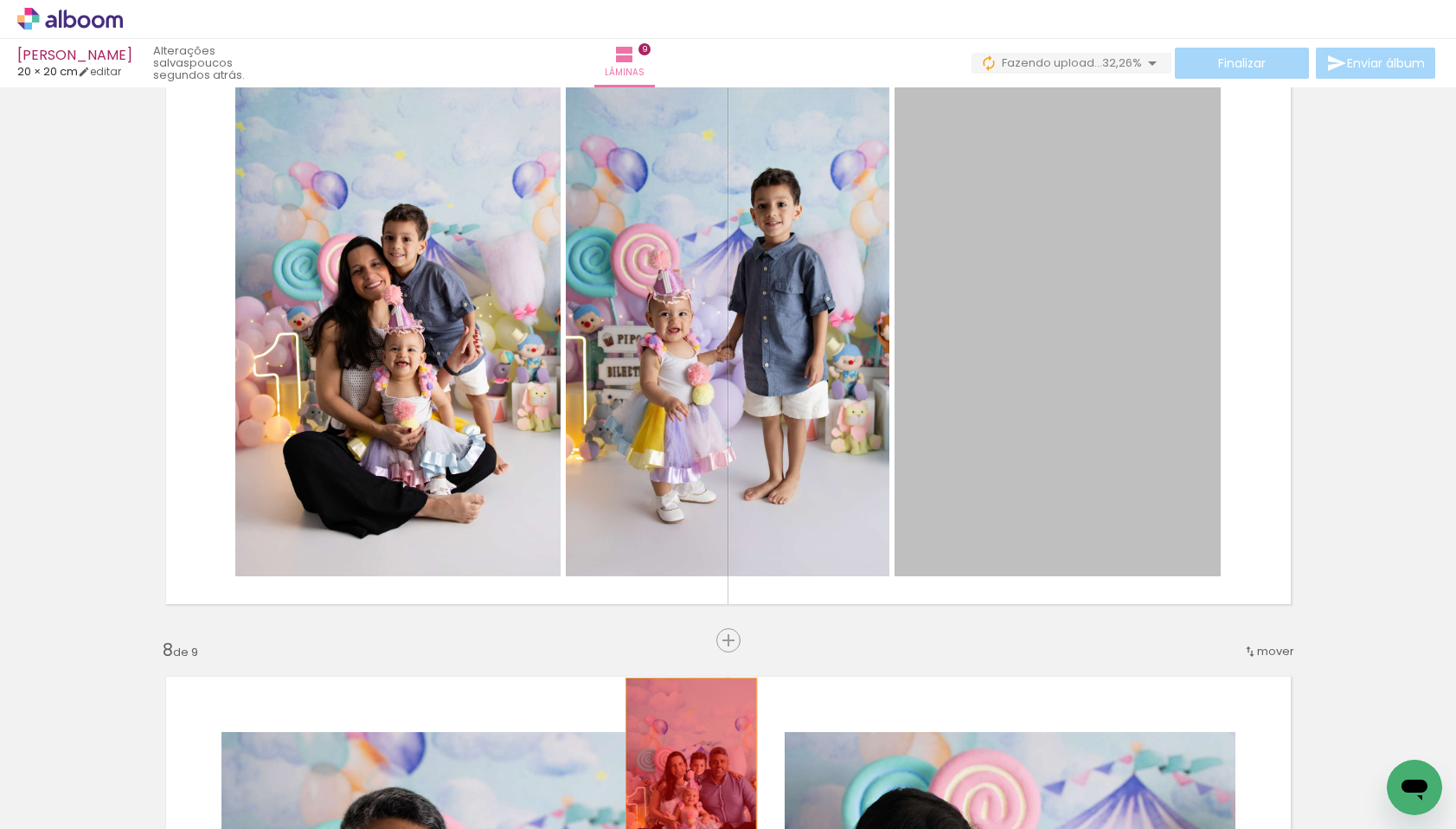
drag, startPoint x: 1043, startPoint y: 301, endPoint x: 685, endPoint y: 776, distance: 594.8
click at [685, 776] on quentale-workspace at bounding box center [728, 414] width 1456 height 829
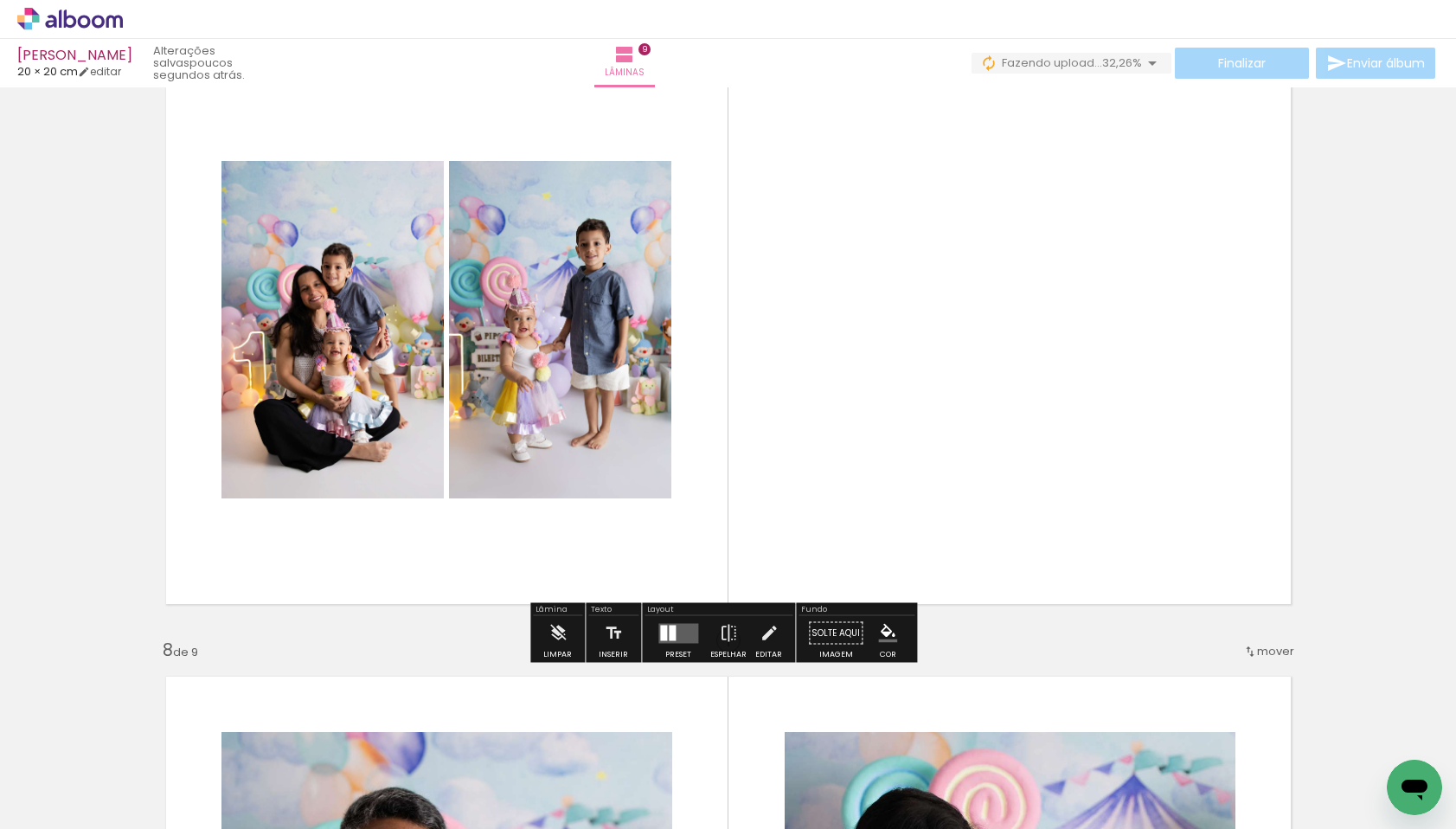
click at [670, 630] on div at bounding box center [671, 632] width 7 height 15
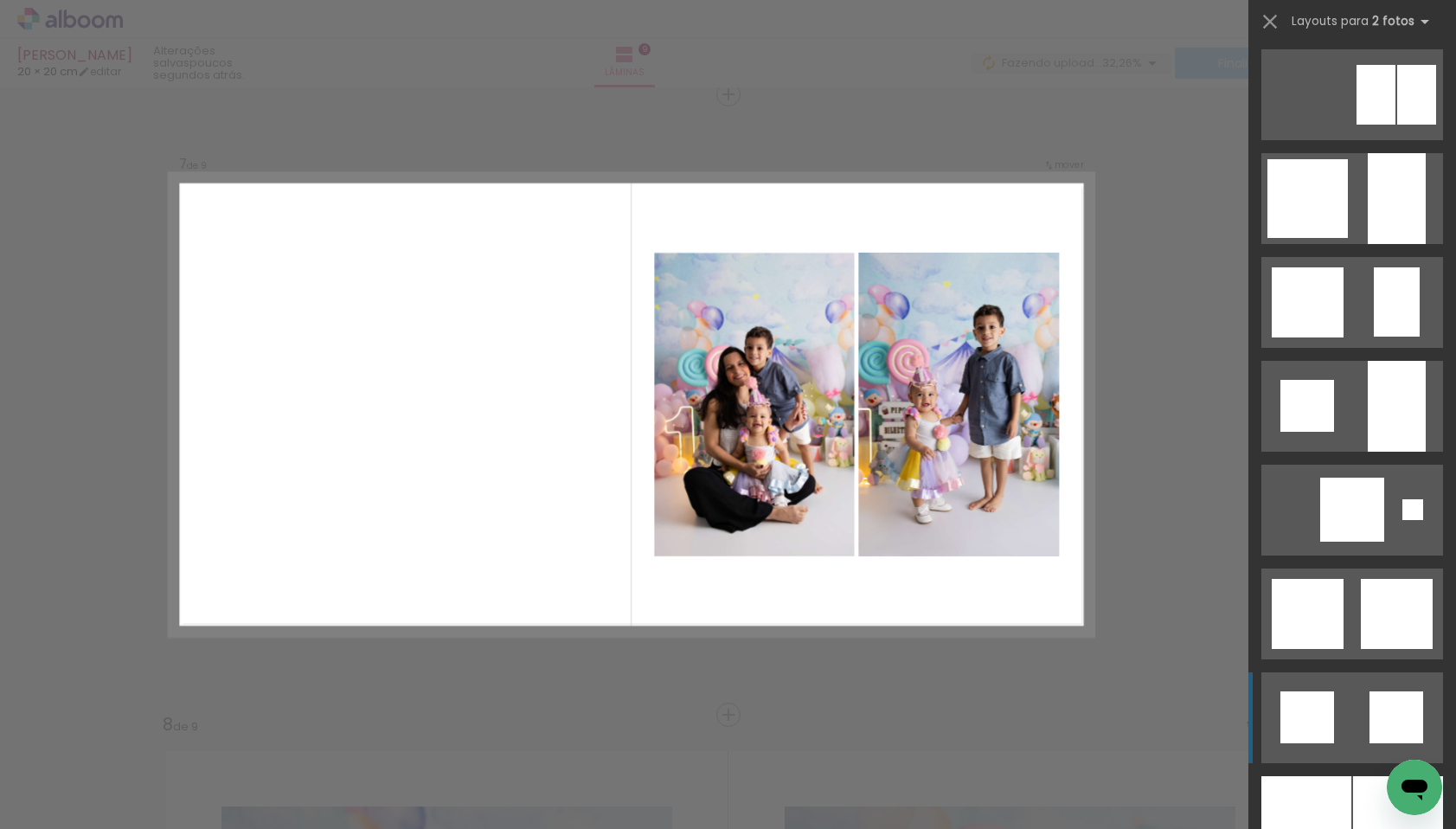
scroll to position [1397, 0]
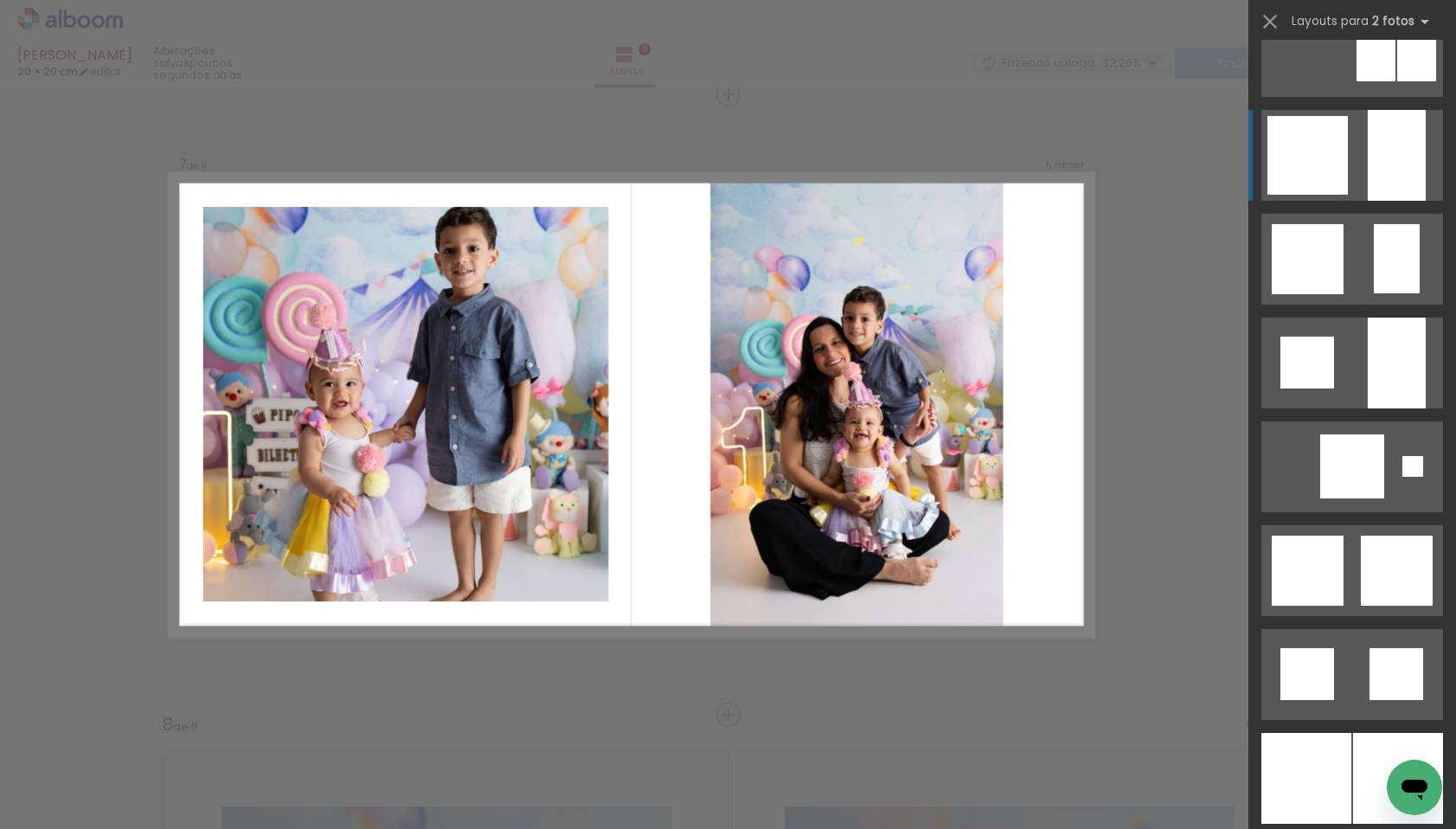
click at [1348, 183] on quentale-layouter at bounding box center [1352, 156] width 182 height 91
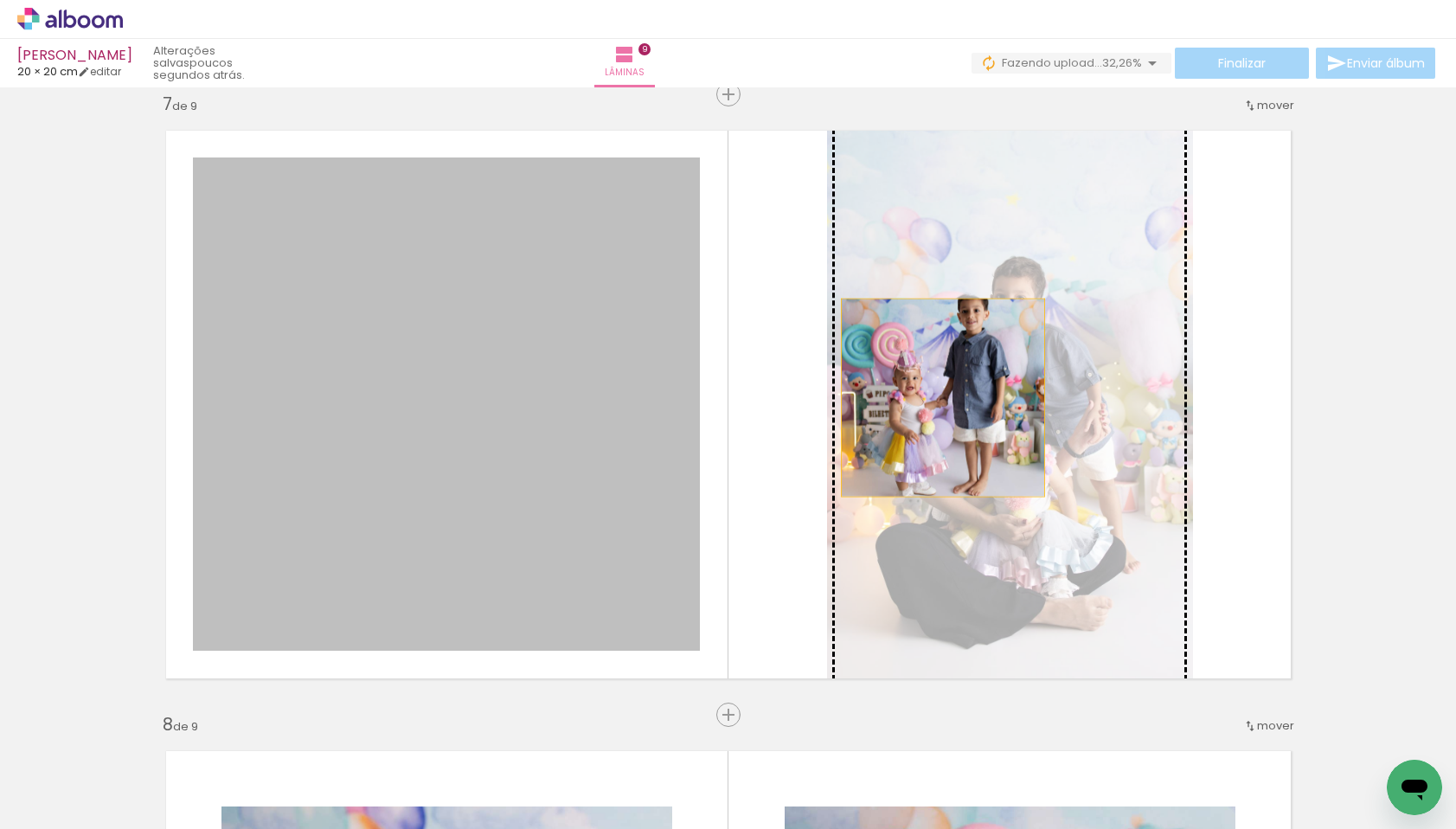
drag, startPoint x: 447, startPoint y: 434, endPoint x: 937, endPoint y: 397, distance: 491.4
click at [0, 0] on slot at bounding box center [0, 0] width 0 height 0
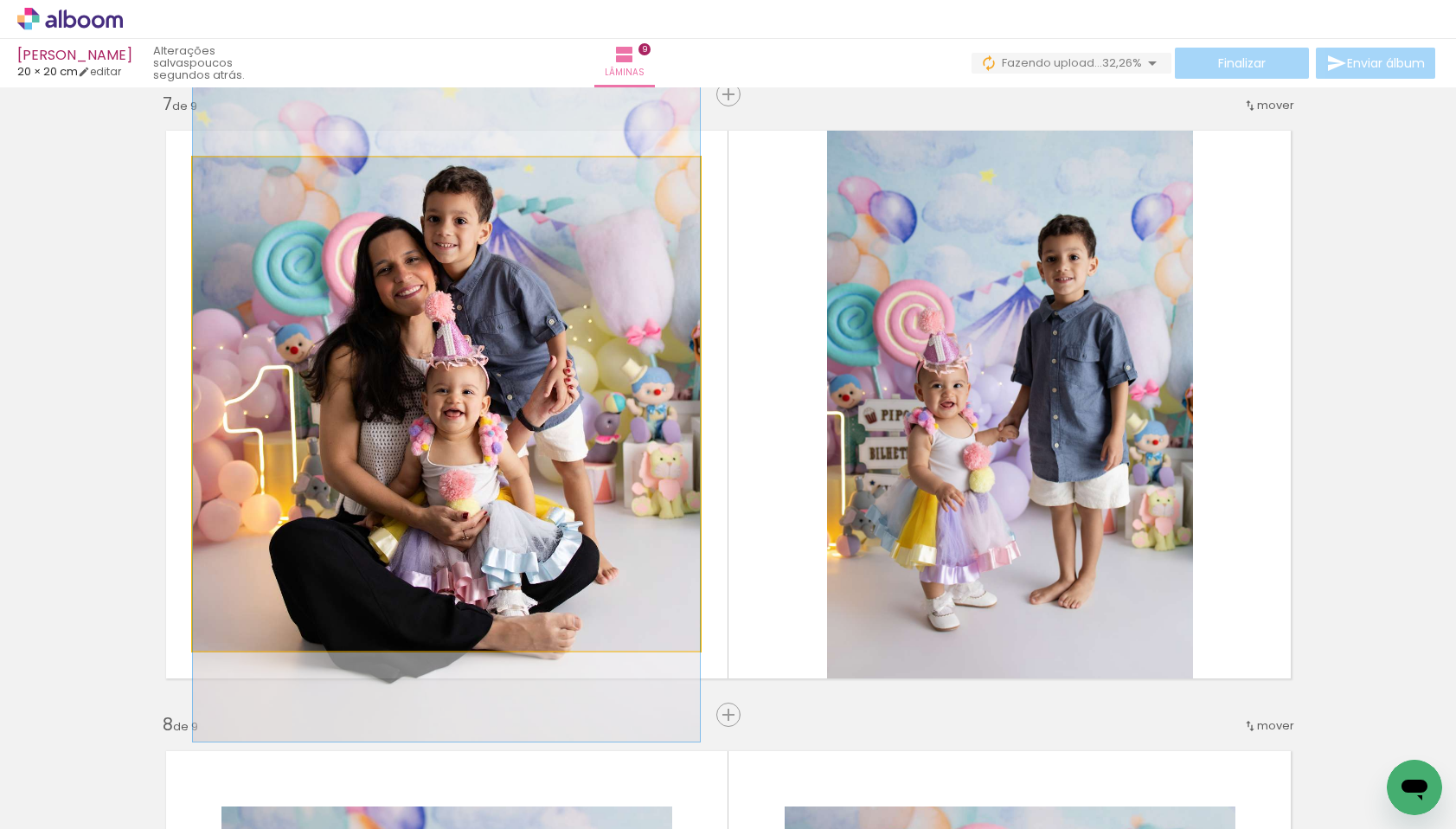
drag, startPoint x: 444, startPoint y: 446, endPoint x: 450, endPoint y: 403, distance: 43.4
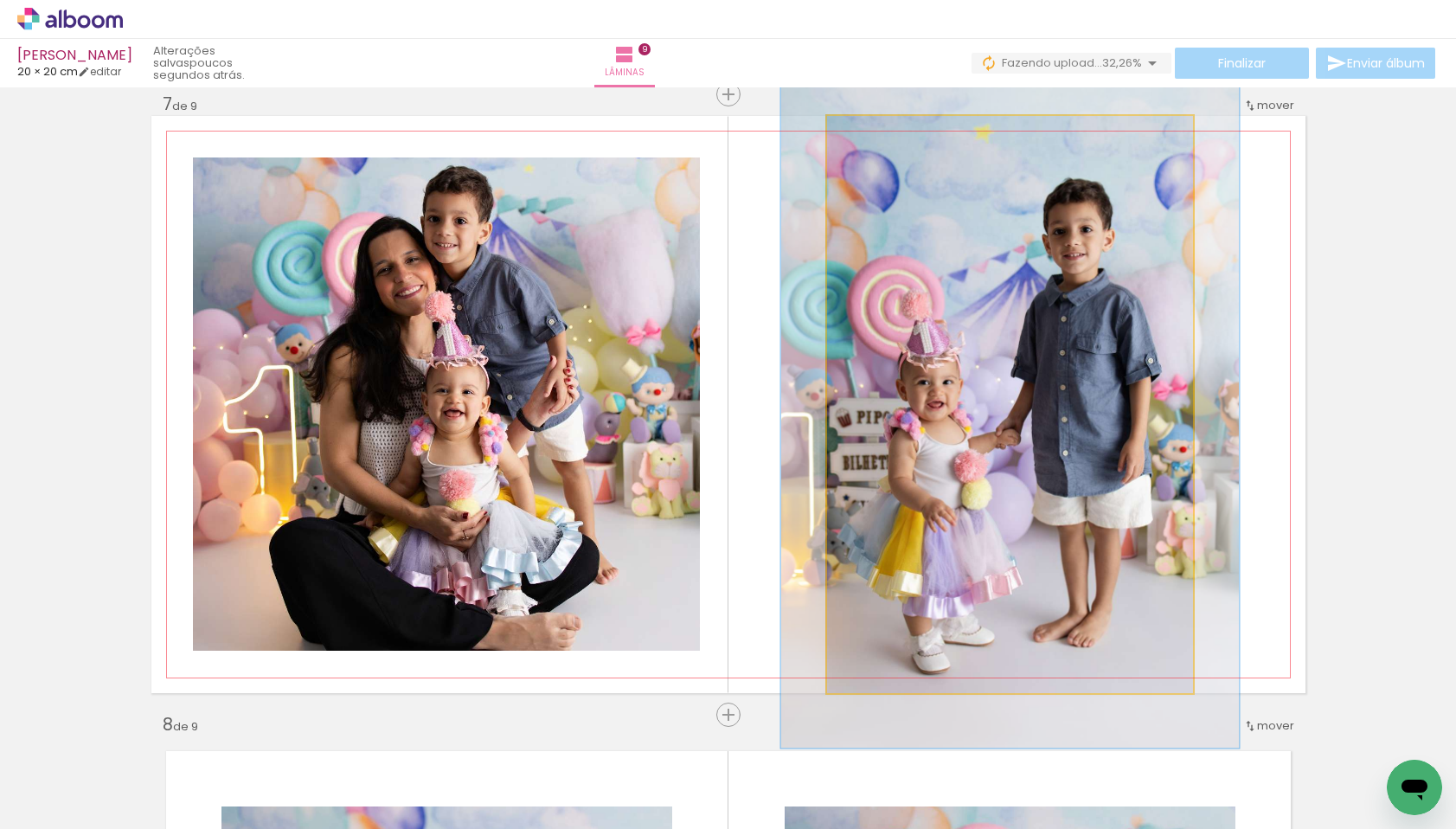
drag, startPoint x: 861, startPoint y: 136, endPoint x: 872, endPoint y: 138, distance: 11.2
type paper-slider "119"
click at [872, 138] on div at bounding box center [879, 134] width 15 height 15
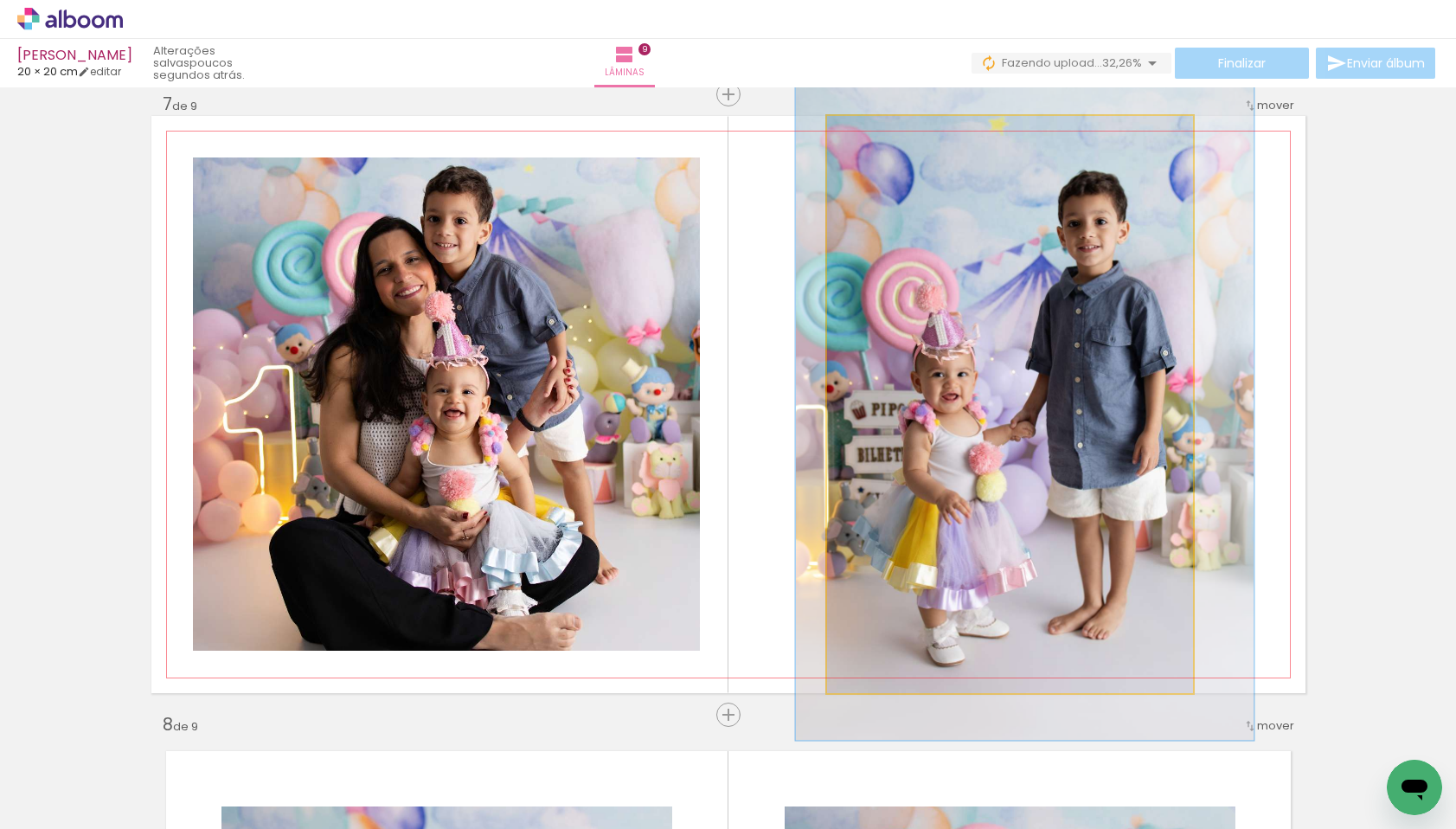
drag, startPoint x: 966, startPoint y: 376, endPoint x: 981, endPoint y: 369, distance: 16.6
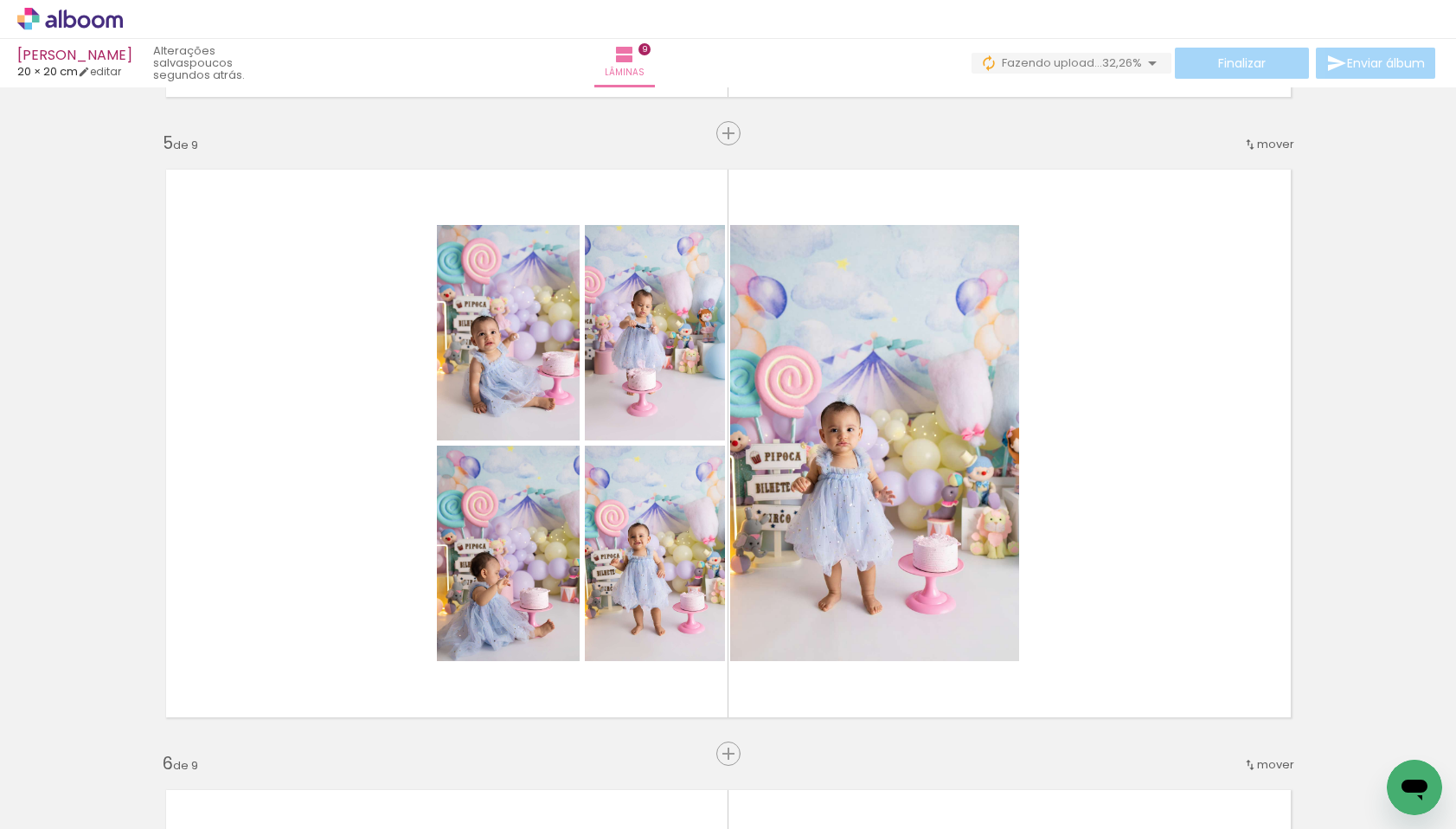
scroll to position [2459, 0]
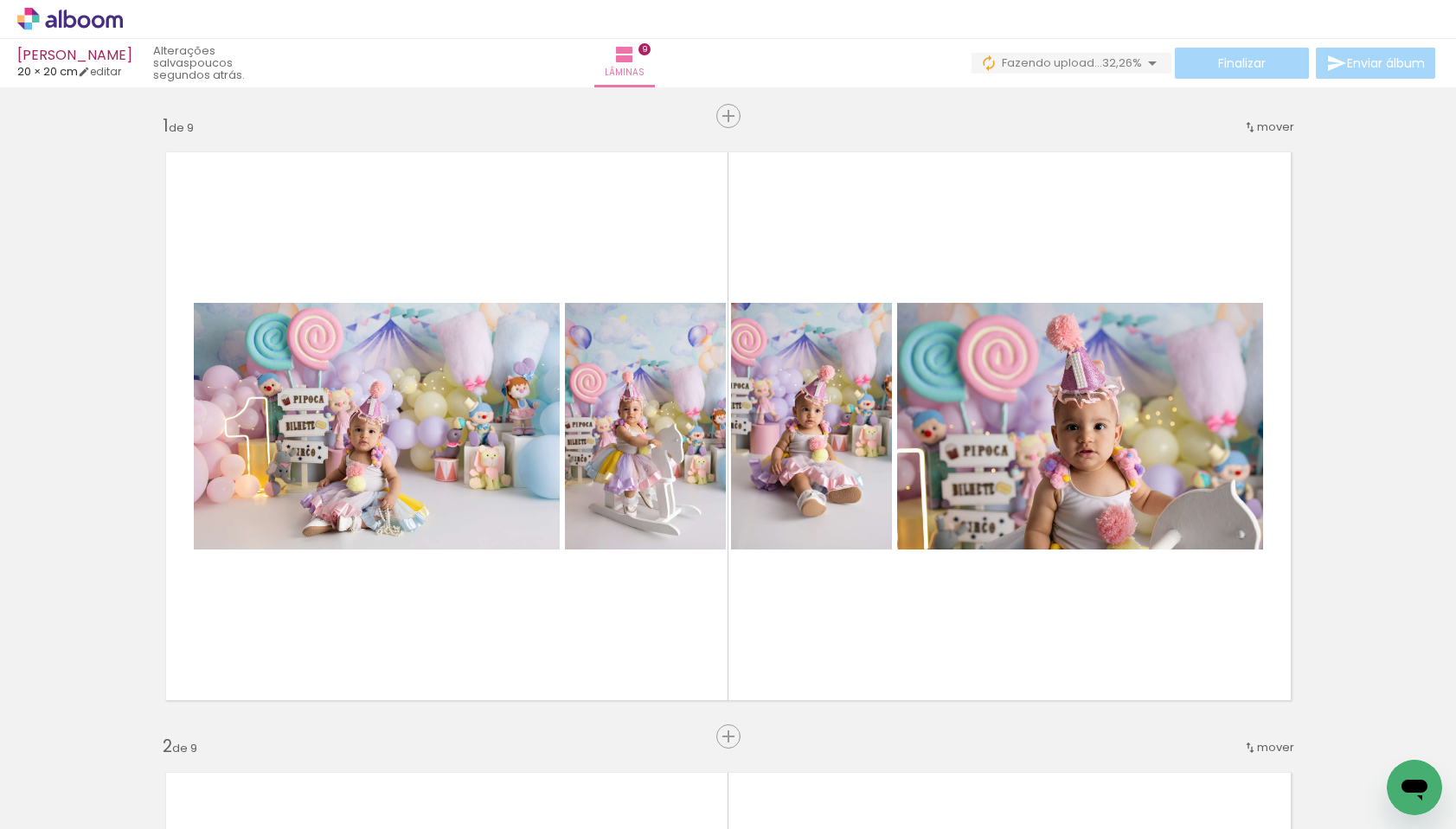
scroll to position [0, 445]
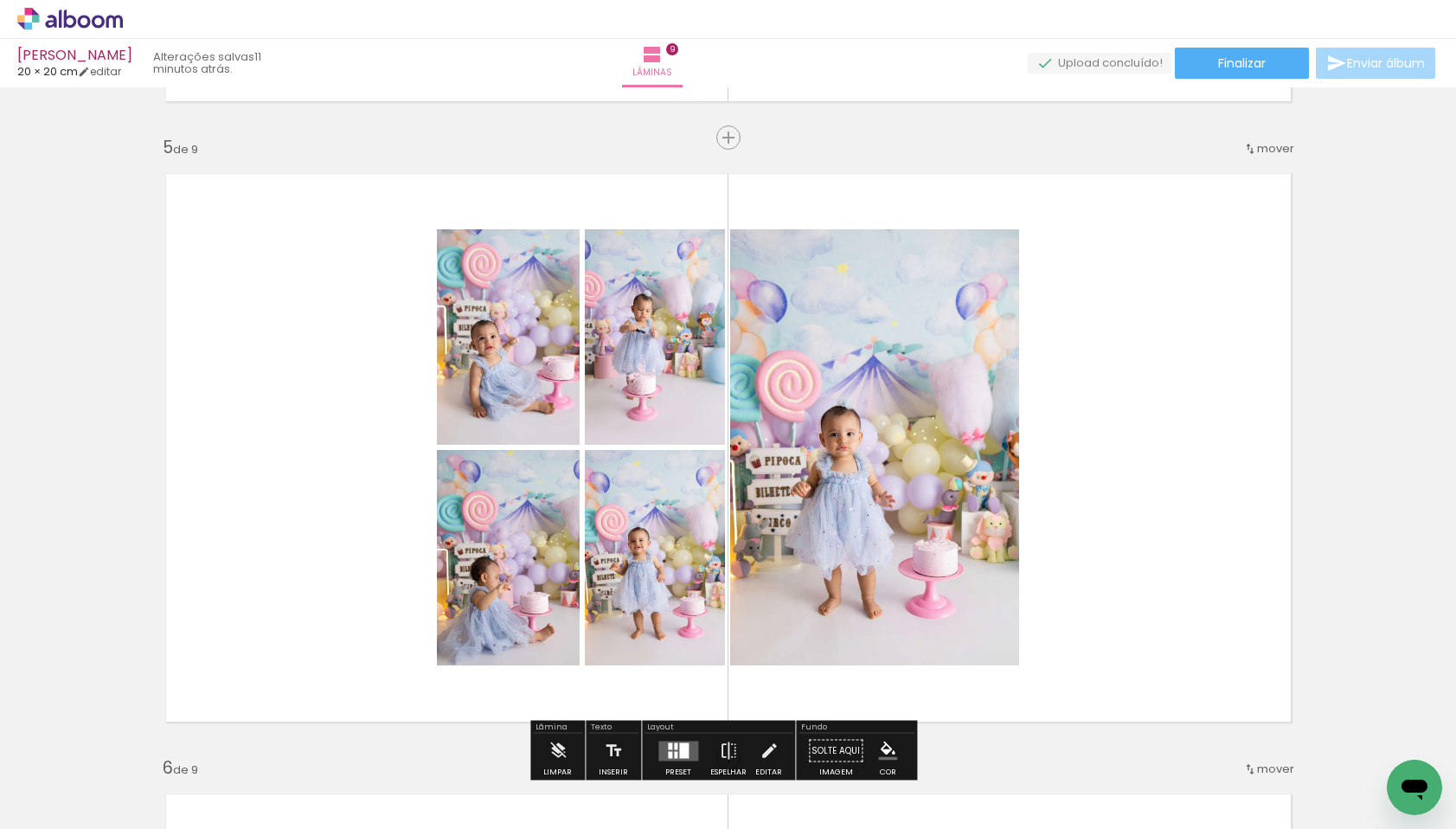
scroll to position [0, 445]
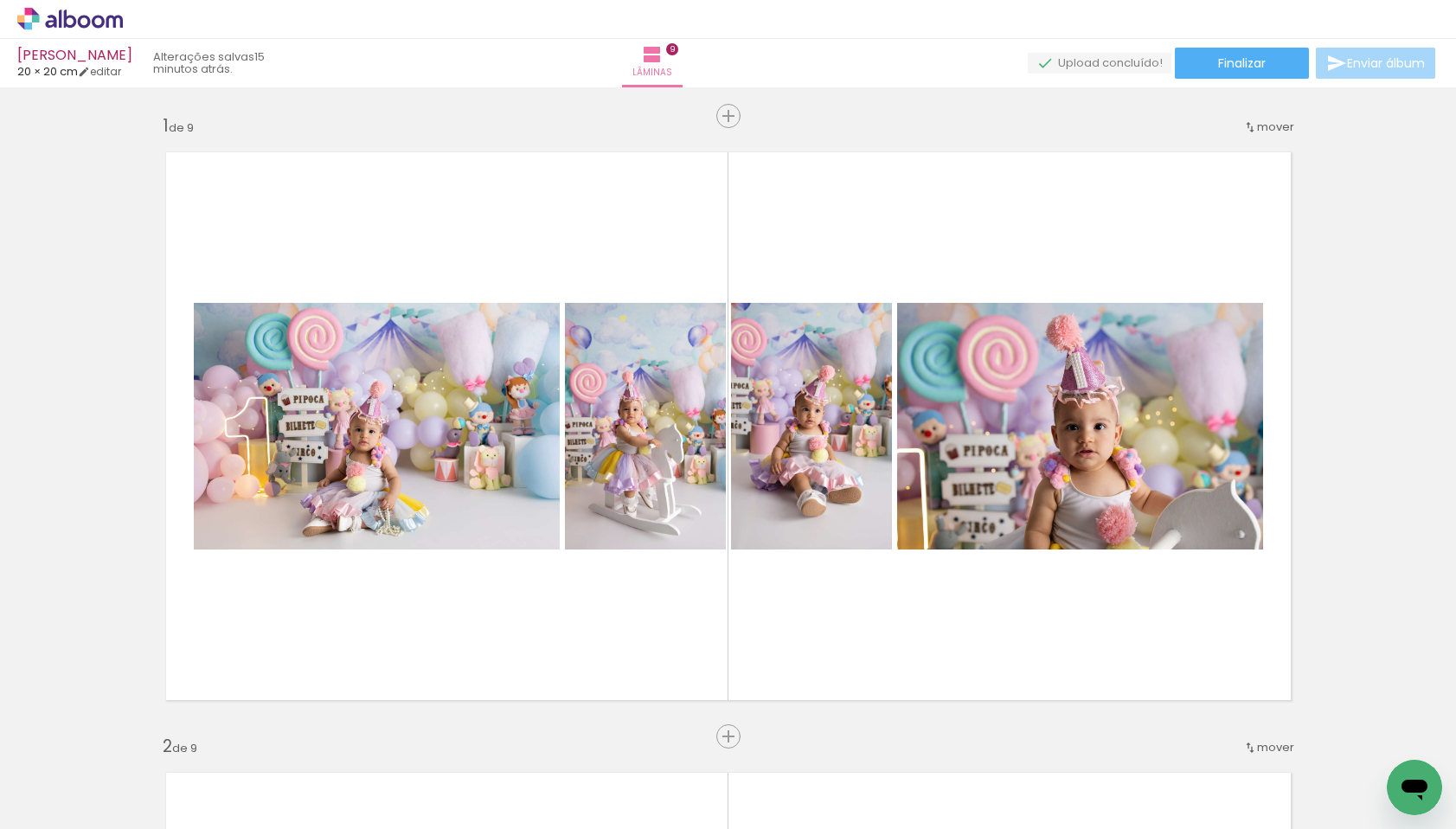
scroll to position [0, 445]
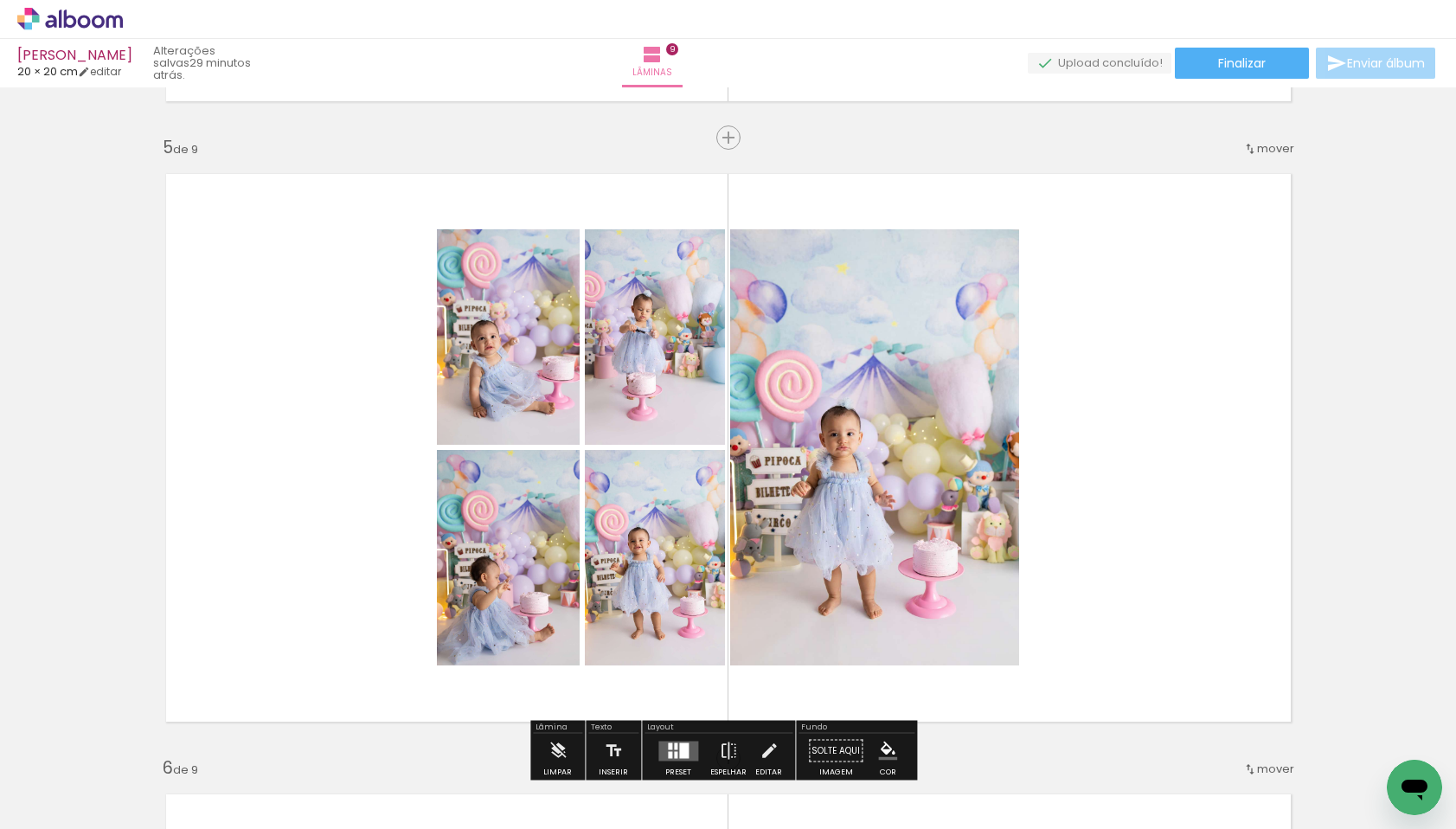
scroll to position [0, 445]
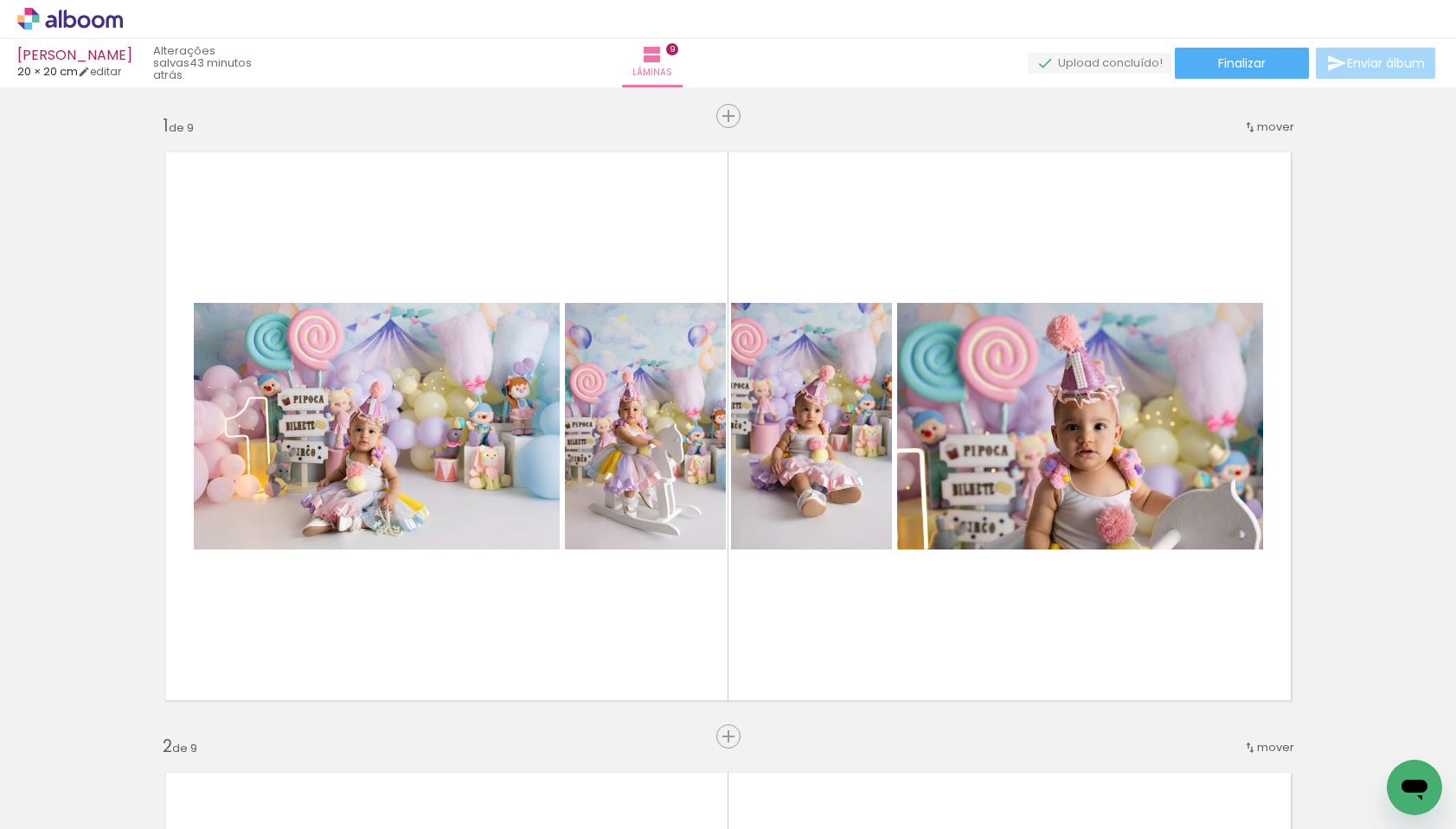
scroll to position [0, 445]
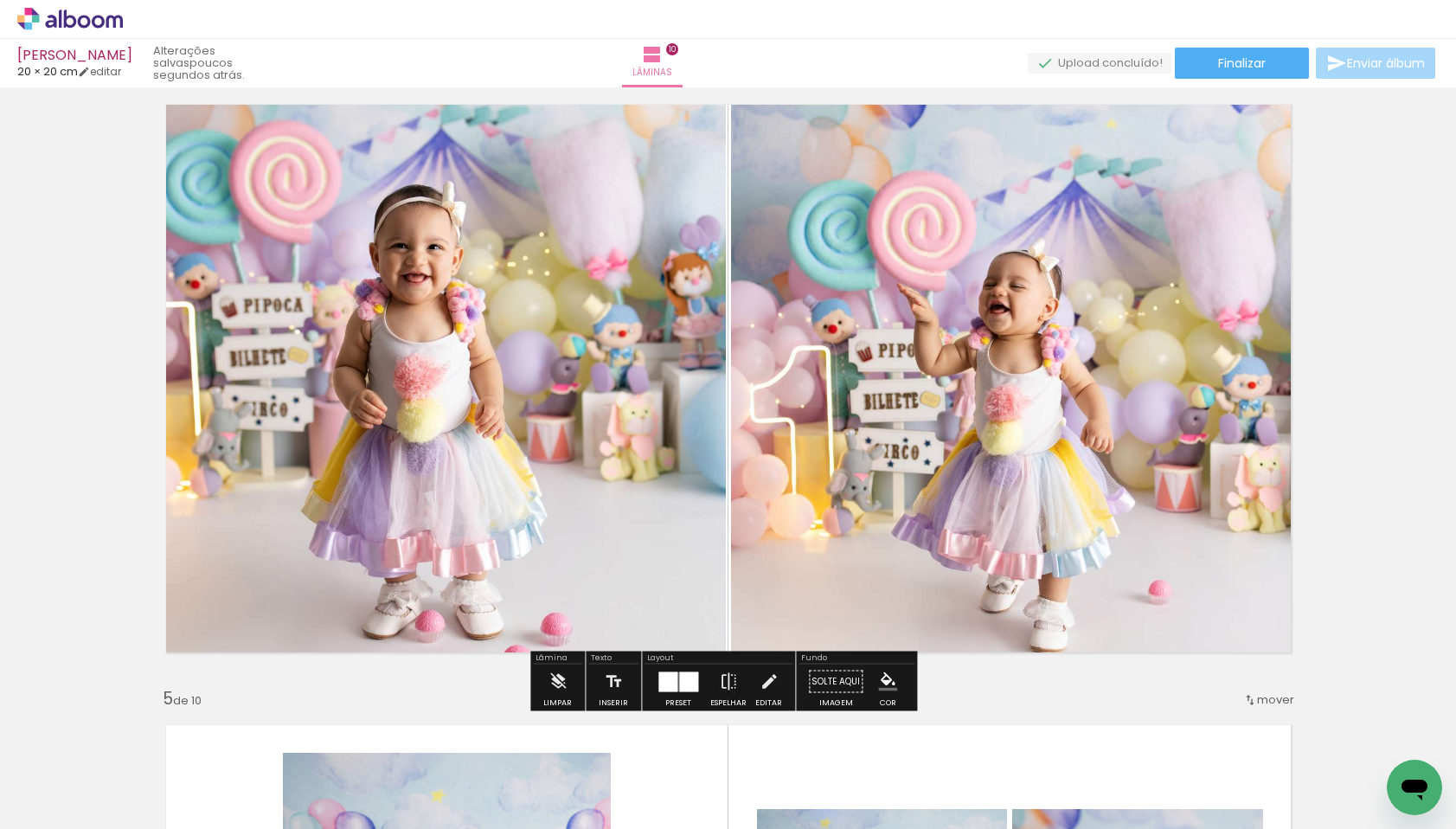
scroll to position [1907, 0]
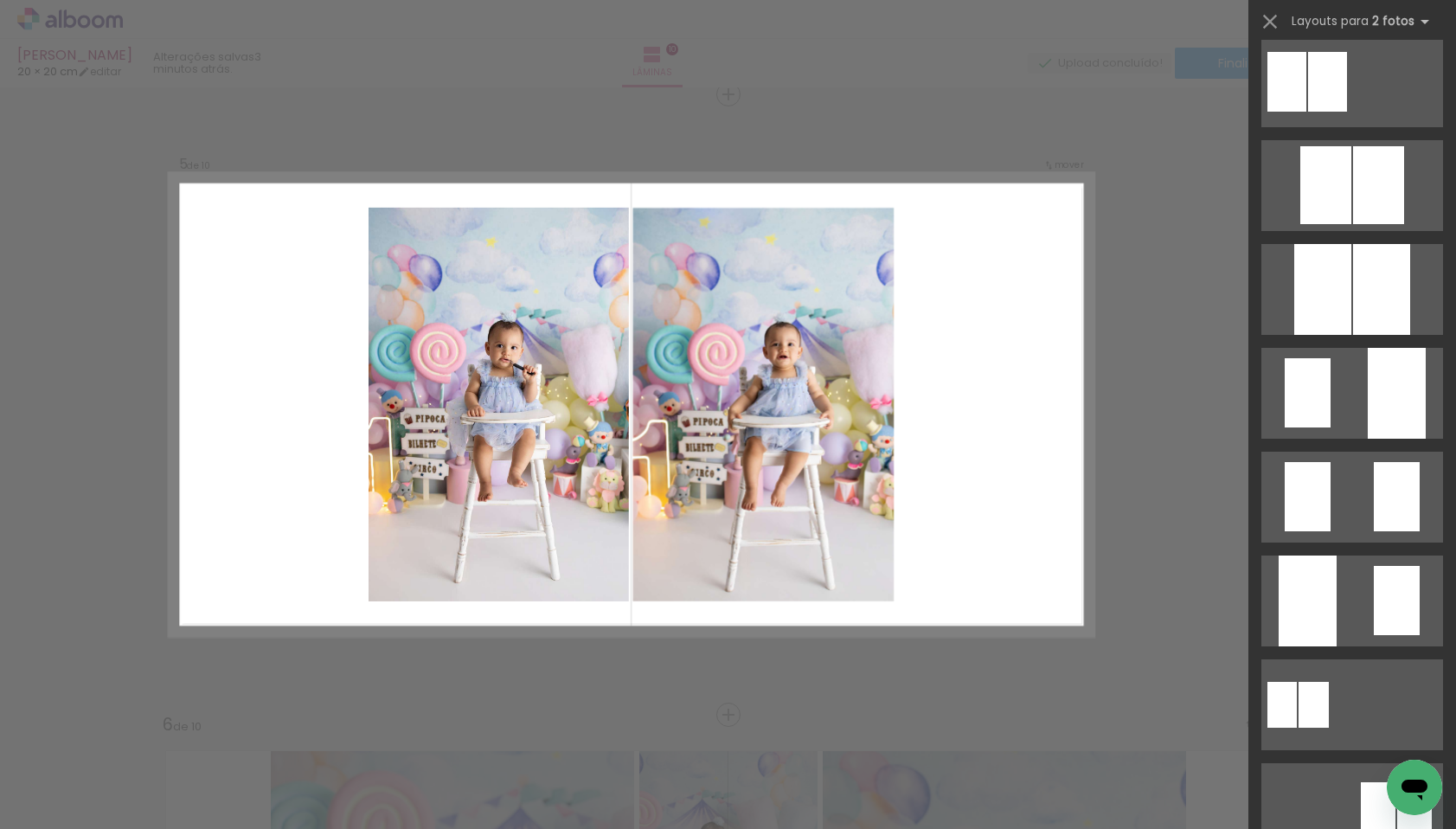
scroll to position [429, 0]
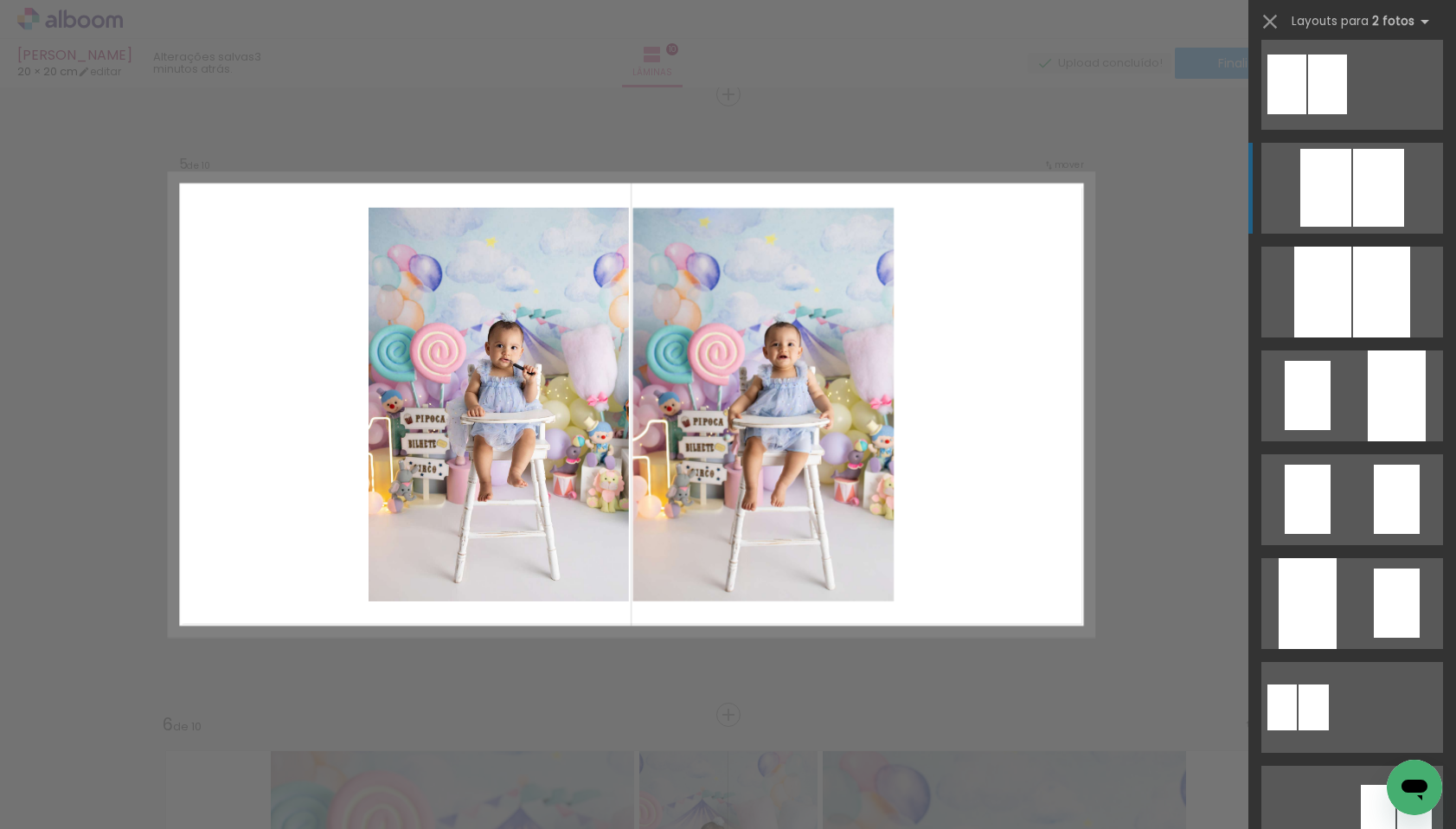
click at [1353, 191] on div at bounding box center [1379, 188] width 51 height 78
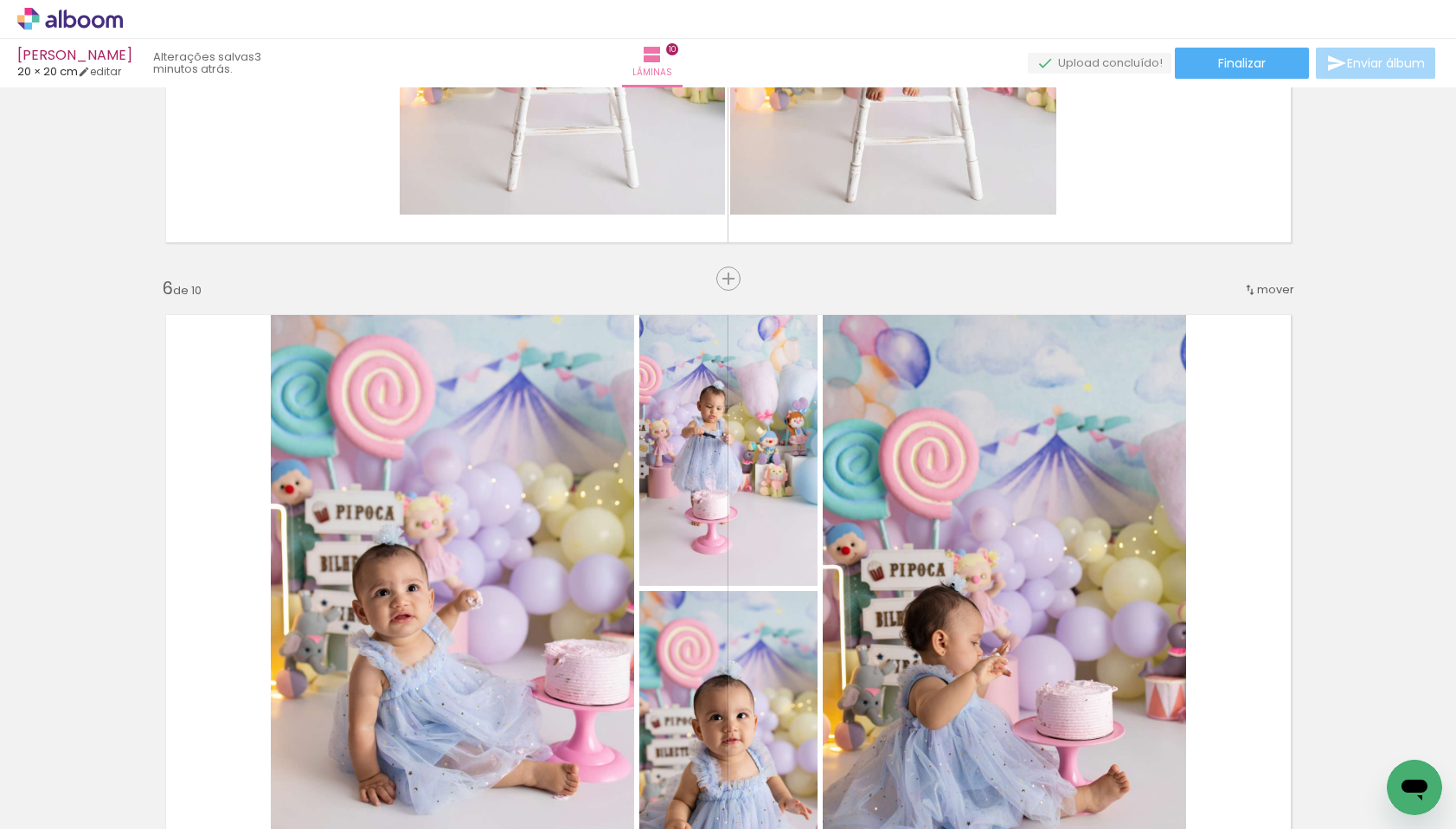
scroll to position [2960, 0]
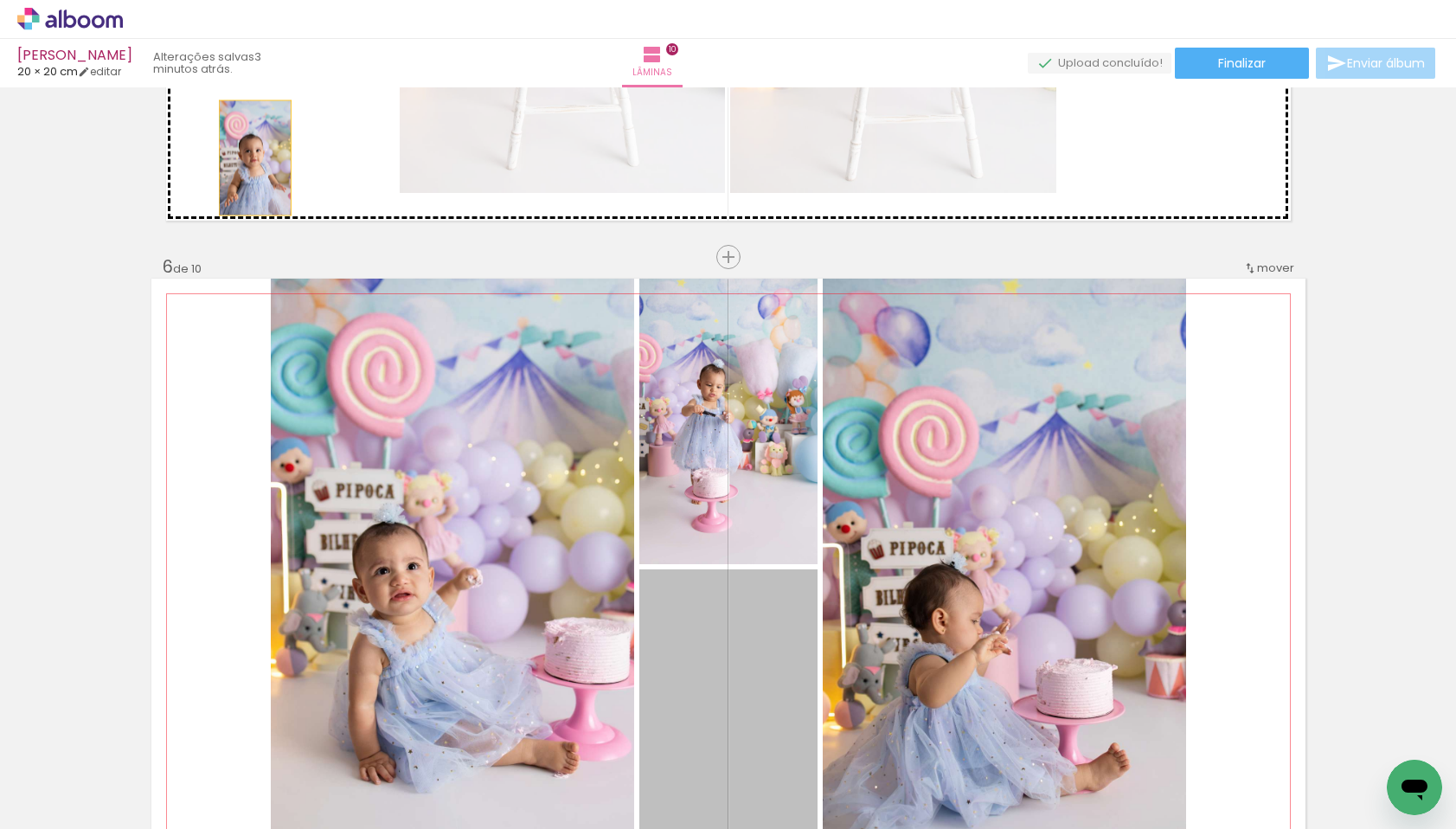
drag, startPoint x: 709, startPoint y: 671, endPoint x: 251, endPoint y: 153, distance: 691.4
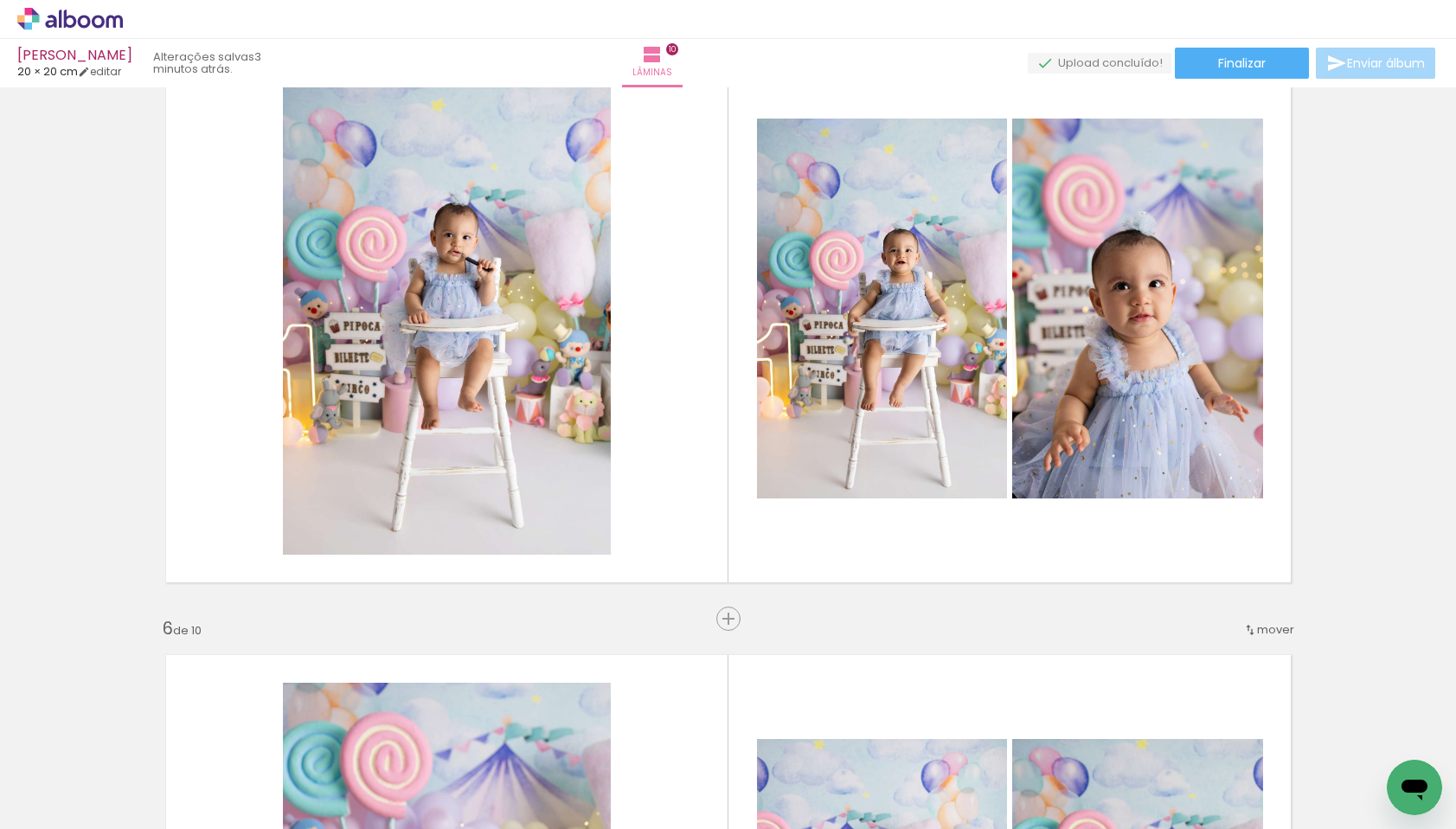
scroll to position [2577, 0]
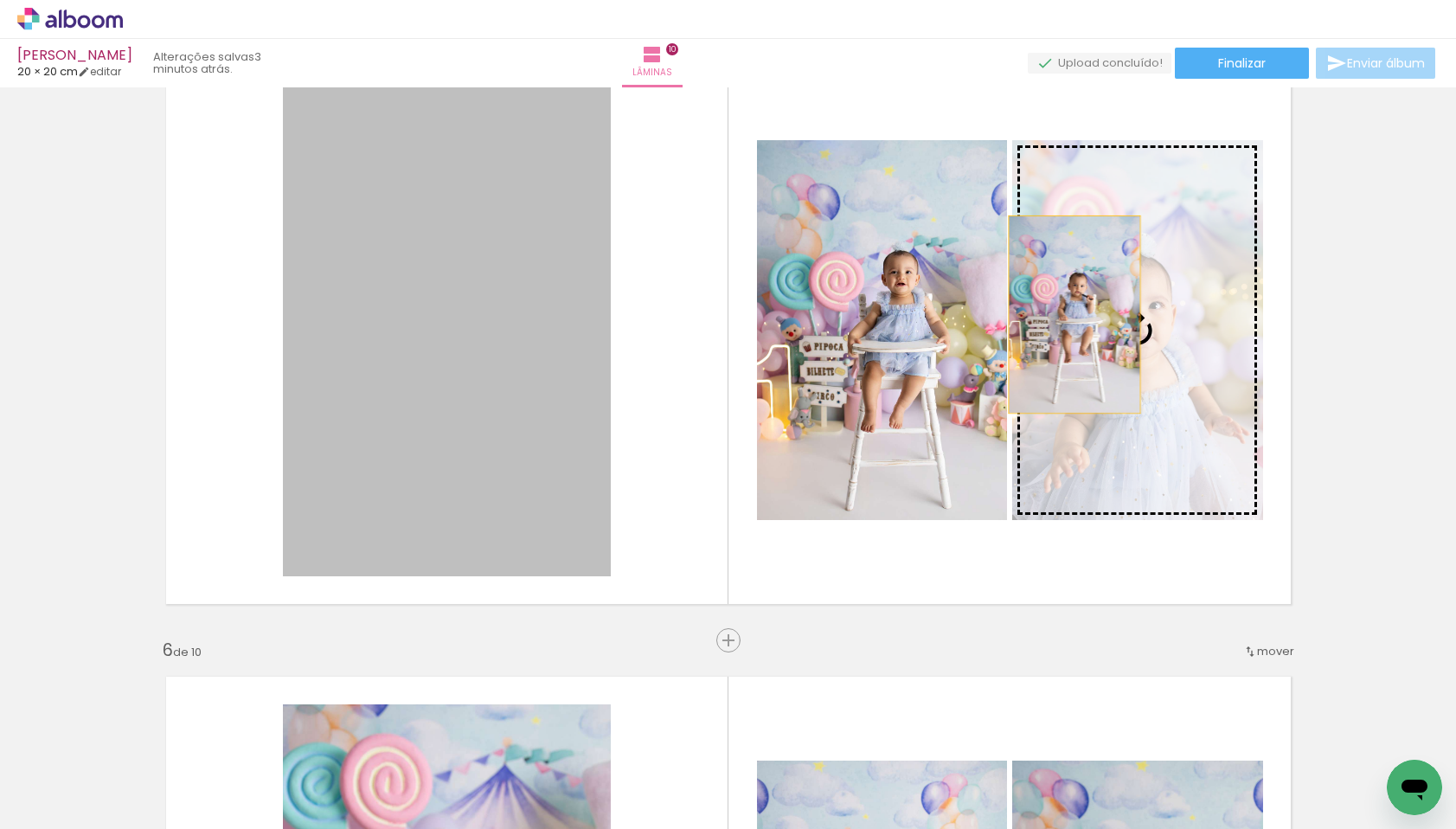
drag, startPoint x: 435, startPoint y: 278, endPoint x: 1078, endPoint y: 313, distance: 644.0
click at [0, 0] on slot at bounding box center [0, 0] width 0 height 0
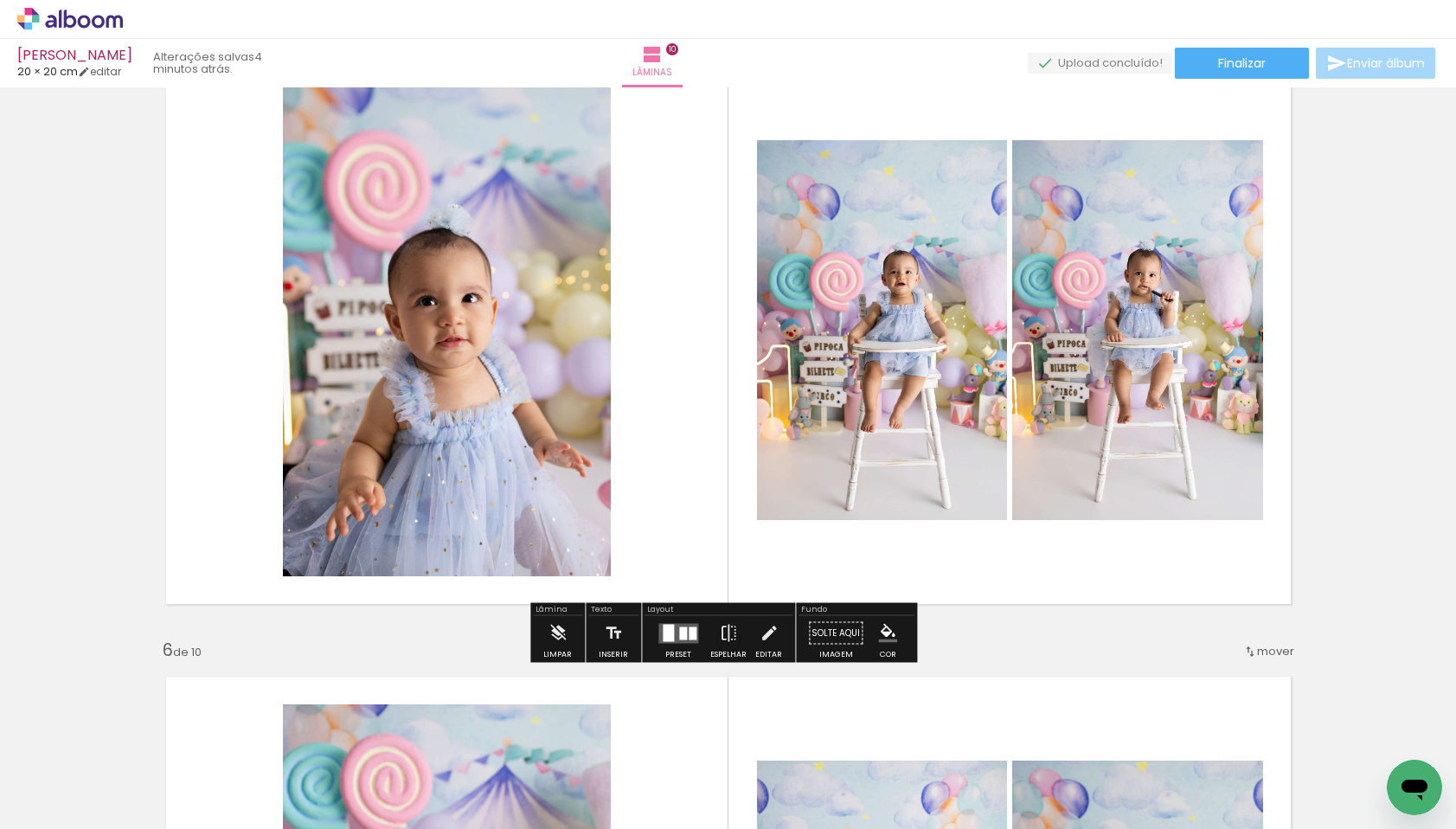
click at [665, 633] on div at bounding box center [669, 632] width 11 height 17
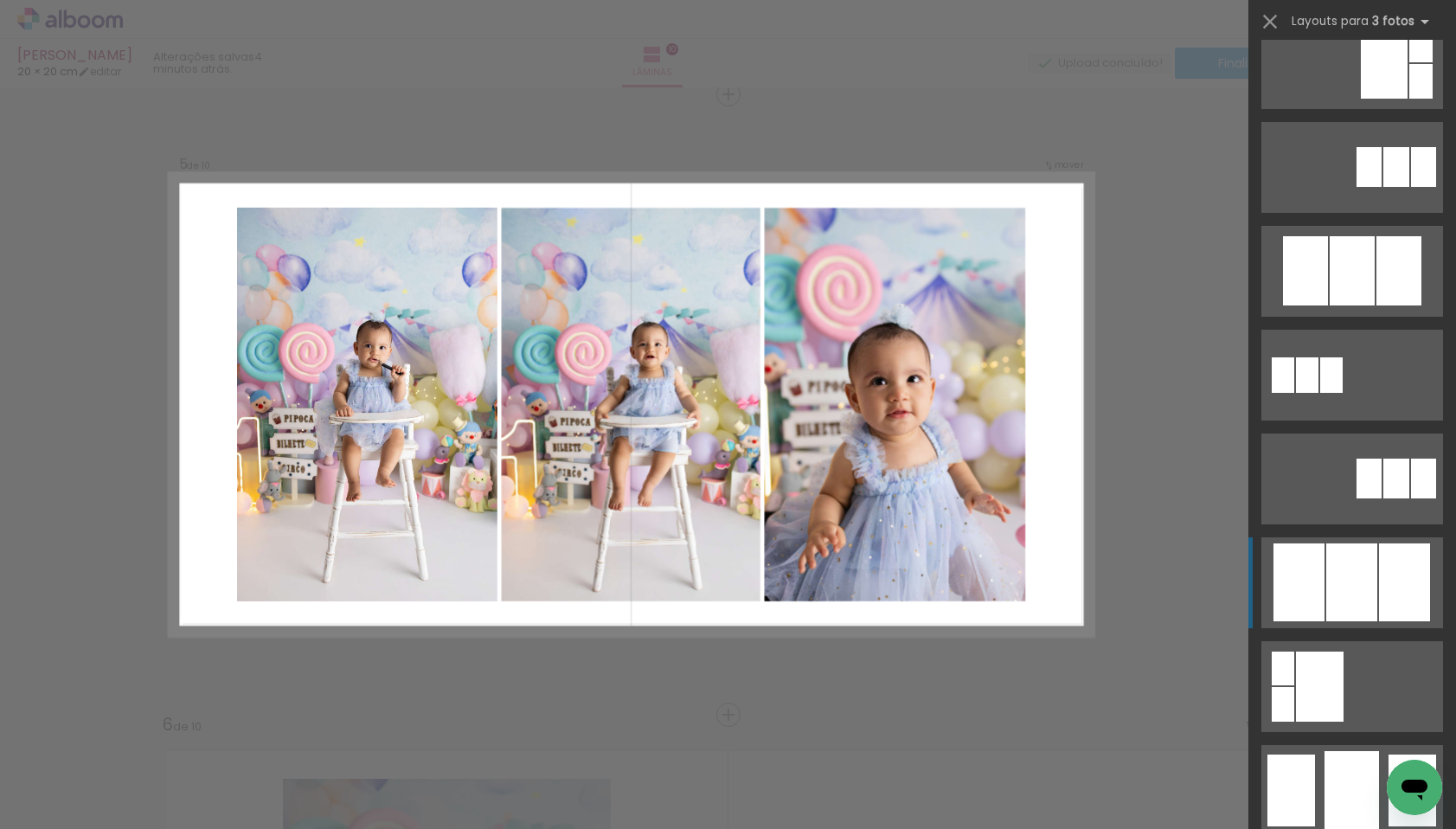
scroll to position [678, 0]
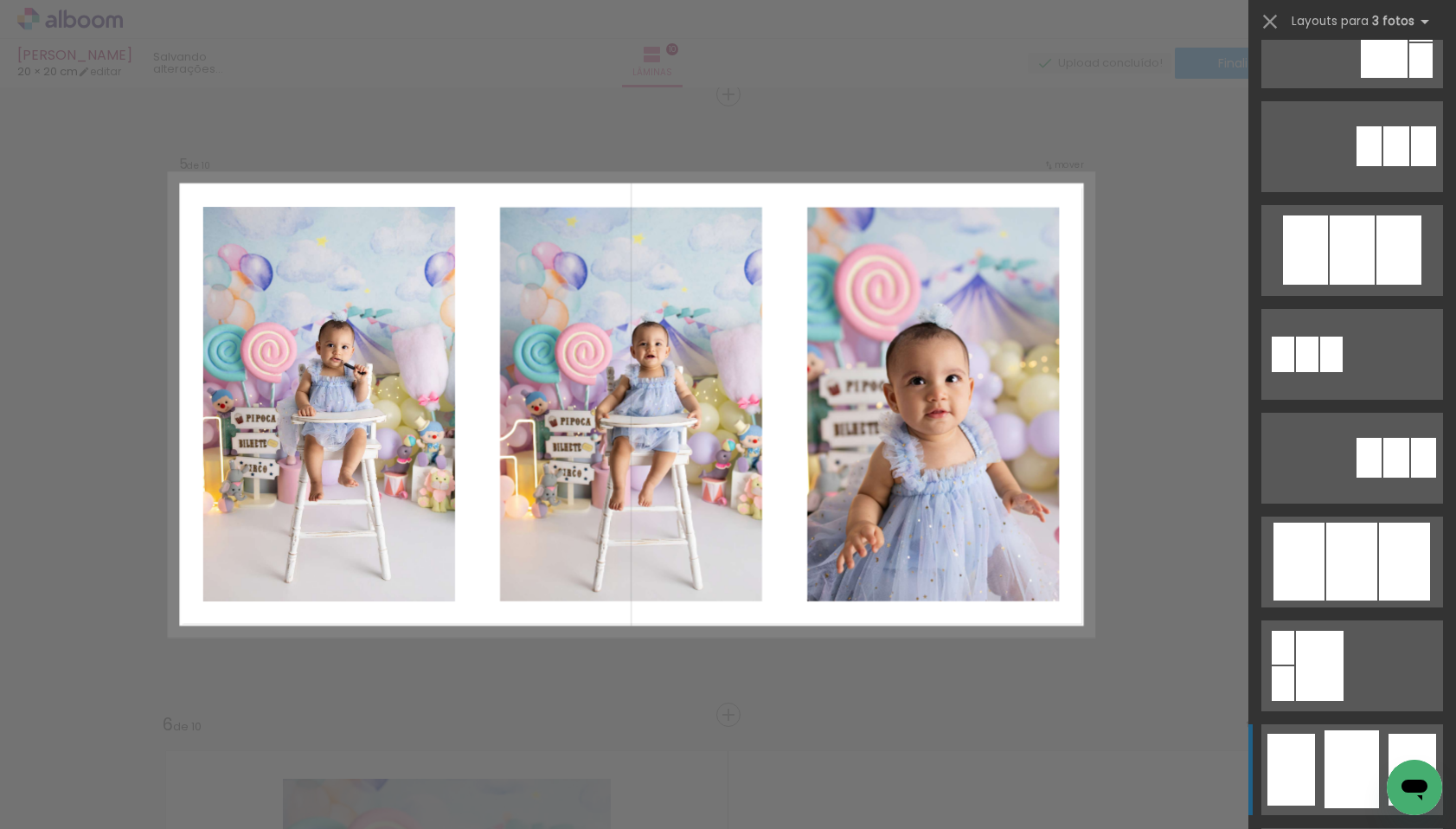
click at [1340, 747] on div at bounding box center [1351, 769] width 54 height 78
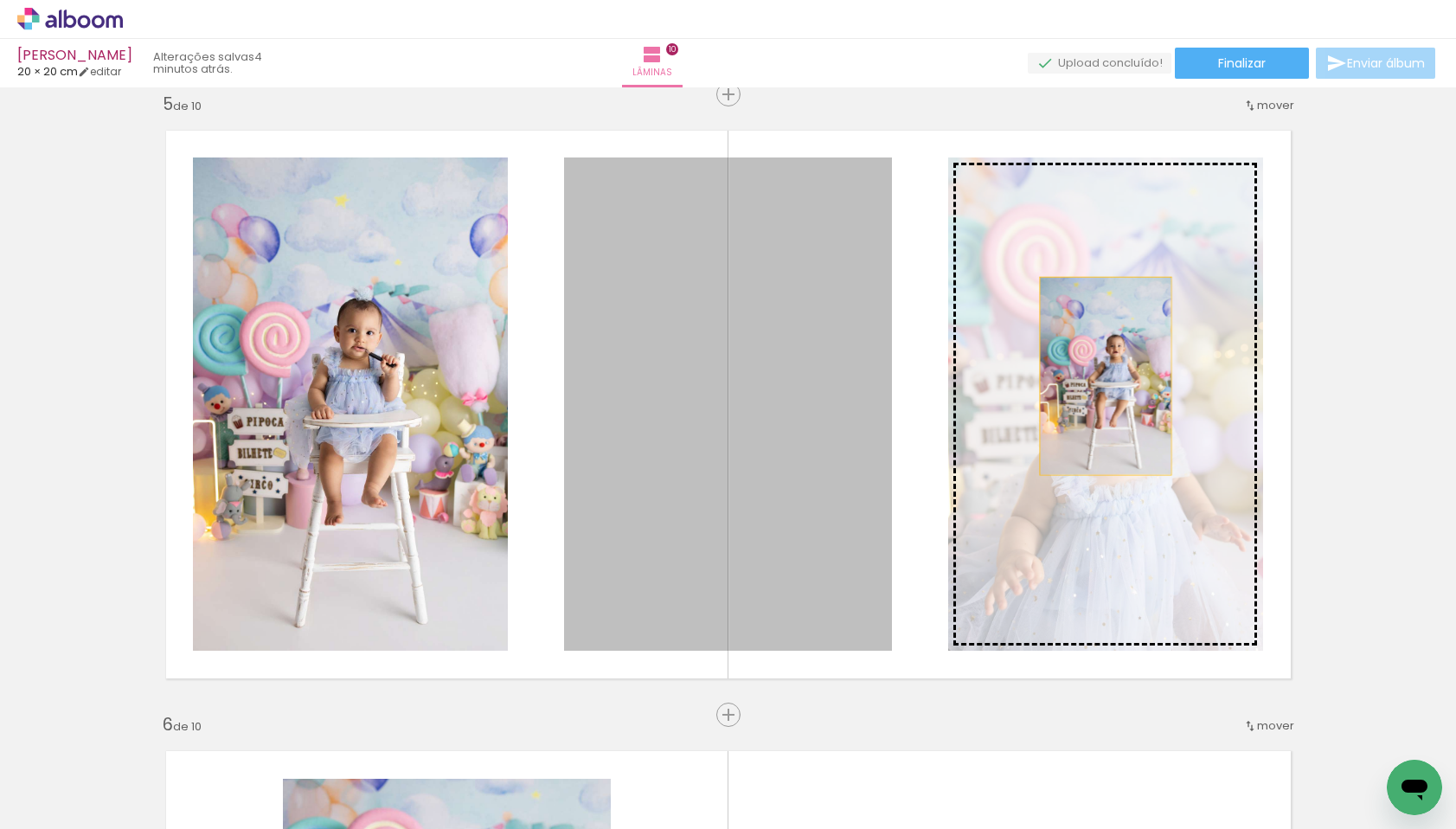
drag, startPoint x: 738, startPoint y: 405, endPoint x: 1099, endPoint y: 376, distance: 362.2
click at [0, 0] on slot at bounding box center [0, 0] width 0 height 0
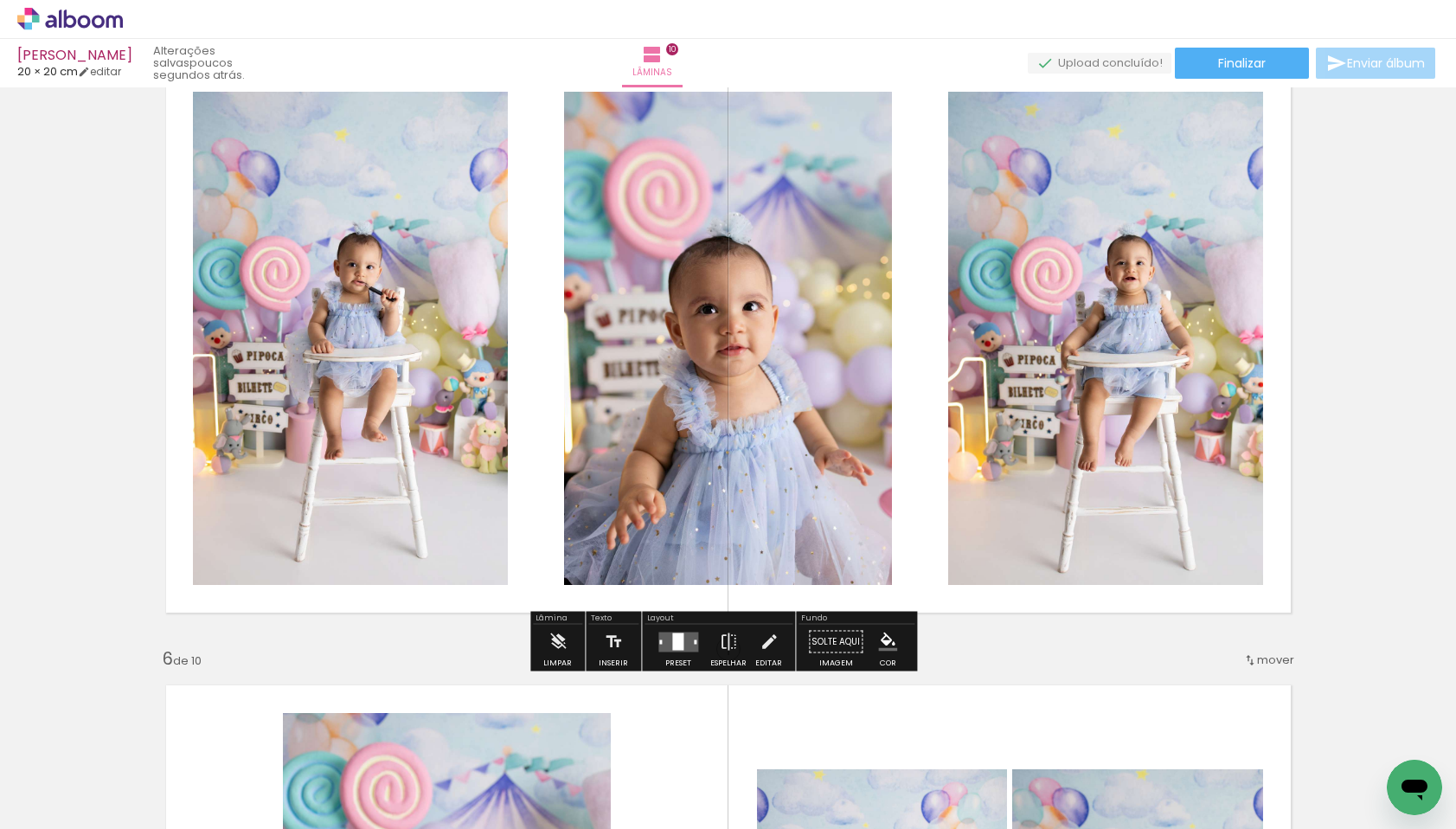
scroll to position [2522, 0]
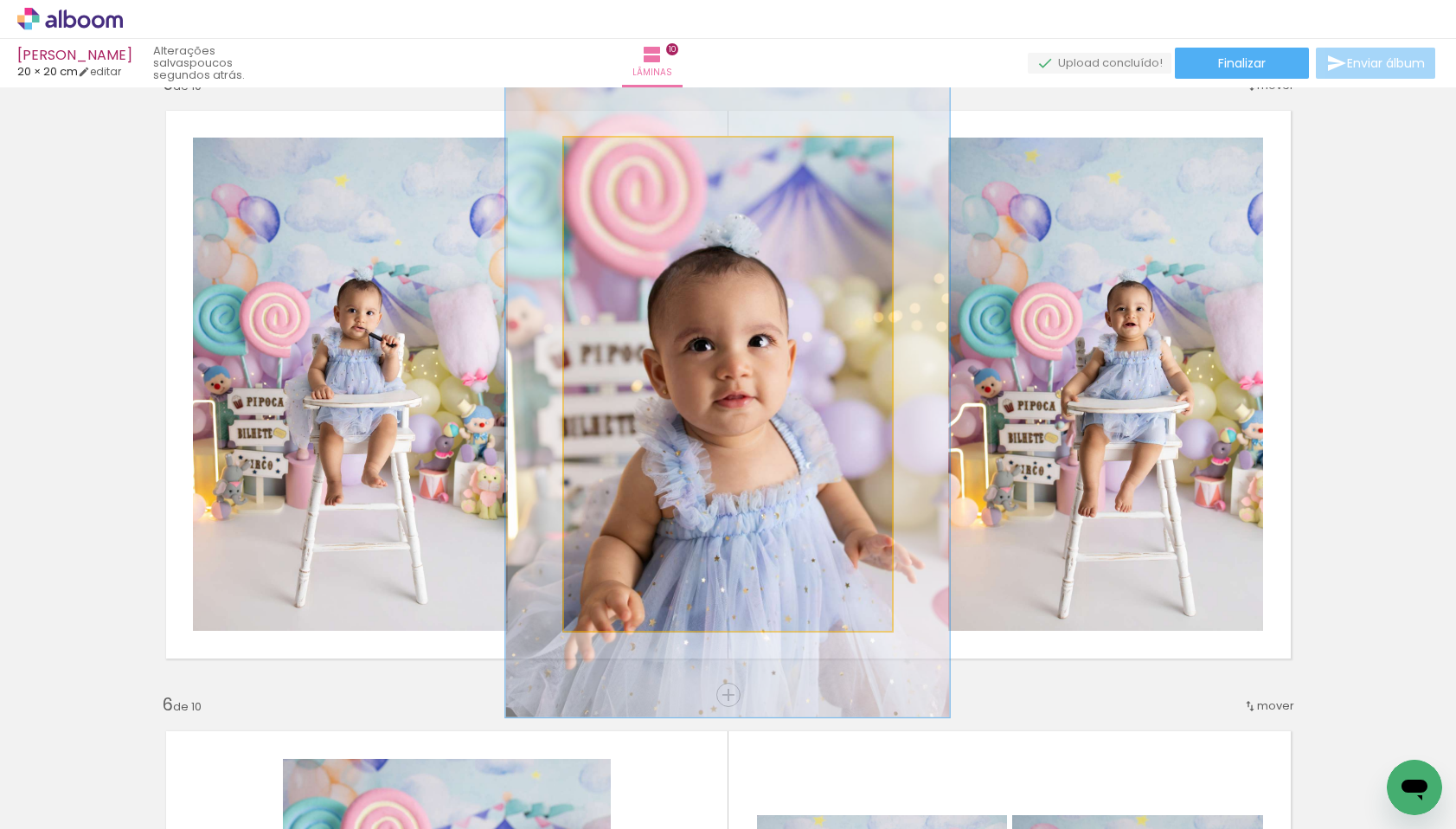
drag, startPoint x: 597, startPoint y: 153, endPoint x: 618, endPoint y: 149, distance: 21.4
type paper-slider "135"
click at [618, 149] on div at bounding box center [626, 156] width 15 height 15
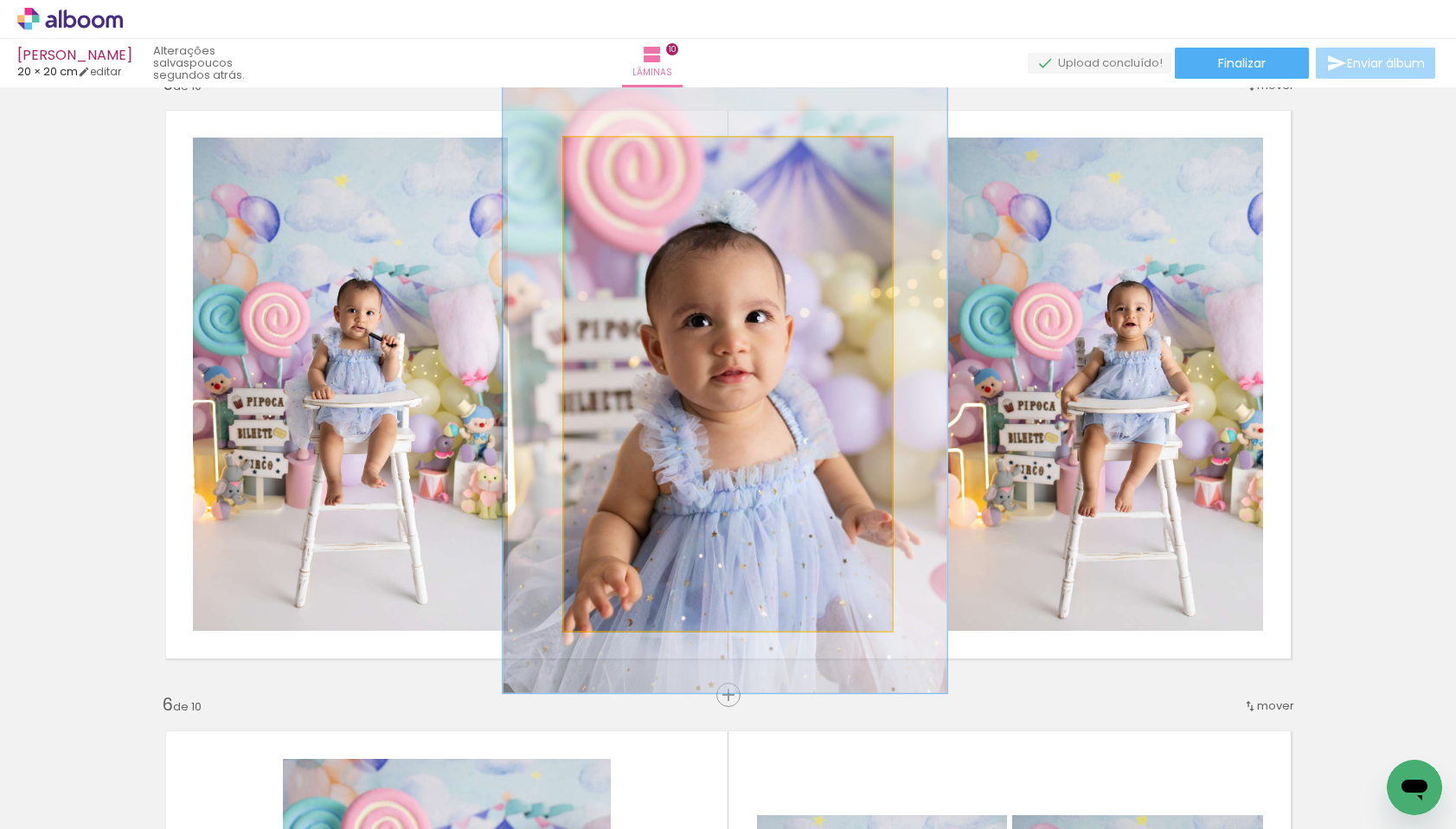
drag, startPoint x: 796, startPoint y: 380, endPoint x: 793, endPoint y: 356, distance: 24.2
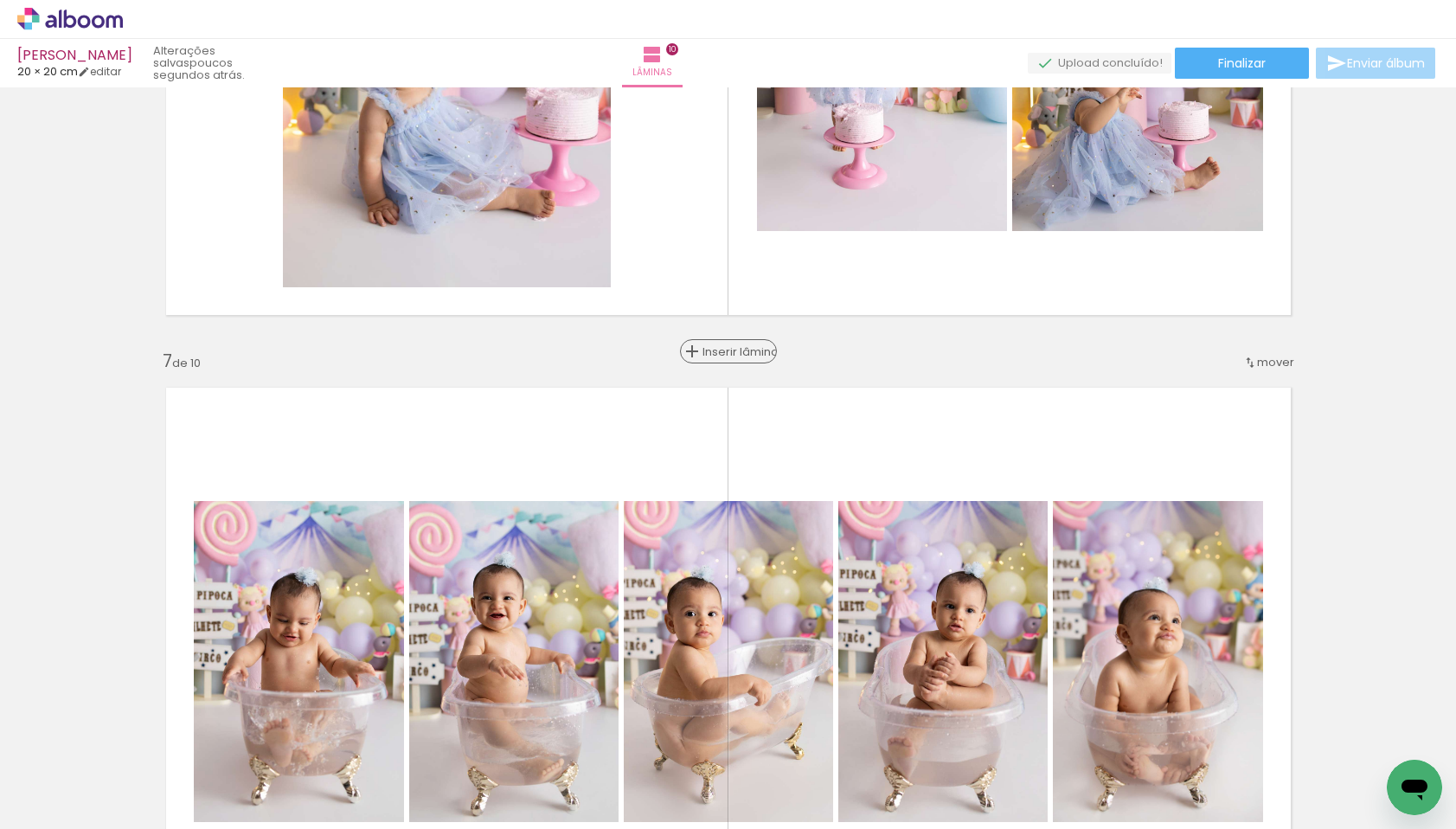
scroll to position [3282, 0]
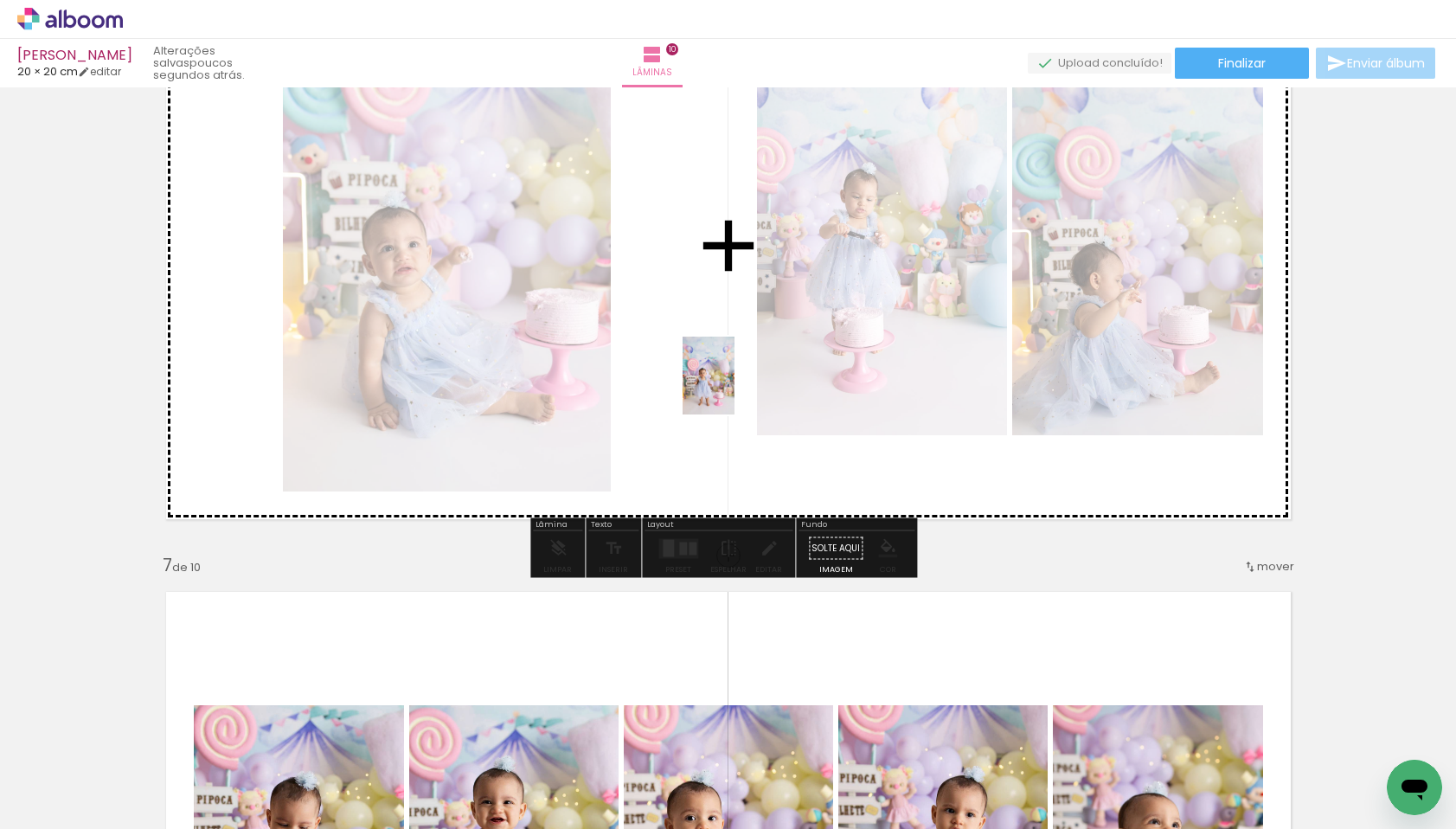
drag, startPoint x: 991, startPoint y: 775, endPoint x: 735, endPoint y: 388, distance: 464.0
click at [735, 388] on quentale-workspace at bounding box center [728, 414] width 1456 height 829
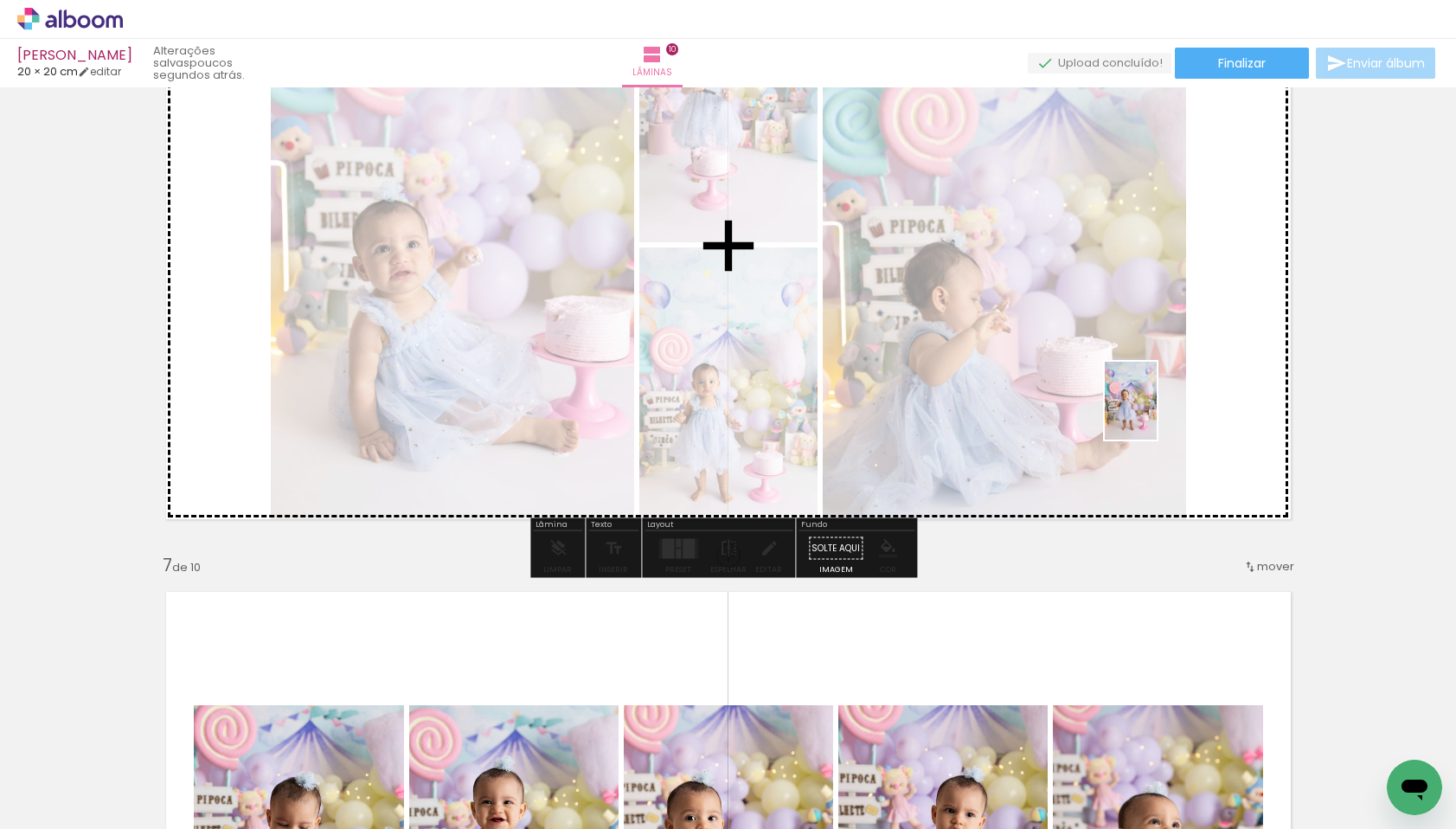
drag, startPoint x: 1076, startPoint y: 780, endPoint x: 1157, endPoint y: 413, distance: 375.8
click at [1157, 413] on quentale-workspace at bounding box center [728, 414] width 1456 height 829
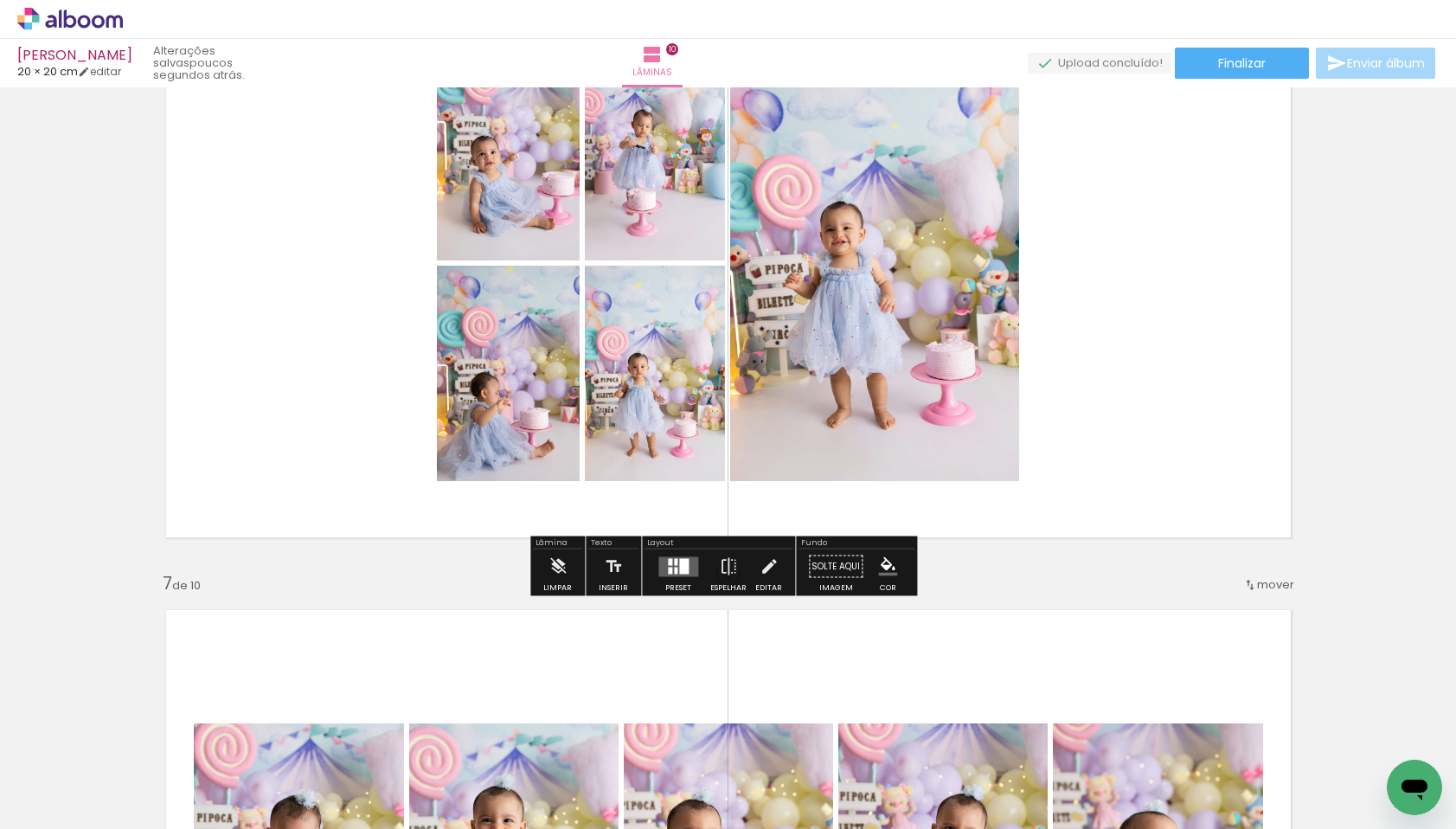
scroll to position [3261, 0]
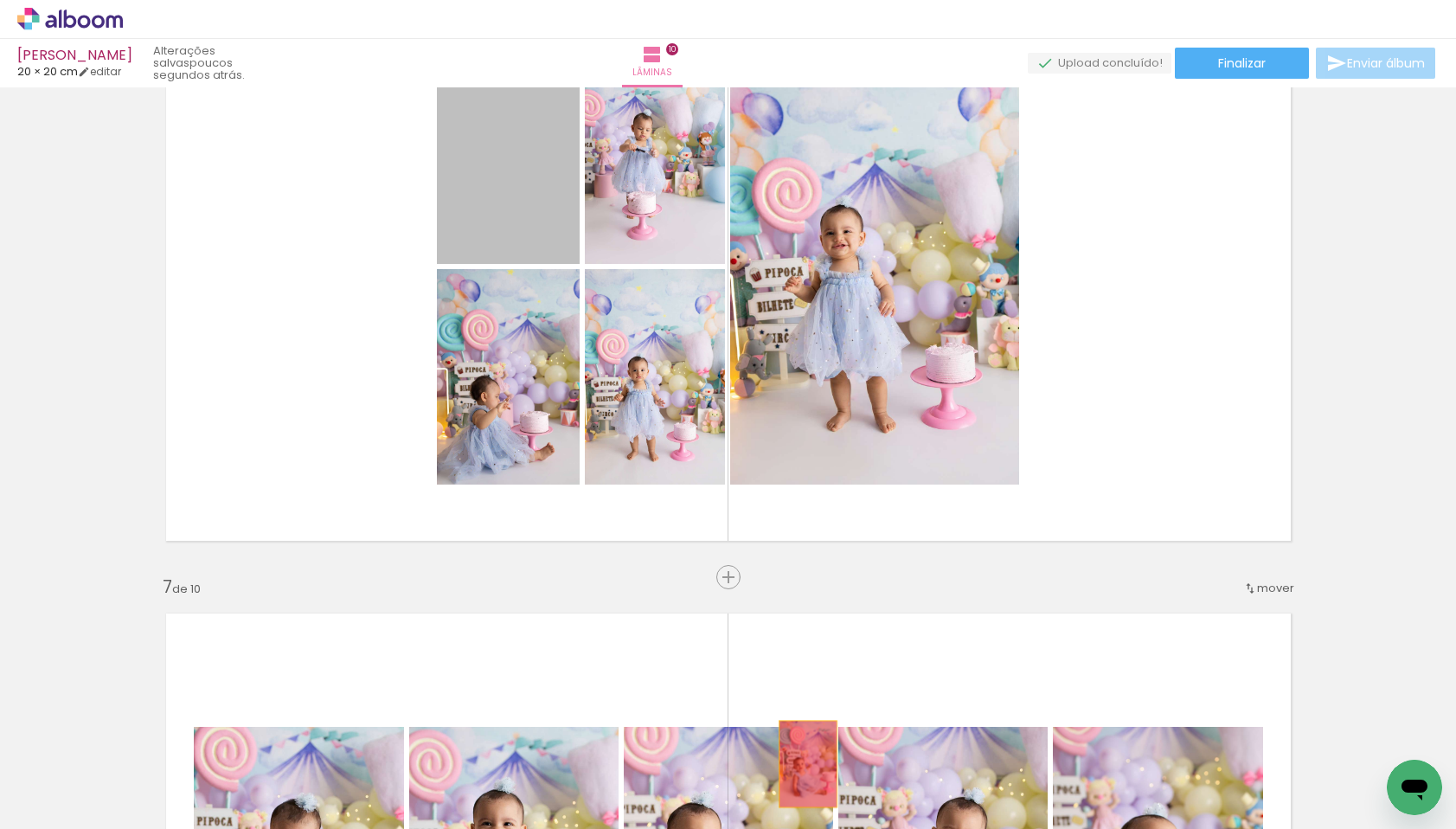
drag, startPoint x: 489, startPoint y: 165, endPoint x: 802, endPoint y: 764, distance: 675.8
click at [802, 764] on quentale-workspace at bounding box center [728, 414] width 1456 height 829
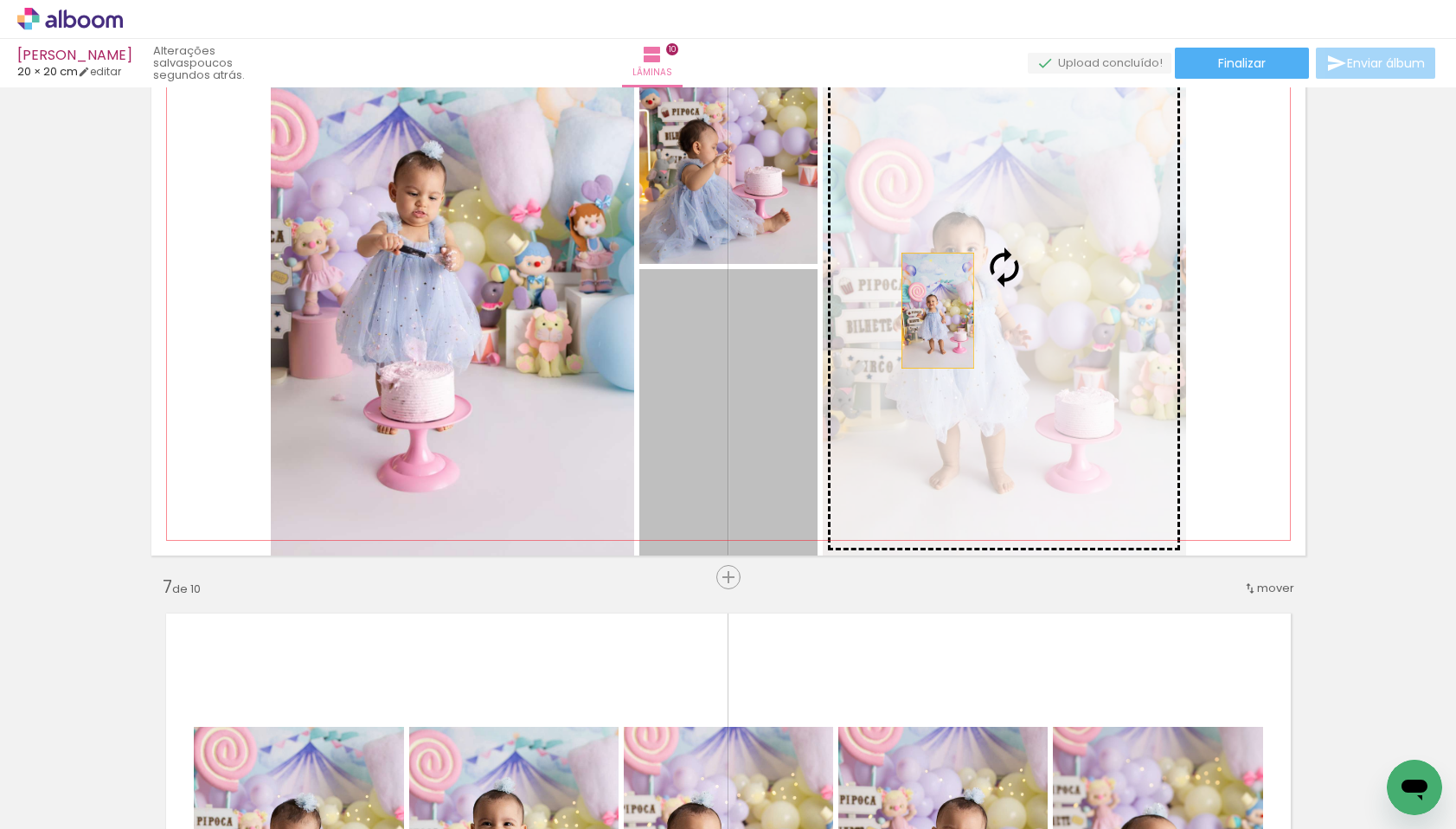
drag, startPoint x: 694, startPoint y: 414, endPoint x: 933, endPoint y: 310, distance: 260.6
click at [0, 0] on slot at bounding box center [0, 0] width 0 height 0
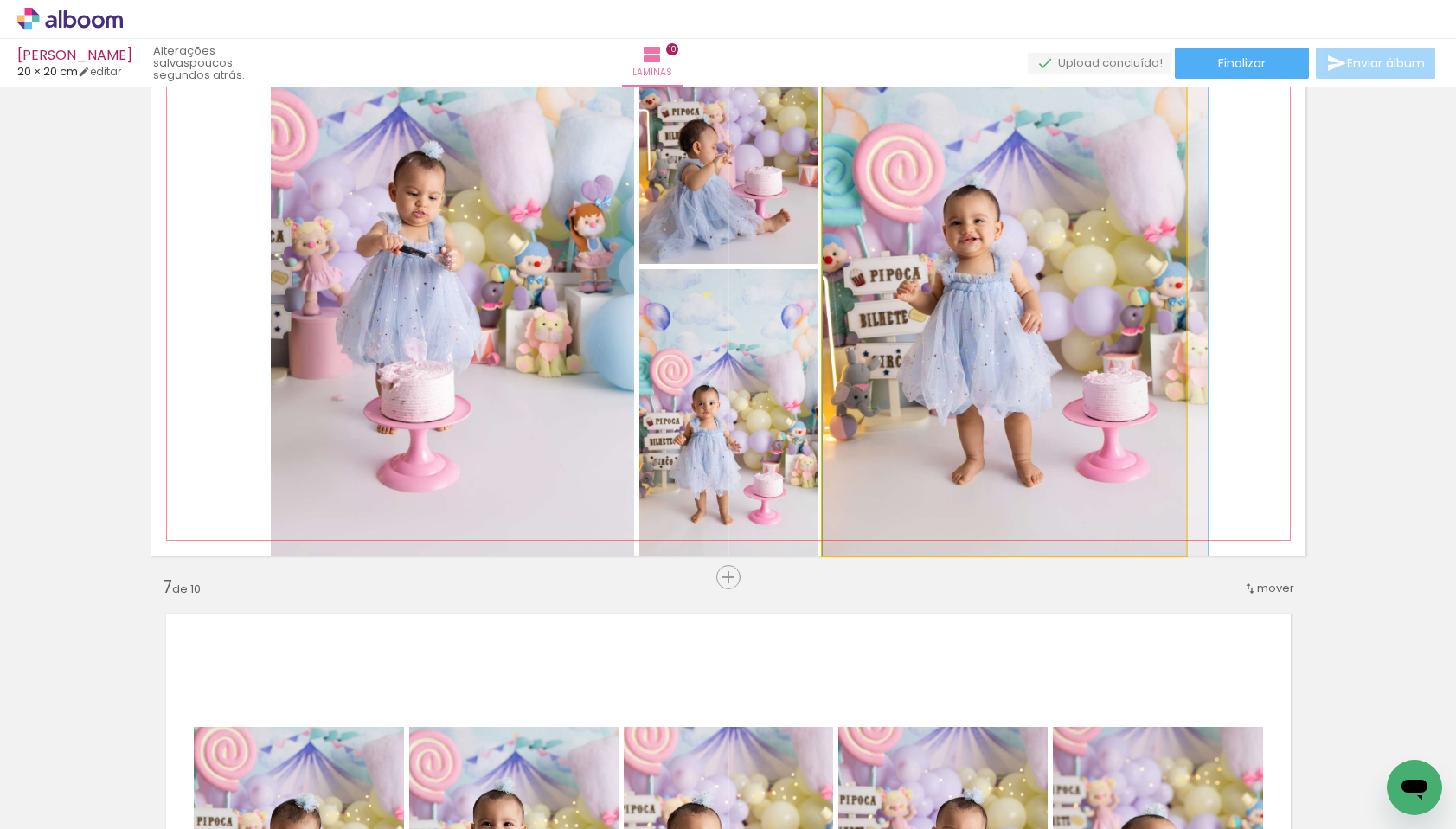
drag, startPoint x: 933, startPoint y: 308, endPoint x: 954, endPoint y: 309, distance: 21.0
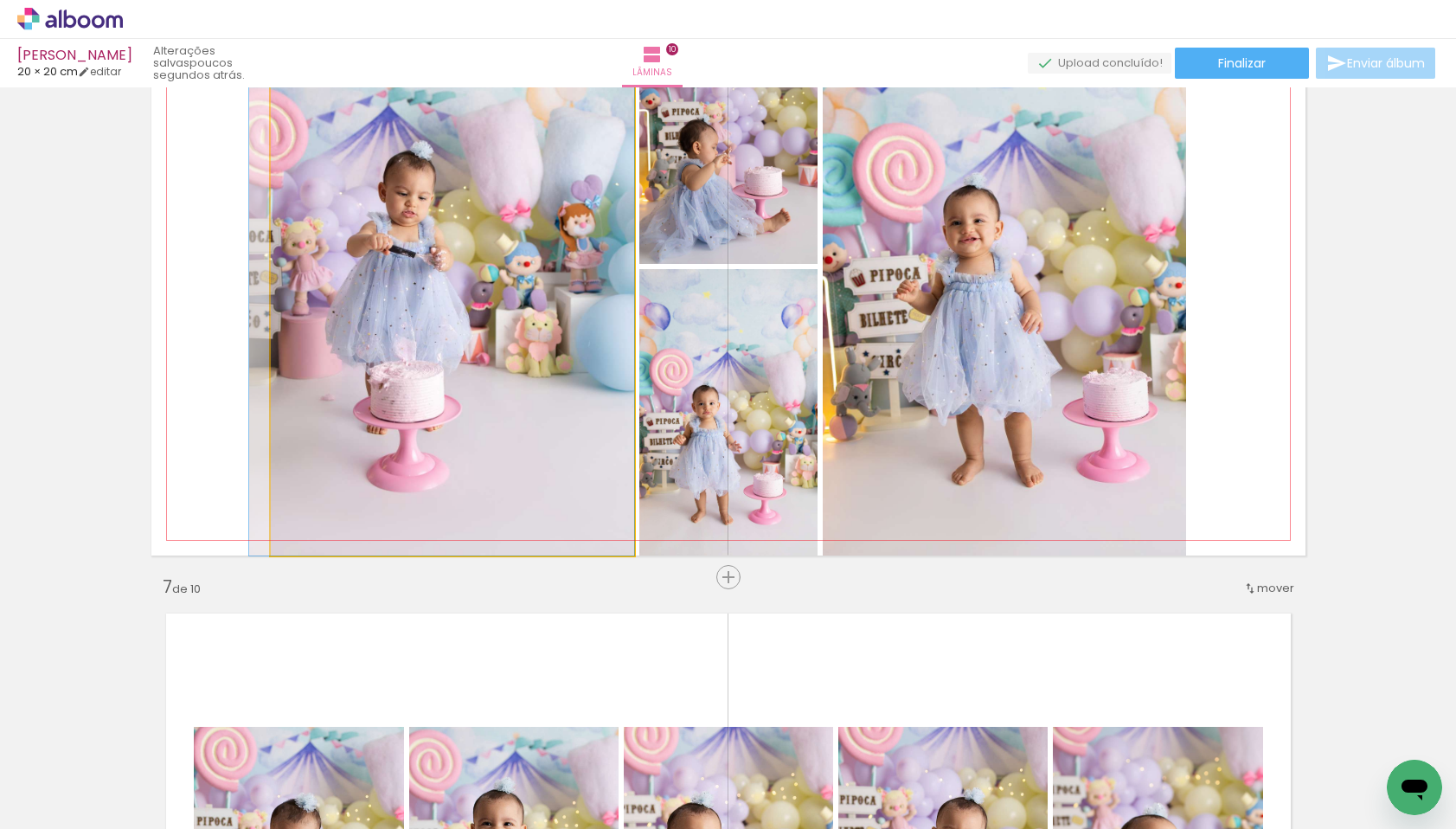
drag, startPoint x: 410, startPoint y: 314, endPoint x: 312, endPoint y: 360, distance: 108.3
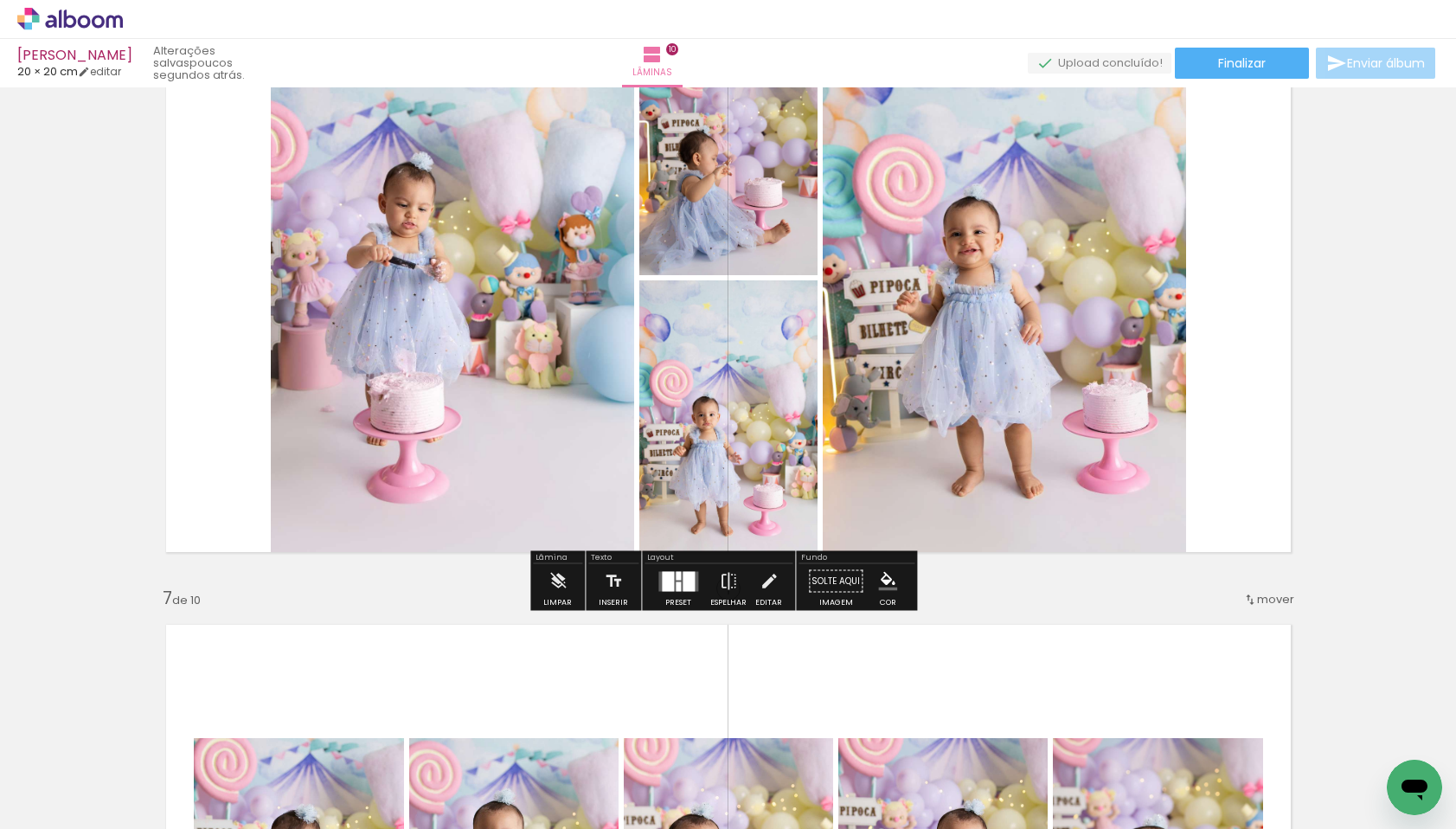
scroll to position [3125, 0]
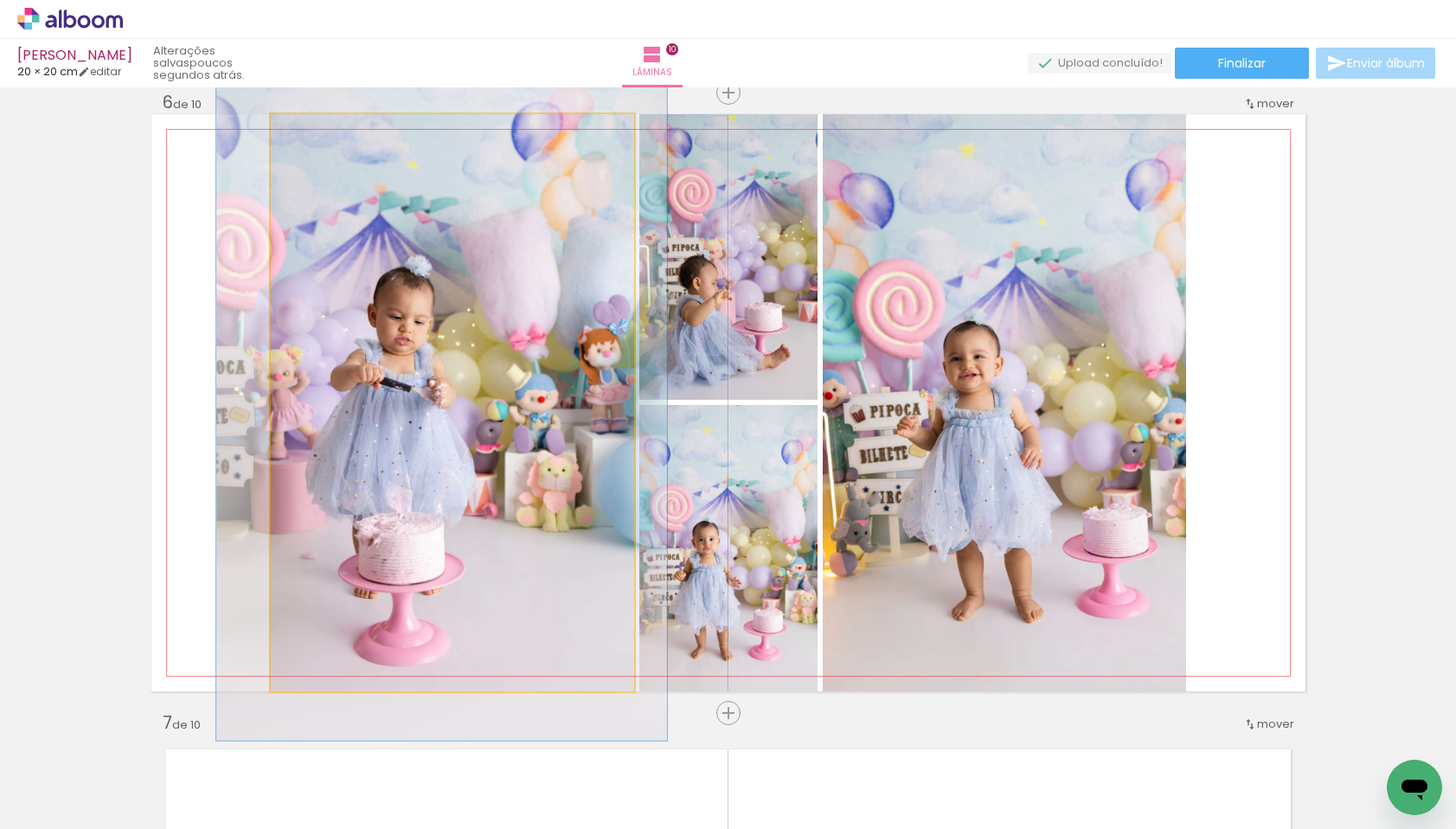
drag, startPoint x: 306, startPoint y: 130, endPoint x: 317, endPoint y: 130, distance: 11.0
type paper-slider "117"
click at [317, 130] on div at bounding box center [320, 132] width 15 height 15
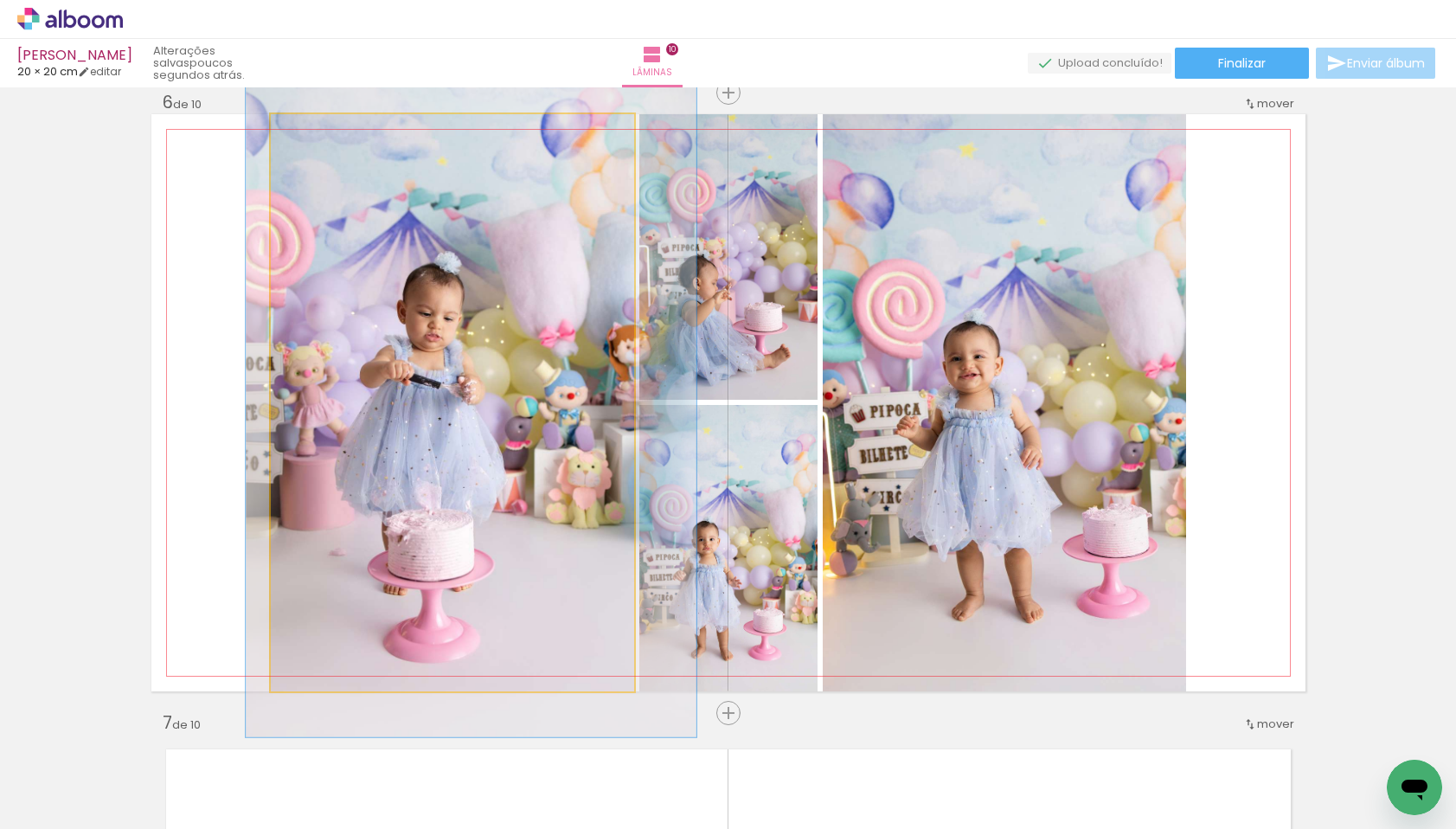
drag, startPoint x: 444, startPoint y: 463, endPoint x: 474, endPoint y: 459, distance: 30.3
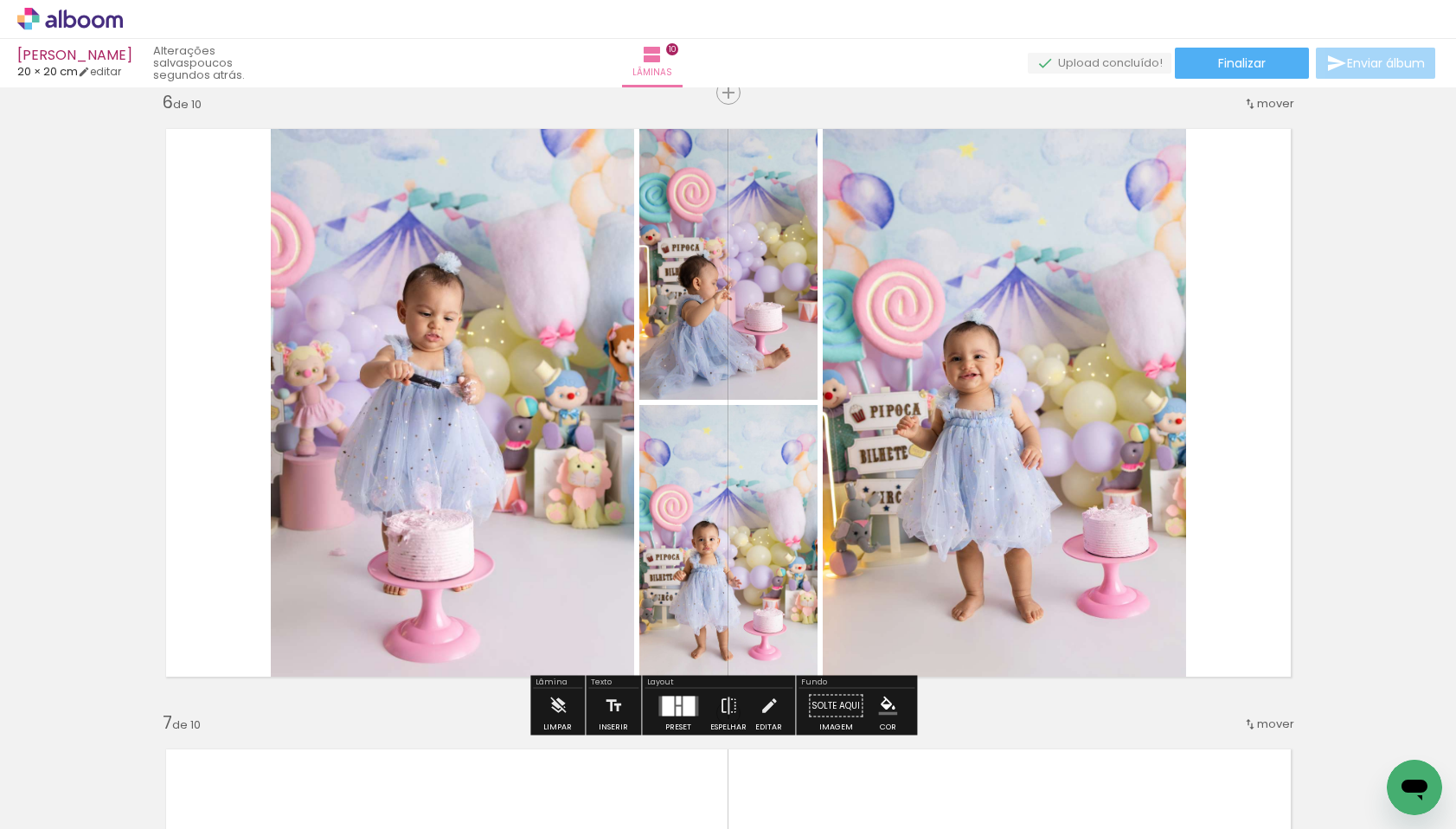
click at [996, 414] on quentale-photo at bounding box center [1004, 402] width 363 height 577
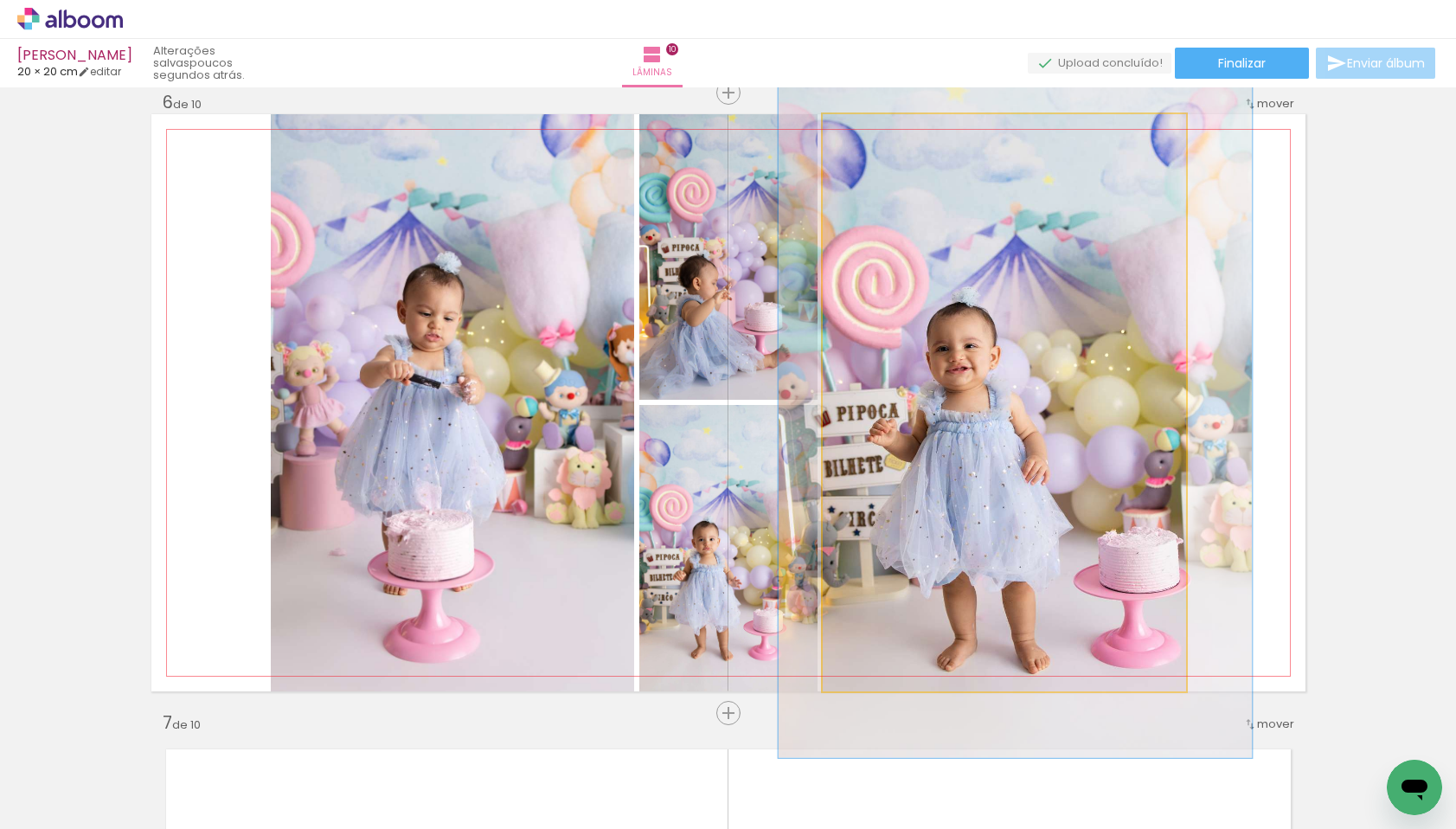
drag, startPoint x: 858, startPoint y: 132, endPoint x: 871, endPoint y: 135, distance: 13.3
type paper-slider "123"
click at [871, 135] on div at bounding box center [877, 132] width 15 height 15
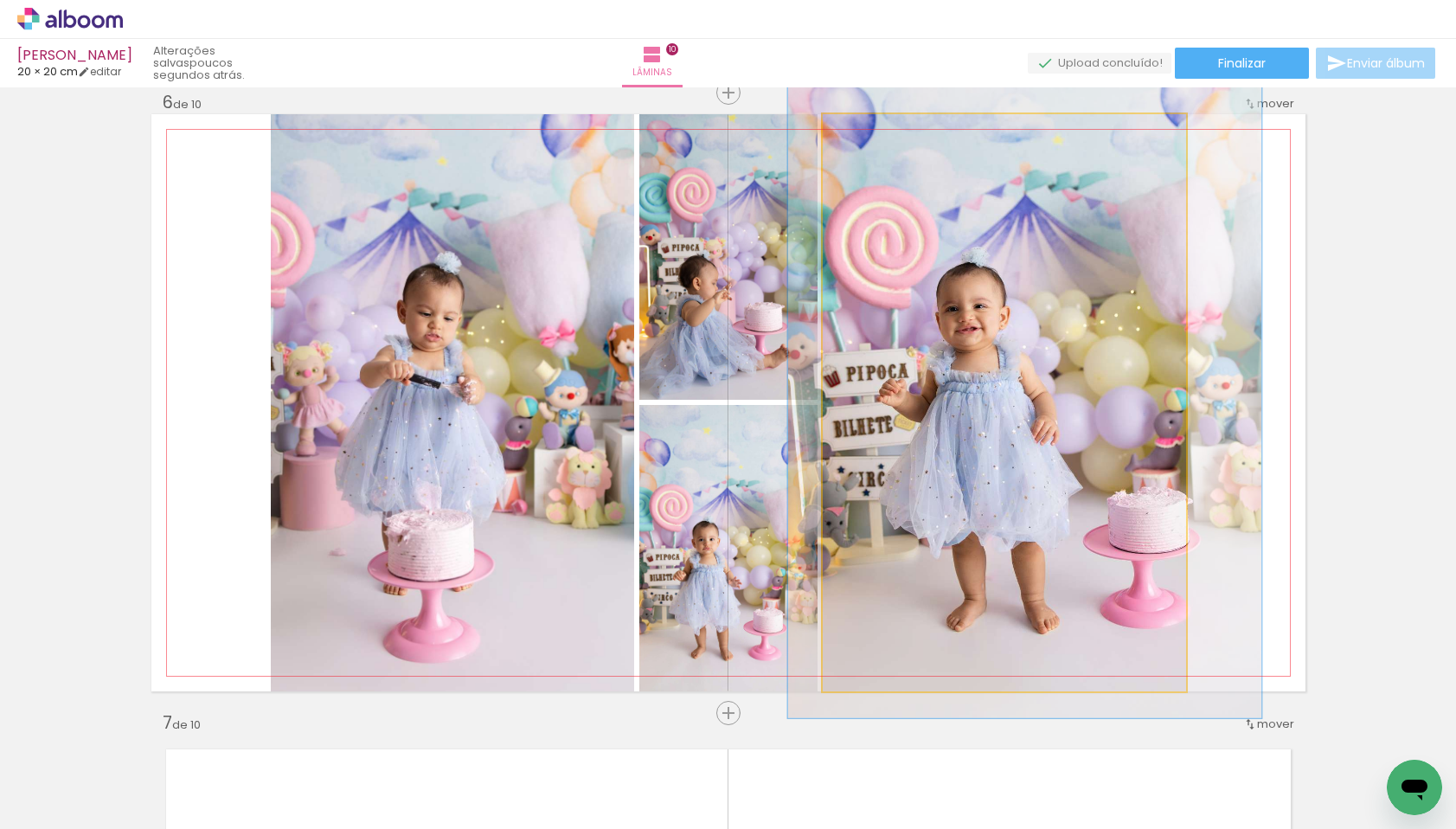
drag, startPoint x: 927, startPoint y: 453, endPoint x: 935, endPoint y: 420, distance: 34.0
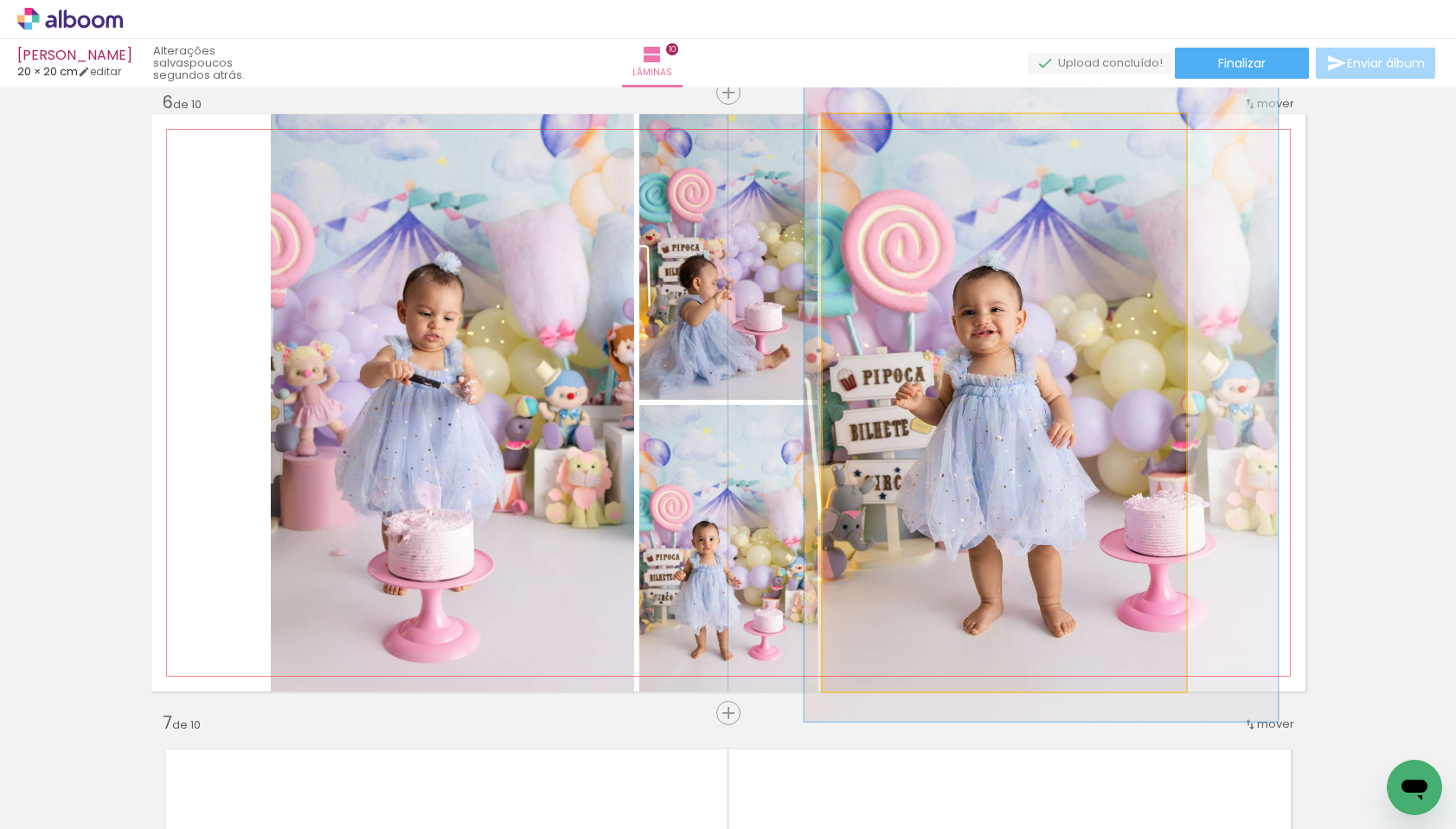
drag, startPoint x: 937, startPoint y: 420, endPoint x: 952, endPoint y: 423, distance: 15.3
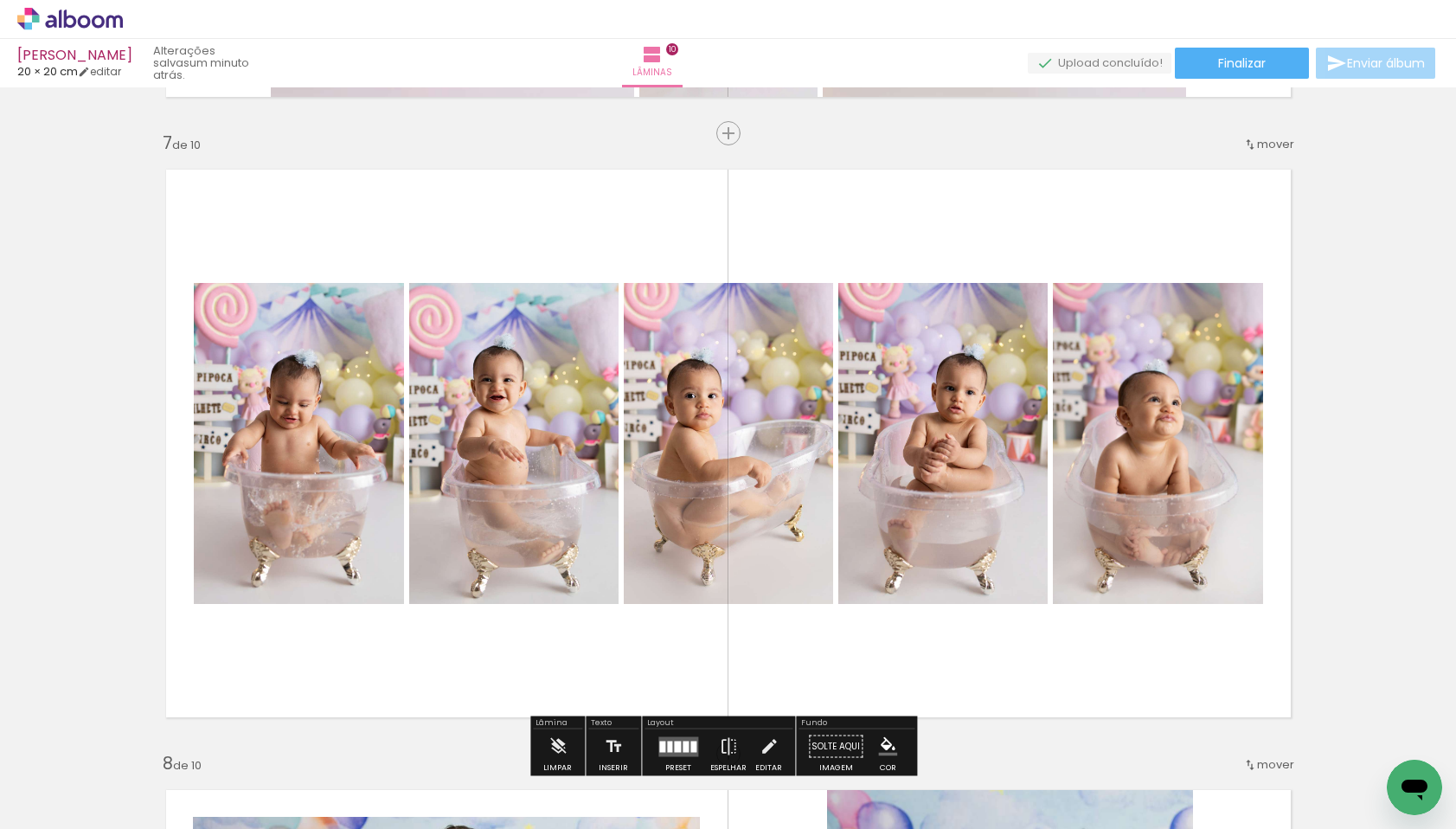
scroll to position [3823, 0]
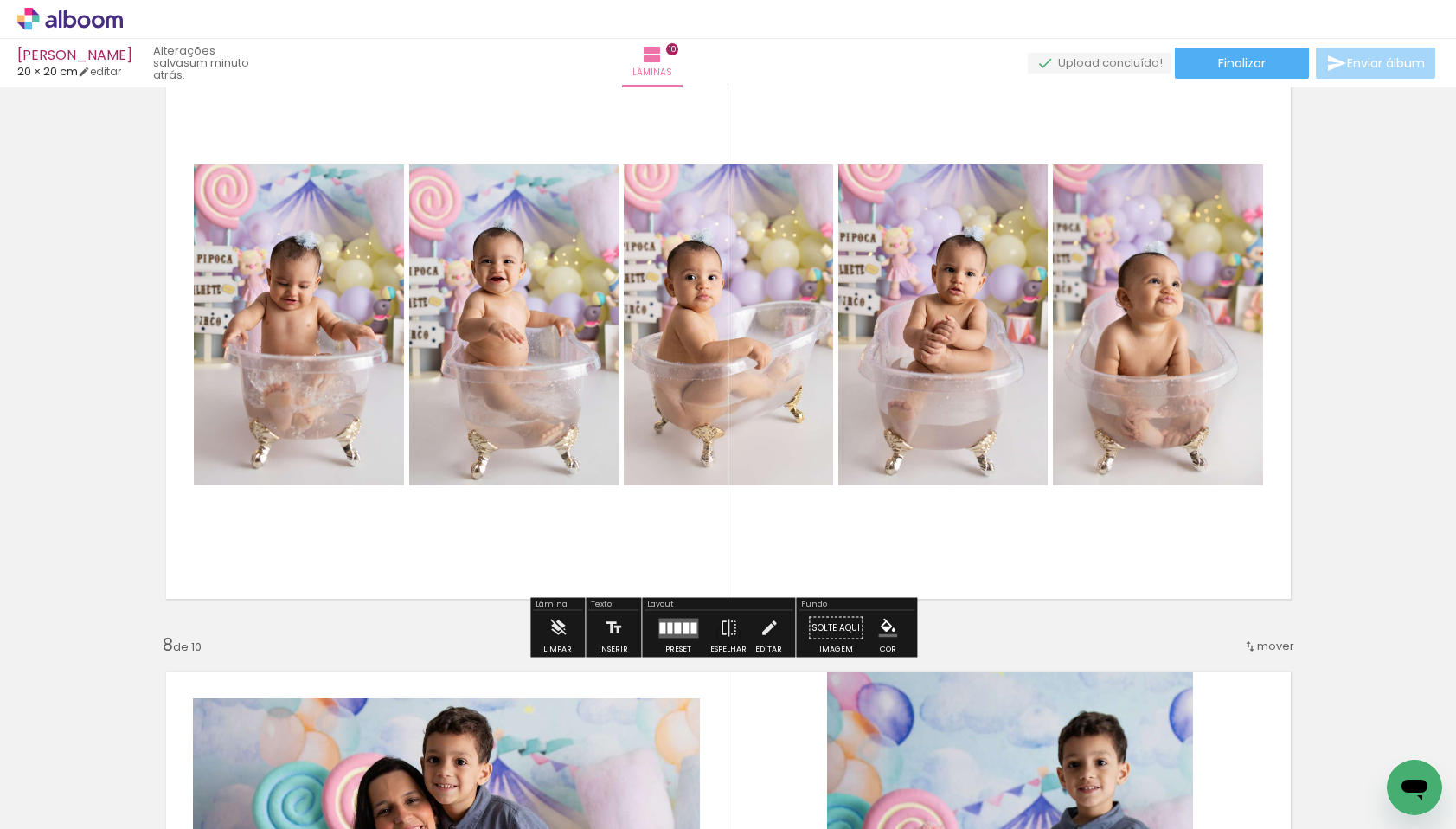
click at [668, 627] on div at bounding box center [670, 627] width 5 height 11
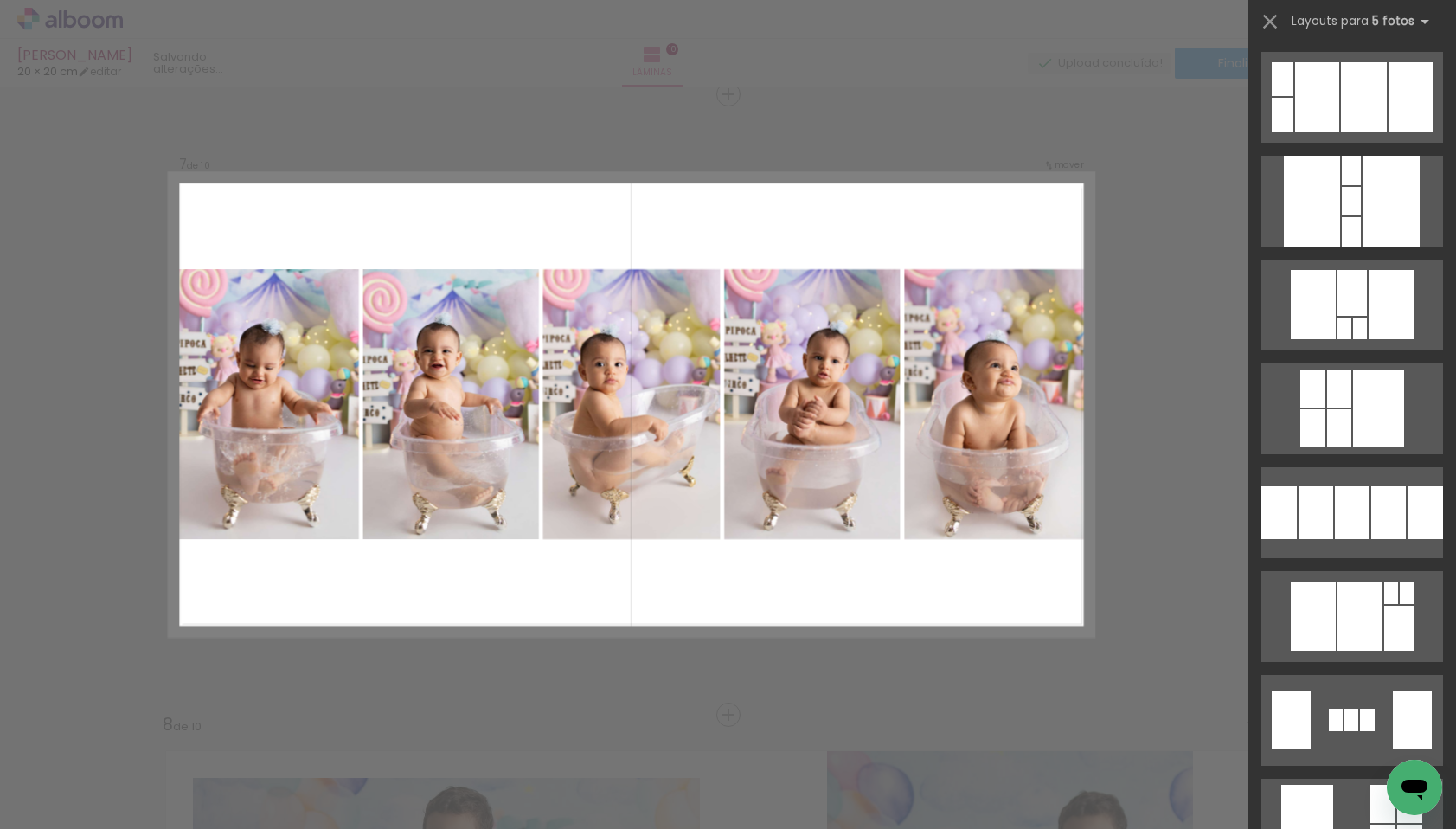
scroll to position [4072, 0]
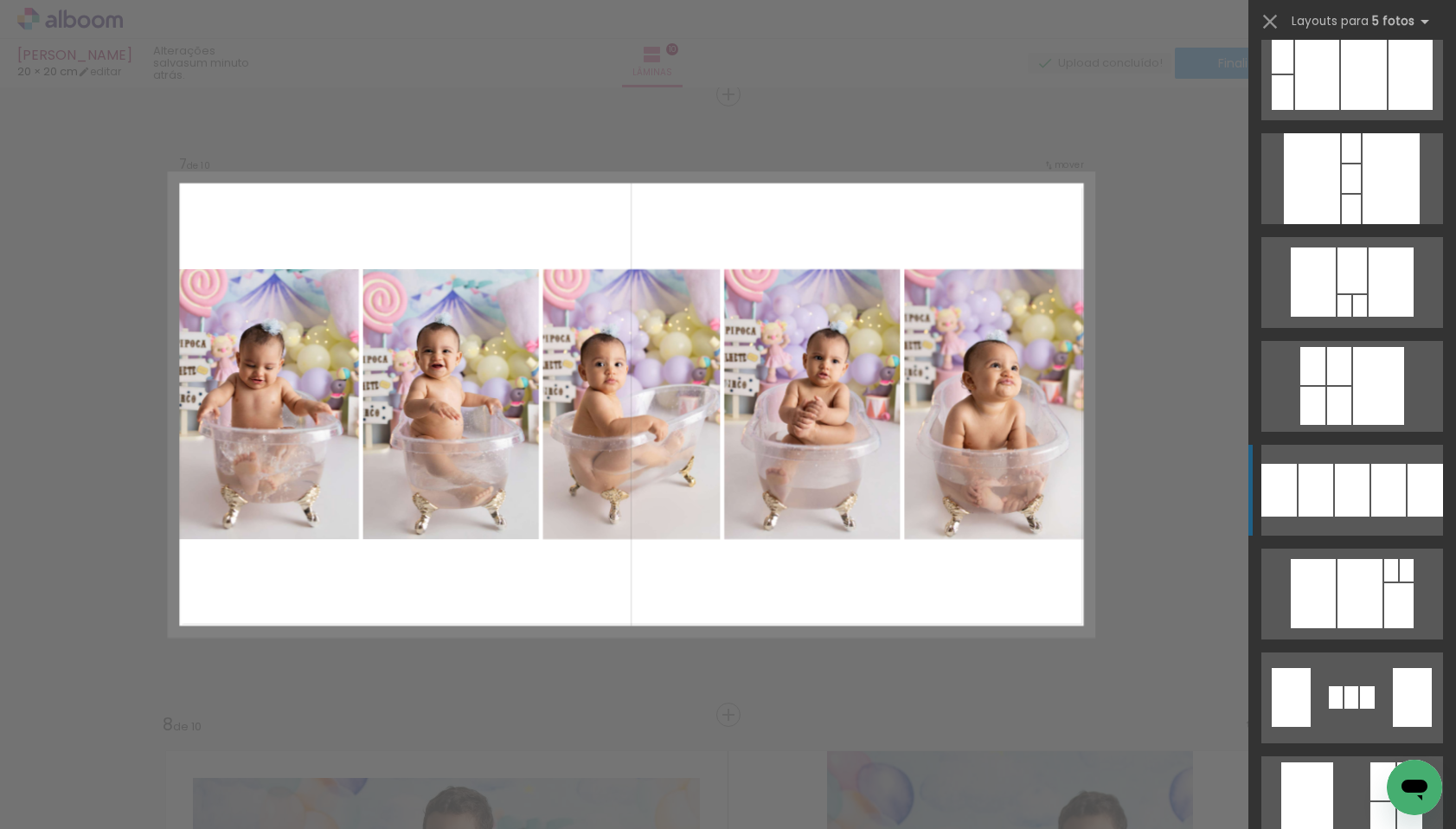
click at [1291, 494] on quentale-layouter at bounding box center [1352, 491] width 182 height 91
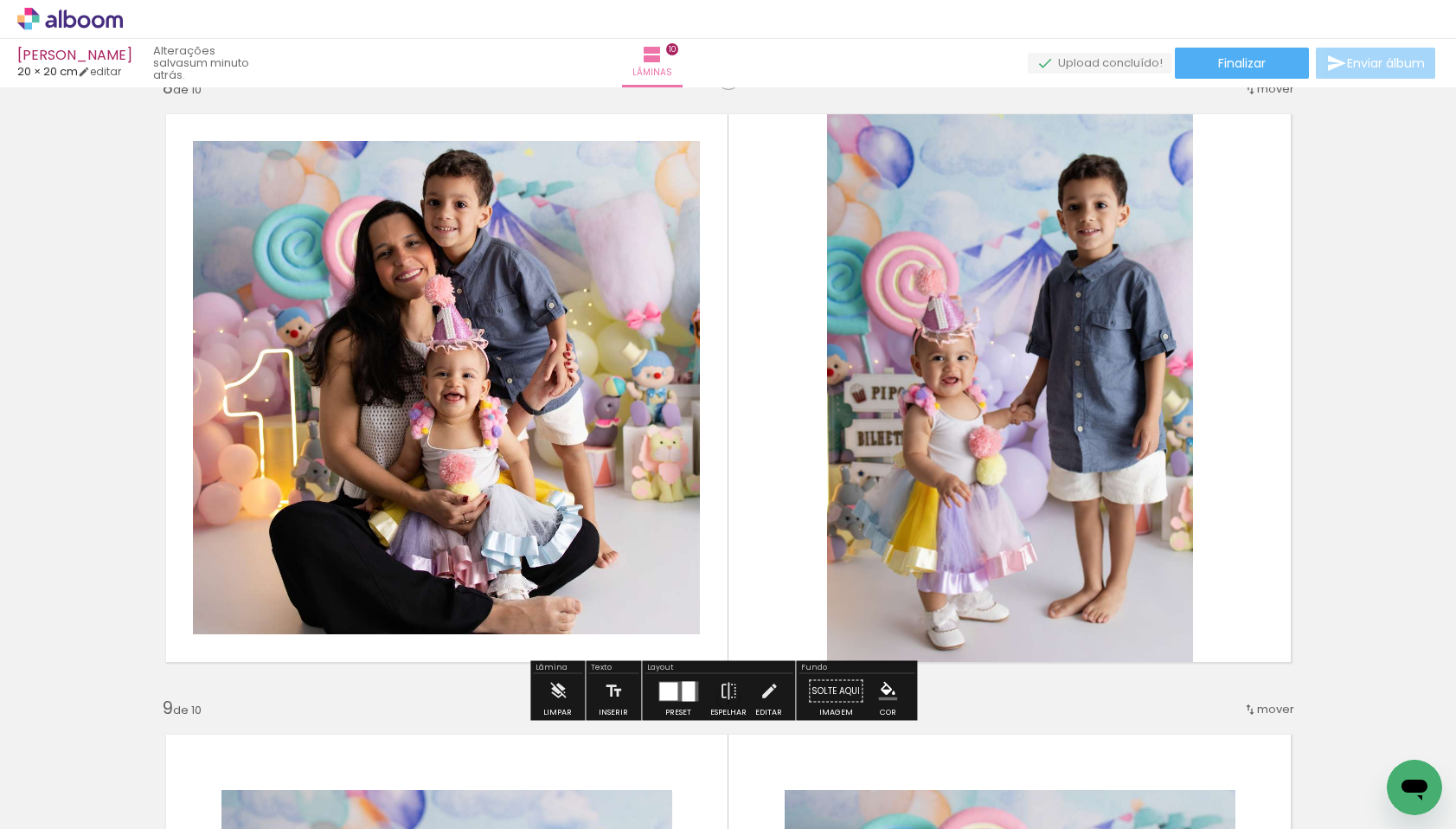
scroll to position [4438, 0]
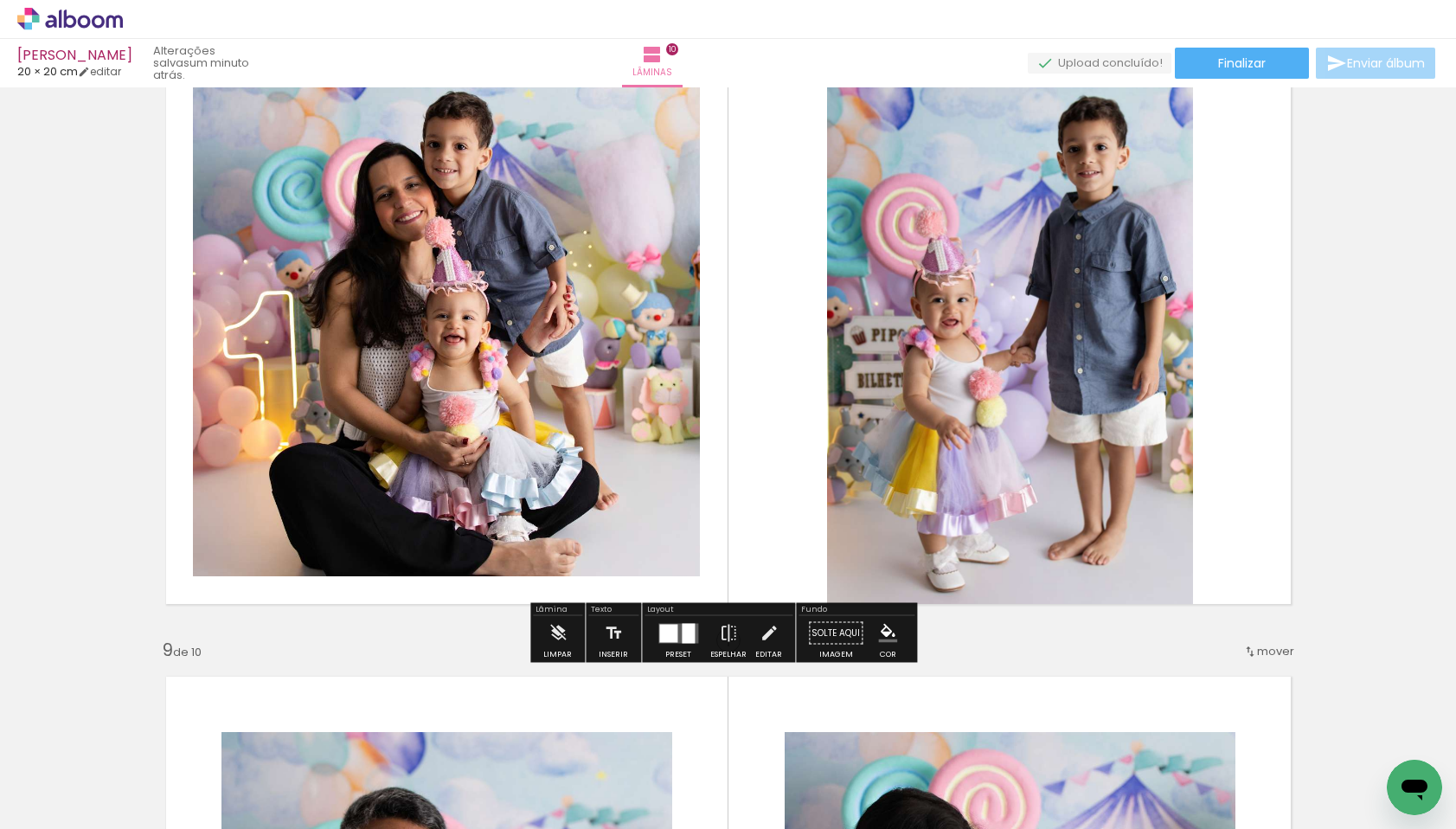
click at [674, 626] on quentale-layouter at bounding box center [678, 632] width 40 height 20
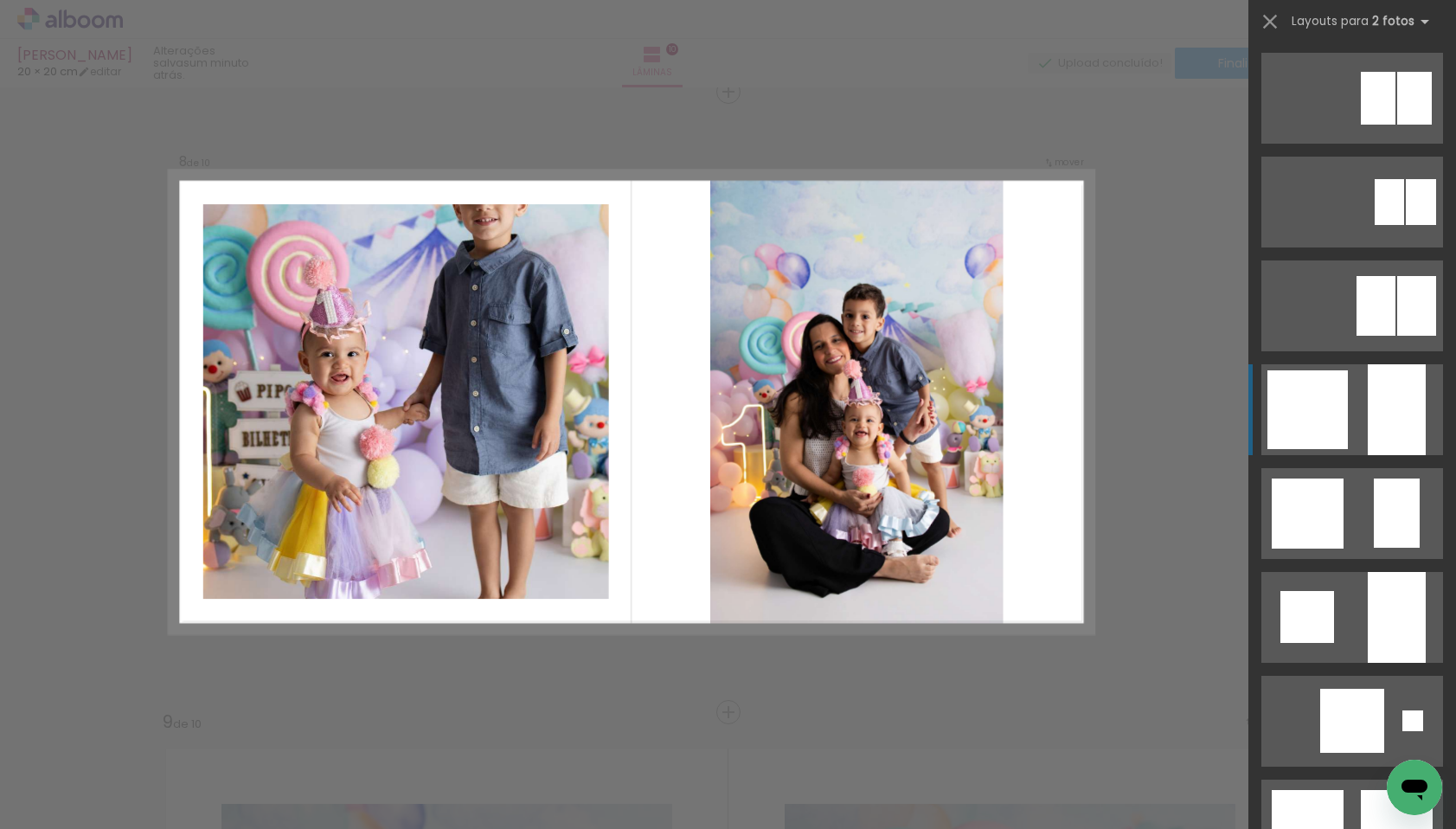
scroll to position [4364, 0]
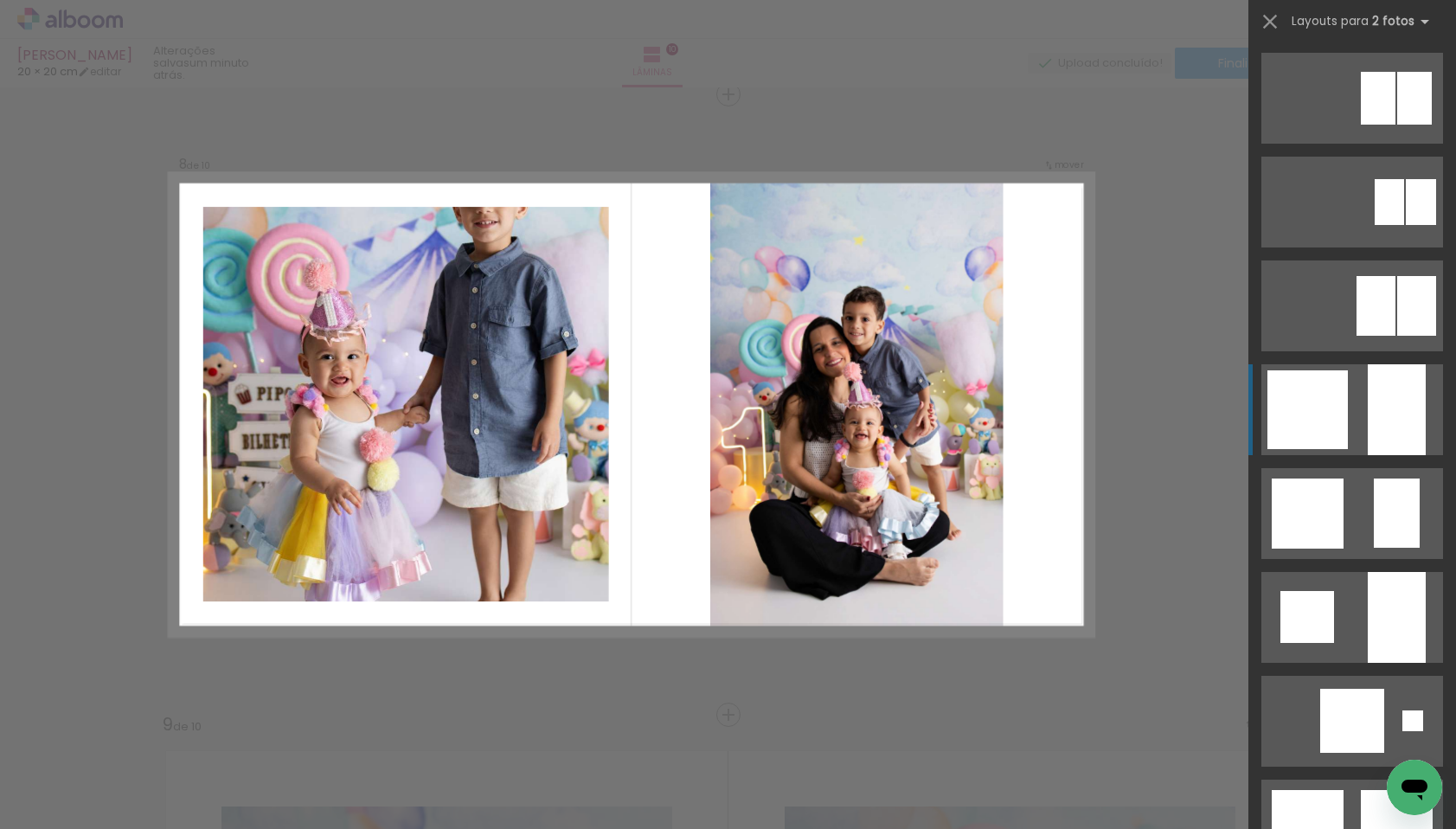
click at [1301, 414] on div at bounding box center [1308, 409] width 81 height 79
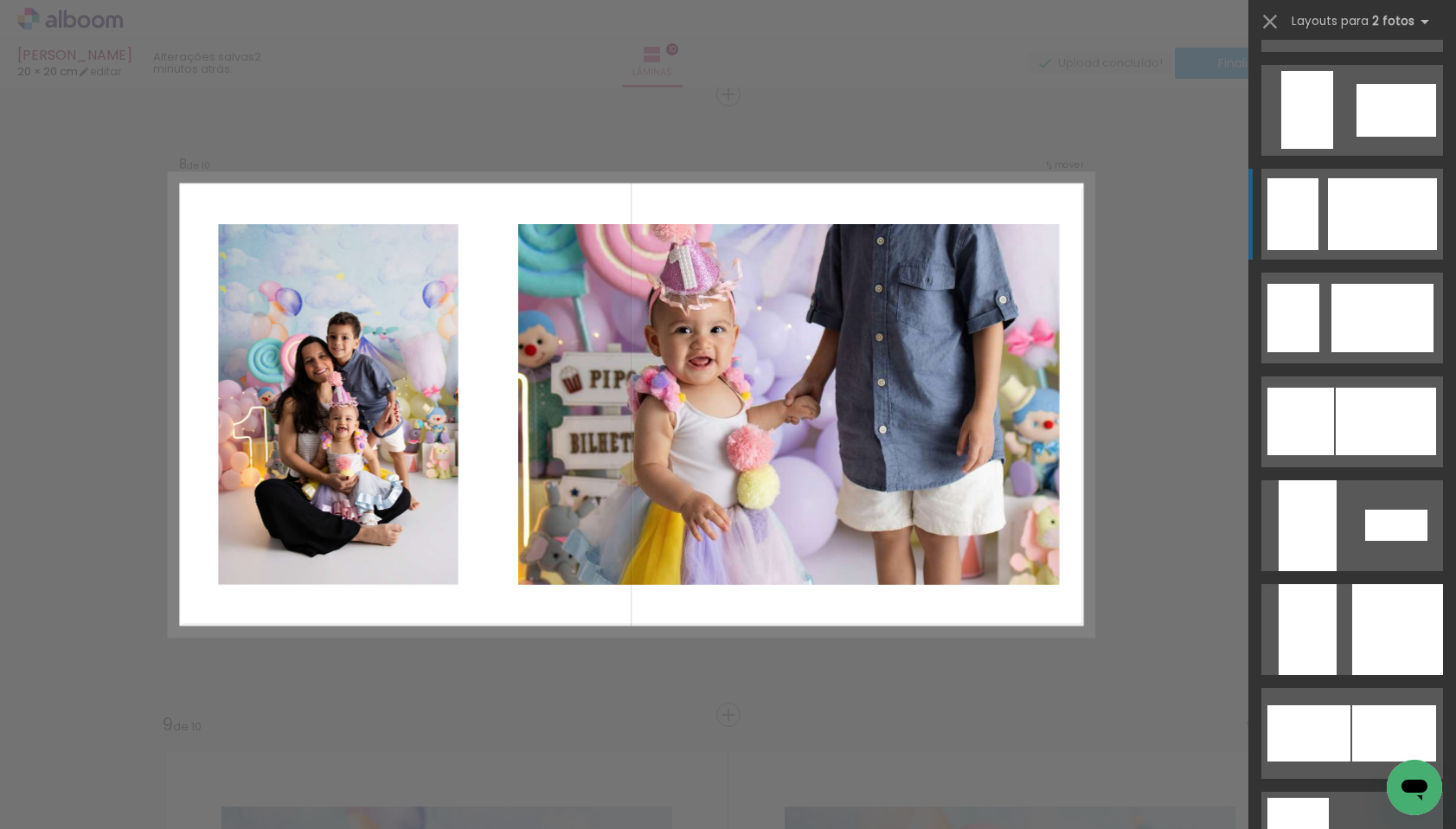
scroll to position [4074, 0]
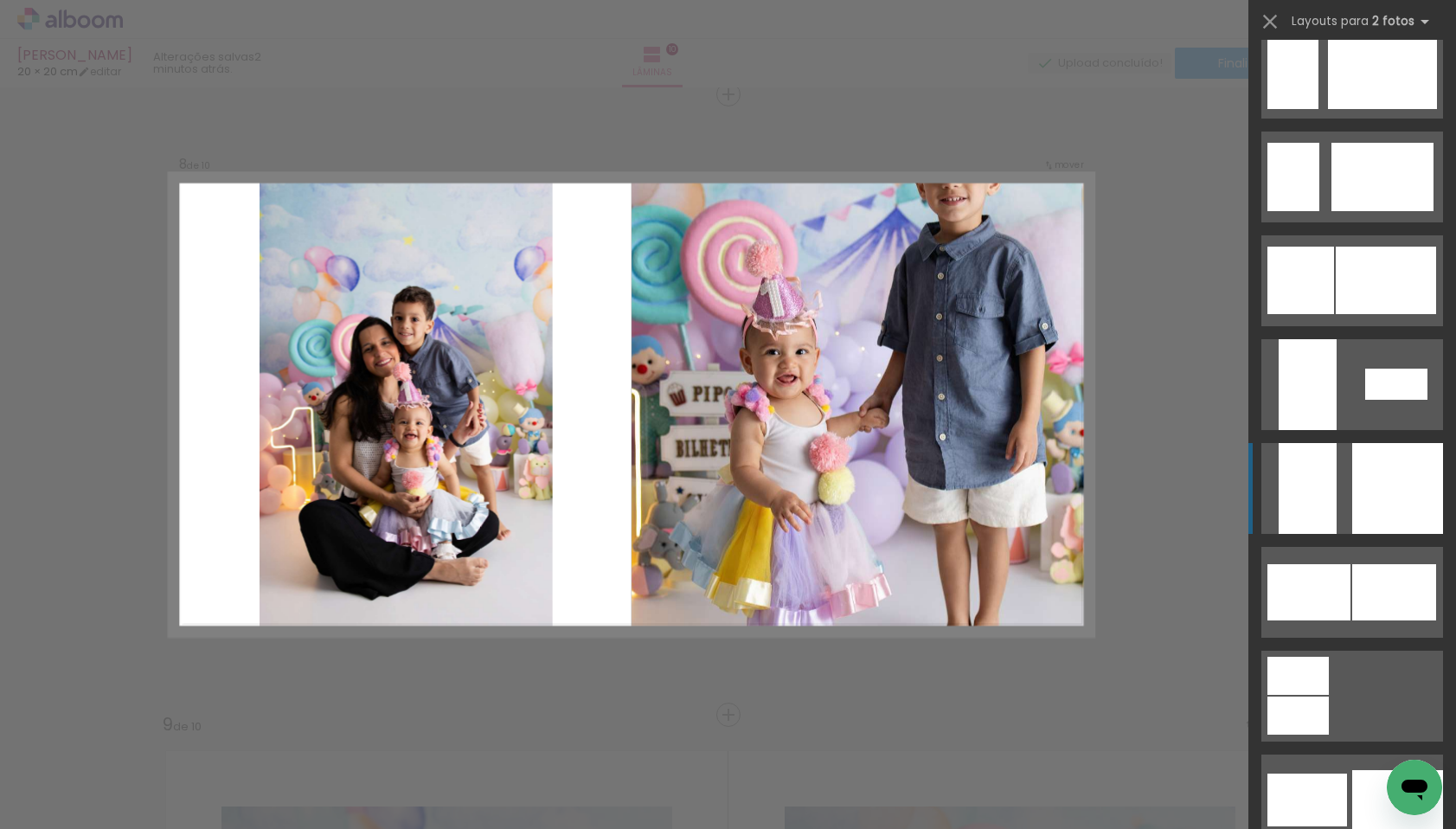
click at [1379, 502] on div at bounding box center [1398, 489] width 91 height 91
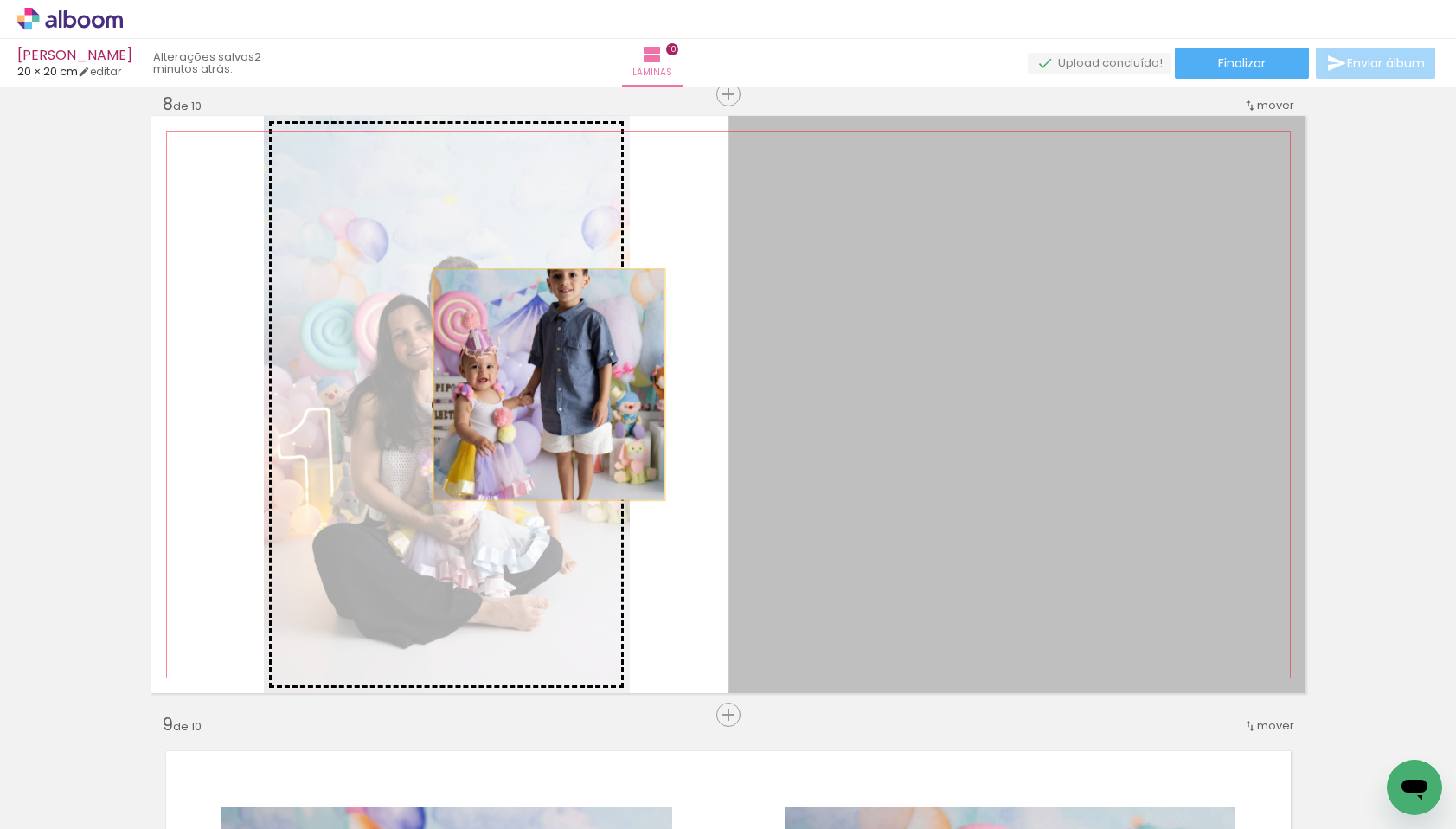
drag, startPoint x: 946, startPoint y: 372, endPoint x: 543, endPoint y: 384, distance: 403.2
click at [0, 0] on slot at bounding box center [0, 0] width 0 height 0
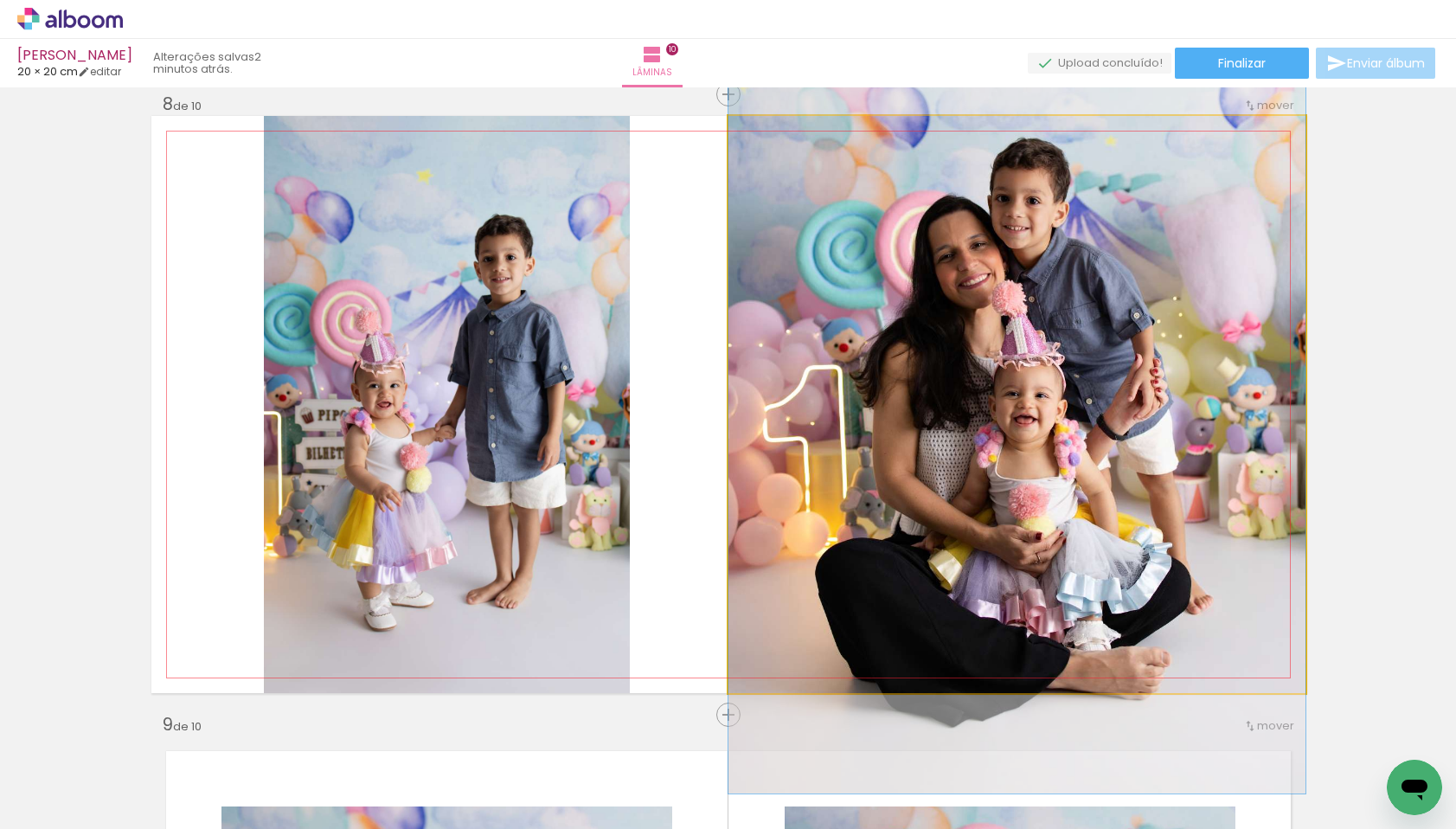
drag, startPoint x: 1043, startPoint y: 381, endPoint x: 1037, endPoint y: 337, distance: 44.4
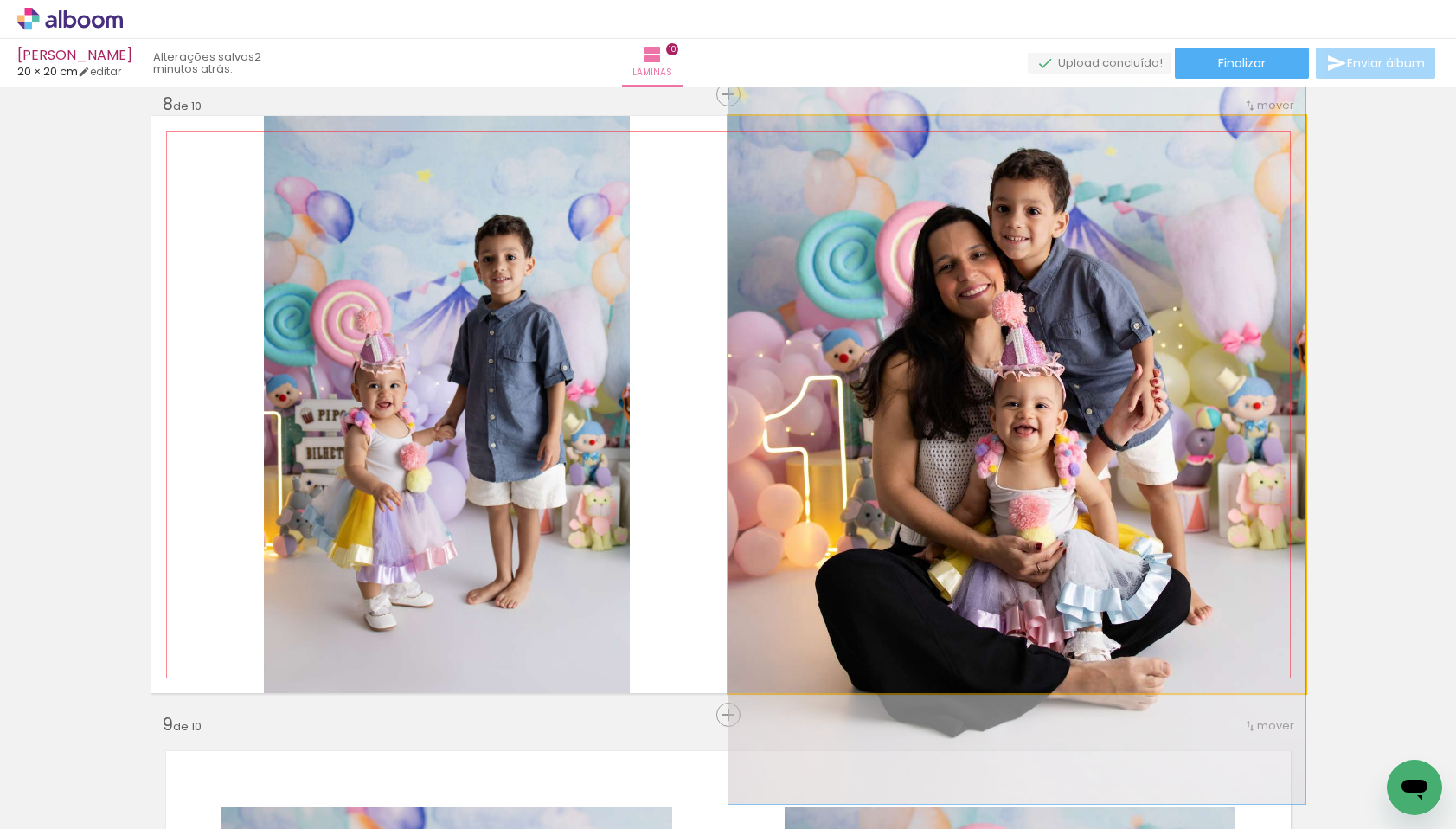
drag, startPoint x: 1029, startPoint y: 337, endPoint x: 1026, endPoint y: 347, distance: 10.4
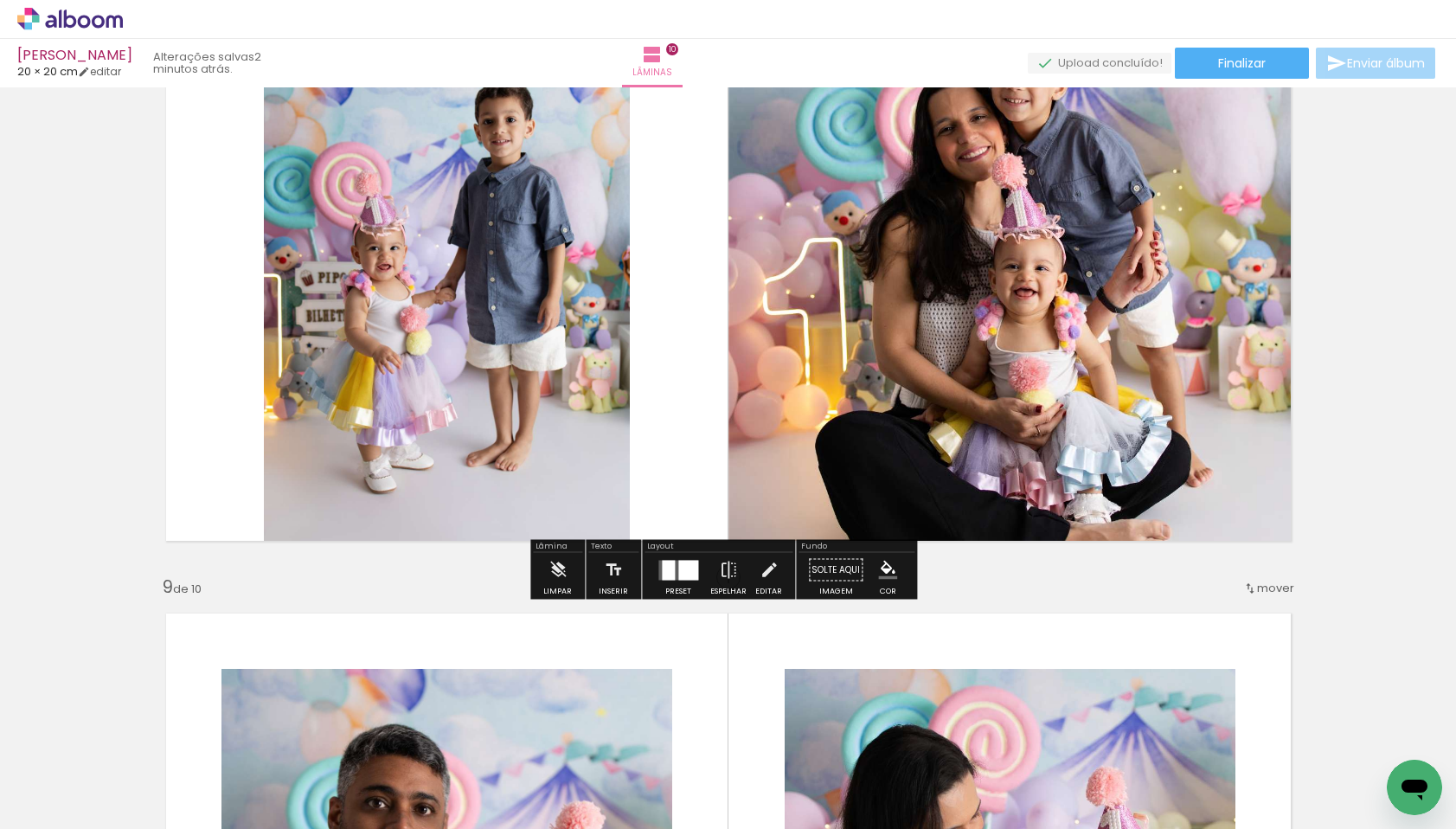
scroll to position [4502, 0]
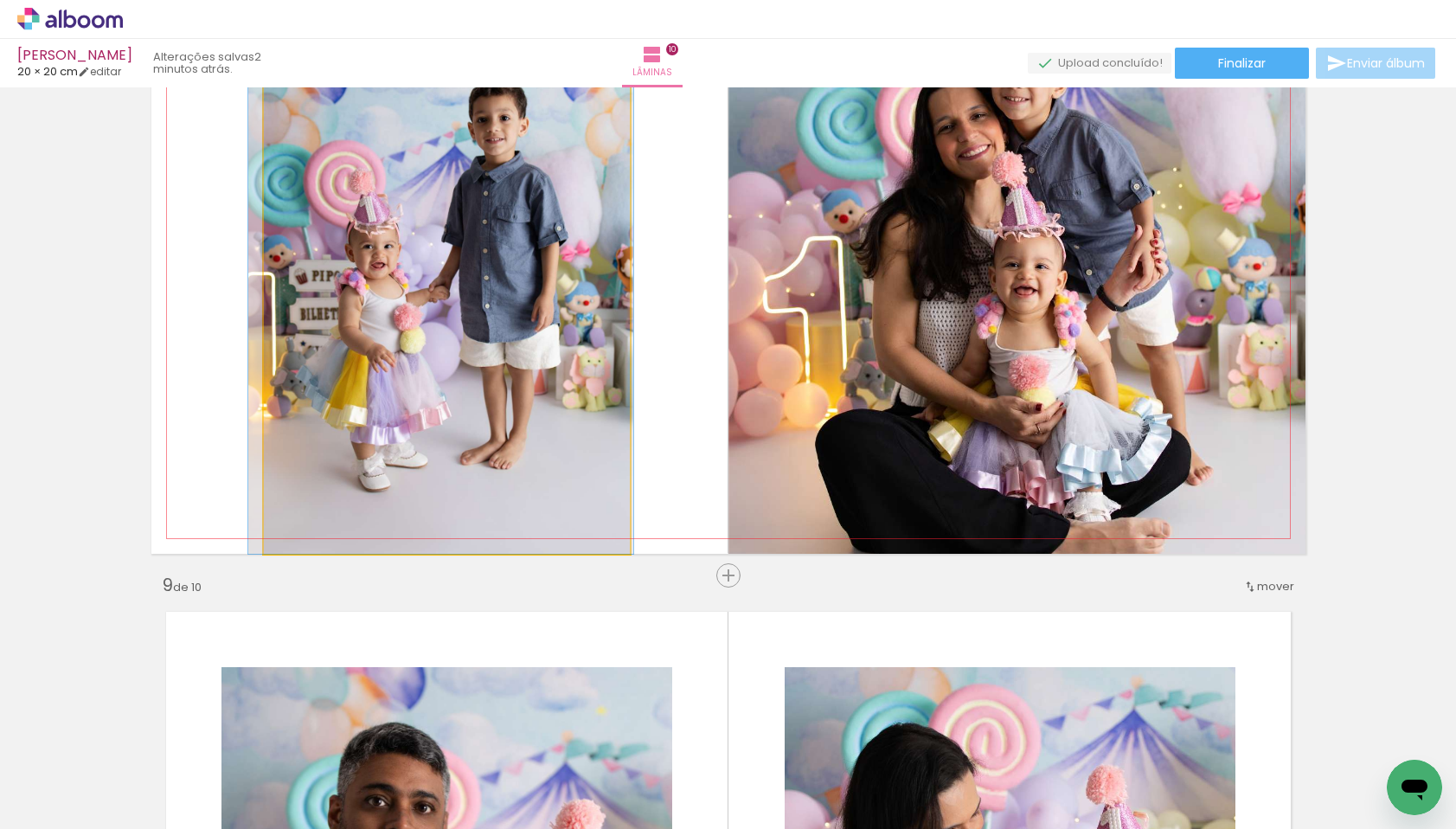
drag, startPoint x: 375, startPoint y: 278, endPoint x: 369, endPoint y: 324, distance: 46.4
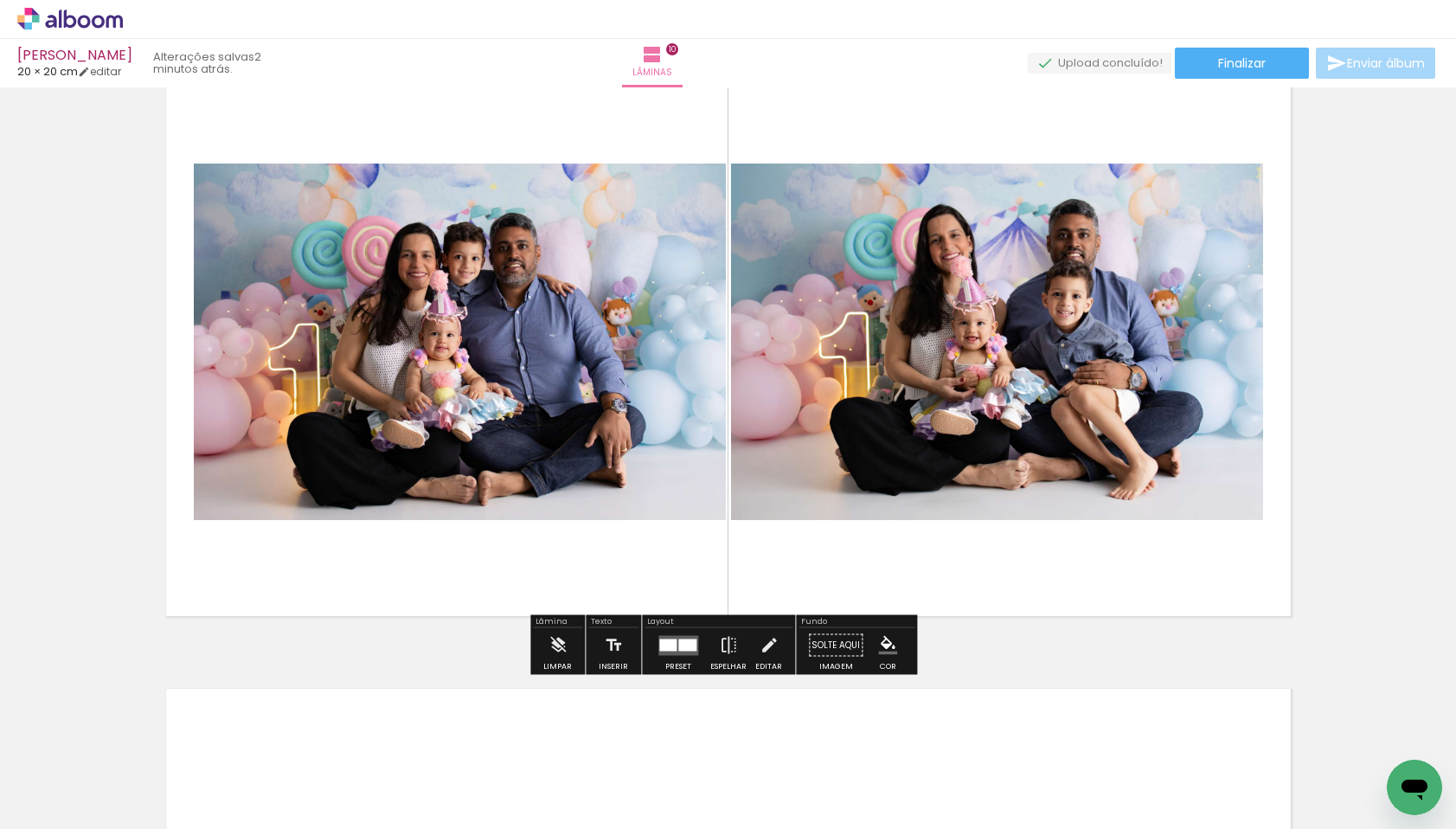
scroll to position [5662, 0]
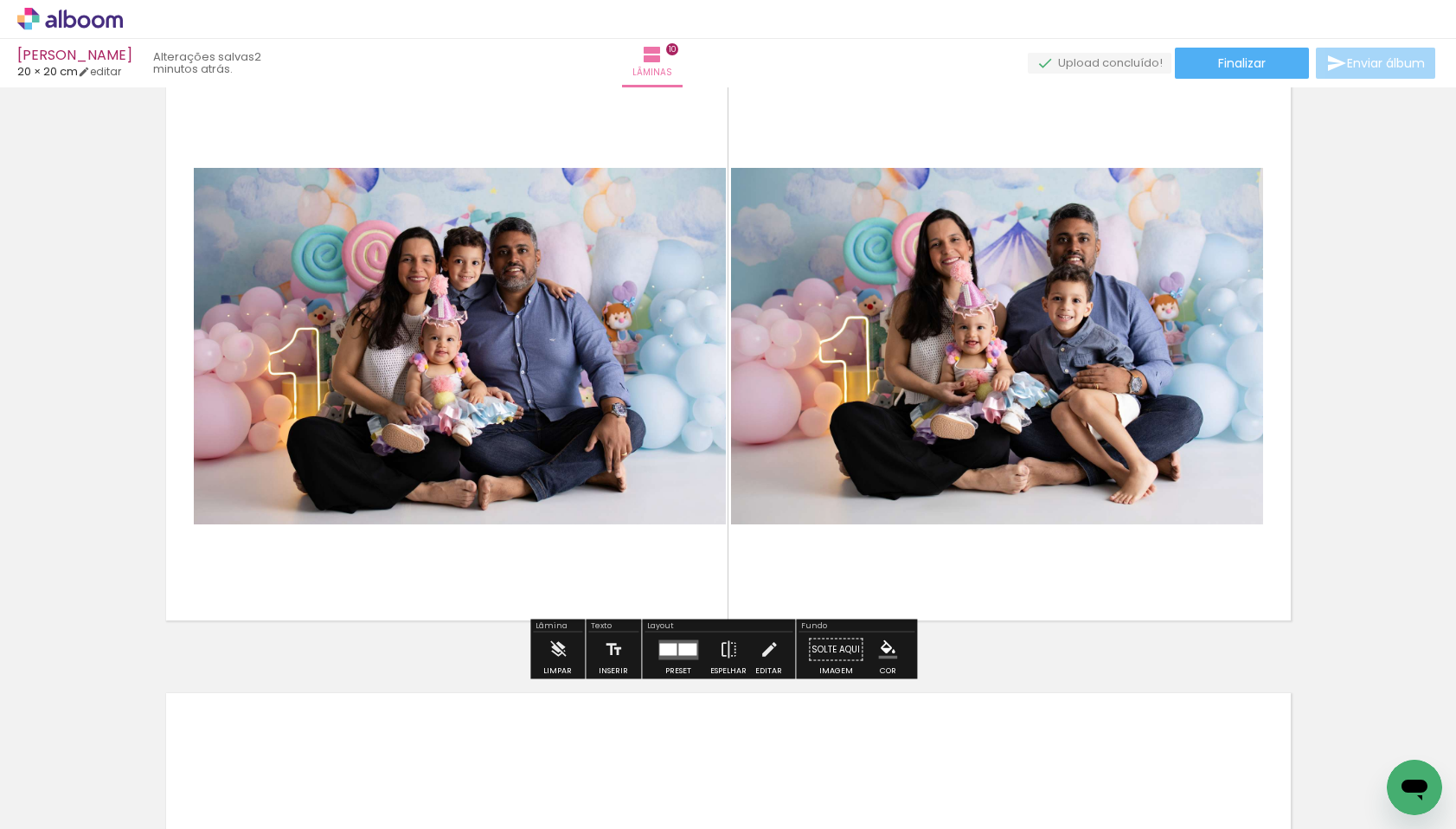
click at [678, 643] on div at bounding box center [687, 648] width 18 height 12
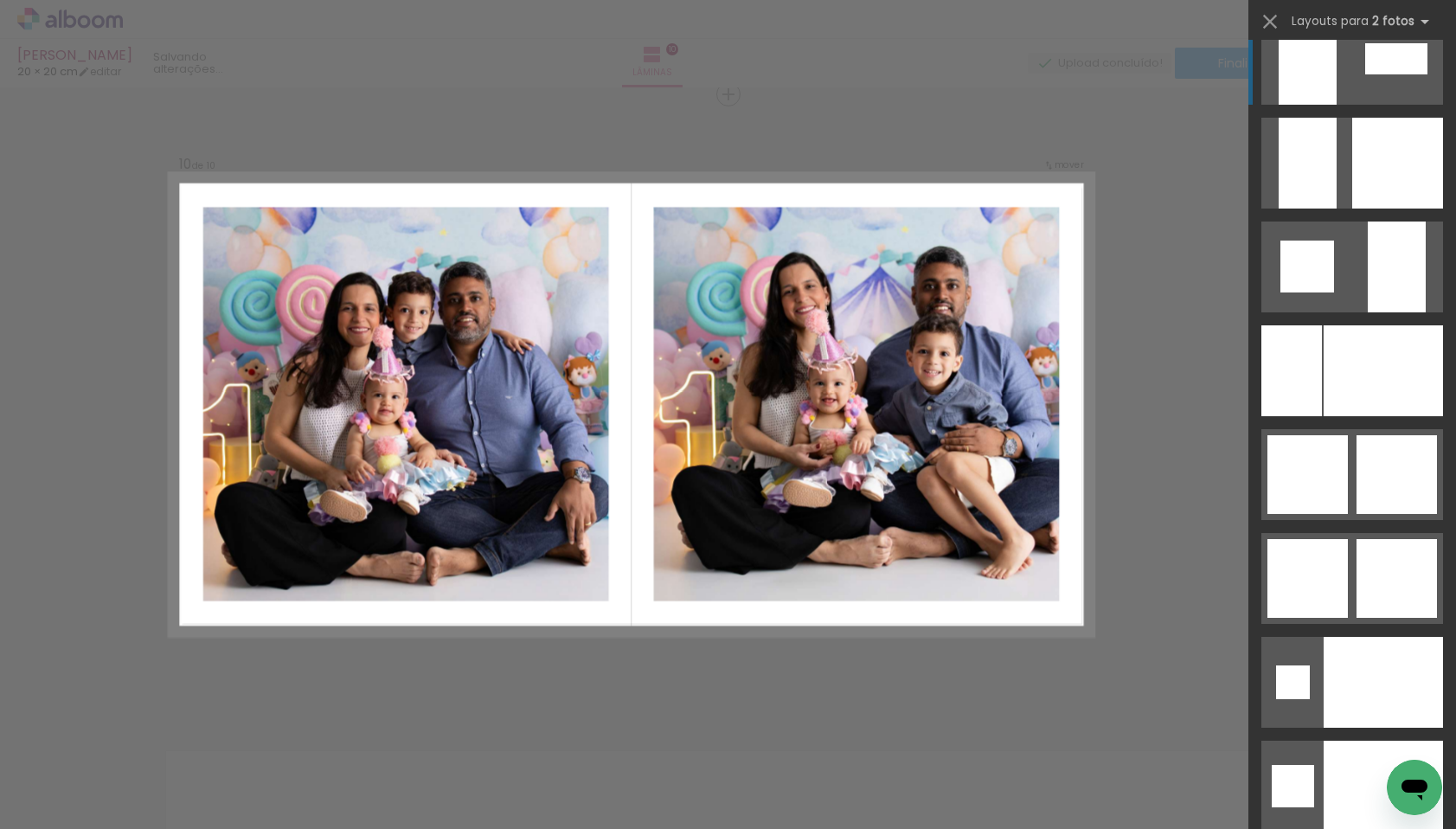
scroll to position [6462, 0]
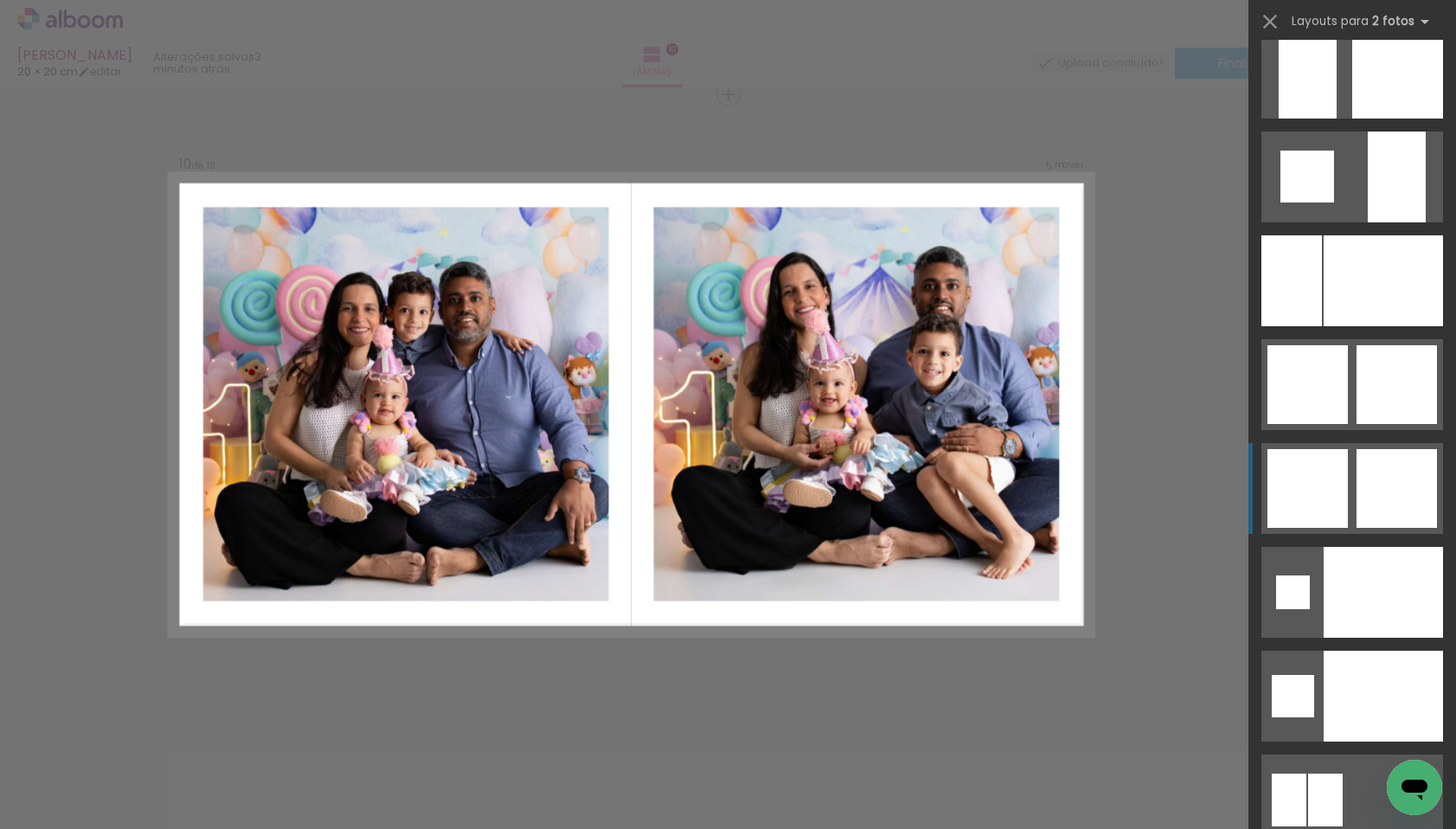
click at [1369, 492] on div at bounding box center [1397, 488] width 81 height 79
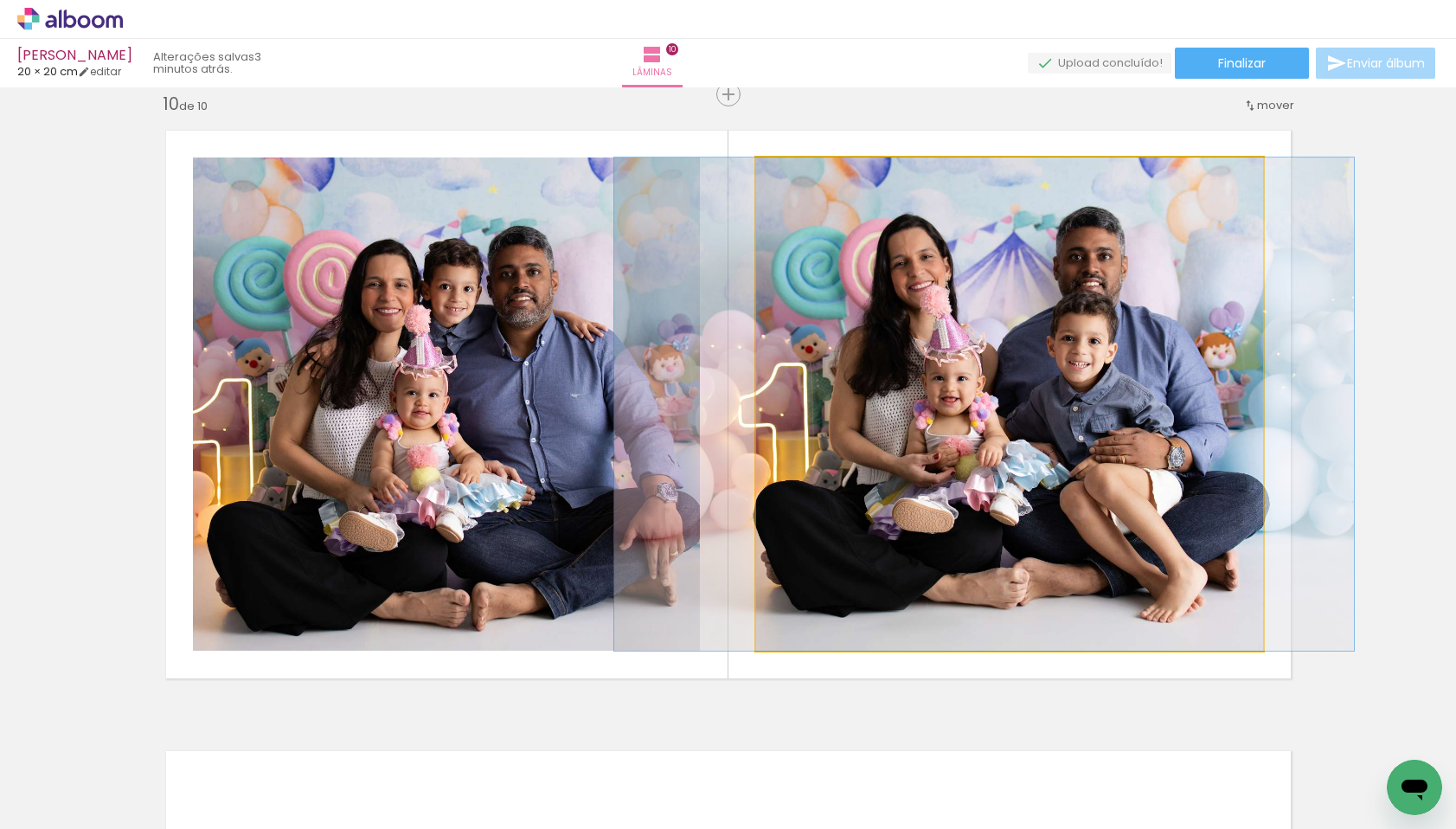
drag, startPoint x: 1055, startPoint y: 360, endPoint x: 1030, endPoint y: 363, distance: 25.2
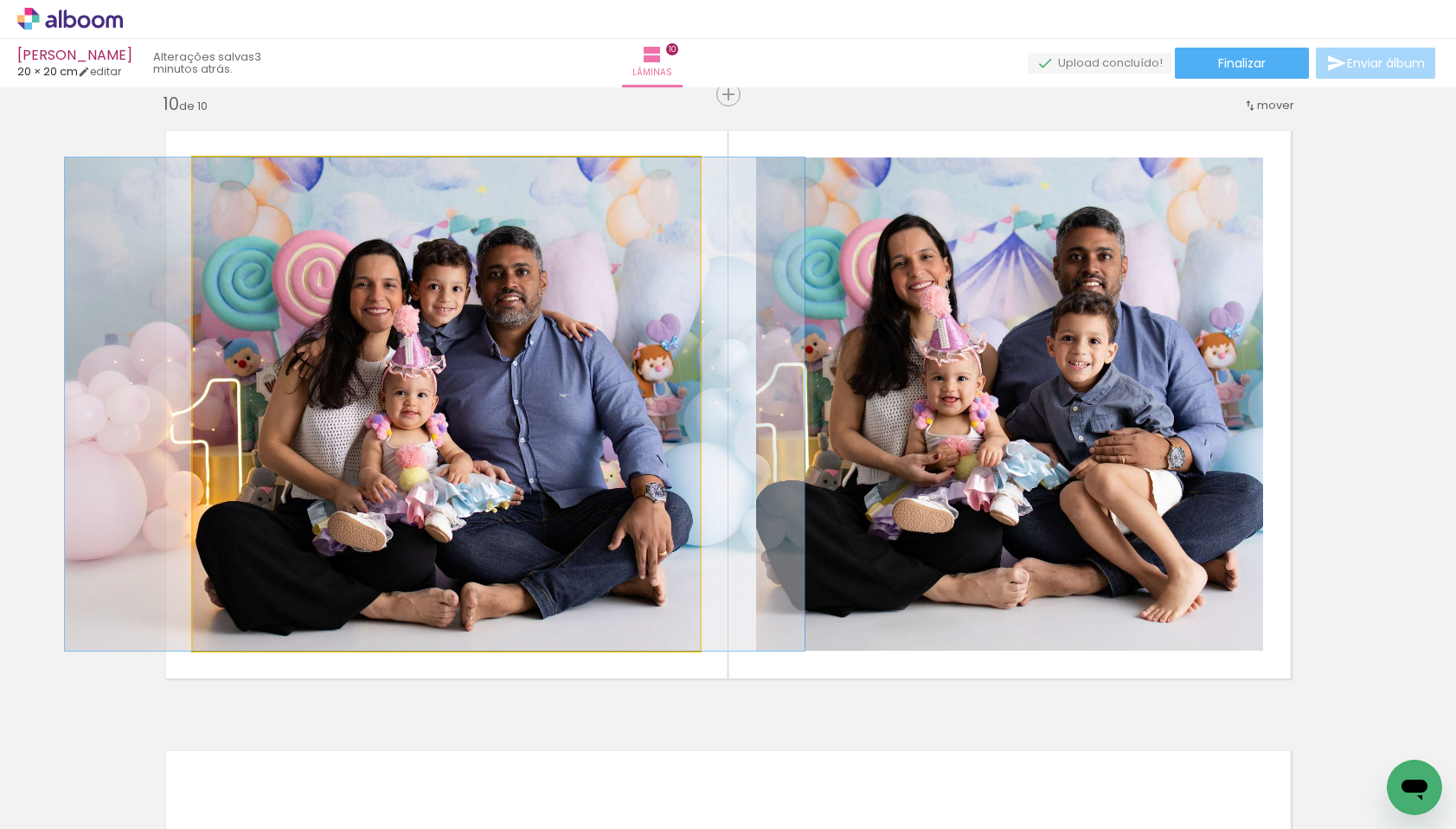
drag, startPoint x: 491, startPoint y: 357, endPoint x: 479, endPoint y: 357, distance: 12.0
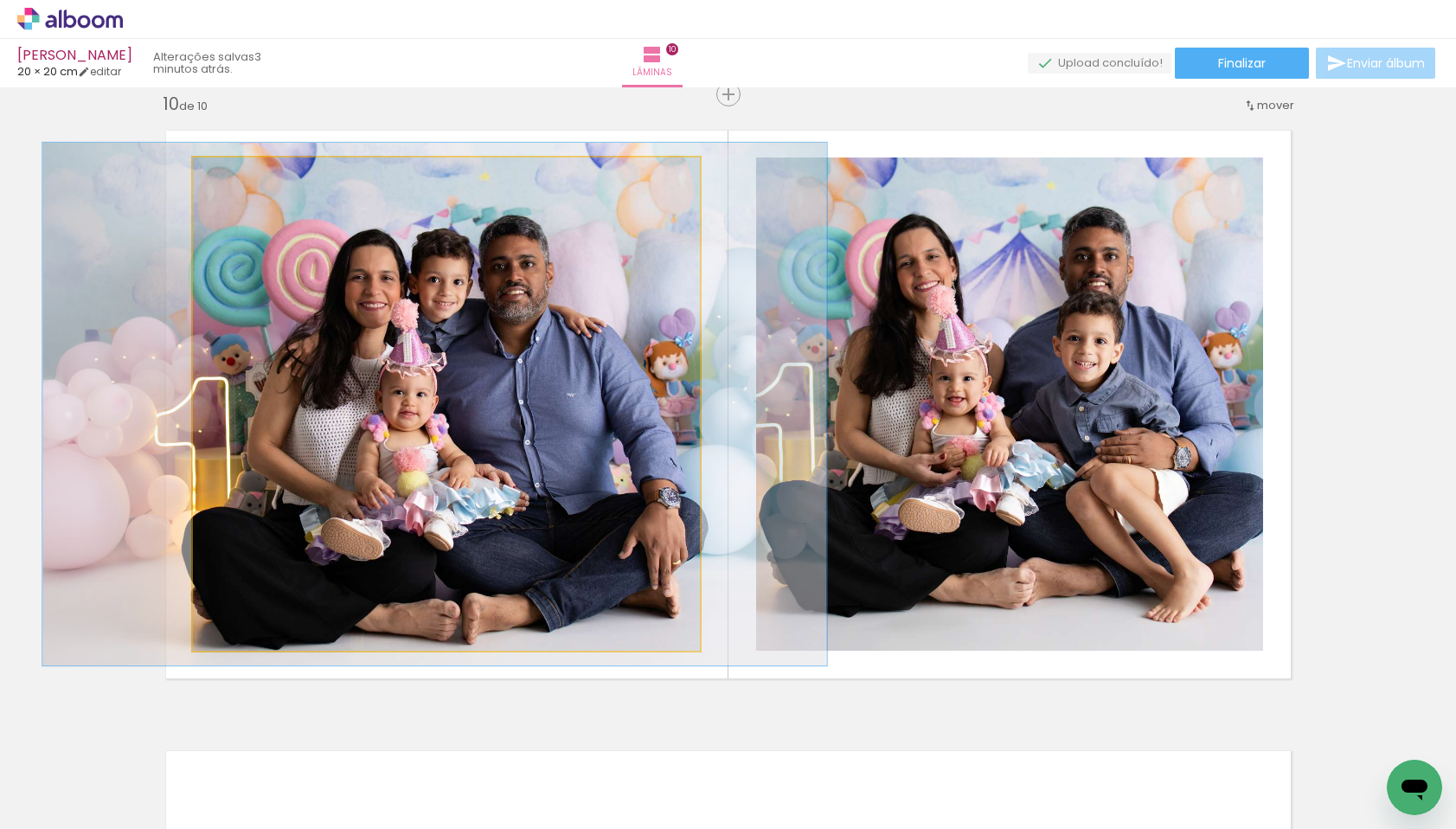
type paper-slider "106"
click at [229, 174] on div at bounding box center [237, 176] width 15 height 15
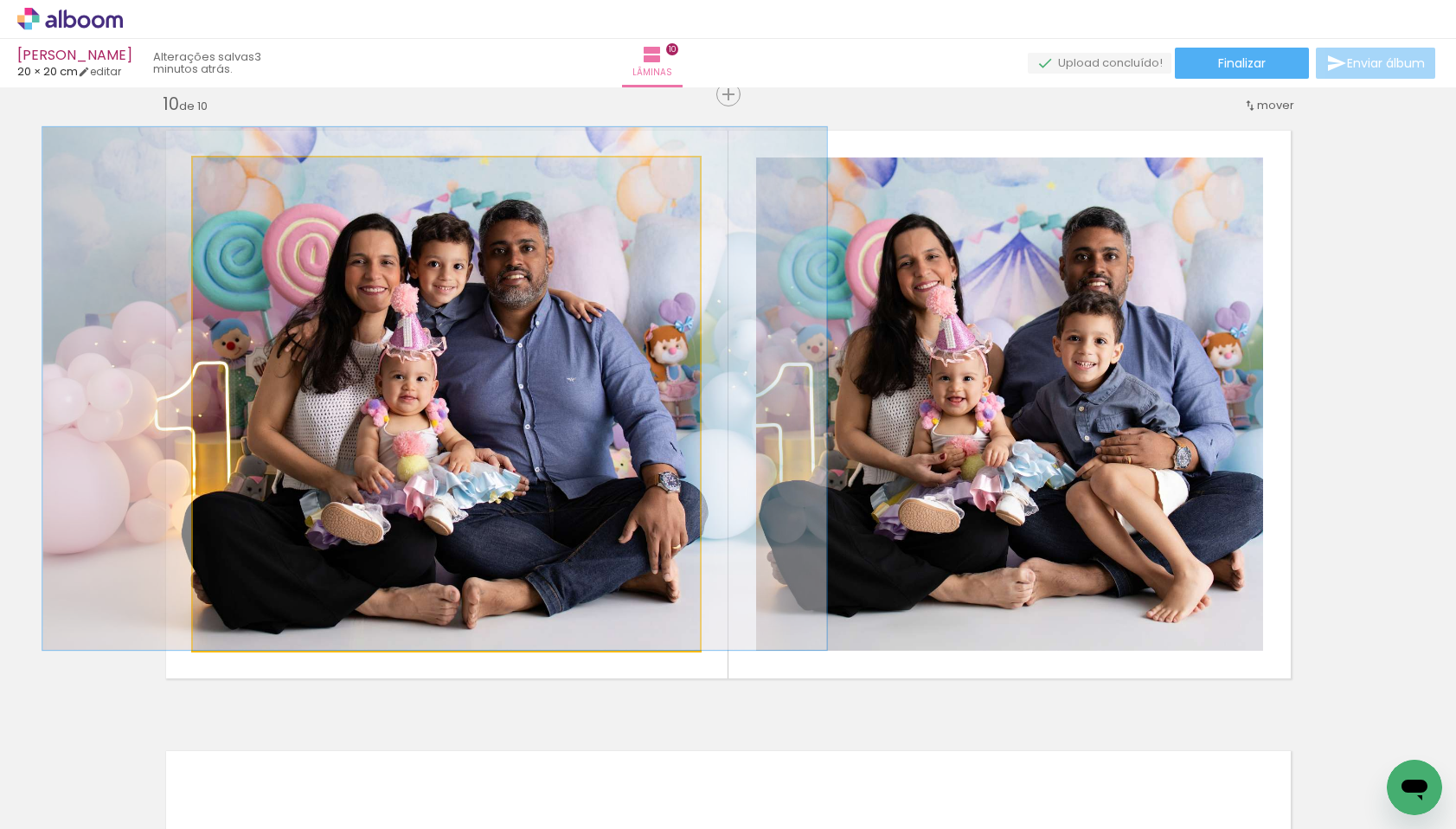
drag, startPoint x: 379, startPoint y: 379, endPoint x: 379, endPoint y: 360, distance: 19.0
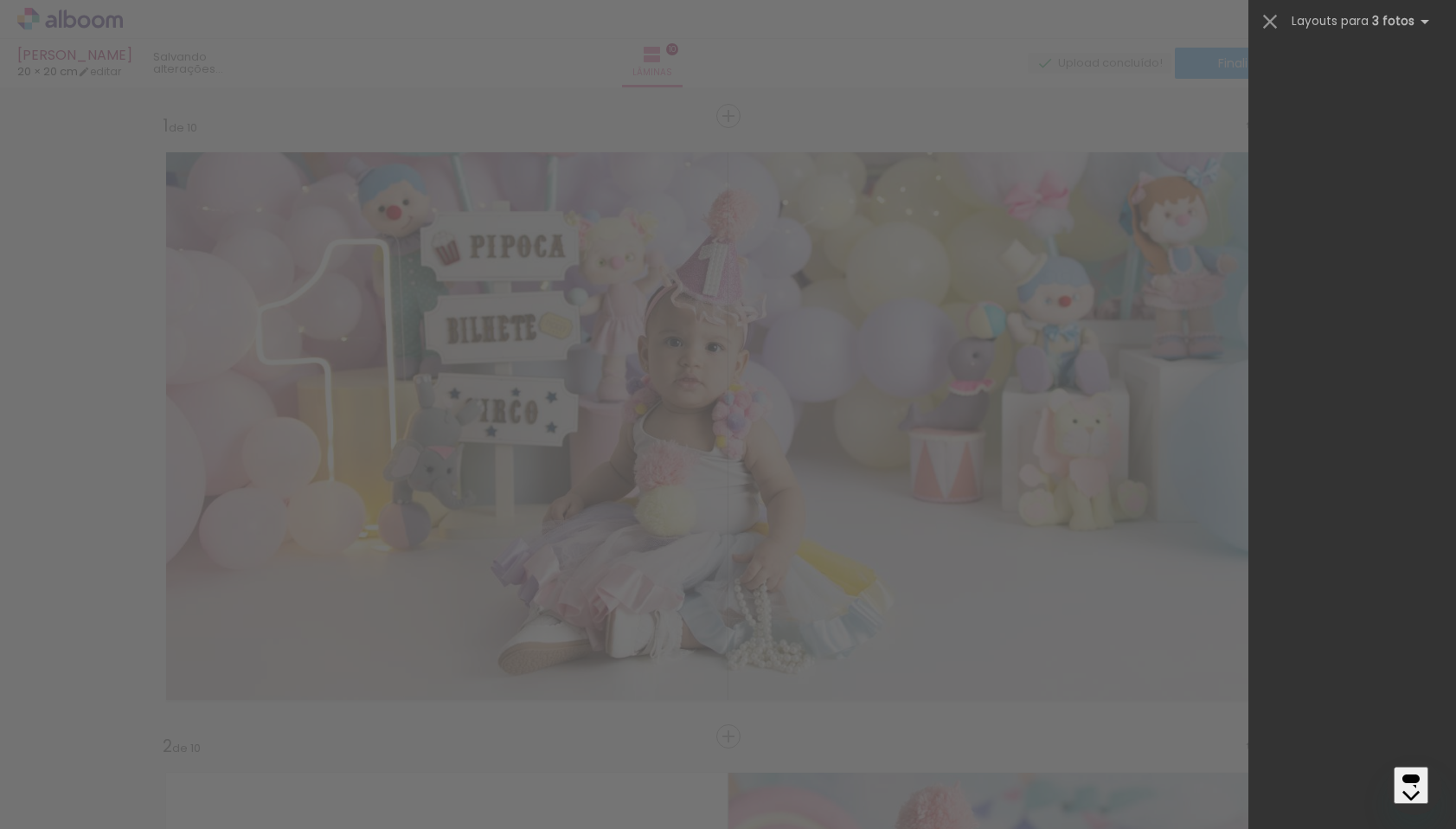
scroll to position [4840, 0]
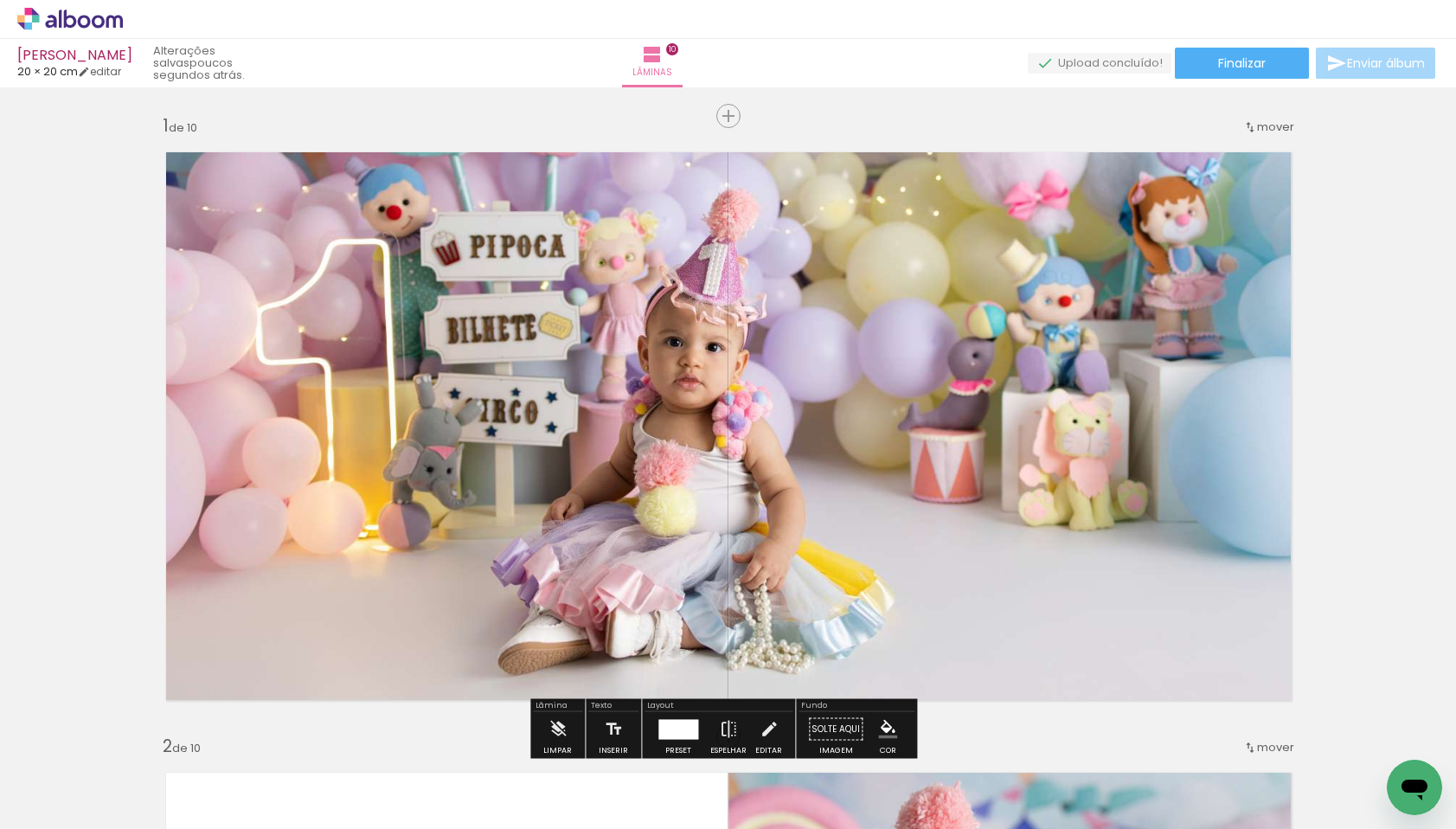
click at [541, 312] on quentale-photo at bounding box center [728, 426] width 1155 height 577
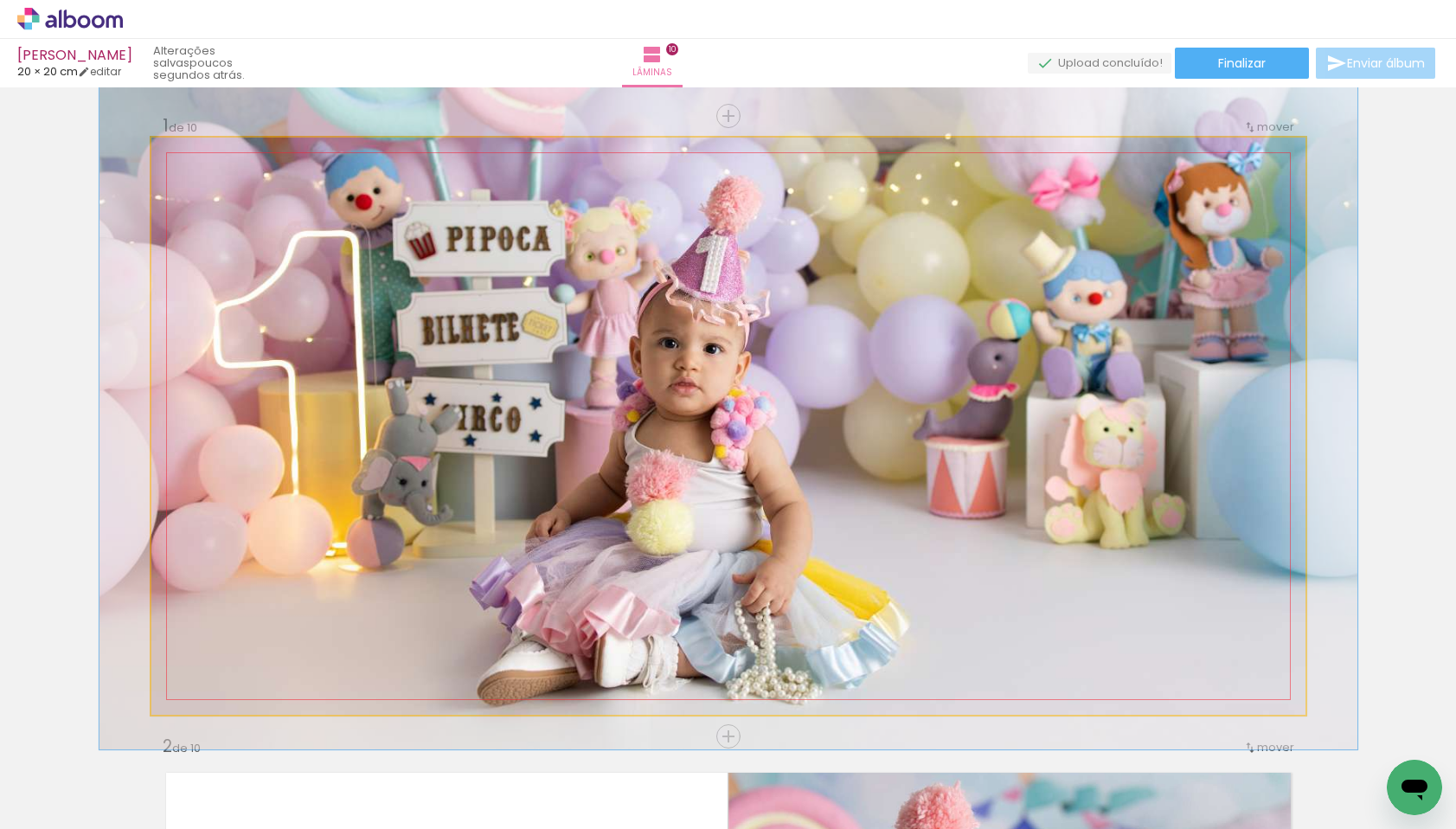
type paper-slider "109"
click at [191, 157] on div at bounding box center [197, 156] width 15 height 15
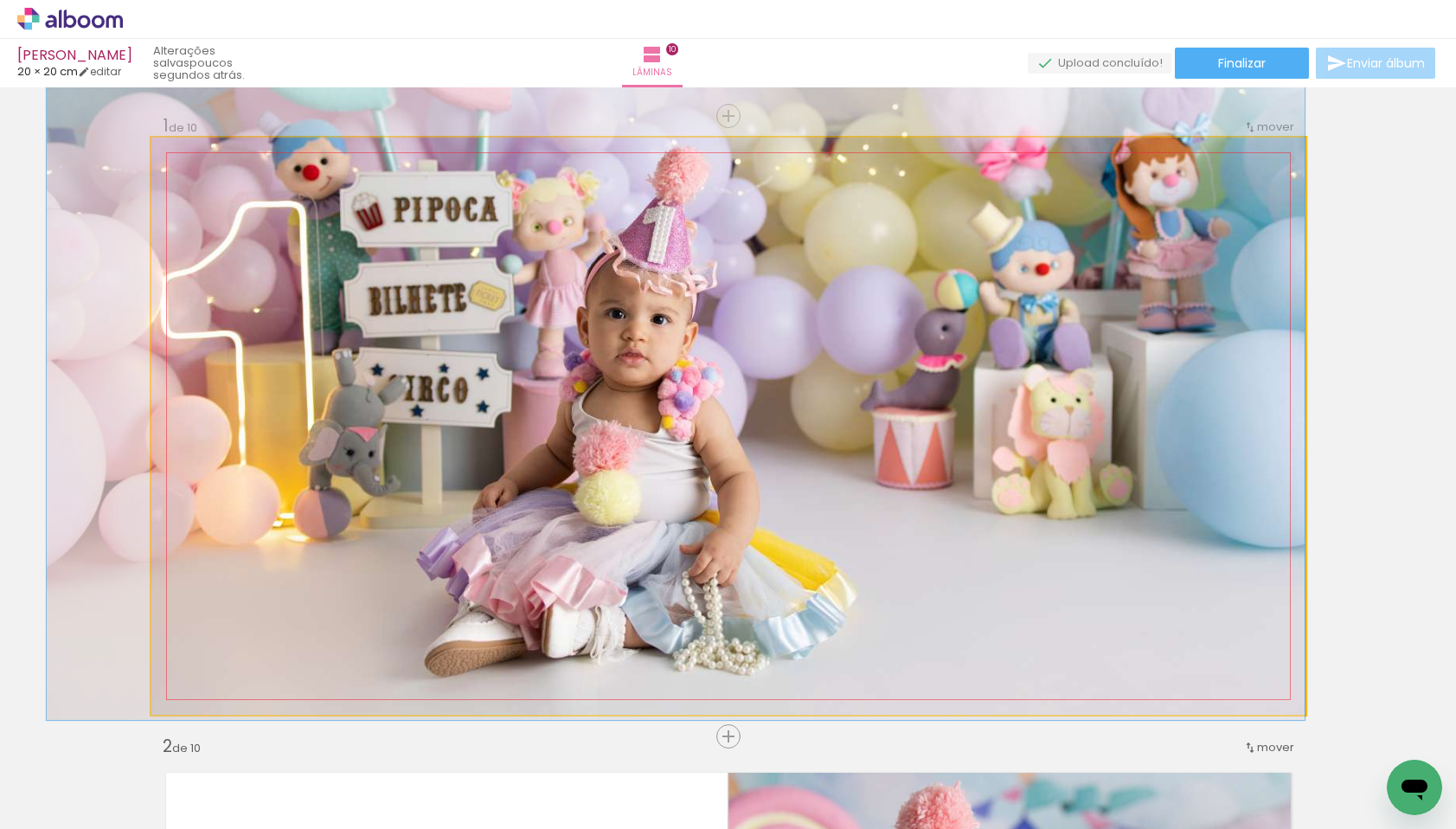
drag, startPoint x: 309, startPoint y: 343, endPoint x: 234, endPoint y: 320, distance: 78.4
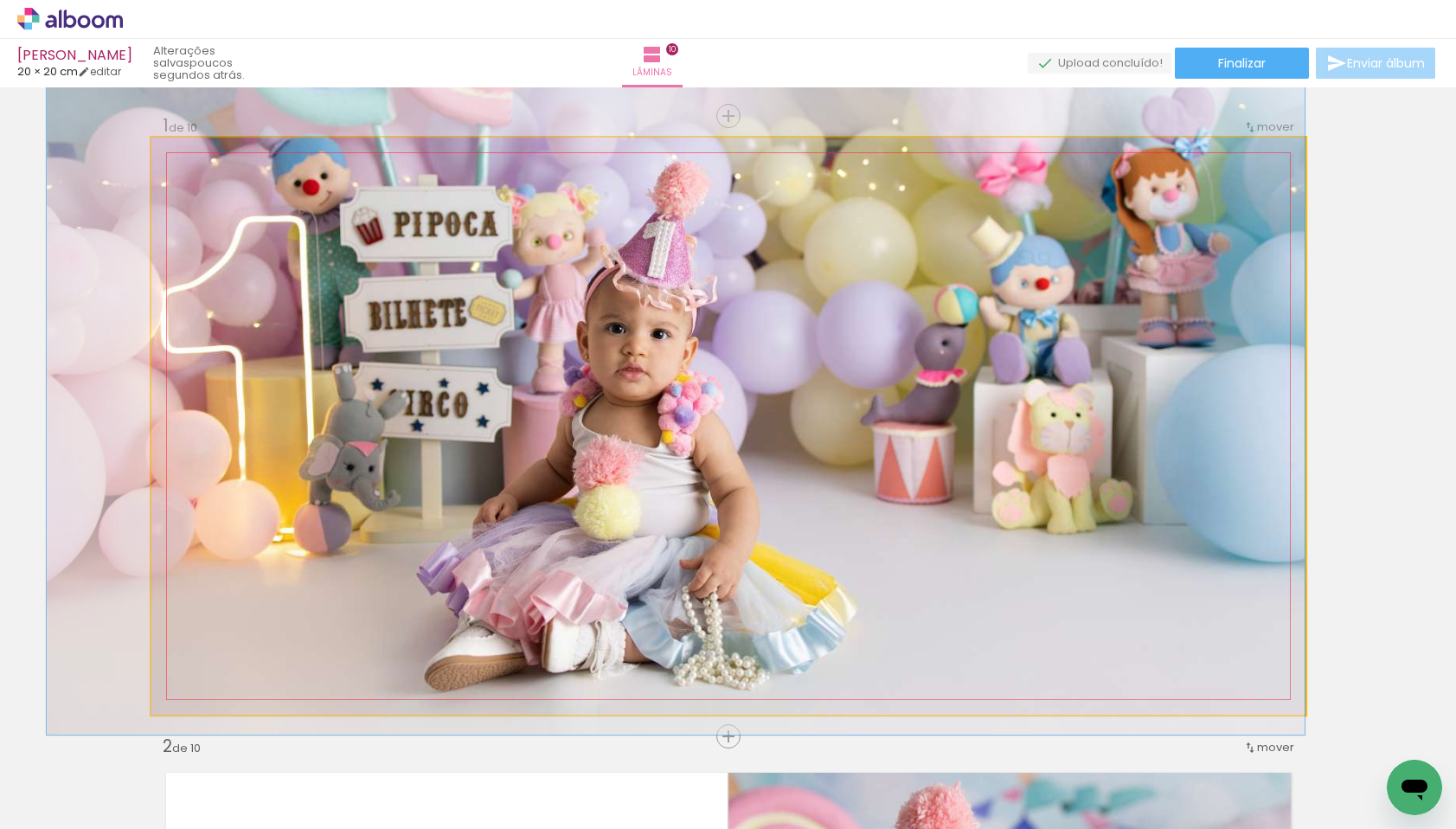
drag, startPoint x: 399, startPoint y: 261, endPoint x: 399, endPoint y: 276, distance: 15.0
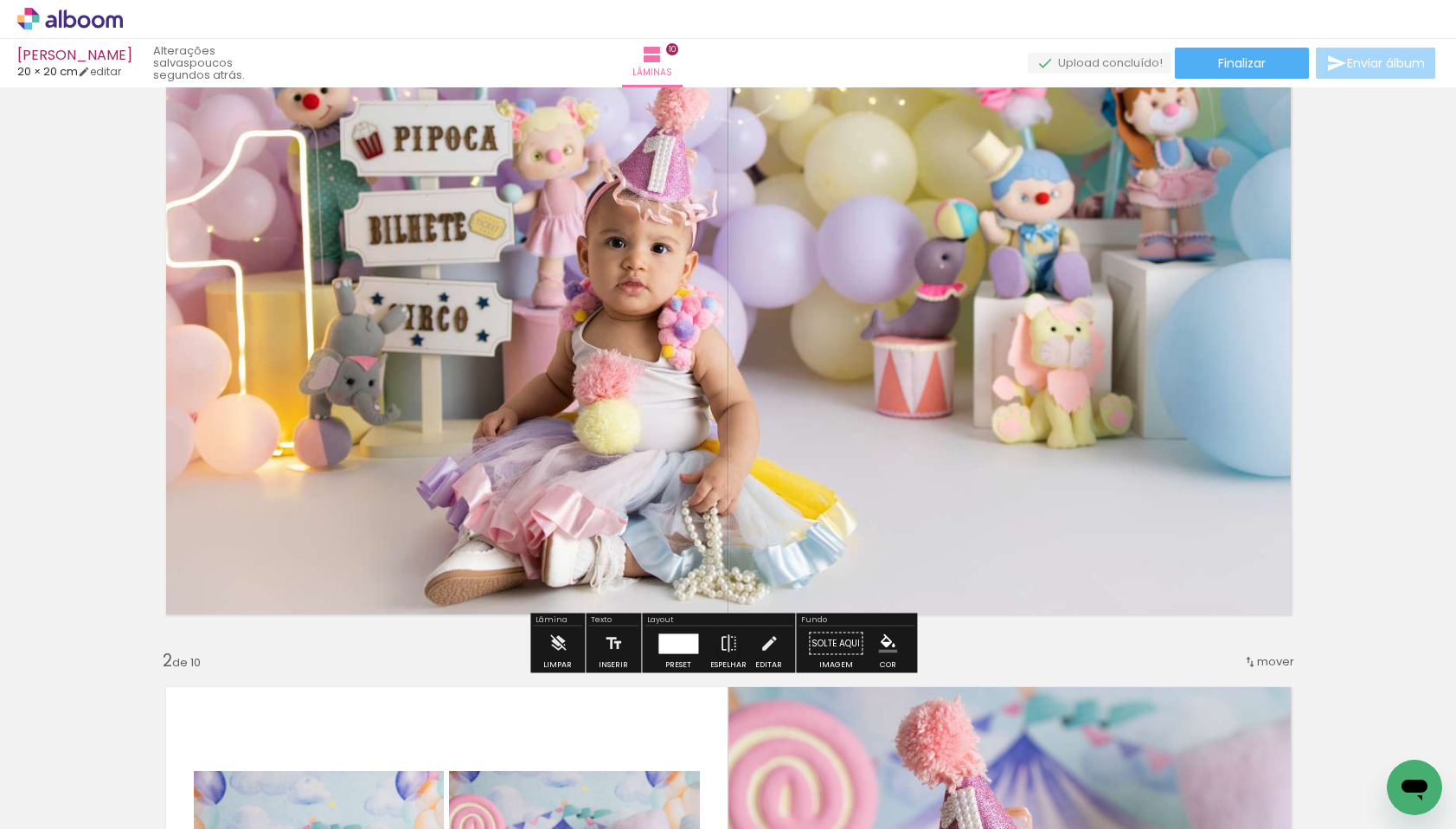
scroll to position [32, 0]
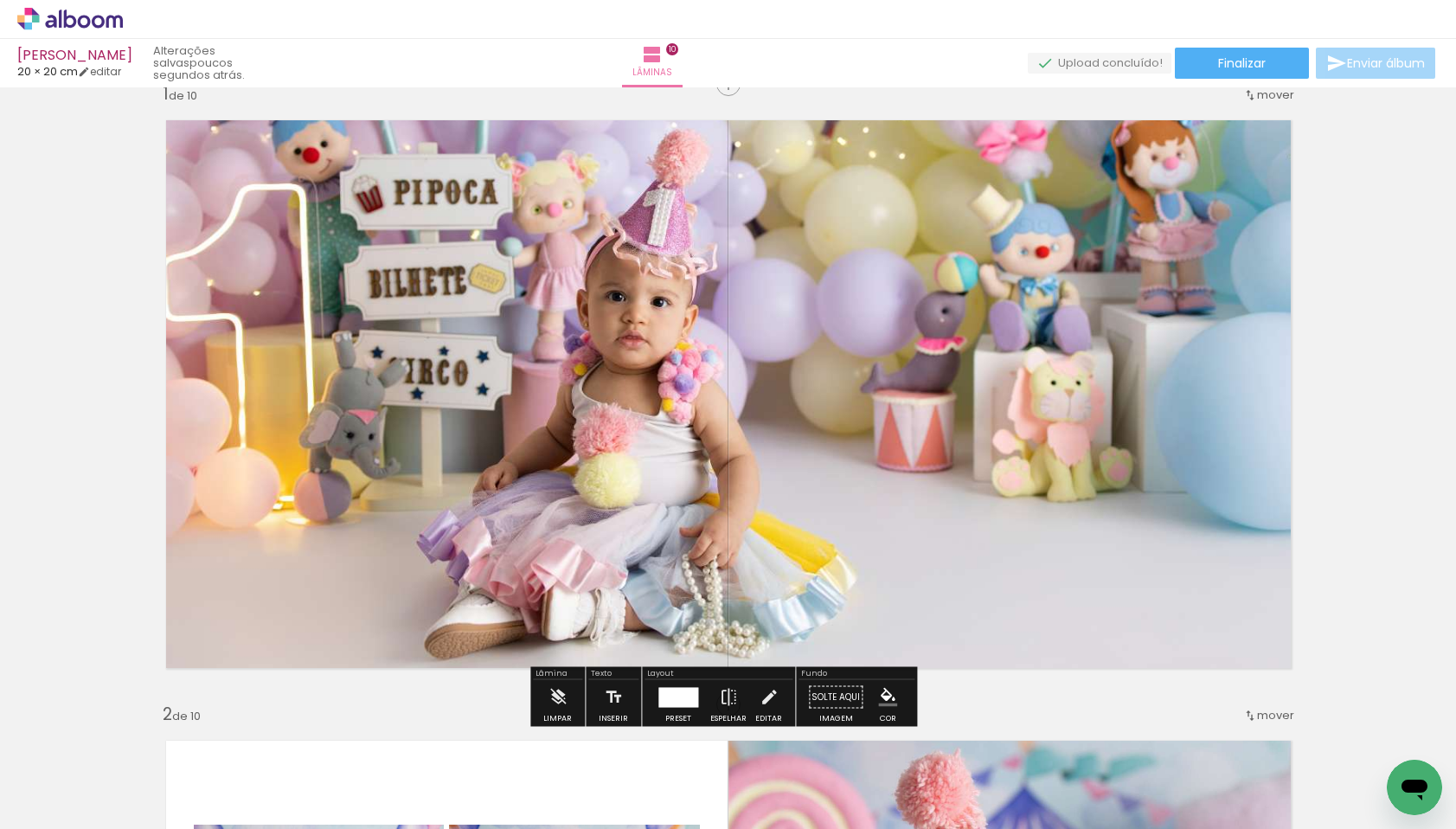
click at [1222, 59] on span "Finalizar" at bounding box center [1242, 63] width 48 height 12
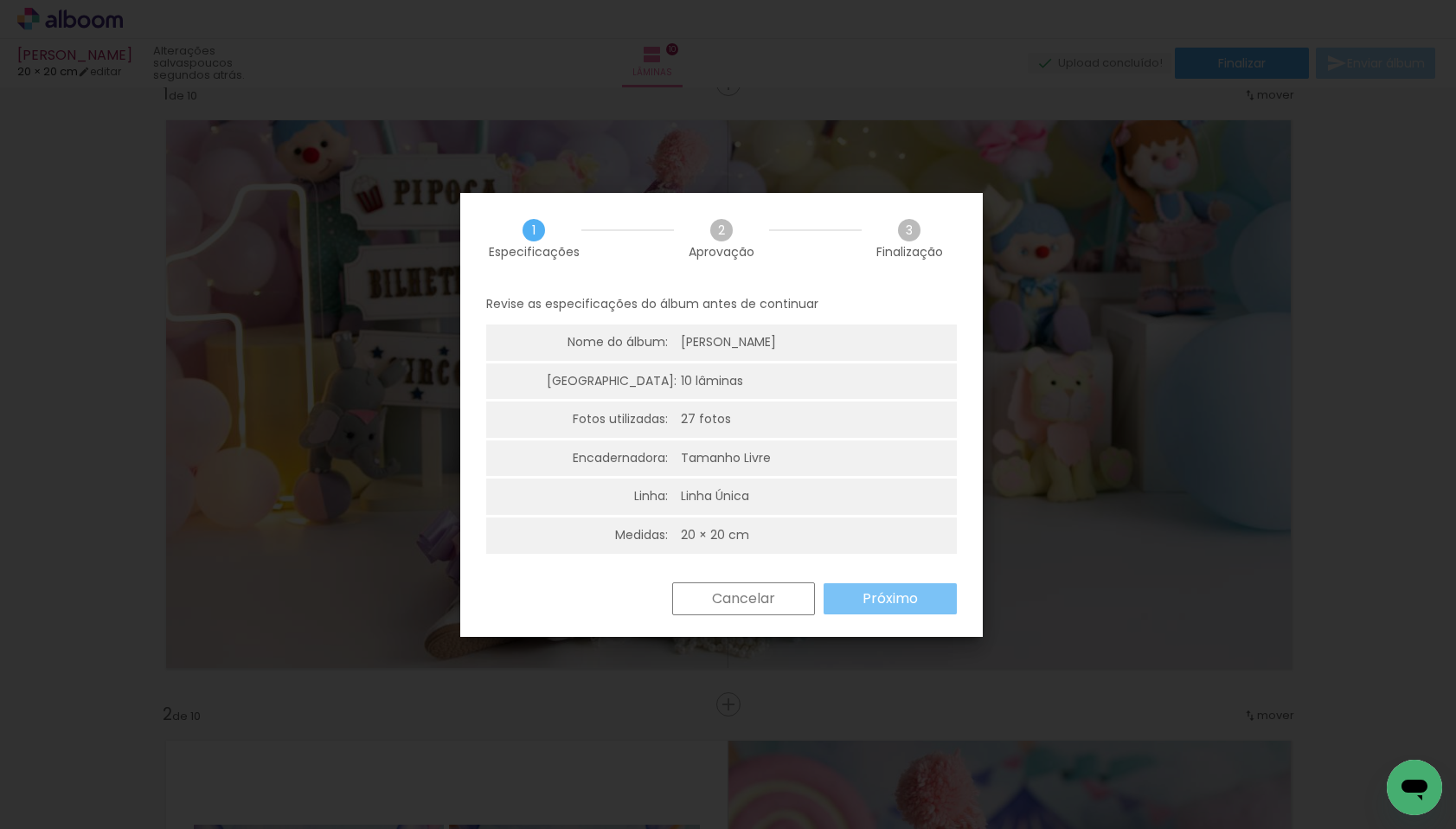
click at [0, 0] on slot "Próximo" at bounding box center [0, 0] width 0 height 0
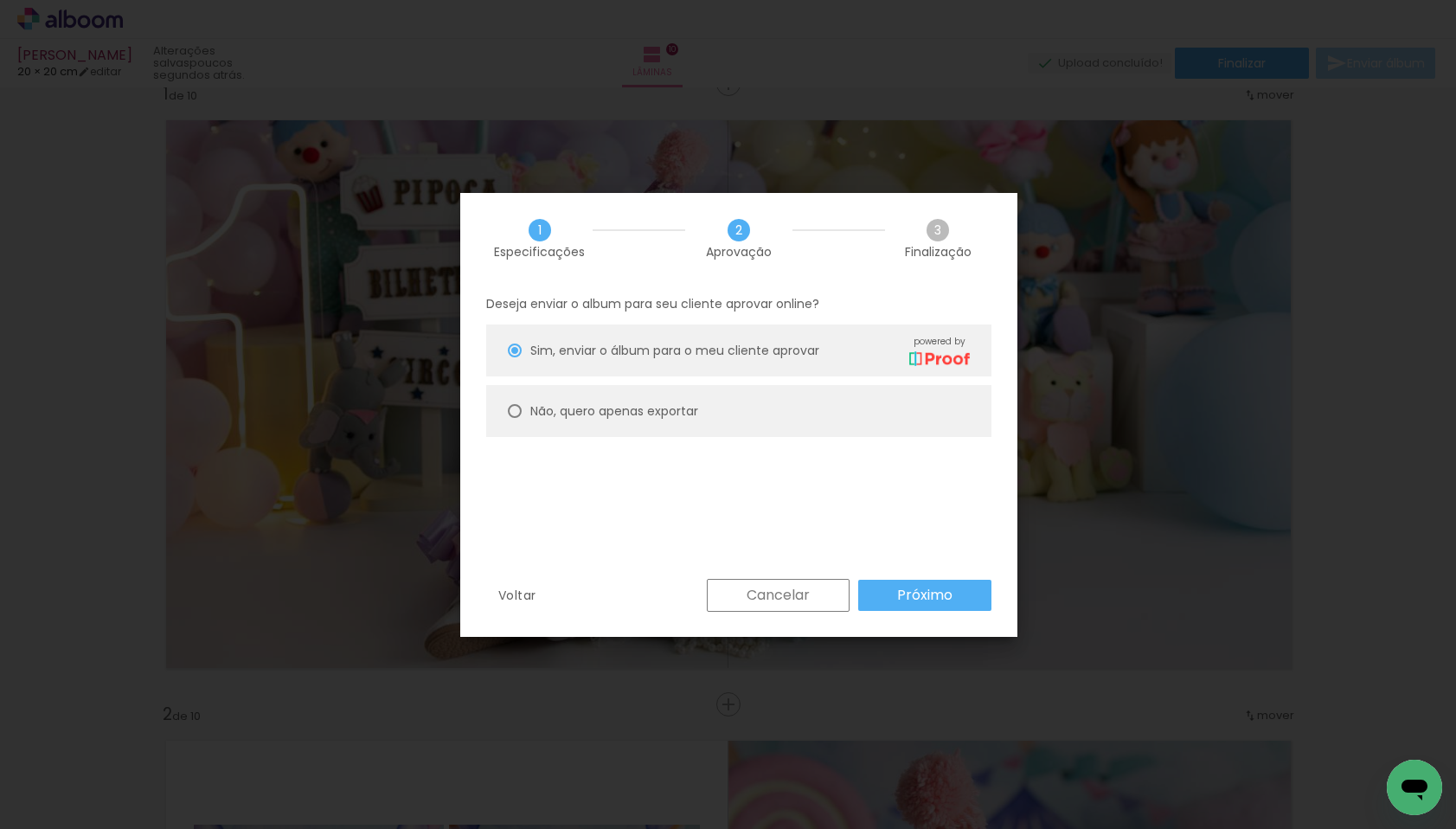
click at [517, 408] on div at bounding box center [514, 411] width 14 height 14
type paper-radio-button "on"
click at [0, 0] on slot "Próximo" at bounding box center [0, 0] width 0 height 0
type input "Alta, 300 DPI"
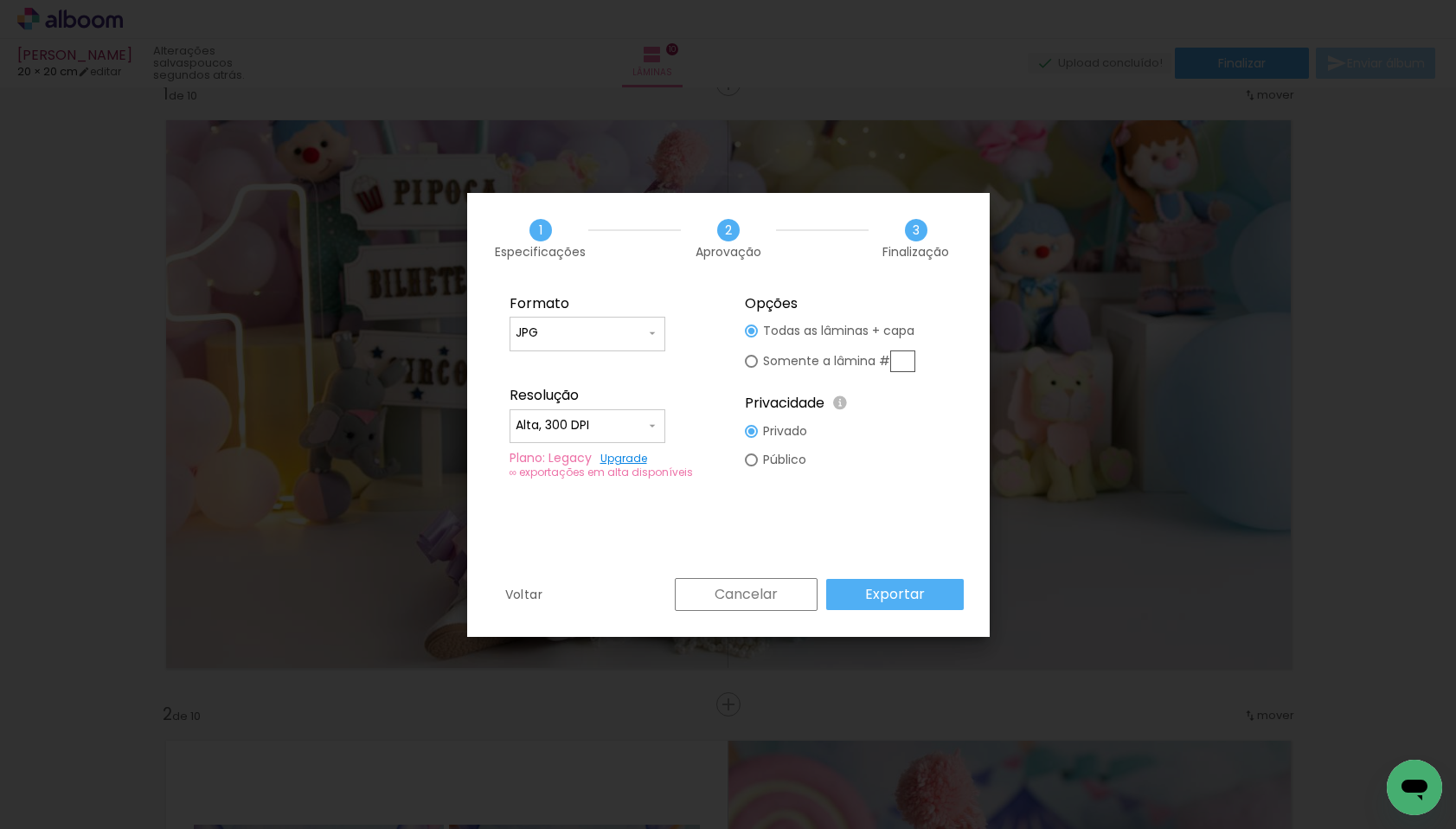
click at [586, 333] on input "JPG" at bounding box center [580, 333] width 129 height 17
click at [0, 0] on slot "PDF" at bounding box center [0, 0] width 0 height 0
type input "PDF"
click at [607, 427] on input "Alta, 300 DPI" at bounding box center [580, 426] width 129 height 17
click at [572, 459] on paper-item "Baixa" at bounding box center [588, 457] width 156 height 34
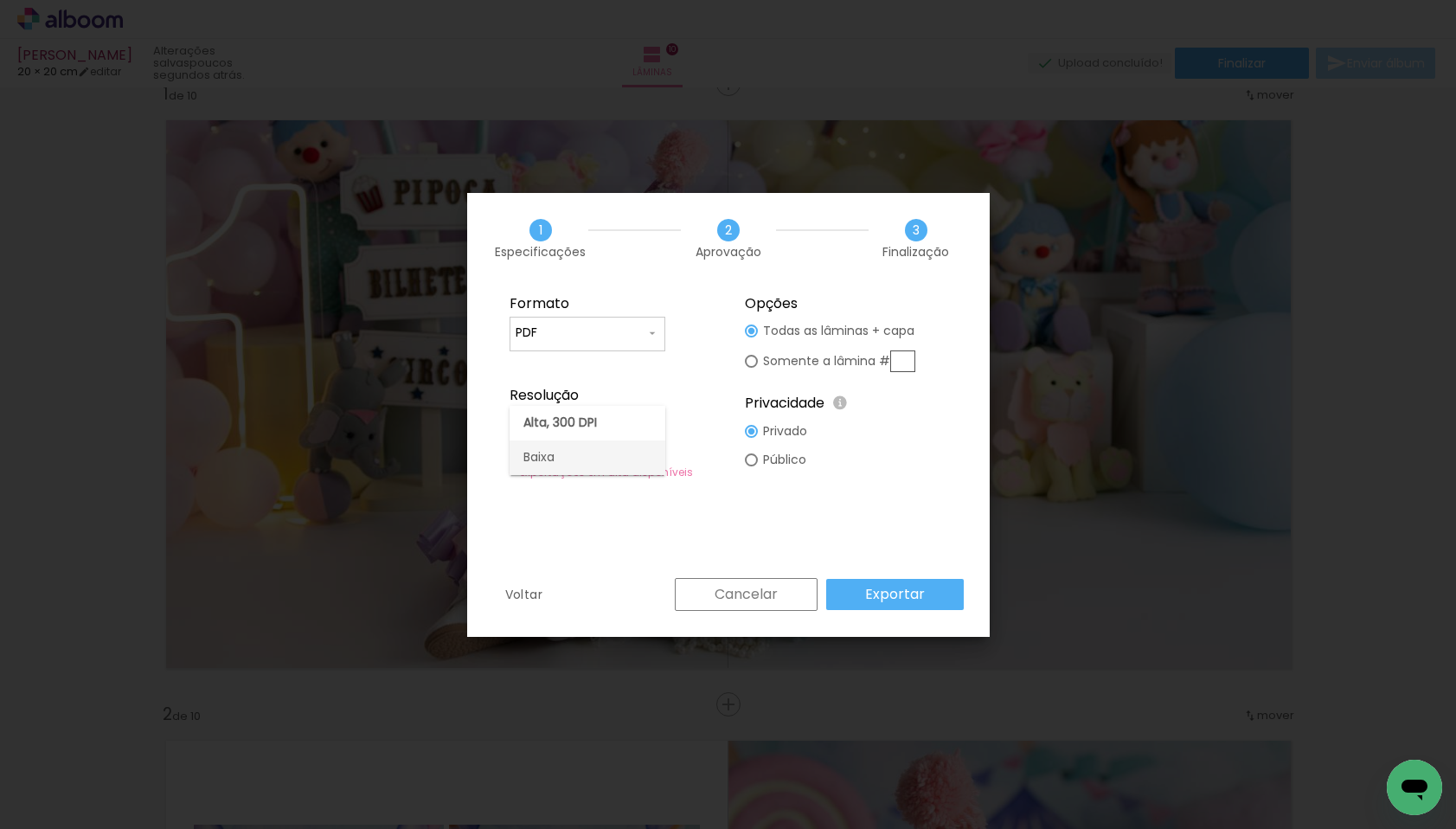
type input "Baixa"
click at [863, 594] on paper-button "Exportar" at bounding box center [895, 594] width 138 height 31
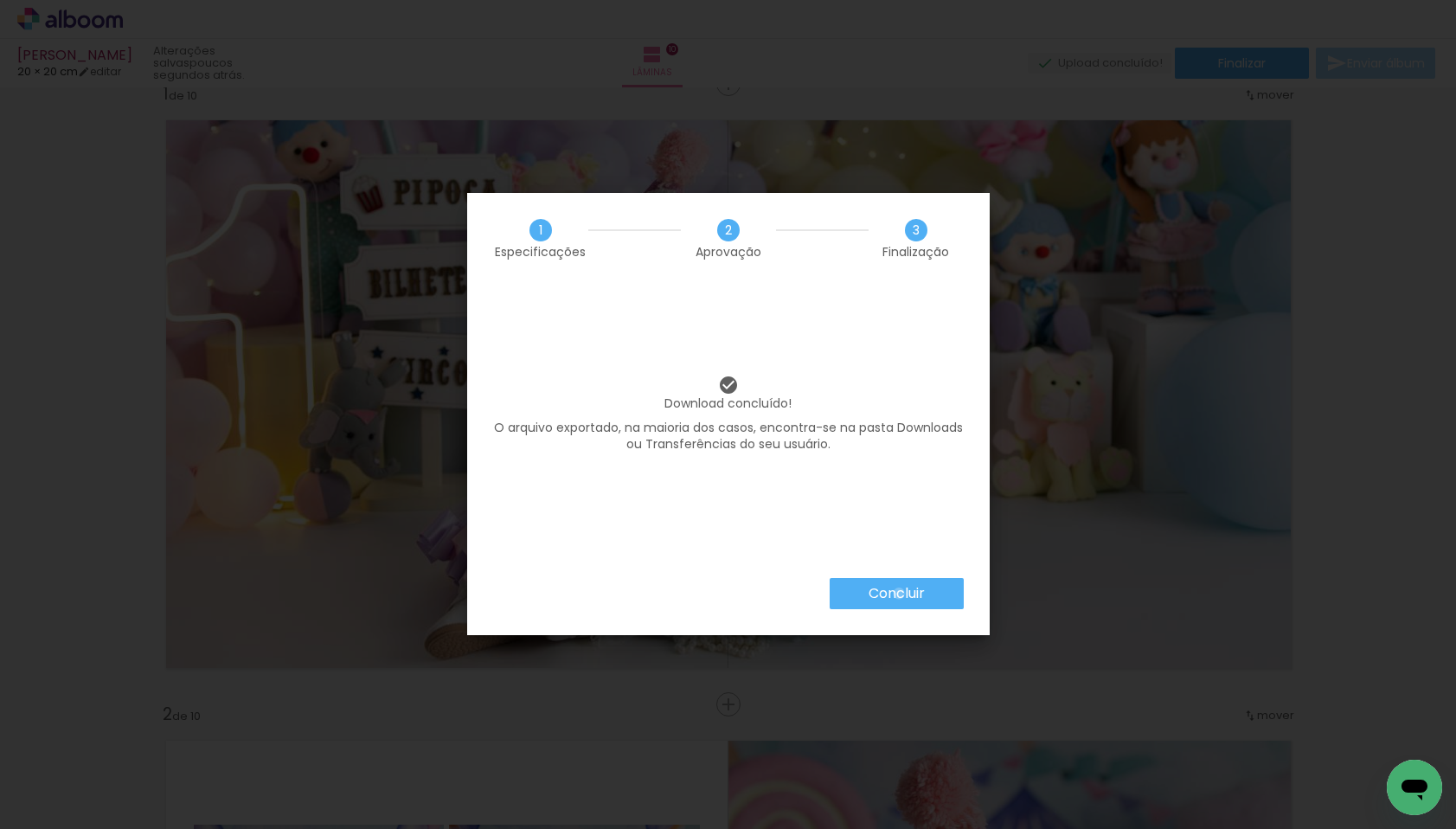
click at [0, 0] on slot "Concluir" at bounding box center [0, 0] width 0 height 0
